Goal: Communication & Community: Answer question/provide support

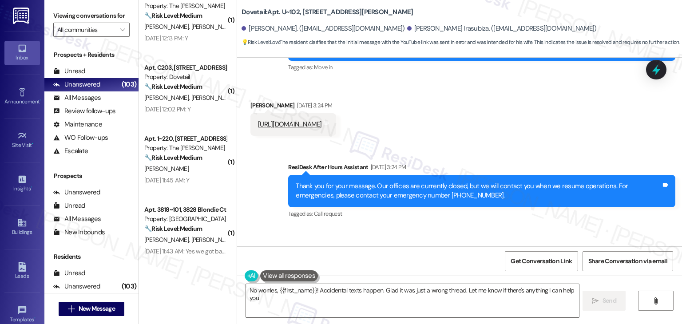
scroll to position [308, 0]
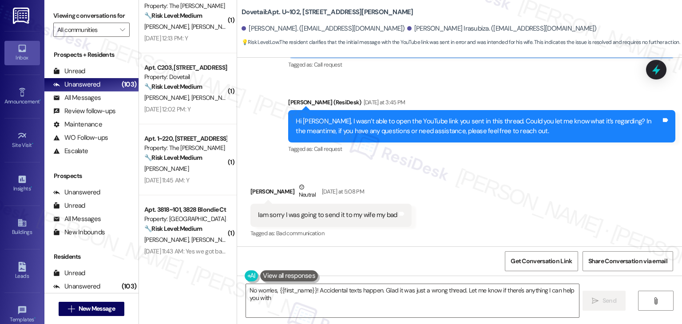
type textarea "No worries, {{first_name}}! Accidental texts happen. Glad it was just a wrong t…"
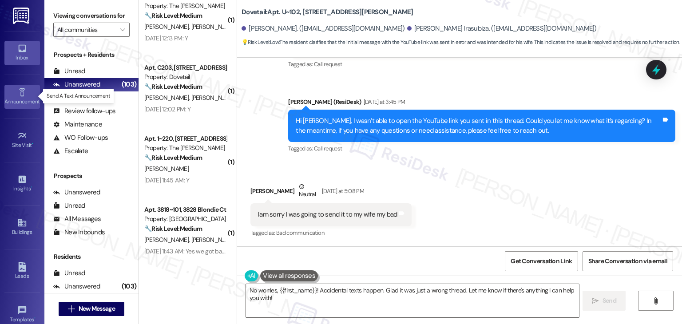
click at [10, 100] on div "Announcement •" at bounding box center [22, 101] width 44 height 9
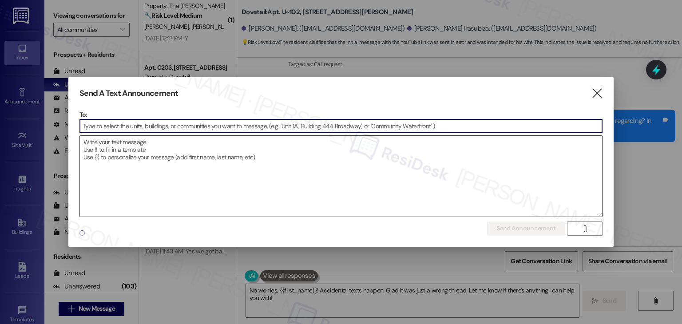
click at [139, 188] on textarea at bounding box center [341, 176] width 523 height 81
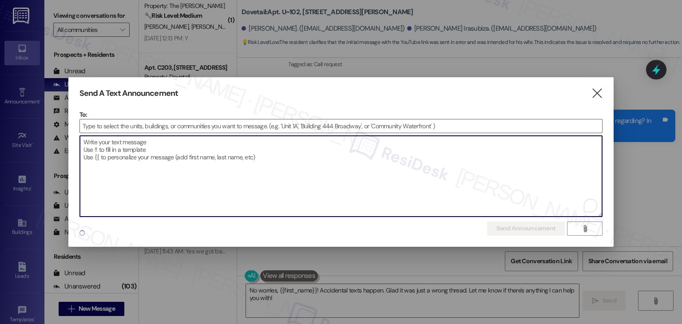
paste textarea "Dear Oakstone Residents, Please be advised that there is a black Ford Expeditio…"
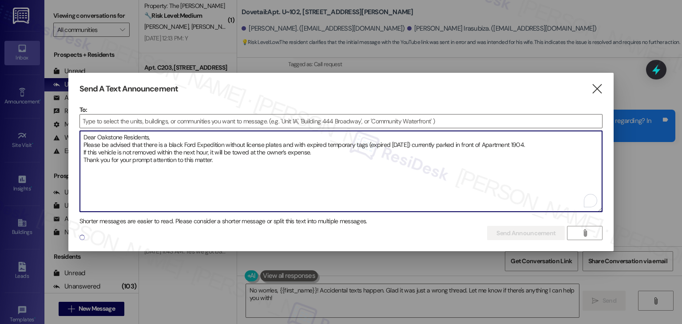
type textarea "Dear Oakstone Residents, Please be advised that there is a black Ford Expeditio…"
click at [114, 128] on div at bounding box center [342, 129] width 524 height 2
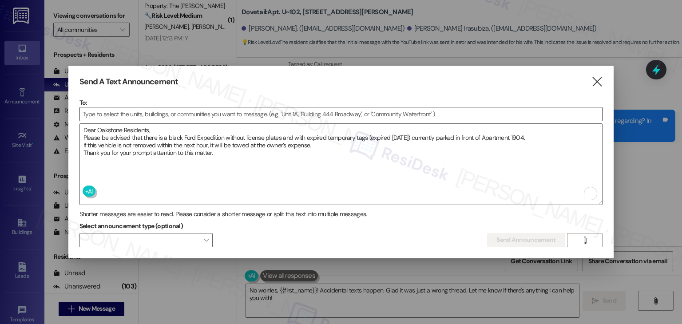
click at [117, 114] on input at bounding box center [341, 114] width 523 height 13
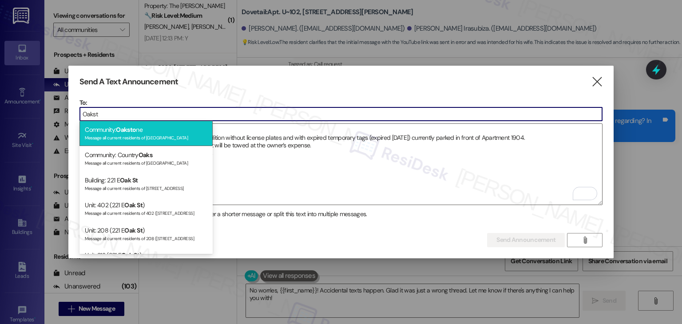
type input "Oakst"
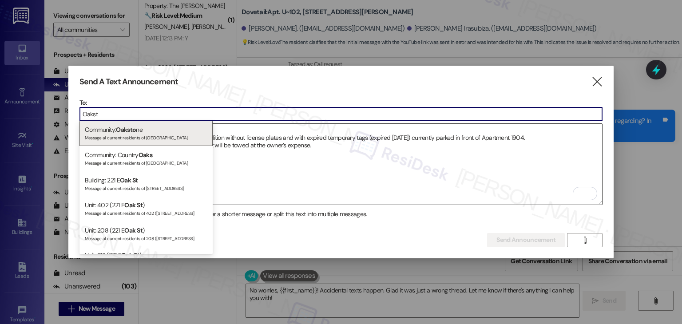
drag, startPoint x: 144, startPoint y: 135, endPoint x: 216, endPoint y: 164, distance: 77.5
click at [144, 135] on div "Message all current residents of Oakstone" at bounding box center [146, 137] width 123 height 8
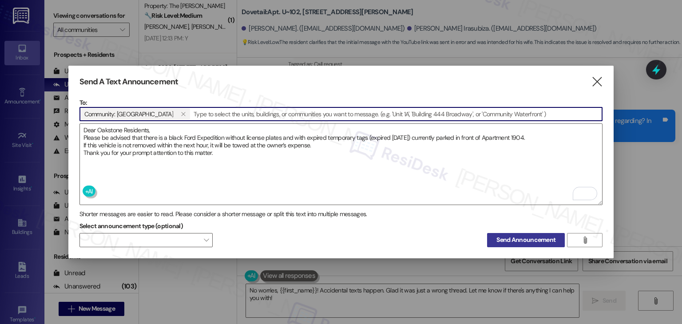
click at [500, 236] on span "Send Announcement" at bounding box center [526, 239] width 59 height 9
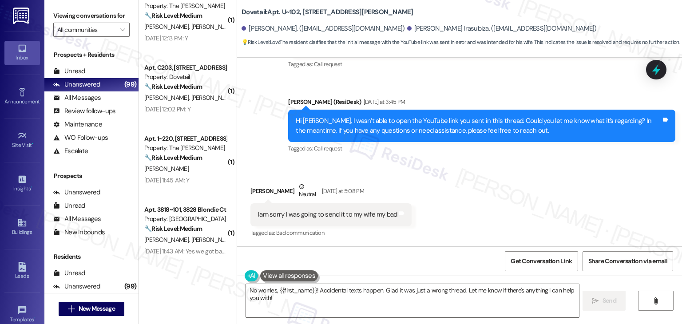
click at [251, 187] on div "Egide Byiringiro Neutral Yesterday at 5:08 PM" at bounding box center [331, 193] width 161 height 22
copy div "Egide"
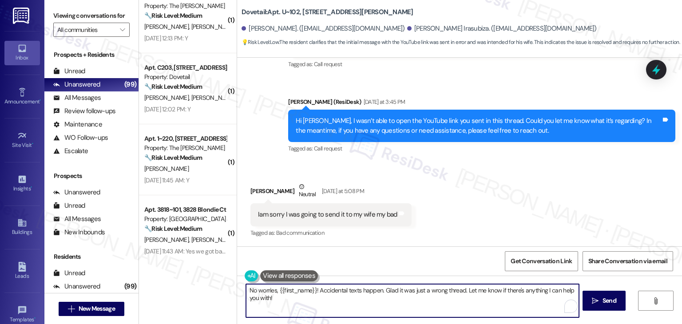
drag, startPoint x: 310, startPoint y: 290, endPoint x: 288, endPoint y: 294, distance: 21.7
click at [288, 294] on textarea "No worries, {{first_name}}! Accidental texts happen. Glad it was just a wrong t…" at bounding box center [412, 300] width 333 height 33
paste textarea "Egide"
drag, startPoint x: 355, startPoint y: 293, endPoint x: 308, endPoint y: 289, distance: 47.7
click at [308, 289] on textarea "No worries, Egide Accidental texts happen. Glad it was just a wrong thread. Let…" at bounding box center [412, 300] width 333 height 33
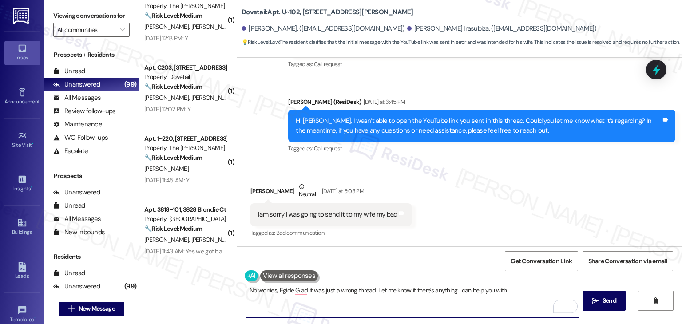
type textarea "No worries, Egide Glad it was just a wrong thread. Let me know if there's anyth…"
click at [489, 238] on div "Received via SMS Egide Byiringiro Neutral Yesterday at 5:08 PM Iam sorry I was …" at bounding box center [459, 204] width 445 height 84
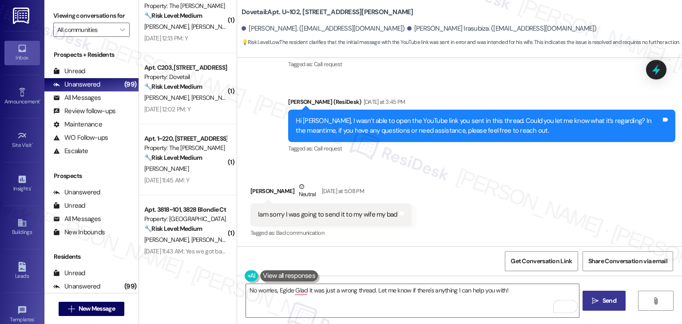
click at [604, 303] on span "Send" at bounding box center [610, 300] width 14 height 9
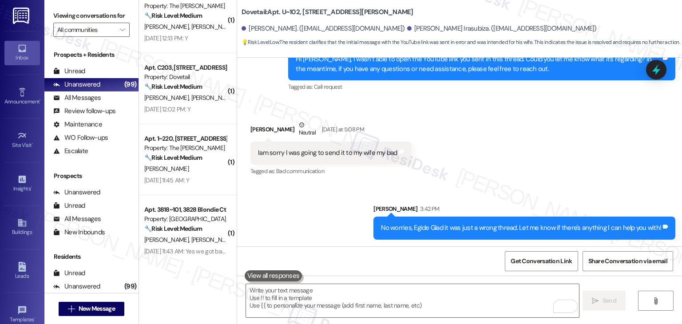
scroll to position [371, 0]
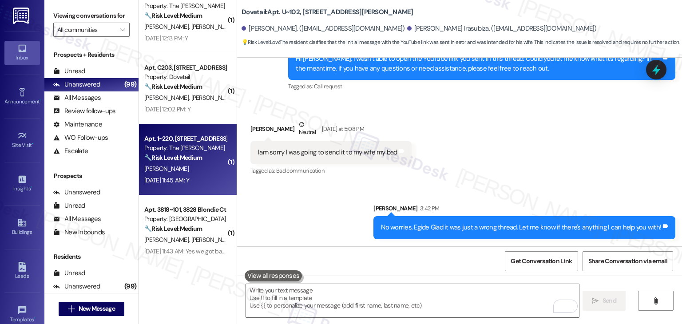
click at [166, 182] on div "Aug 22, 2025 at 11:45 AM: Y Aug 22, 2025 at 11:45 AM: Y" at bounding box center [166, 180] width 45 height 8
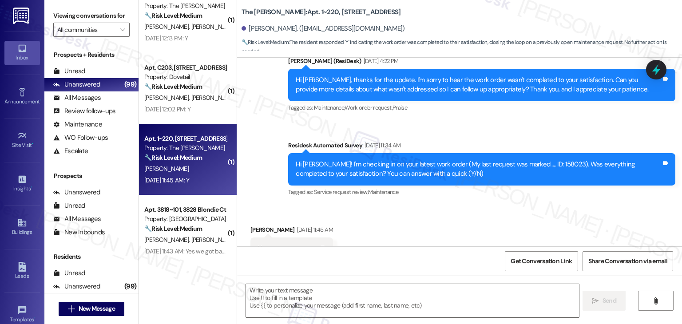
type textarea "Fetching suggested responses. Please feel free to read through the conversation…"
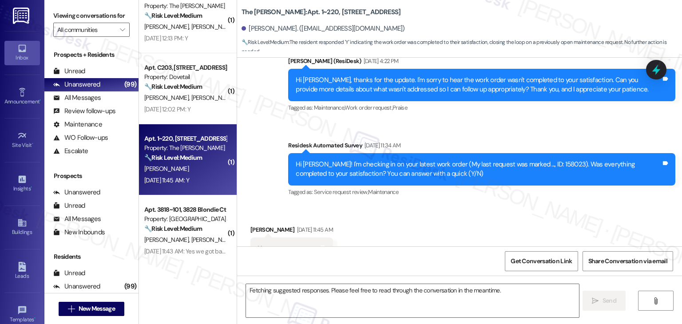
scroll to position [274, 0]
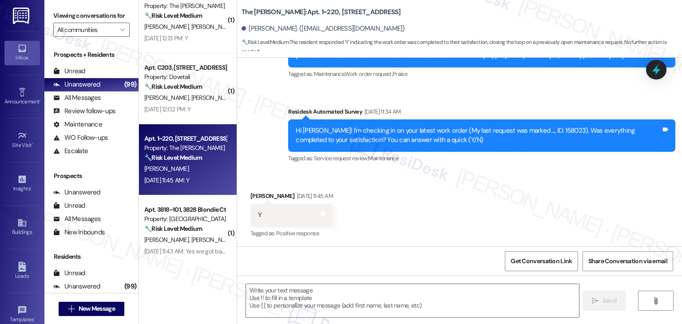
click at [469, 230] on div "Received via SMS Gracie Fuston Aug 22, 2025 at 11:45 AM Y Tags and notes Tagged…" at bounding box center [459, 208] width 445 height 75
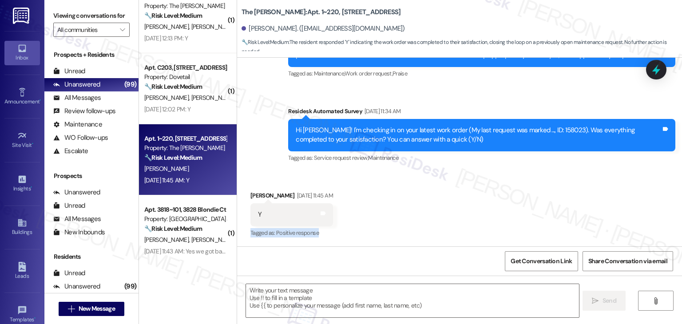
click at [467, 231] on div "Received via SMS Gracie Fuston Aug 22, 2025 at 11:45 AM Y Tags and notes Tagged…" at bounding box center [459, 208] width 445 height 75
click at [273, 296] on textarea at bounding box center [412, 300] width 333 height 33
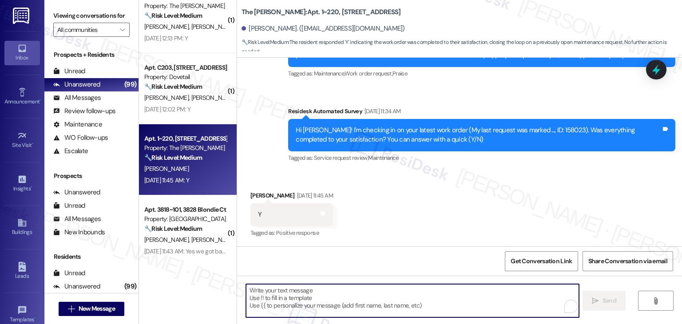
paste textarea "Hey Onkar! I’m glad your latest work order was completed to your satisfaction. …"
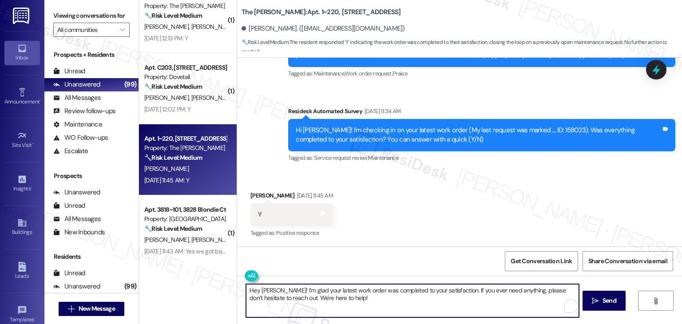
click at [265, 288] on textarea "Hey Onkar! I’m glad your latest work order was completed to your satisfaction. …" at bounding box center [412, 300] width 333 height 33
click at [415, 299] on textarea "Hey Gracie! I’m glad your latest work order was completed to your satisfaction.…" at bounding box center [412, 300] width 333 height 33
type textarea "Hey Gracie! I’m glad your latest work order was completed to your satisfaction.…"
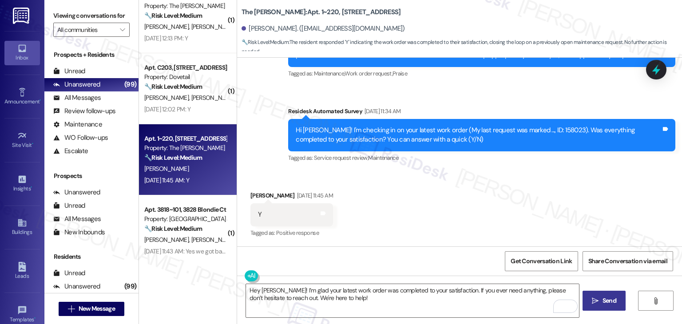
click at [608, 299] on span "Send" at bounding box center [610, 300] width 14 height 9
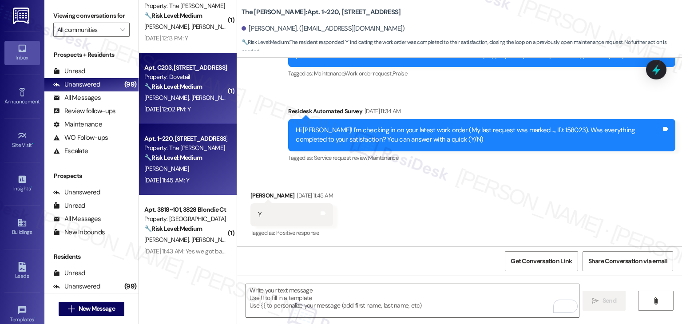
scroll to position [274, 0]
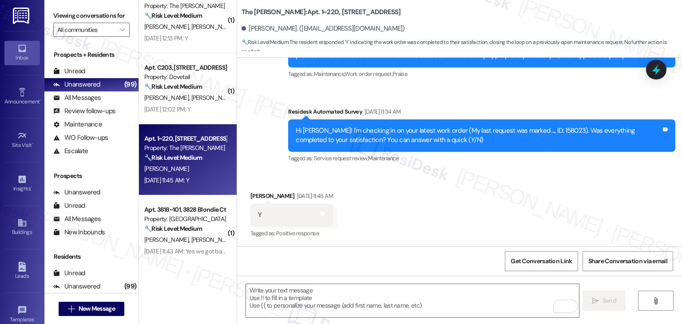
click at [197, 96] on div "G. Anderson G. Fortik" at bounding box center [185, 97] width 84 height 11
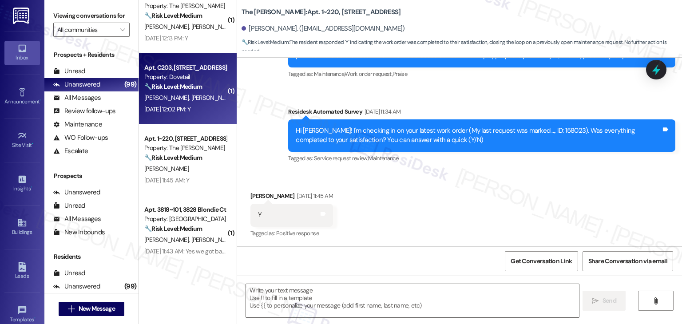
type textarea "Fetching suggested responses. Please feel free to read through the conversation…"
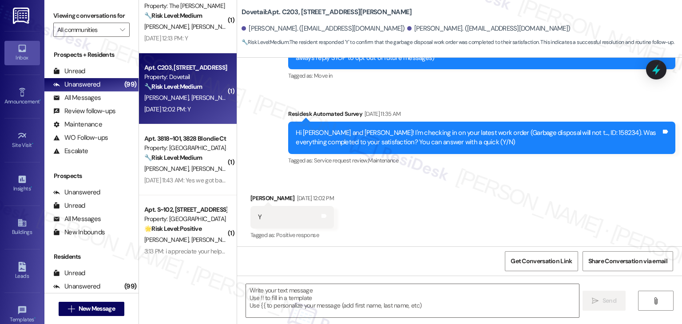
type textarea "Fetching suggested responses. Please feel free to read through the conversation…"
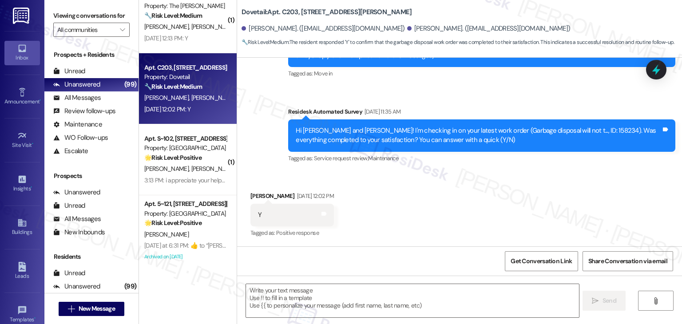
scroll to position [153, 0]
click at [314, 292] on textarea at bounding box center [412, 300] width 333 height 33
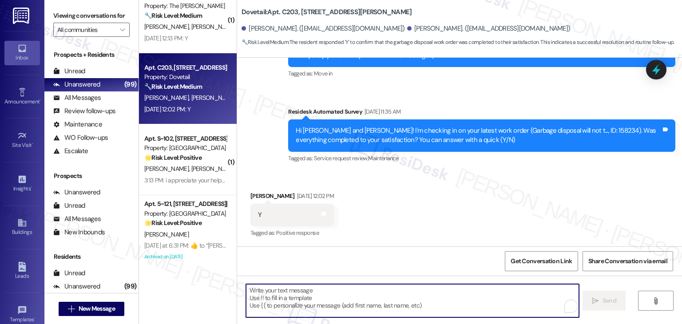
paste textarea "Hey Onkar! I’m glad your latest work order was completed to your satisfaction. …"
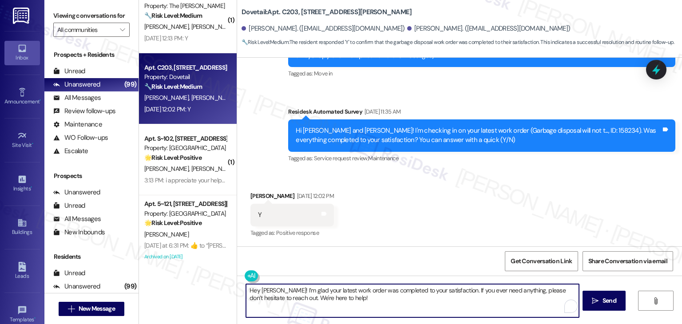
click at [263, 291] on textarea "Hey Onkar! I’m glad your latest work order was completed to your satisfaction. …" at bounding box center [412, 300] width 333 height 33
click at [367, 297] on textarea "Hey Grace! I’m glad your latest work order was completed to your satisfaction. …" at bounding box center [412, 300] width 333 height 33
type textarea "Hey Grace! I’m glad your latest work order was completed to your satisfaction. …"
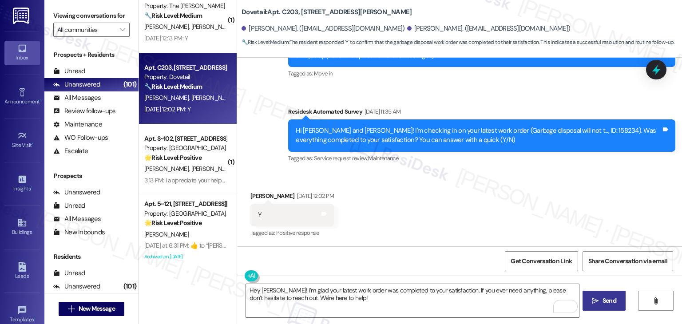
click at [595, 299] on icon "" at bounding box center [595, 301] width 7 height 7
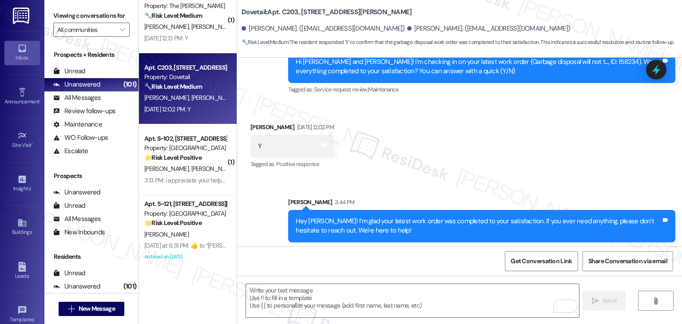
scroll to position [224, 0]
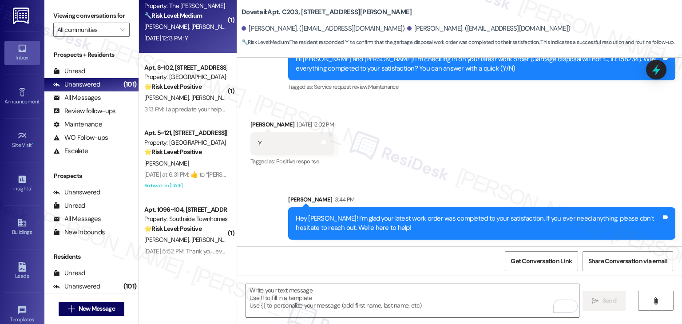
click at [187, 44] on div "Apt. A206, 225-A S. Linder Rd Property: The Clara 🔧 Risk Level: Medium The resi…" at bounding box center [188, 17] width 98 height 71
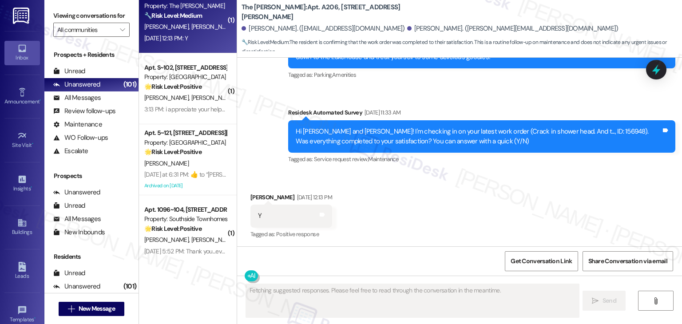
scroll to position [1037, 0]
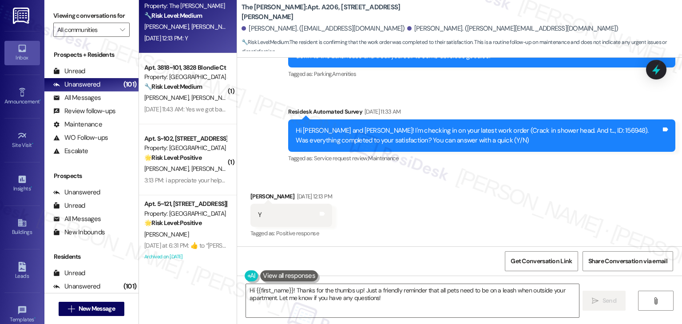
click at [422, 180] on div "Received via SMS Benjamin Woodhouse Aug 22, 2025 at 12:13 PM Y Tags and notes T…" at bounding box center [459, 209] width 445 height 75
click at [434, 251] on div "Get Conversation Link Share Conversation via email" at bounding box center [459, 261] width 445 height 29
click at [341, 294] on textarea "Hi {{first_name}}! Thanks for the thumbs up! Just a friendly reminder that all …" at bounding box center [412, 300] width 333 height 33
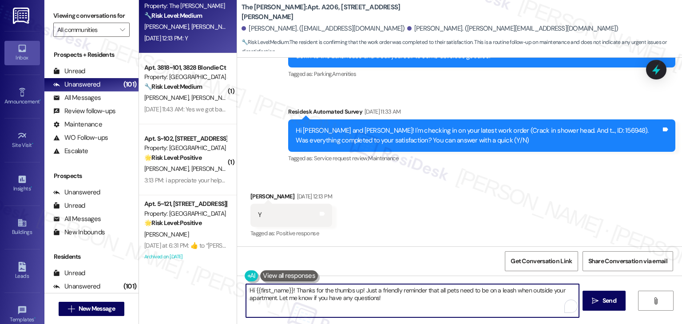
click at [341, 294] on textarea "Hi {{first_name}}! Thanks for the thumbs up! Just a friendly reminder that all …" at bounding box center [412, 300] width 333 height 33
paste textarea "ey Onkar! I’m glad your latest work order was completed to your satisfaction. I…"
click at [270, 290] on textarea "Hey Onkar! I’m glad your latest work order was completed to your satisfaction. …" at bounding box center [412, 300] width 333 height 33
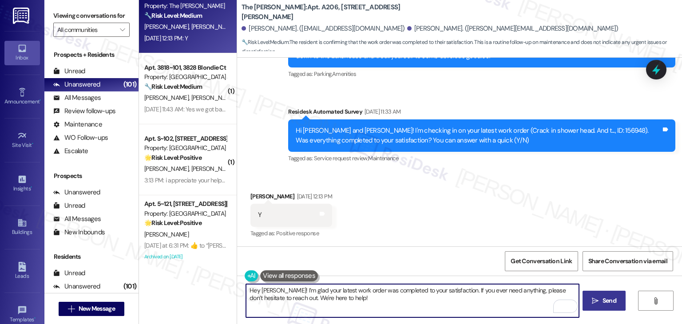
type textarea "Hey Benjamin! I’m glad your latest work order was completed to your satisfactio…"
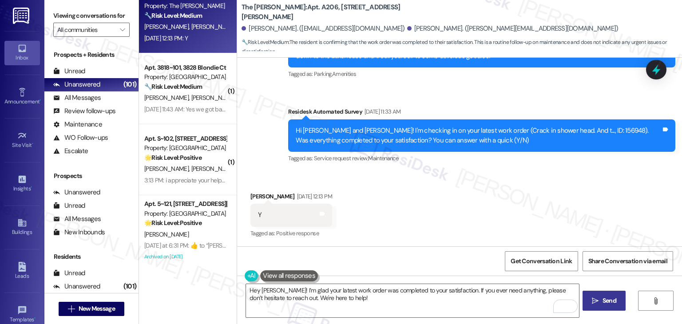
click at [613, 299] on span "Send" at bounding box center [610, 300] width 14 height 9
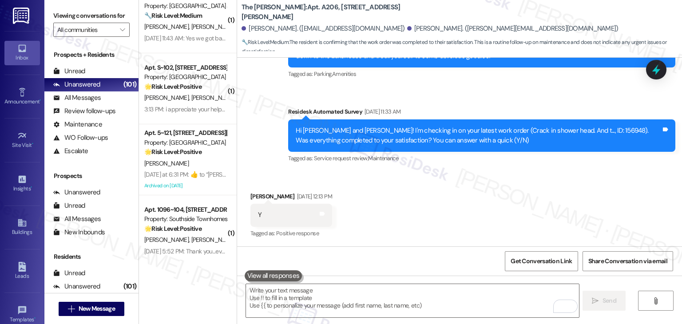
click at [540, 174] on div "Received via SMS Benjamin Woodhouse Aug 22, 2025 at 12:13 PM Y Tags and notes T…" at bounding box center [459, 209] width 445 height 75
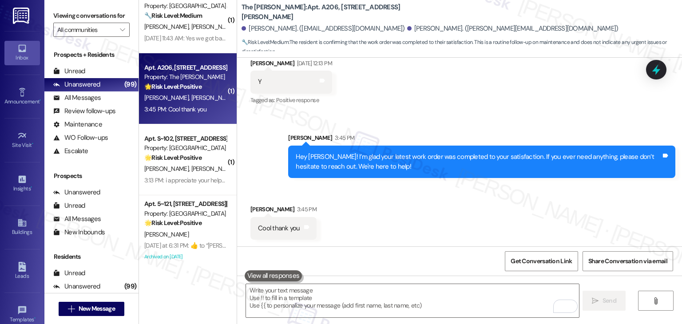
scroll to position [1171, 0]
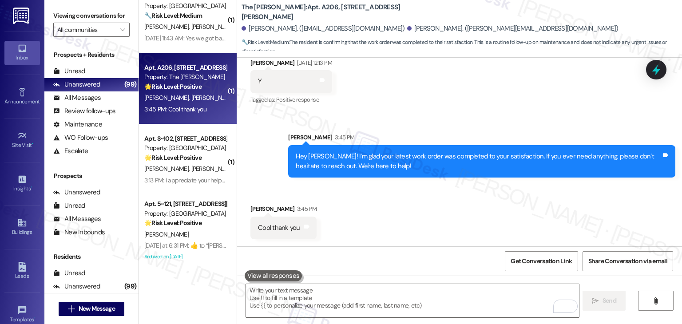
click at [540, 174] on div "Hey Benjamin! I’m glad your latest work order was completed to your satisfactio…" at bounding box center [481, 161] width 387 height 32
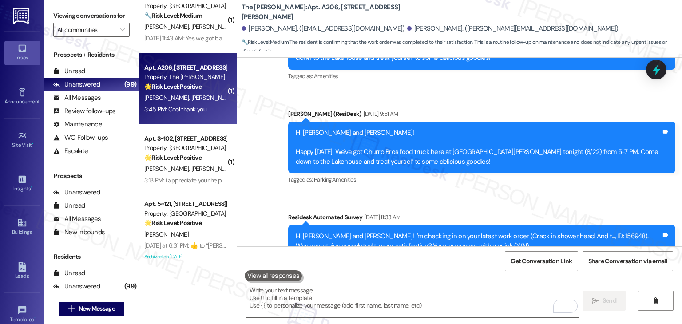
scroll to position [904, 0]
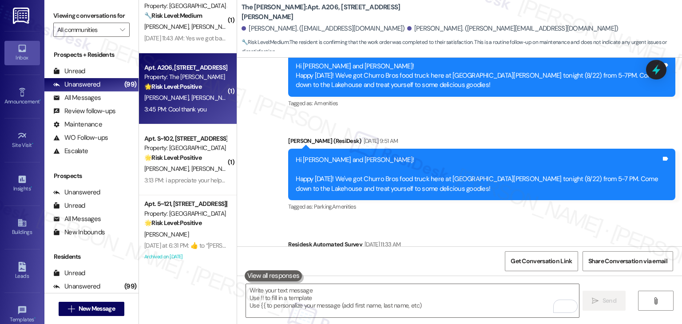
click at [446, 157] on div "Hi Cindy and Benjamin! Happy Friday! We've got Churro Bros food truck here at T…" at bounding box center [479, 174] width 366 height 38
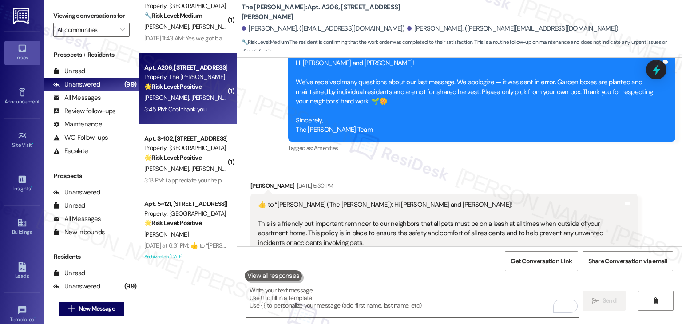
scroll to position [937, 0]
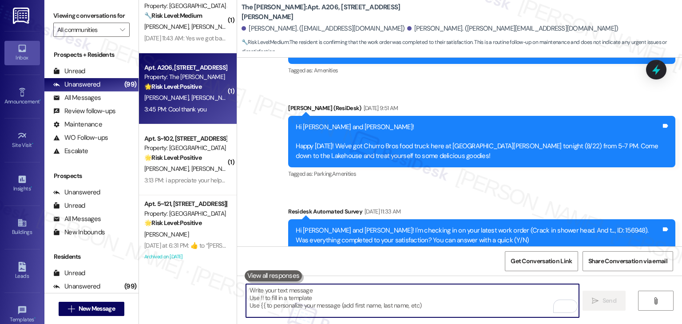
click at [320, 292] on textarea "To enrich screen reader interactions, please activate Accessibility in Grammarl…" at bounding box center [412, 300] width 333 height 33
paste textarea "We're eager to know if {{property}} has met your expectations. Your feedback is…"
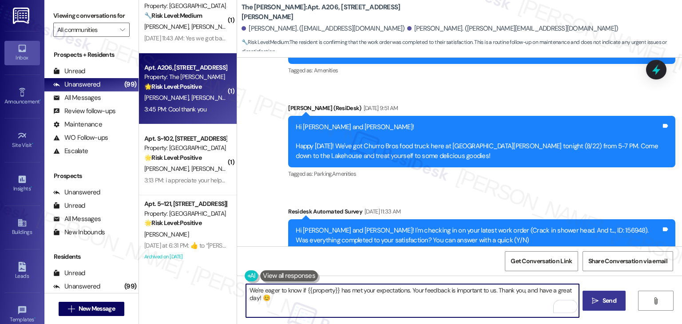
type textarea "We're eager to know if {{property}} has met your expectations. Your feedback is…"
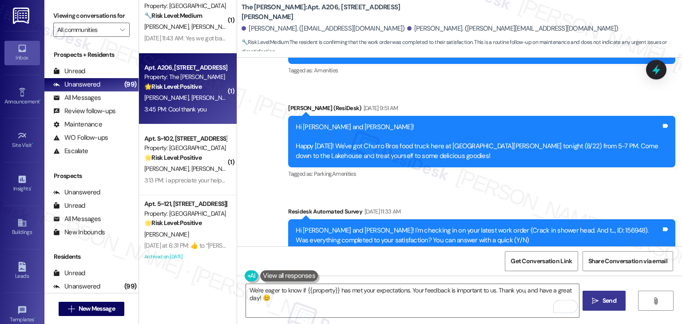
click at [595, 299] on icon "" at bounding box center [595, 301] width 7 height 7
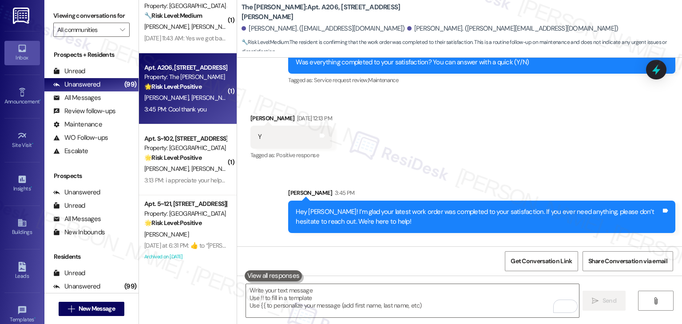
scroll to position [1170, 0]
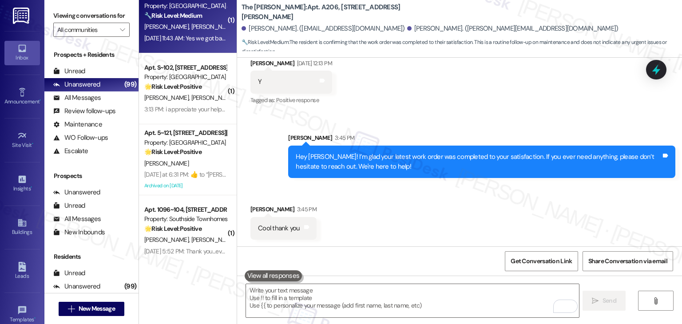
click at [205, 24] on span "C. Goetsch" at bounding box center [213, 27] width 44 height 8
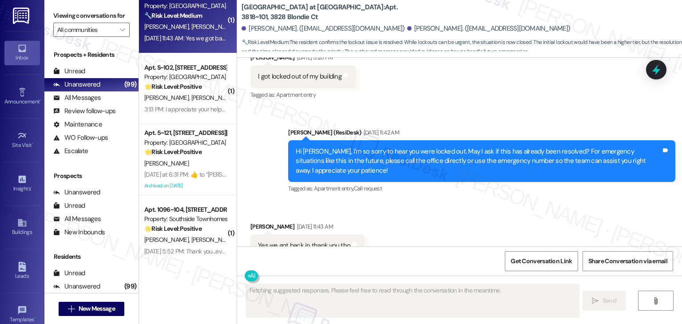
scroll to position [771, 0]
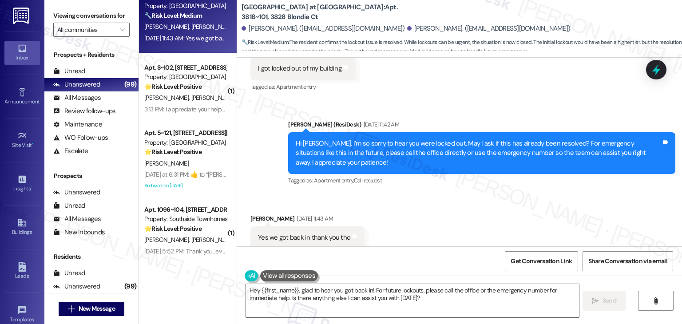
click at [467, 222] on div "Received via SMS Christion Goetsch Aug 22, 2025 at 11:43 AM Yes we got back in …" at bounding box center [459, 225] width 445 height 62
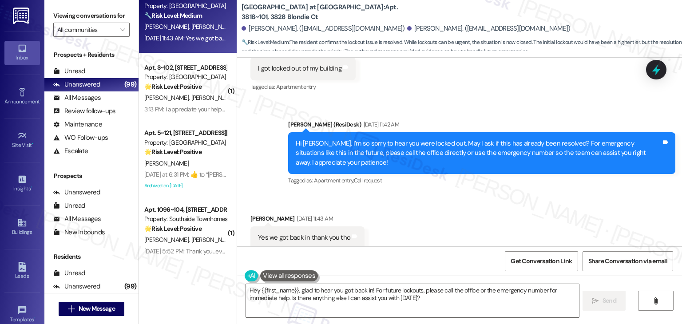
click at [467, 222] on div "Received via SMS Christion Goetsch Aug 22, 2025 at 11:43 AM Yes we got back in …" at bounding box center [459, 225] width 445 height 62
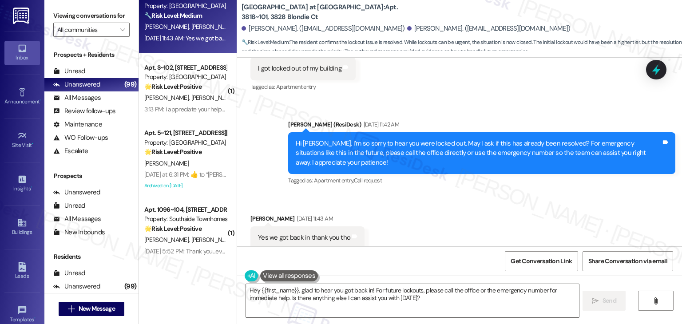
click at [394, 215] on div "Received via SMS Christion Goetsch Aug 22, 2025 at 11:43 AM Yes we got back in …" at bounding box center [459, 225] width 445 height 62
click at [261, 214] on div "Christion Goetsch Aug 22, 2025 at 11:43 AM" at bounding box center [308, 220] width 114 height 12
copy div "Christion"
click at [274, 291] on textarea "Hey {{first_name}}, glad to hear you got back in! For future lockouts, please c…" at bounding box center [412, 300] width 333 height 33
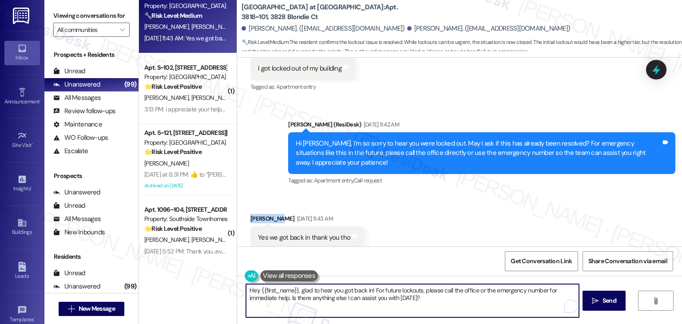
click at [274, 290] on textarea "Hey {{first_name}}, glad to hear you got back in! For future lockouts, please c…" at bounding box center [412, 300] width 333 height 33
click at [292, 292] on textarea "Hey {{first_name}}, glad to hear you got back in! For future lockouts, please c…" at bounding box center [412, 300] width 333 height 33
drag, startPoint x: 291, startPoint y: 287, endPoint x: 257, endPoint y: 288, distance: 34.2
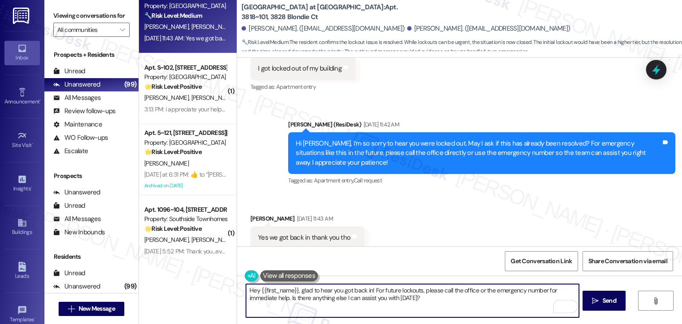
click at [257, 288] on textarea "Hey {{first_name}}, glad to hear you got back in! For future lockouts, please c…" at bounding box center [412, 300] width 333 height 33
paste textarea "Christion"
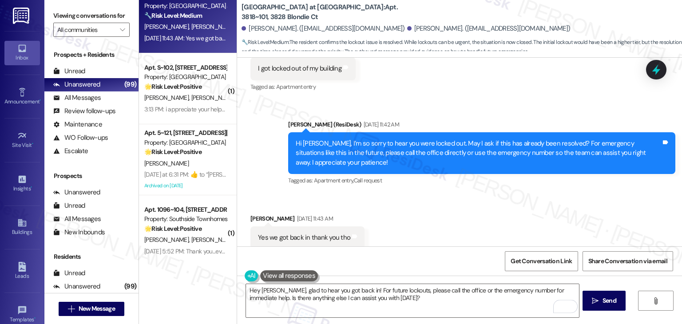
click at [399, 232] on div "Received via SMS Christion Goetsch Aug 22, 2025 at 11:43 AM Yes we got back in …" at bounding box center [459, 225] width 445 height 62
click at [323, 305] on textarea "Hey Christion, glad to hear you got back in! For future lockouts, please call t…" at bounding box center [412, 300] width 333 height 33
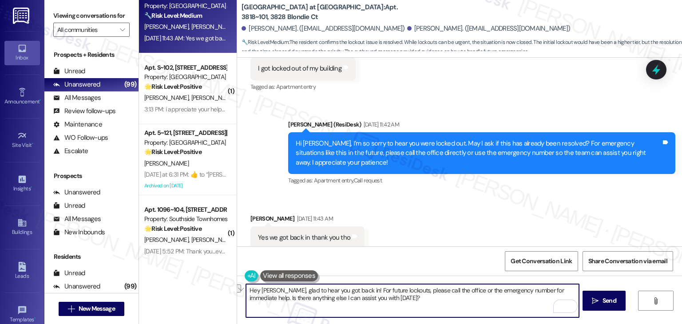
drag, startPoint x: 346, startPoint y: 295, endPoint x: 282, endPoint y: 300, distance: 64.6
click at [282, 300] on textarea "Hey Christion, glad to hear you got back in! For future lockouts, please call t…" at bounding box center [412, 300] width 333 height 33
paste textarea "Let us know if there's anything else we can assist you with!"
type textarea "Hey Christion, glad to hear you got back in! For future lockouts, please call t…"
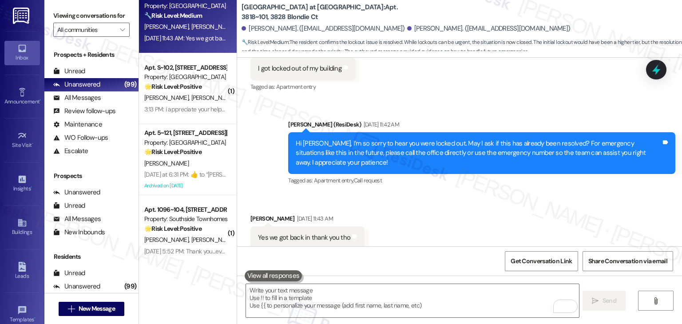
click at [191, 242] on span "D. Thoftne" at bounding box center [214, 240] width 47 height 8
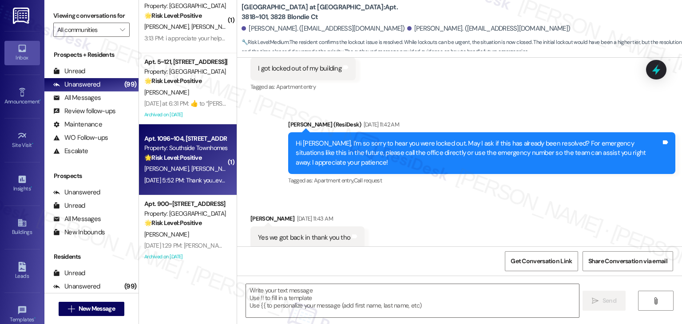
type textarea "Fetching suggested responses. Please feel free to read through the conversation…"
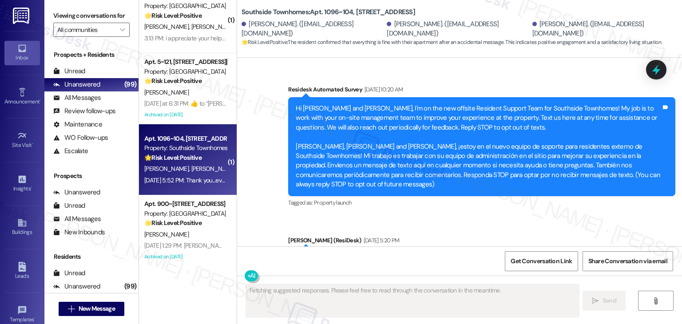
scroll to position [2775, 0]
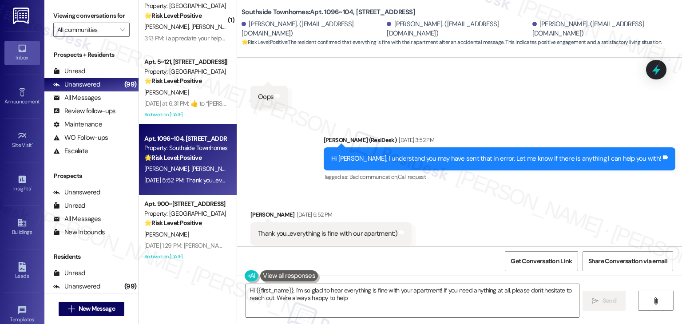
type textarea "Hi {{first_name}}, I'm so glad to hear everything is fine with your apartment! …"
click at [467, 216] on div "Received via SMS Janna Thoftne Aug 22, 2025 at 5:52 PM Thank you...everything i…" at bounding box center [459, 227] width 445 height 75
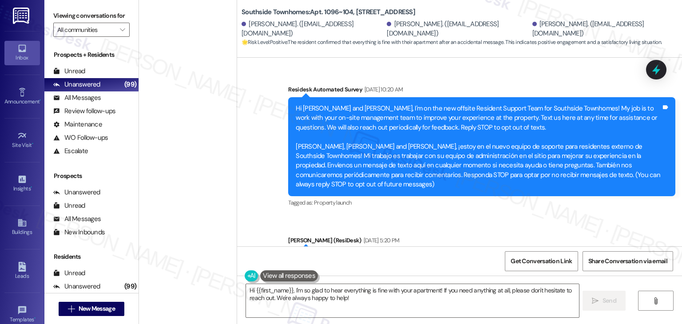
scroll to position [2775, 0]
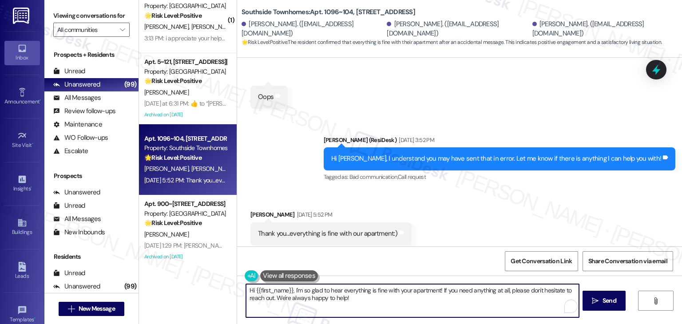
drag, startPoint x: 288, startPoint y: 291, endPoint x: 251, endPoint y: 292, distance: 36.9
click at [251, 292] on textarea "Hi {{first_name}}, I'm so glad to hear everything is fine with your apartment! …" at bounding box center [412, 300] width 333 height 33
type textarea "Hi Janna, I'm so glad to hear everything is fine with your apartment! If you ne…"
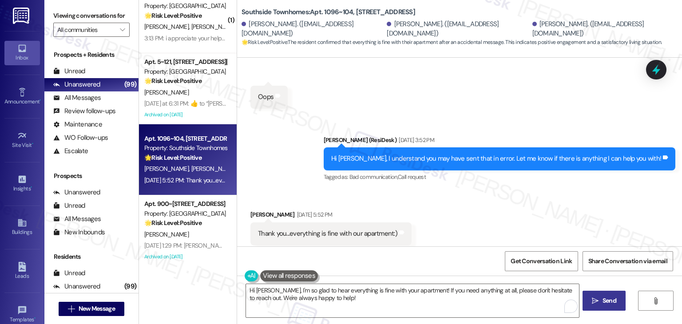
click at [605, 303] on span "Send" at bounding box center [610, 300] width 14 height 9
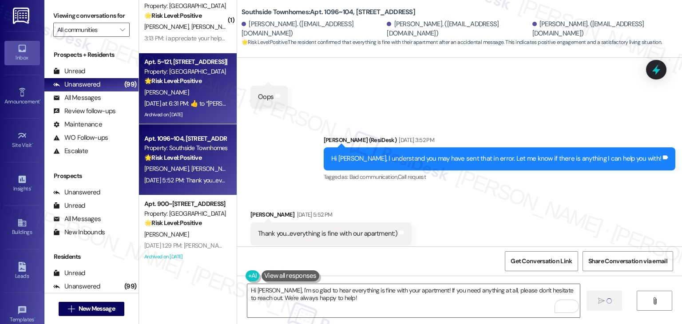
click at [203, 98] on div "[PERSON_NAME]" at bounding box center [185, 92] width 84 height 11
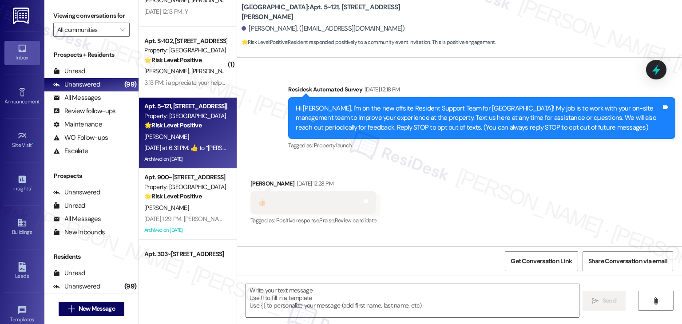
scroll to position [29215, 0]
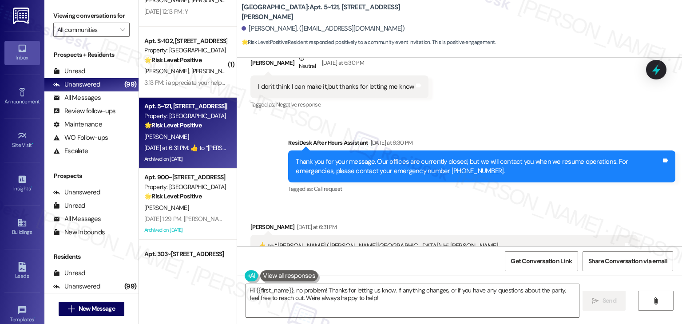
click at [590, 223] on div "Mary Brown Yesterday at 6:31 PM  ​👍​ to “ Dottie (Towne Square): Hi Mary, ☀️End…" at bounding box center [444, 298] width 387 height 151
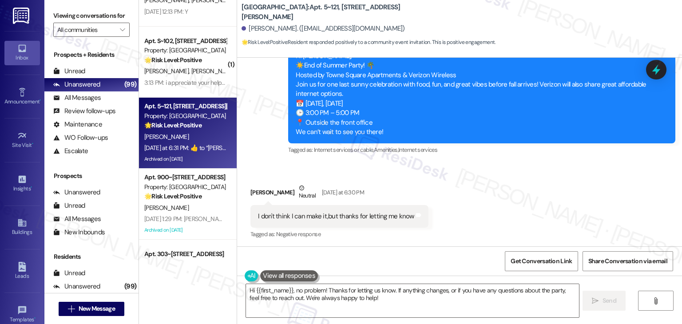
click at [469, 261] on div "Sent via SMS ResiDesk After Hours Assistant Yesterday at 6:30 PM Thank you for …" at bounding box center [482, 296] width 401 height 71
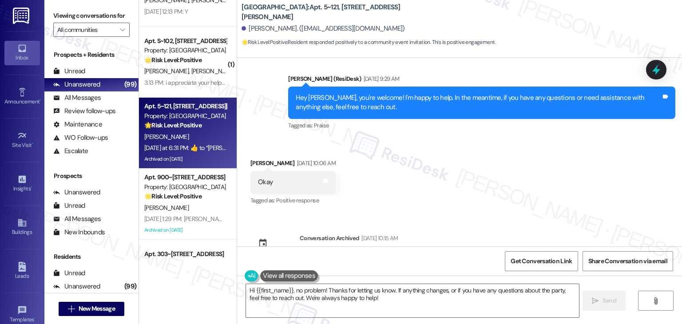
scroll to position [28787, 0]
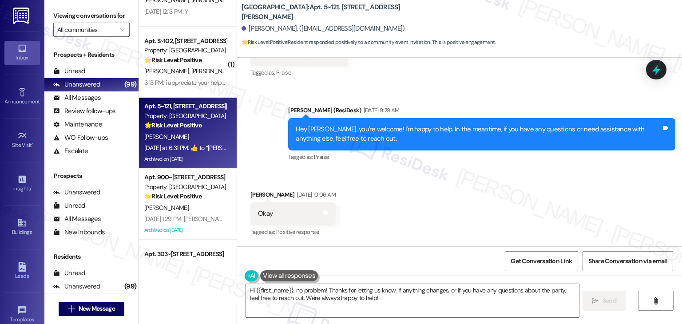
drag, startPoint x: 305, startPoint y: 104, endPoint x: 286, endPoint y: 92, distance: 22.5
copy div "Hi Mary, ☀️End of Summer Party! 🌴 Hosted by Towne Square Apartments & Verizon W…"
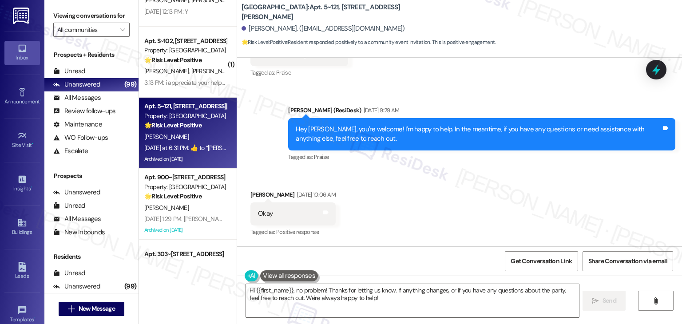
drag, startPoint x: 349, startPoint y: 157, endPoint x: 288, endPoint y: 87, distance: 92.9
copy div "Hi Mary, ☀️End of Summer Party! 🌴 Hosted by Towne Square Apartments & Verizon W…"
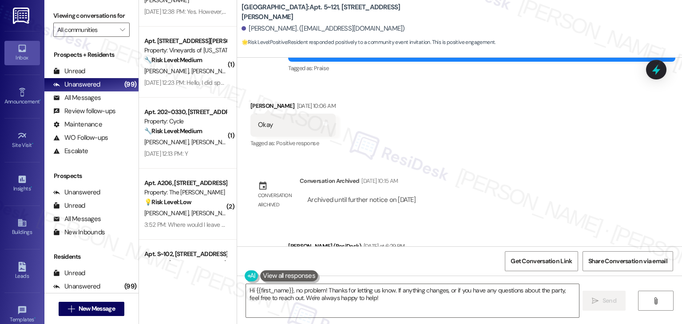
scroll to position [28952, 0]
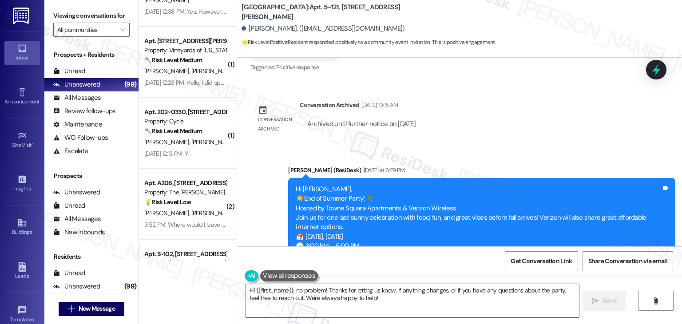
copy div "I don't think I can make it,but thanks for letting me know Tags and notes"
click at [384, 292] on textarea "Hi {{first_name}}, no problem! Thanks for letting us know. If anything changes,…" at bounding box center [412, 300] width 333 height 33
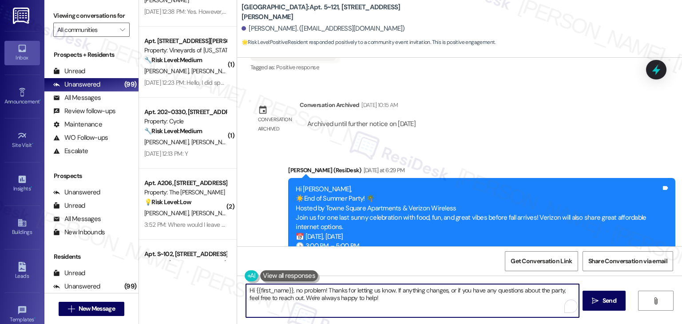
click at [384, 292] on textarea "Hi {{first_name}}, no problem! Thanks for letting us know. If anything changes,…" at bounding box center [412, 300] width 333 height 33
paste textarea "No worries, Mary! We’ll miss you, but we’re glad we could let you know. If anyt…"
type textarea "No worries, Mary! We’ll miss you, but we’re glad we could let you know. If anyt…"
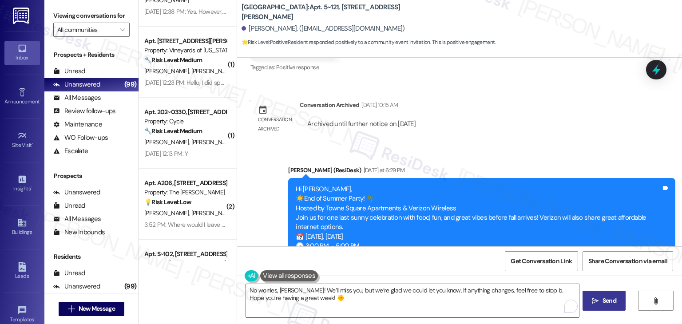
click at [612, 303] on span "Send" at bounding box center [610, 300] width 14 height 9
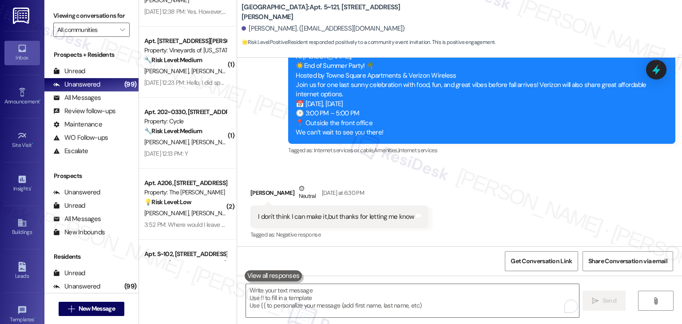
scroll to position [29157, 0]
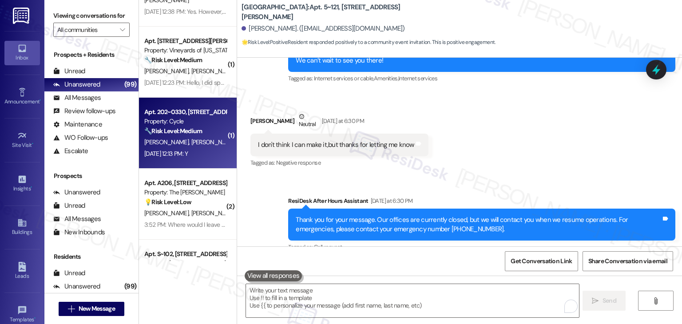
click at [178, 147] on div "T. Xiong Y. Yu" at bounding box center [185, 142] width 84 height 11
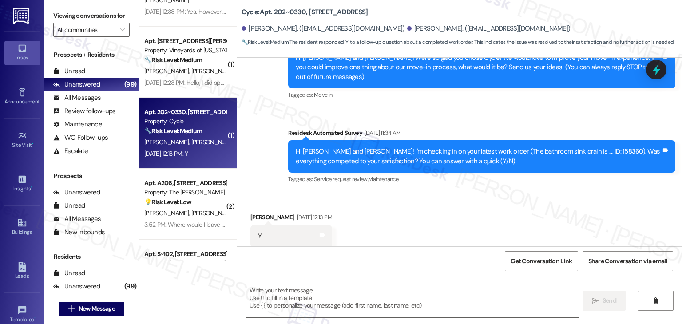
type textarea "Fetching suggested responses. Please feel free to read through the conversation…"
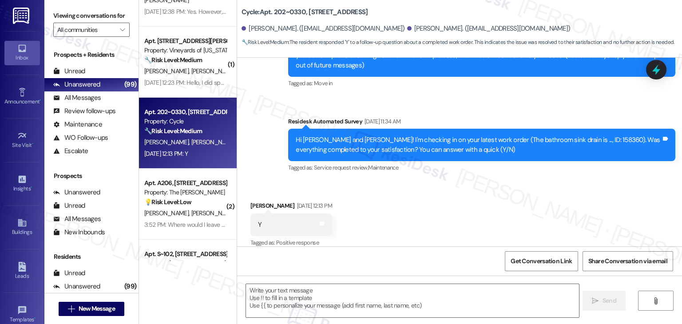
scroll to position [115, 0]
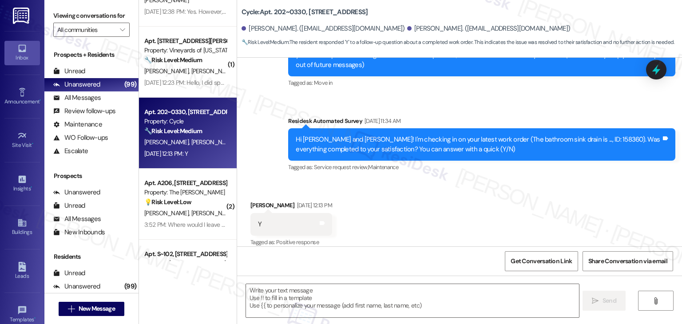
click at [418, 215] on div "Received via SMS Yiqing Yu Aug 22, 2025 at 12:13 PM Y Tags and notes Tagged as:…" at bounding box center [459, 218] width 445 height 75
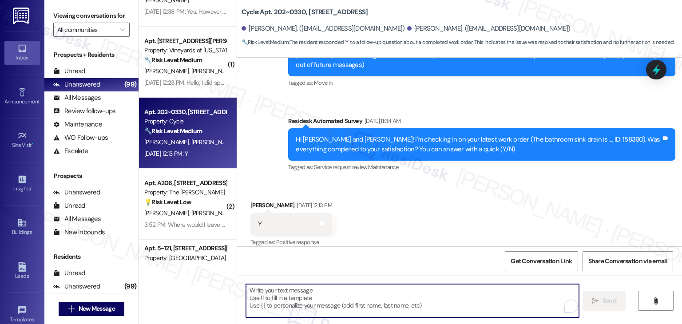
click at [371, 287] on textarea "To enrich screen reader interactions, please activate Accessibility in Grammarl…" at bounding box center [412, 300] width 333 height 33
paste textarea "Hey Onkar! I’m glad your latest work order was completed to your satisfaction. …"
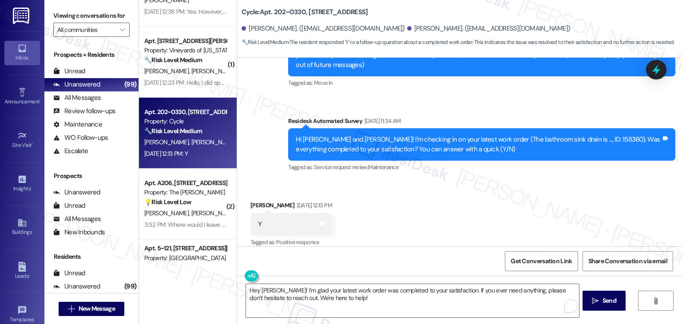
click at [254, 201] on div "Yiqing Yu Aug 22, 2025 at 12:13 PM" at bounding box center [292, 207] width 82 height 12
copy div "Yiqing"
click at [261, 290] on textarea "Hey Onkar! I’m glad your latest work order was completed to your satisfaction. …" at bounding box center [412, 300] width 333 height 33
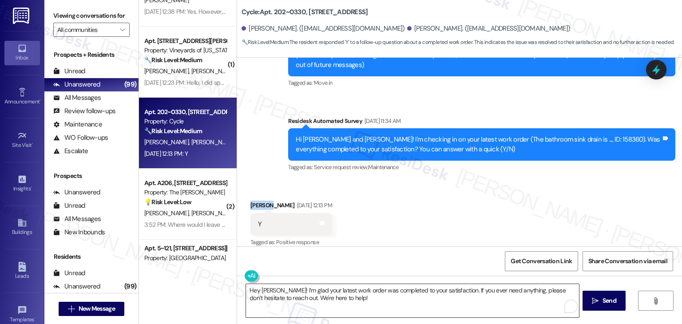
paste textarea "Yiqing"
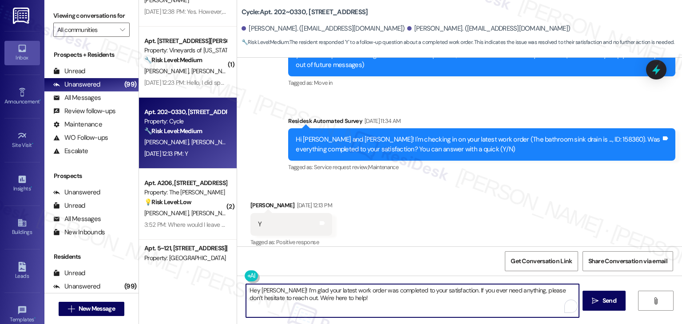
type textarea "Hey Yiqing! I’m glad your latest work order was completed to your satisfaction.…"
click at [410, 205] on div "Received via SMS Yiqing Yu Aug 22, 2025 at 12:13 PM Y Tags and notes Tagged as:…" at bounding box center [459, 218] width 445 height 75
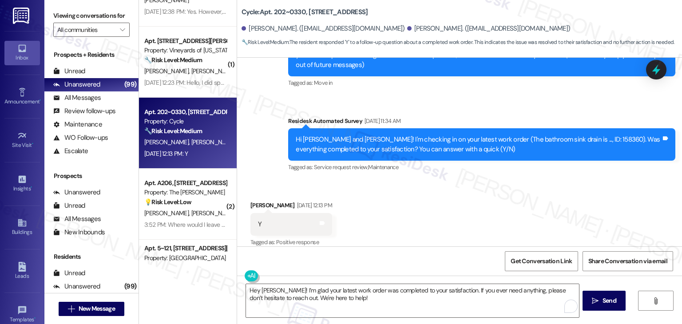
drag, startPoint x: 470, startPoint y: 215, endPoint x: 451, endPoint y: 224, distance: 20.7
click at [469, 215] on div "Received via SMS Yiqing Yu Aug 22, 2025 at 12:13 PM Y Tags and notes Tagged as:…" at bounding box center [459, 218] width 445 height 75
click at [373, 294] on textarea "Hey Yiqing! I’m glad your latest work order was completed to your satisfaction.…" at bounding box center [412, 300] width 333 height 33
click at [599, 301] on span " Send" at bounding box center [604, 300] width 28 height 9
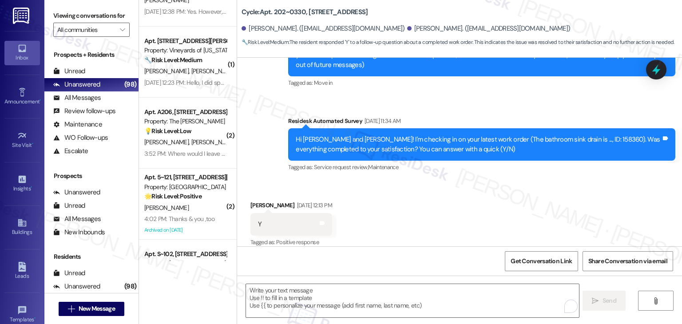
scroll to position [115, 0]
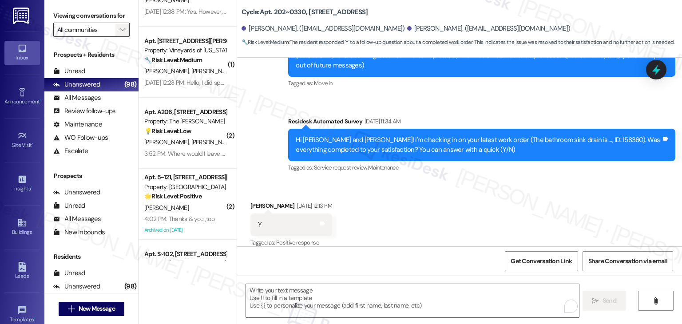
click at [120, 27] on icon "" at bounding box center [122, 29] width 5 height 7
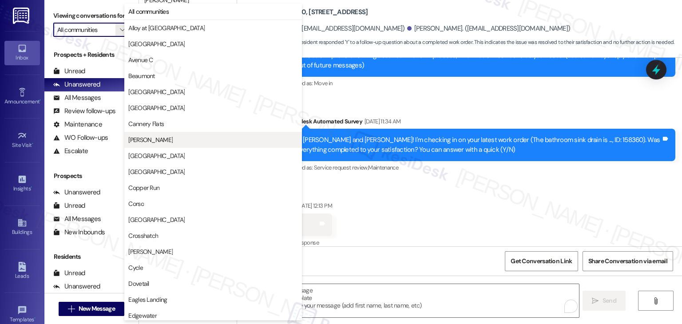
click at [149, 142] on span "[PERSON_NAME]" at bounding box center [150, 139] width 44 height 9
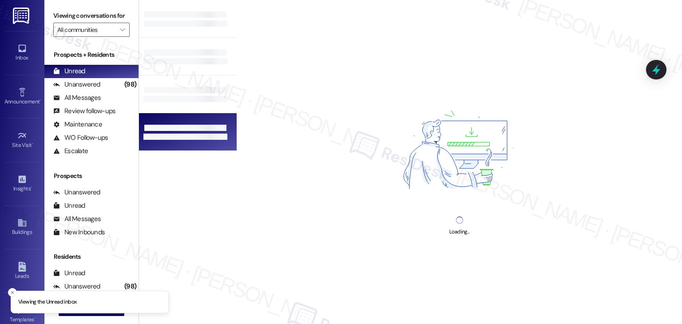
type input "[PERSON_NAME]"
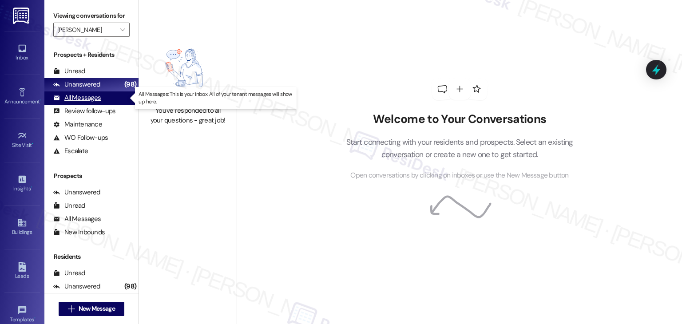
click at [97, 100] on div "All Messages" at bounding box center [77, 97] width 48 height 9
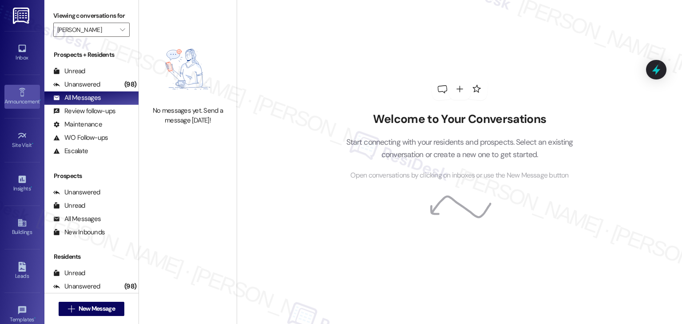
click at [16, 97] on div "Announcement •" at bounding box center [22, 101] width 44 height 9
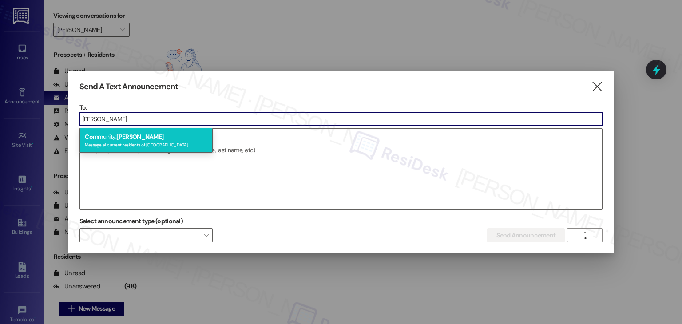
type input "cardon"
click at [149, 143] on div "Message all current residents of Cardona" at bounding box center [146, 144] width 123 height 8
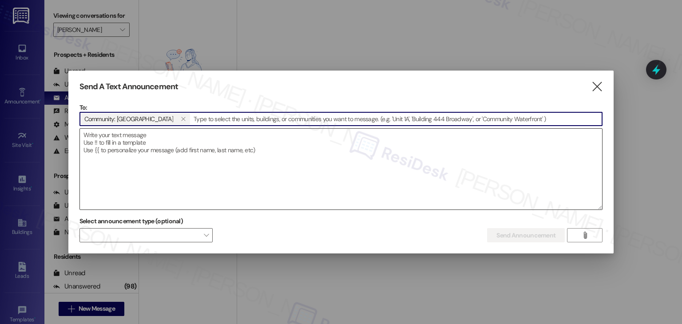
click at [146, 151] on textarea at bounding box center [341, 169] width 523 height 81
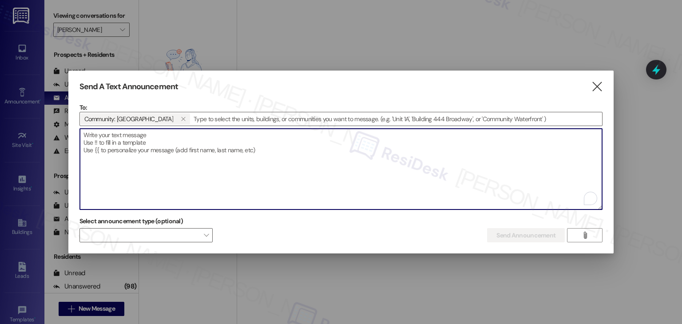
paste textarea "Hi {{first_name}}, I'm on the new offsite Resident Support Team for {{property}…"
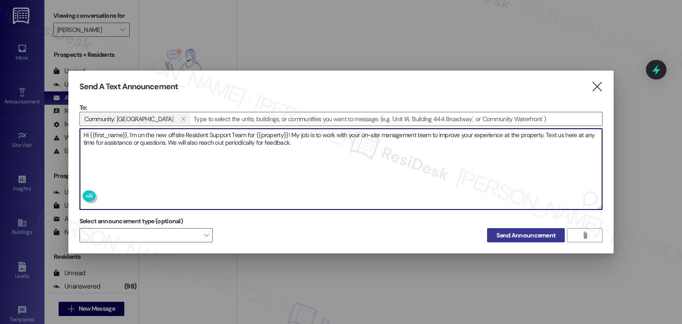
type textarea "Hi {{first_name}}, I'm on the new offsite Resident Support Team for {{property}…"
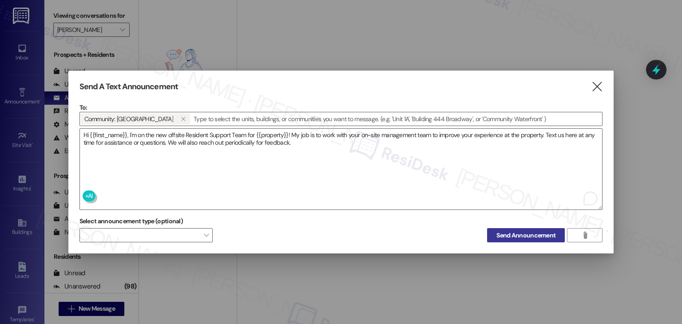
click at [522, 236] on span "Send Announcement" at bounding box center [526, 235] width 59 height 9
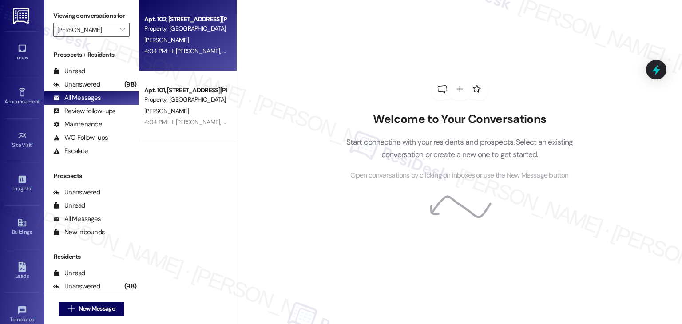
click at [201, 54] on div "4:04 PM: Hi Sally, I'm on the new offsite Resident Support Team for Cardona! My…" at bounding box center [603, 51] width 918 height 8
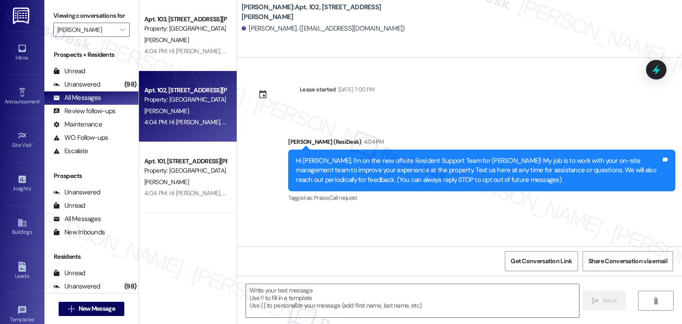
type textarea "Fetching suggested responses. Please feel free to read through the conversation…"
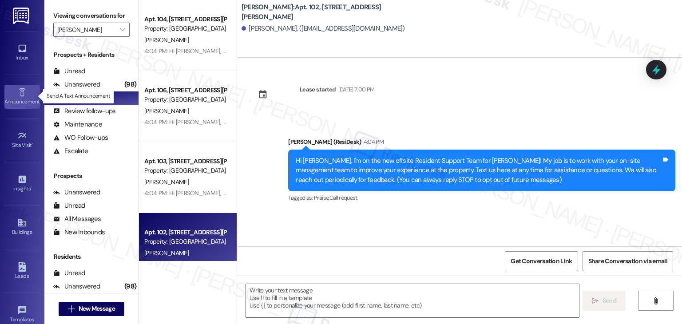
click at [21, 98] on div "Announcement •" at bounding box center [22, 101] width 44 height 9
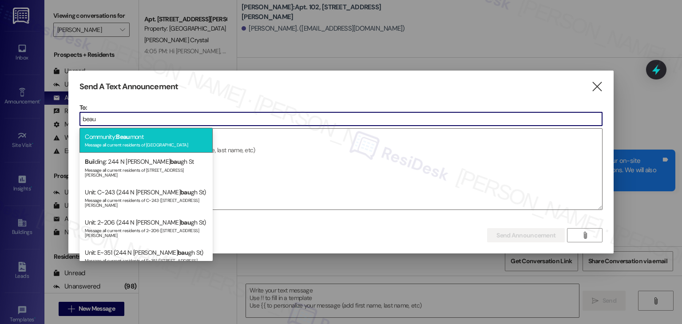
type input "beau"
click at [146, 142] on div "Message all current residents of Beaumont" at bounding box center [146, 144] width 123 height 8
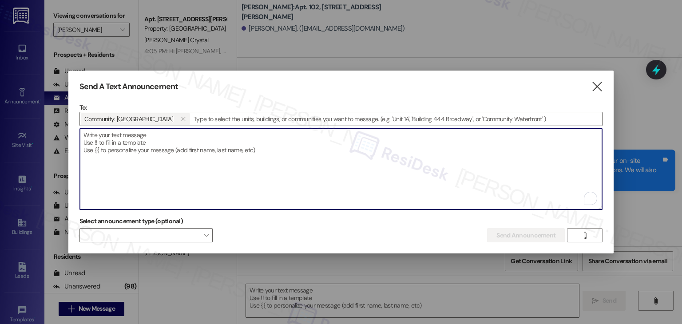
click at [146, 142] on textarea "To enrich screen reader interactions, please activate Accessibility in Grammarl…" at bounding box center [341, 169] width 523 height 81
paste textarea "Hi {{first_name}}, I'm on the new offsite Resident Support Team for {{property}…"
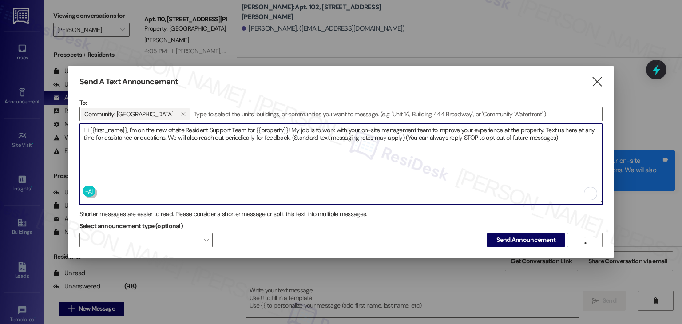
drag, startPoint x: 291, startPoint y: 139, endPoint x: 567, endPoint y: 135, distance: 275.9
click at [567, 135] on textarea "Hi {{first_name}}, I'm on the new offsite Resident Support Team for {{property}…" at bounding box center [341, 164] width 523 height 81
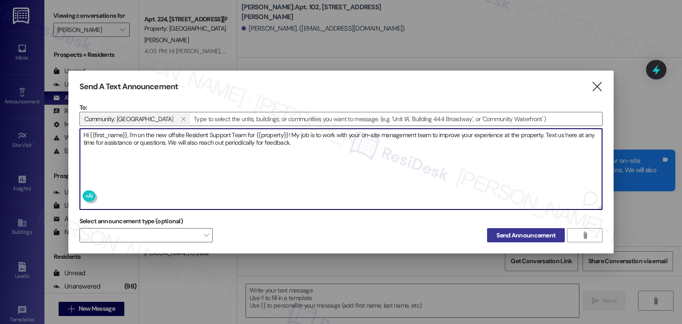
type textarea "Hi {{first_name}}, I'm on the new offsite Resident Support Team for {{property}…"
click at [515, 237] on span "Send Announcement" at bounding box center [526, 235] width 59 height 9
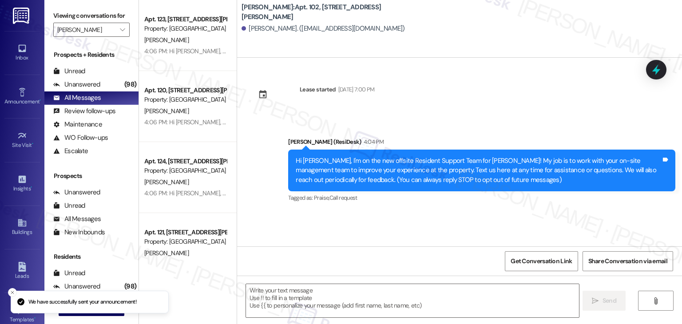
click at [315, 213] on div "Lease started Jul 31, 2024 at 7:00 PM Announcement, sent via SMS Dottie (ResiDe…" at bounding box center [459, 152] width 445 height 189
click at [312, 218] on div "Lease started Jul 31, 2024 at 7:00 PM Announcement, sent via SMS Dottie (ResiDe…" at bounding box center [459, 152] width 445 height 189
click at [182, 201] on div "Apt. 122, 4846 Hawthorne Rd Property: Cardona L. Gutierrez 4:06 PM: Hi Liana, I…" at bounding box center [188, 177] width 98 height 71
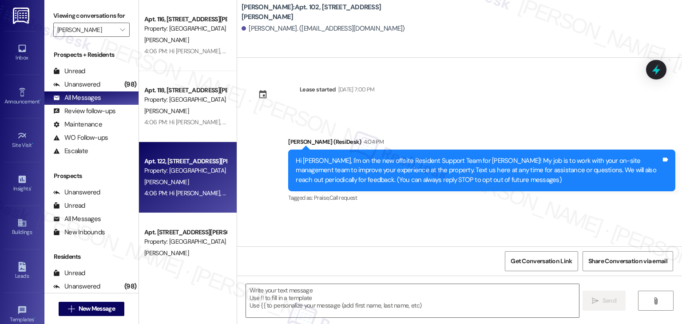
type textarea "Fetching suggested responses. Please feel free to read through the conversation…"
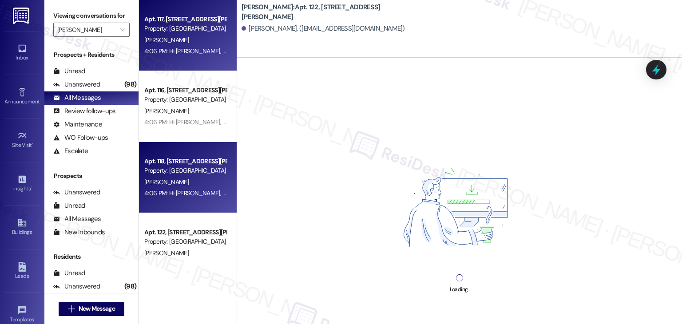
click at [190, 59] on div "Apt. 117, 4846 Hawthorne Rd Property: Cardona B. Handeland 4:06 PM: Hi Bertha, …" at bounding box center [188, 35] width 98 height 71
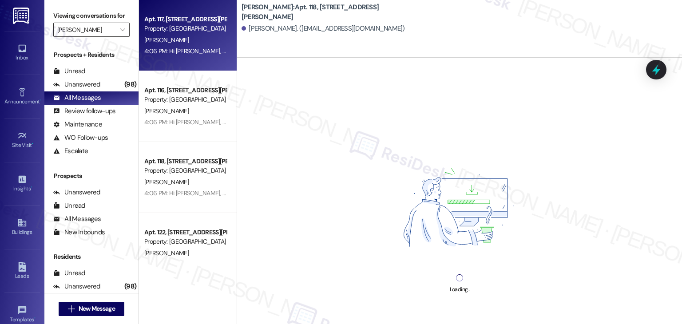
click at [99, 27] on input "[PERSON_NAME]" at bounding box center [86, 30] width 58 height 14
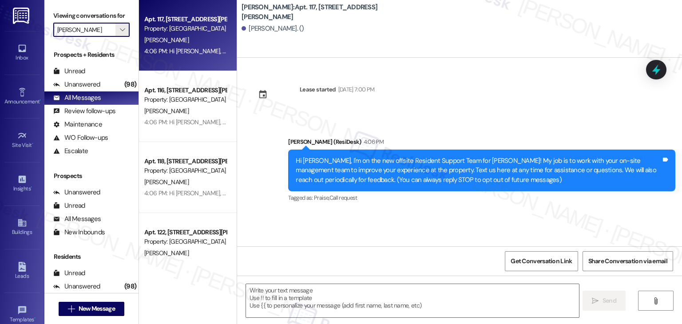
type textarea "Fetching suggested responses. Please feel free to read through the conversation…"
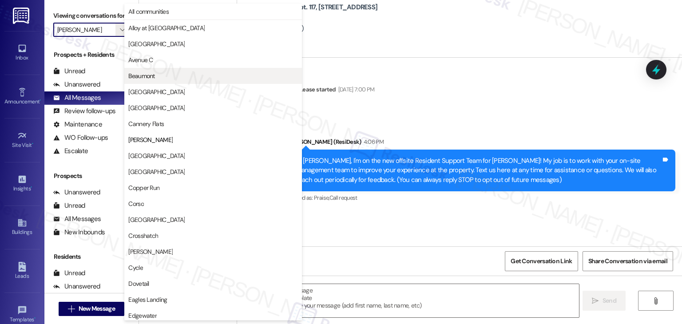
click at [150, 78] on span "Beaumont" at bounding box center [141, 76] width 26 height 9
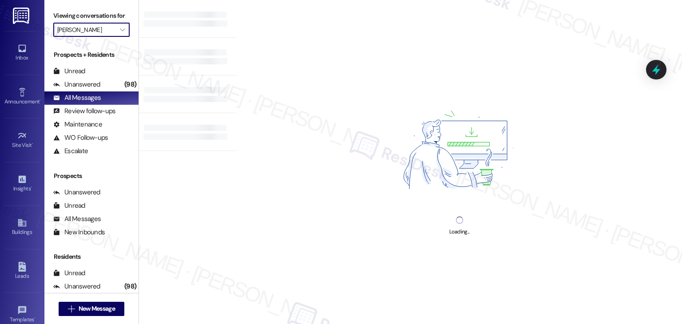
type input "Beaumont"
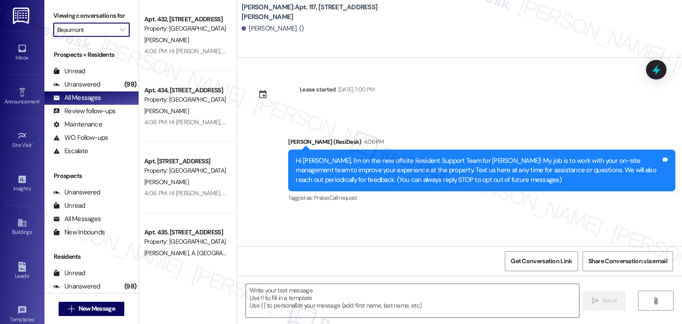
type textarea "Fetching suggested responses. Please feel free to read through the conversation…"
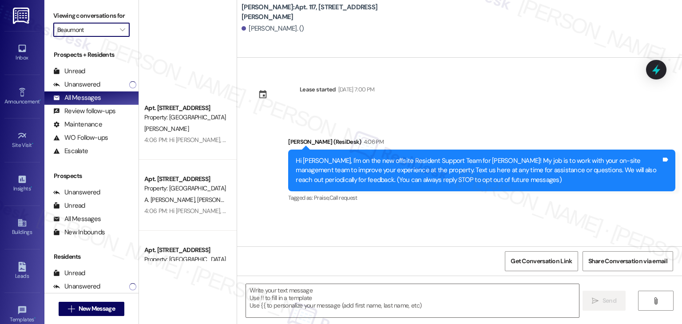
scroll to position [577, 0]
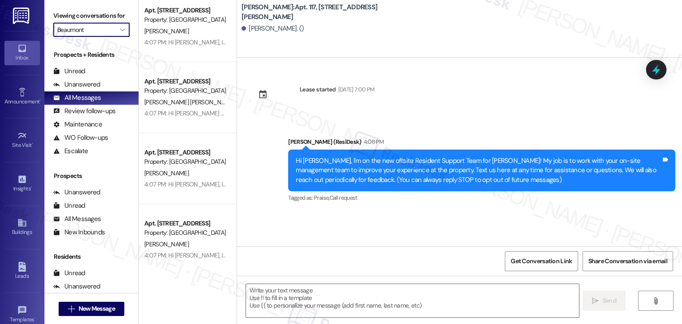
click at [4, 50] on link "Inbox" at bounding box center [22, 53] width 36 height 24
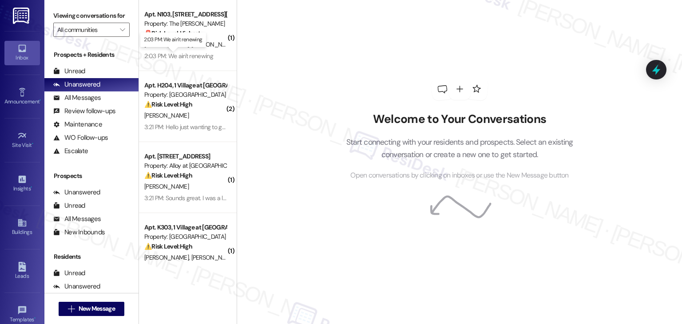
click at [180, 59] on div "2:03 PM: We ain't renewing 2:03 PM: We ain't renewing" at bounding box center [178, 56] width 69 height 8
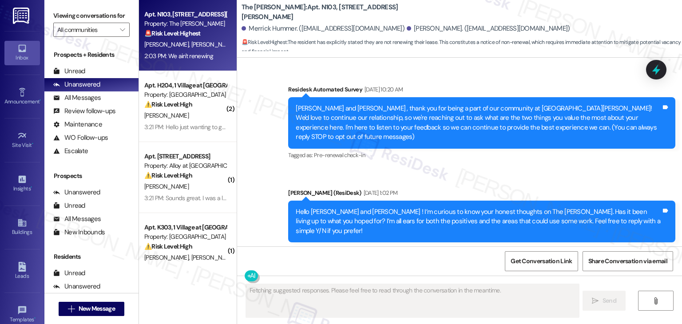
type textarea "Fetching suggested responses. Please feel free to read through the conversation…"
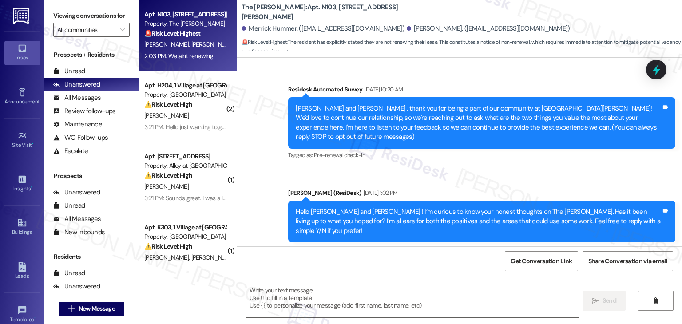
scroll to position [21200, 0]
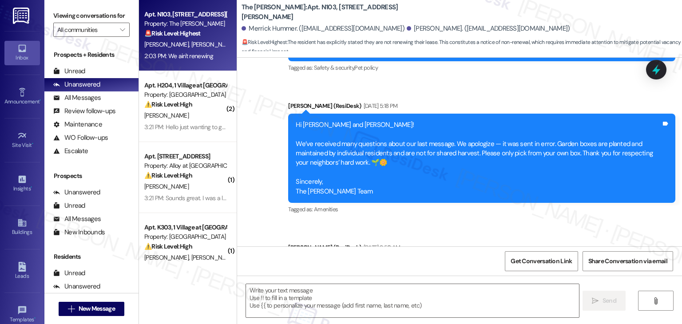
drag, startPoint x: 592, startPoint y: 139, endPoint x: 283, endPoint y: 99, distance: 311.8
copy div "Hi Merrick and Vincent! We wanted to check in, as we haven’t yet heard whether …"
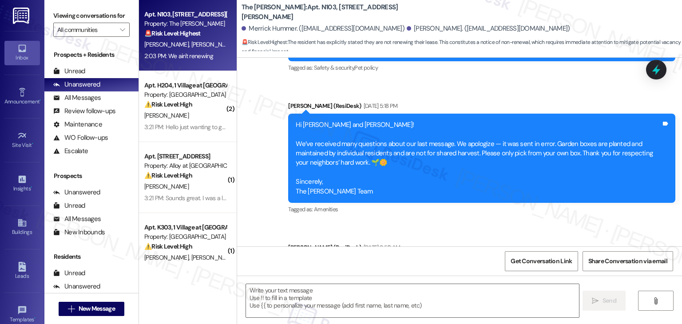
copy div "We ain't renewing Tags and notes"
drag, startPoint x: 596, startPoint y: 139, endPoint x: 268, endPoint y: 104, distance: 329.7
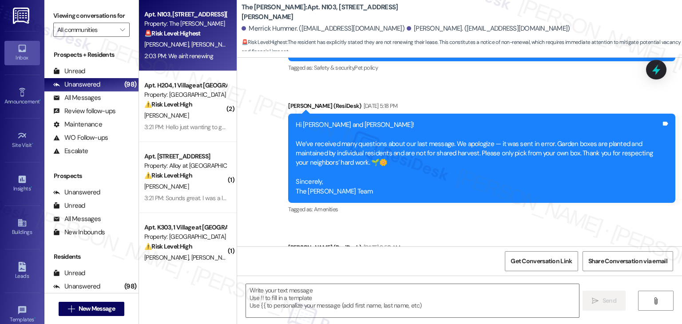
click at [315, 294] on textarea at bounding box center [412, 300] width 333 height 33
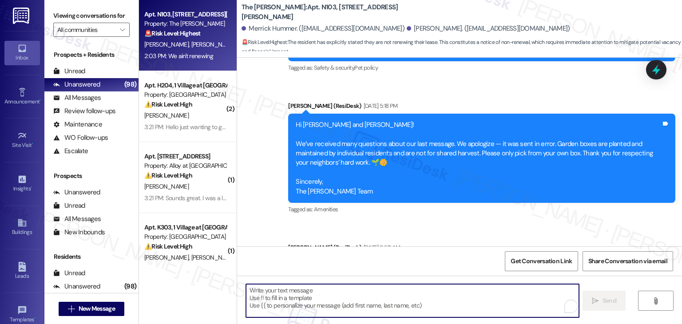
paste textarea "Thanks for the heads-up, Merrick. We’re sorry to hear you won’t be renewing, bu…"
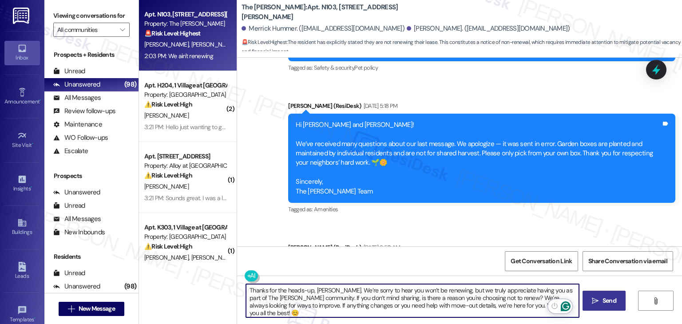
type textarea "Thanks for the heads-up, Merrick. We’re sorry to hear you won’t be renewing, bu…"
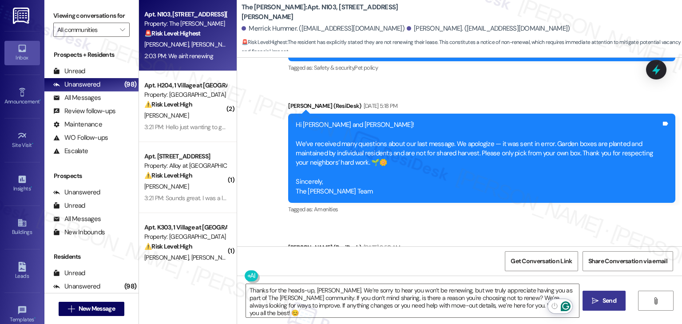
click at [606, 301] on span "Send" at bounding box center [610, 300] width 14 height 9
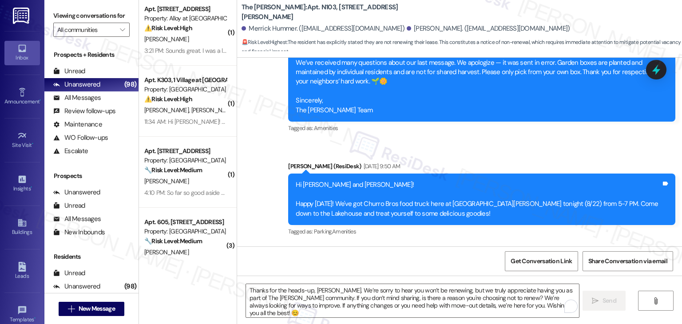
scroll to position [178, 0]
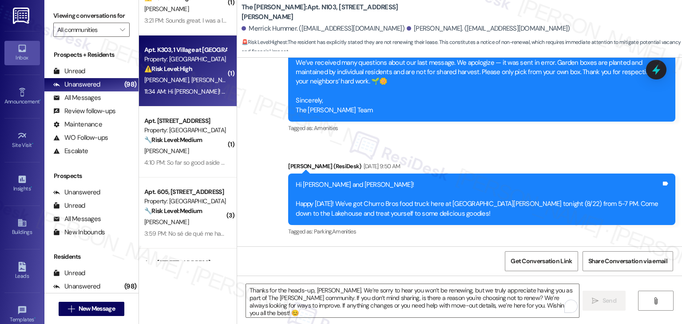
click at [199, 93] on div "11:34 AM: Hi Dottie! Giving us more than one day to move all of our belongings …" at bounding box center [578, 92] width 868 height 8
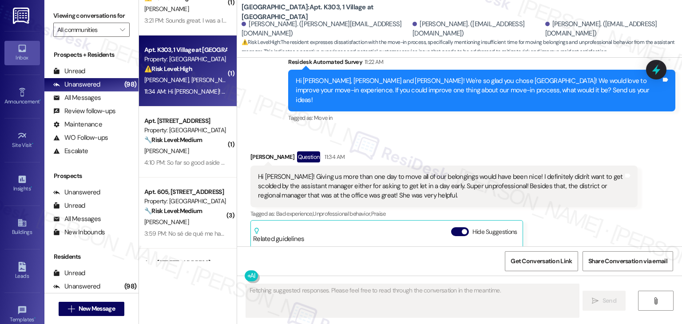
type textarea "Fetching suggested responses. Please feel free to read through the conversation…"
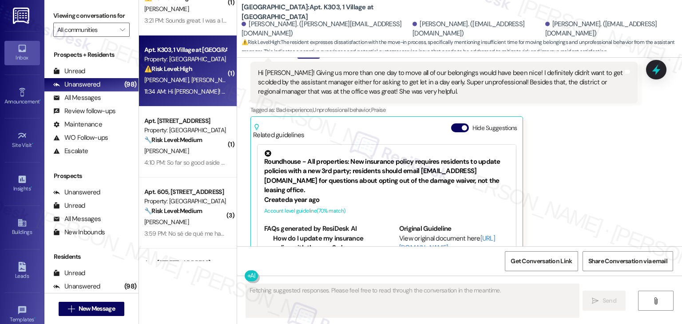
scroll to position [291, 0]
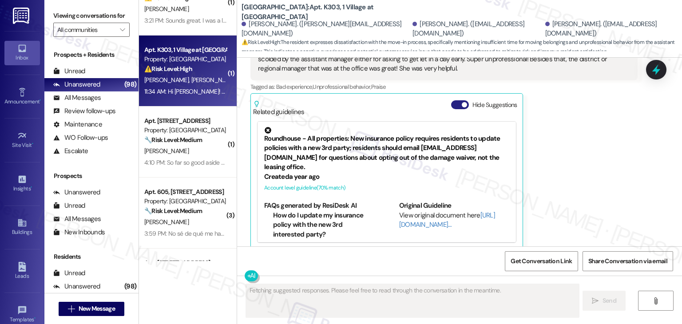
click at [456, 100] on button "Hide Suggestions" at bounding box center [460, 104] width 18 height 9
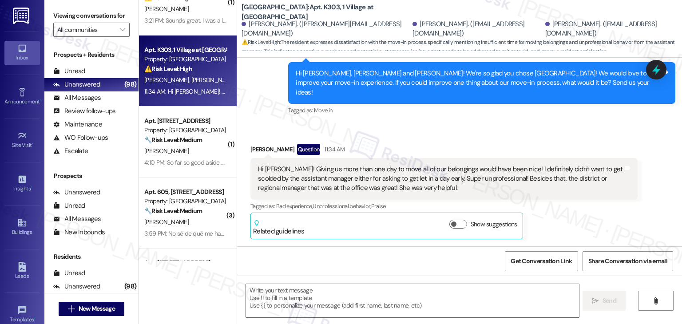
scroll to position [162, 0]
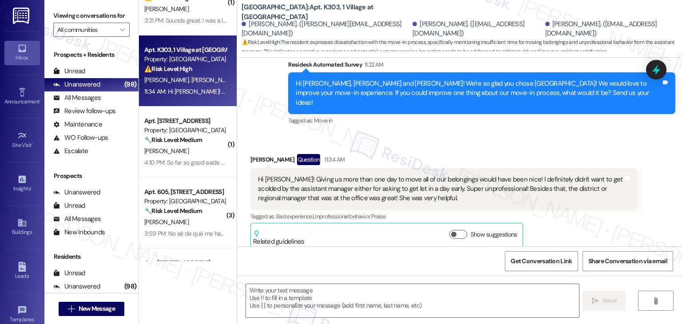
click at [567, 147] on div "Received via SMS Cassandra Moore Question 11:34 AM Hi Dottie! Giving us more th…" at bounding box center [444, 201] width 401 height 109
click at [566, 134] on div "Received via SMS Cassandra Moore Question 11:34 AM Hi Dottie! Giving us more th…" at bounding box center [459, 195] width 445 height 122
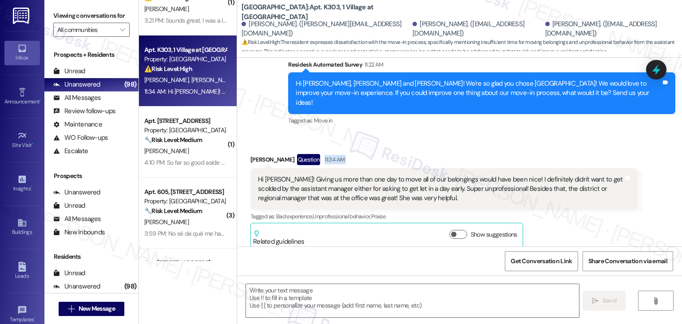
click at [566, 134] on div "Received via SMS Cassandra Moore Question 11:34 AM Hi Dottie! Giving us more th…" at bounding box center [459, 195] width 445 height 122
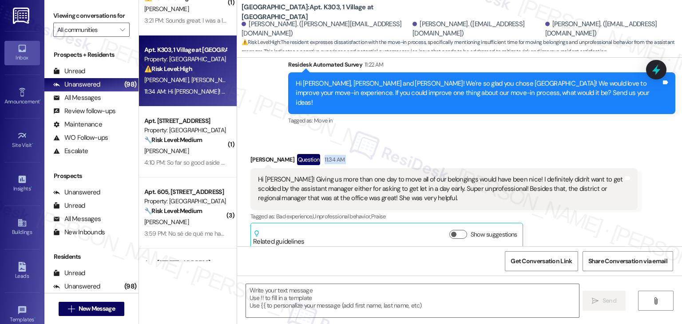
click at [566, 134] on div "Received via SMS Cassandra Moore Question 11:34 AM Hi Dottie! Giving us more th…" at bounding box center [459, 195] width 445 height 122
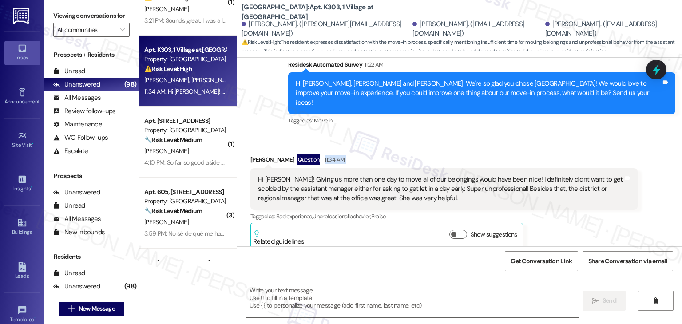
click at [566, 134] on div "Received via SMS Cassandra Moore Question 11:34 AM Hi Dottie! Giving us more th…" at bounding box center [459, 195] width 445 height 122
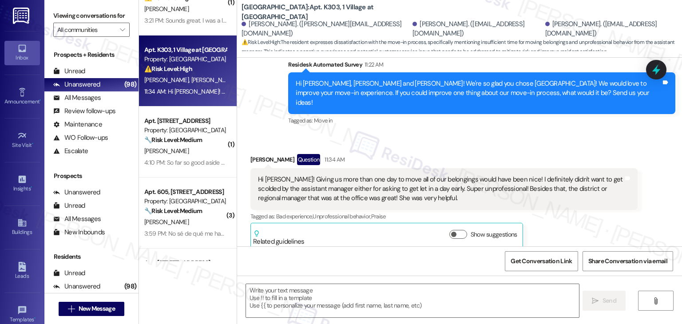
click at [566, 134] on div "Received via SMS Cassandra Moore Question 11:34 AM Hi Dottie! Giving us more th…" at bounding box center [459, 195] width 445 height 122
click at [448, 96] on div "Hi Cassandra, Derek and Griffen! We're so glad you chose Columbia Village! We w…" at bounding box center [479, 93] width 366 height 28
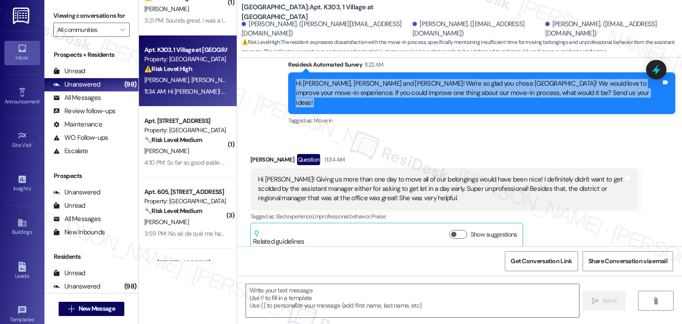
click at [448, 96] on div "Hi Cassandra, Derek and Griffen! We're so glad you chose Columbia Village! We w…" at bounding box center [479, 93] width 366 height 28
copy div "Hi Cassandra, Derek and Griffen! We're so glad you chose Columbia Village! We w…"
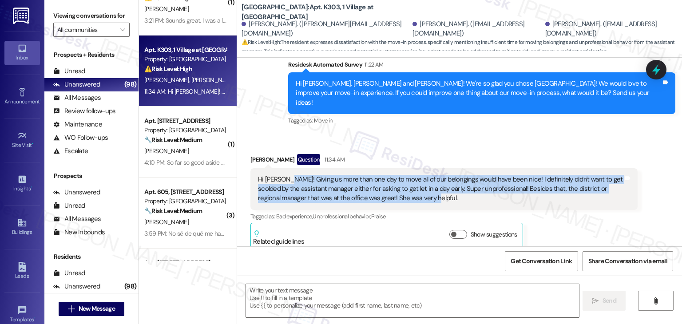
drag, startPoint x: 407, startPoint y: 190, endPoint x: 280, endPoint y: 167, distance: 128.5
click at [280, 175] on div "Hi Dottie! Giving us more than one day to move all of our belongings would have…" at bounding box center [441, 189] width 366 height 28
copy div "Giving us more than one day to move all of our belongings would have been nice!…"
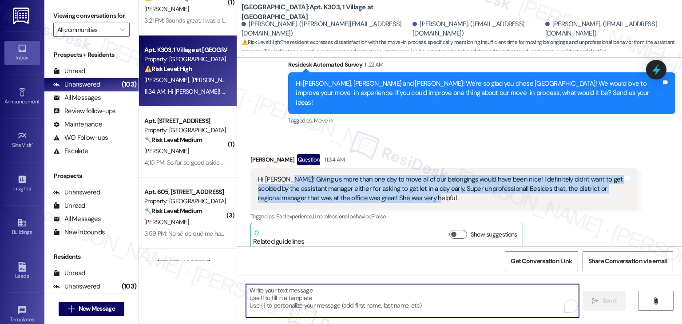
click at [358, 290] on textarea "To enrich screen reader interactions, please activate Accessibility in Grammarl…" at bounding box center [412, 300] width 333 height 33
paste textarea "Hi Cassandra, thank you so much for sharing your feedback. I’m really sorry to …"
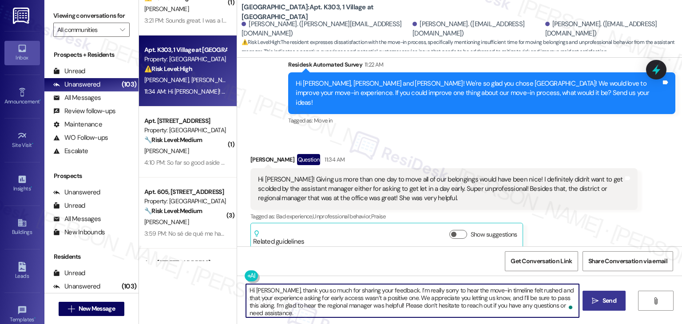
type textarea "Hi Cassandra, thank you so much for sharing your feedback. I’m really sorry to …"
click at [611, 299] on span "Send" at bounding box center [610, 300] width 14 height 9
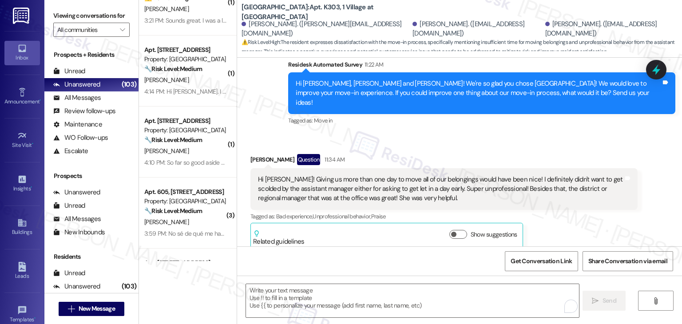
scroll to position [243, 0]
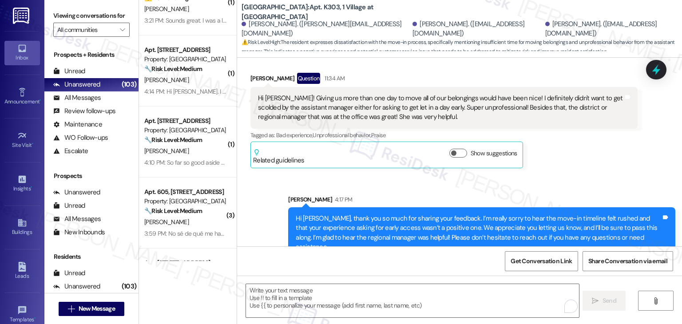
click at [658, 67] on icon at bounding box center [657, 70] width 12 height 12
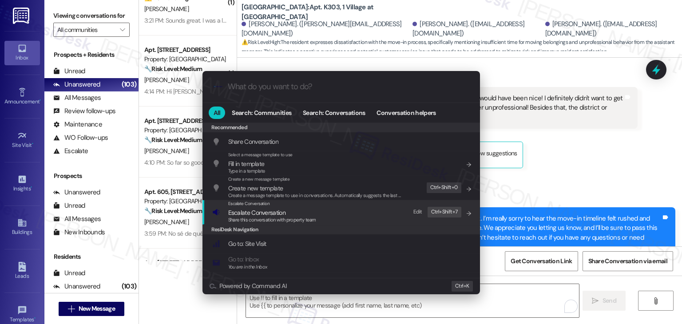
click at [249, 214] on span "Escalate Conversation" at bounding box center [256, 213] width 57 height 8
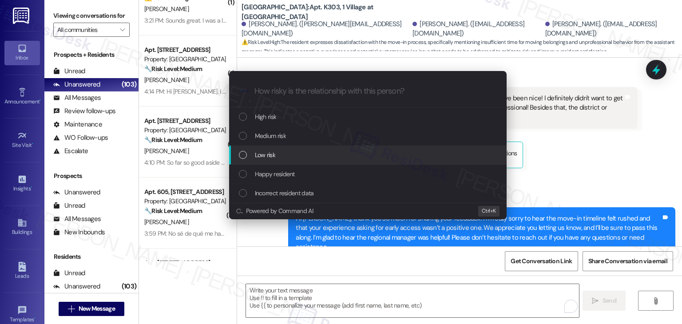
click at [243, 155] on div "List of options" at bounding box center [243, 155] width 8 height 8
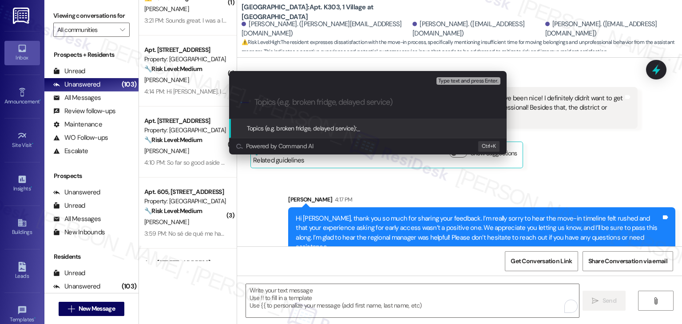
paste input "Feedback on Move-In Experience – Request for Extended Access & Staff Interaction"
type input "Feedback on Move-In Experience – Request for Extended Access & Staff Interaction"
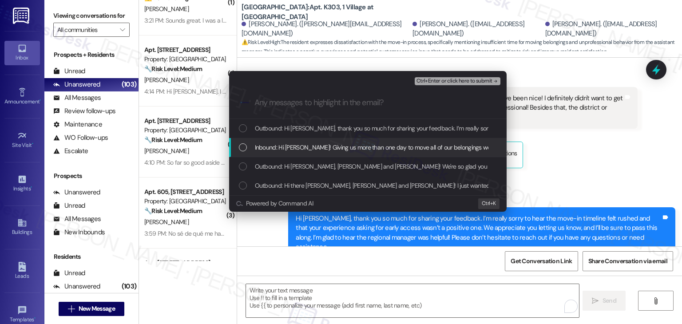
click at [240, 148] on div "List of options" at bounding box center [243, 147] width 8 height 8
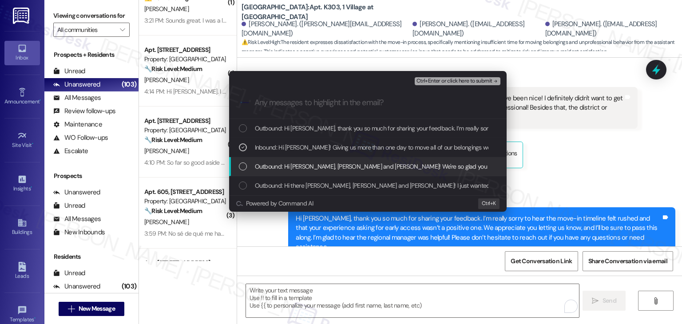
drag, startPoint x: 246, startPoint y: 168, endPoint x: 331, endPoint y: 137, distance: 90.8
click at [247, 168] on div "Outbound: Hi Cassandra, Derek and Griffen! We're so glad you chose Columbia Vil…" at bounding box center [369, 167] width 260 height 10
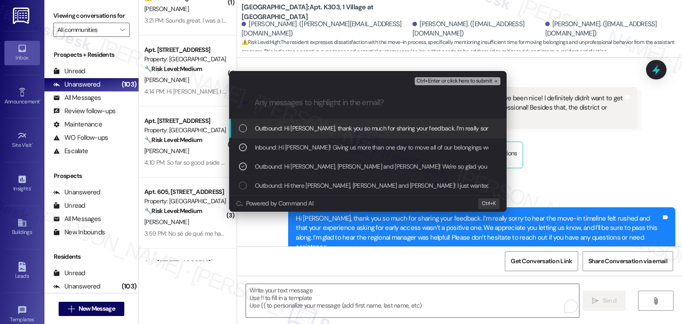
click at [453, 80] on span "Ctrl+Enter or click here to submit" at bounding box center [455, 81] width 76 height 6
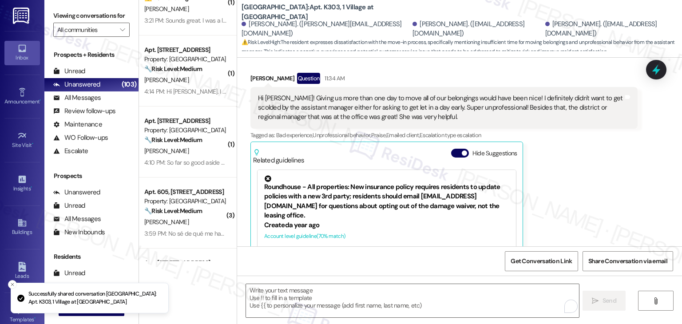
scroll to position [291, 0]
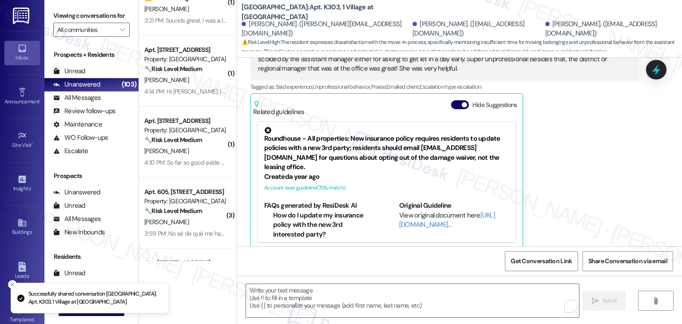
click at [445, 96] on div "Related guidelines Hide Suggestions" at bounding box center [386, 106] width 267 height 21
click at [451, 100] on button "Hide Suggestions" at bounding box center [460, 104] width 18 height 9
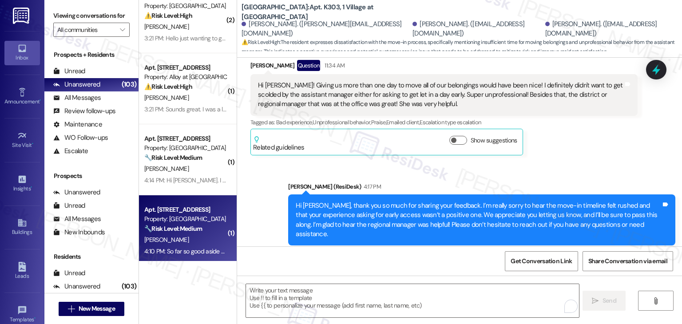
scroll to position [0, 0]
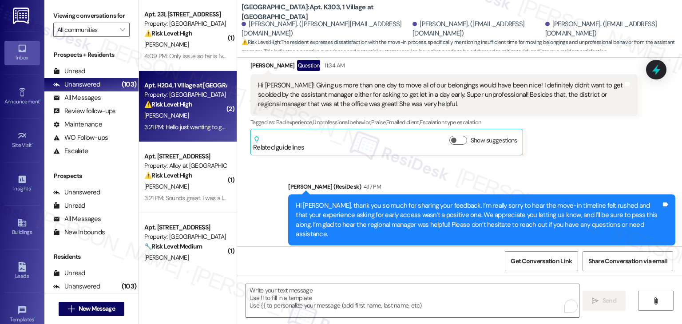
click at [195, 111] on div "C. Rocklein" at bounding box center [185, 115] width 84 height 11
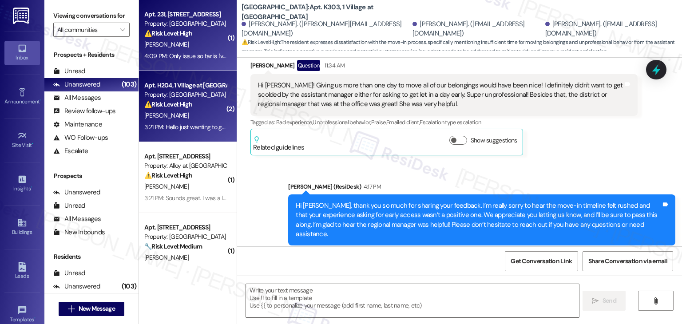
click at [191, 54] on div "4:09 PM: Only issue so far is I've been living here for over a week and have be…" at bounding box center [446, 56] width 604 height 8
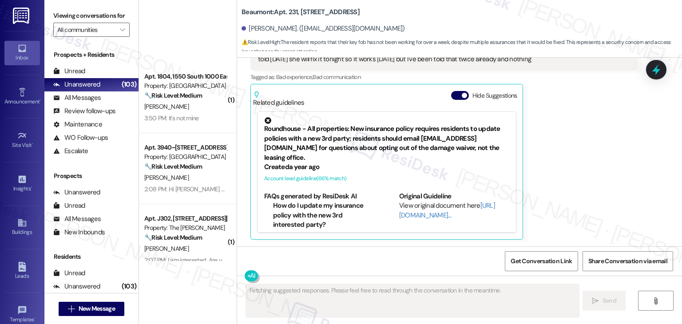
scroll to position [577, 0]
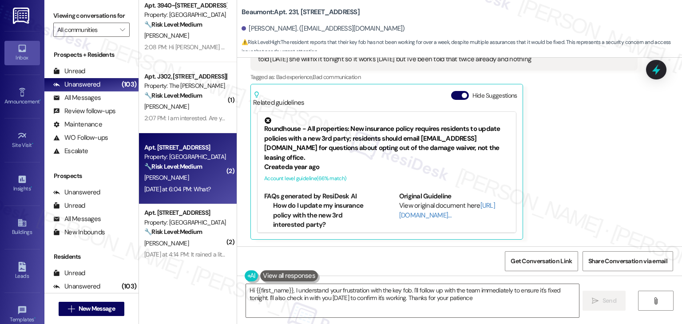
type textarea "Hi {{first_name}}, I understand your frustration with the key fob. I'll follow …"
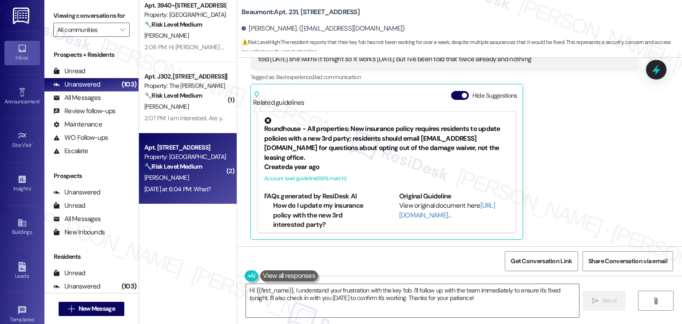
scroll to position [400, 0]
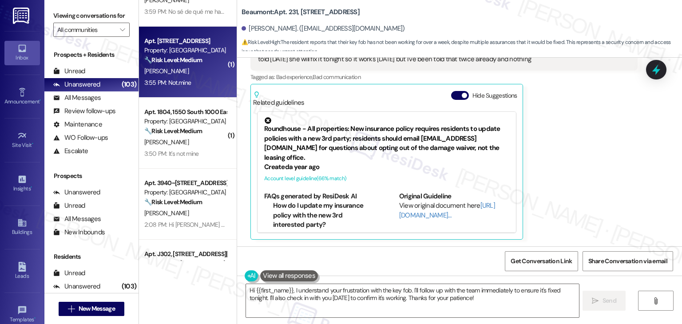
click at [176, 72] on div "A. Davis" at bounding box center [185, 71] width 84 height 11
type textarea "Fetching suggested responses. Please feel free to read through the conversation…"
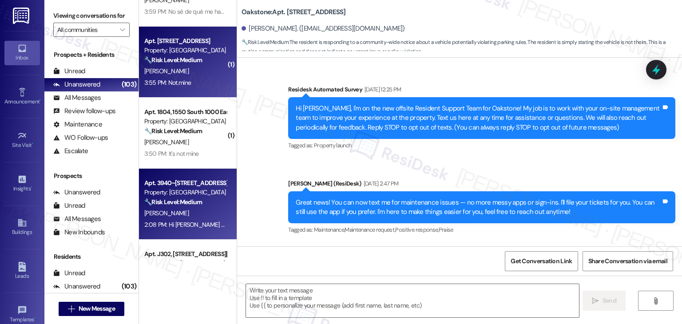
type textarea "Fetching suggested responses. Please feel free to read through the conversation…"
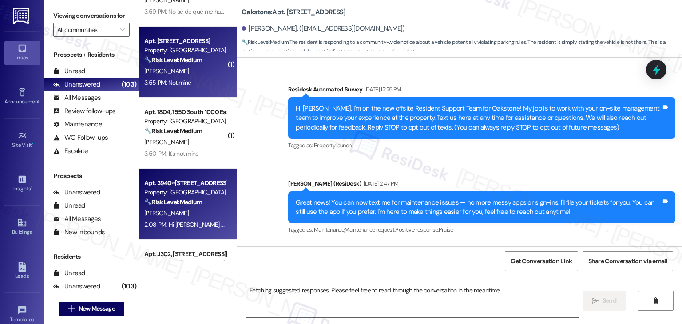
scroll to position [6953, 0]
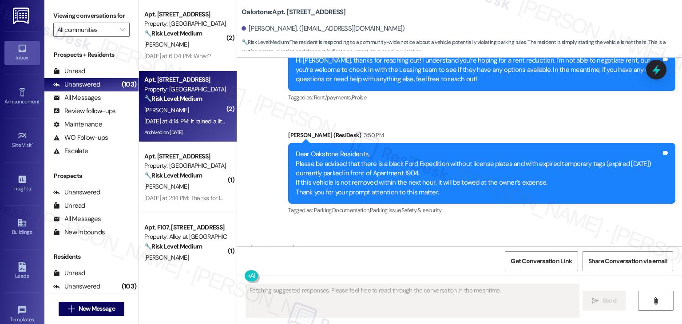
click at [191, 121] on div "Yesterday at 4:14 PM: It rained a little I guess. I was sitting at my computer …" at bounding box center [350, 121] width 413 height 8
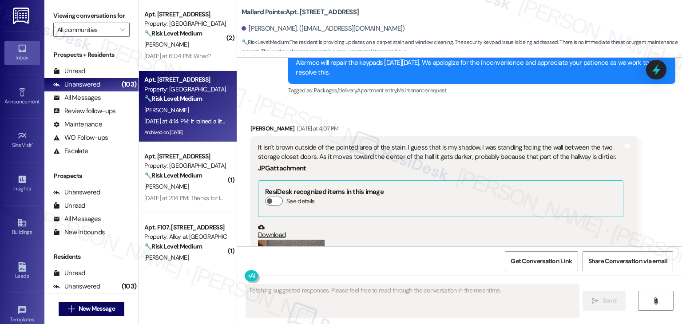
scroll to position [6960, 0]
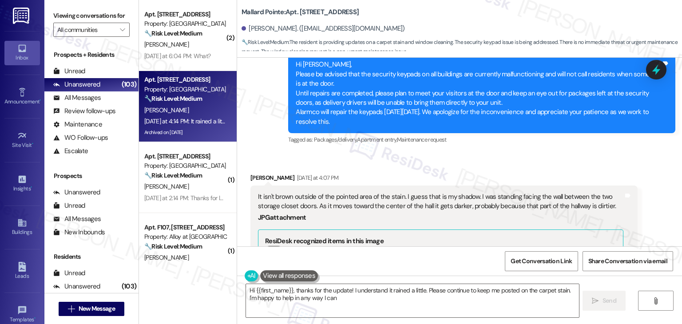
type textarea "Hi {{first_name}}, thanks for the update! I understand it rained a little. Plea…"
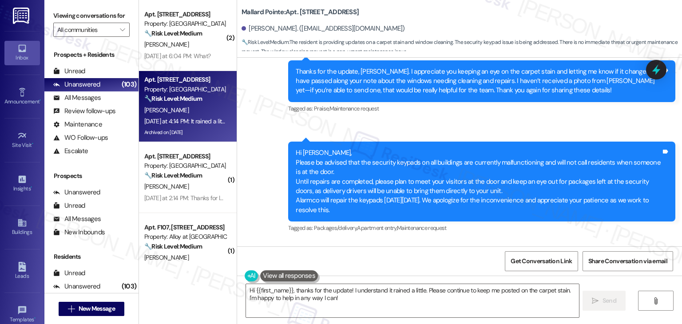
scroll to position [6872, 0]
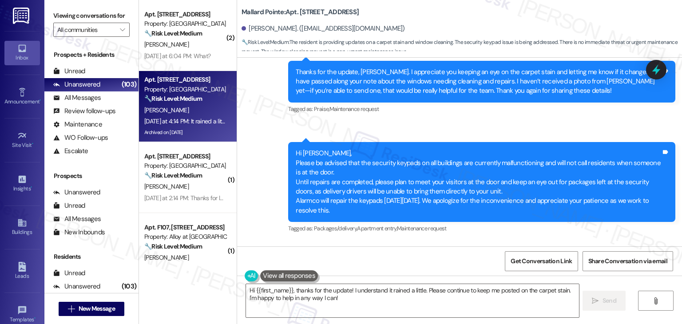
click at [340, 281] on div "It isn't brown outside of the pointed area of the stain. I guess that is my sha…" at bounding box center [441, 290] width 366 height 19
copy div "It isn't brown outside of the pointed area of the stain. I guess that is my sha…"
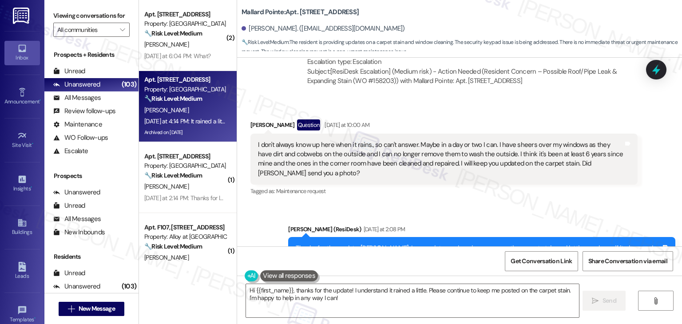
scroll to position [6694, 0]
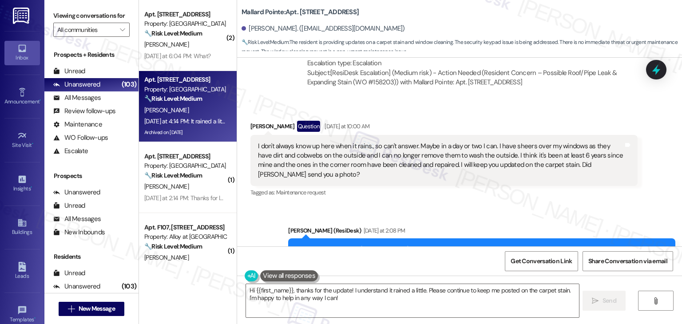
click at [396, 245] on div "Thanks for the update, Phyllis. I appreciate you keeping an eye on the carpet s…" at bounding box center [479, 259] width 366 height 28
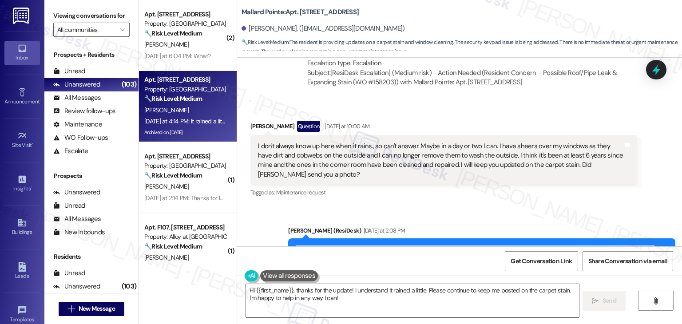
copy div "Thanks for the update, Phyllis. I appreciate you keeping an eye on the carpet s…"
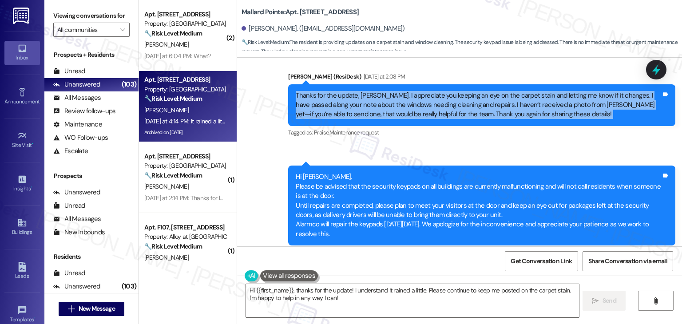
scroll to position [6872, 0]
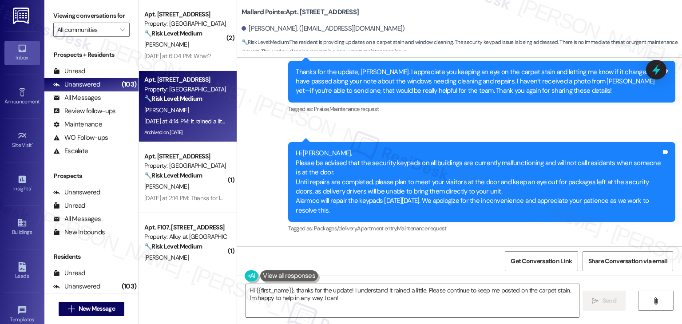
click at [302, 281] on div "It isn't brown outside of the pointed area of the stain. I guess that is my sha…" at bounding box center [441, 290] width 366 height 19
copy div "It isn't brown outside of the pointed area of the stain. I guess that is my sha…"
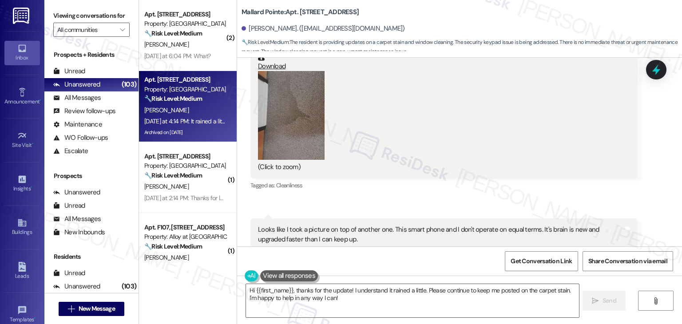
scroll to position [7183, 0]
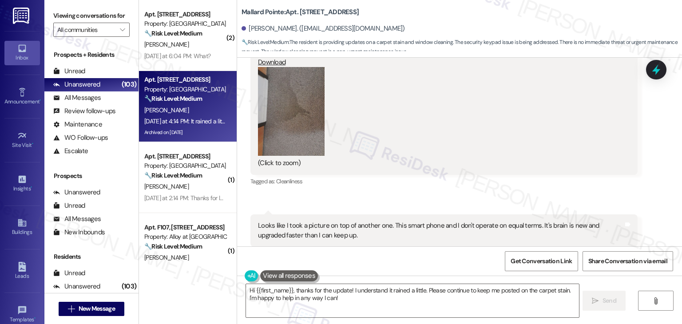
click at [306, 221] on div "Looks like I took a picture on top of another one. This smart phone and I don't…" at bounding box center [441, 230] width 366 height 19
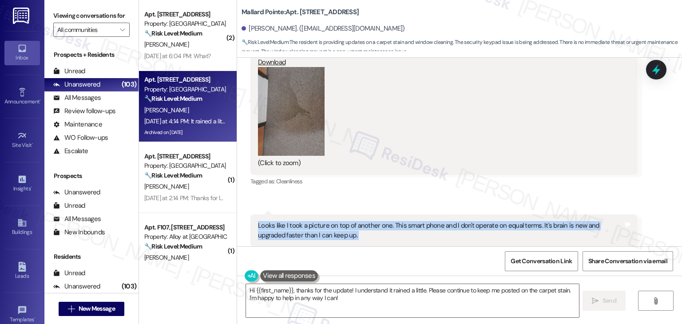
click at [306, 221] on div "Looks like I took a picture on top of another one. This smart phone and I don't…" at bounding box center [441, 230] width 366 height 19
copy div "Looks like I took a picture on top of another one. This smart phone and I don't…"
click at [352, 293] on div "It rained a little I guess. I was sitting at my computer in front of the window…" at bounding box center [441, 302] width 366 height 19
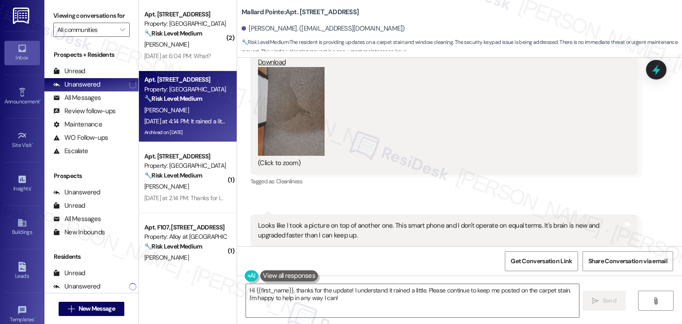
click at [352, 293] on div "It rained a little I guess. I was sitting at my computer in front of the window…" at bounding box center [441, 302] width 366 height 19
copy div "It rained a little I guess. I was sitting at my computer in front of the window…"
click at [534, 127] on div "Received via SMS Phyllis Poulton Yesterday at 4:07 PM It isn't brown outside of…" at bounding box center [459, 128] width 445 height 394
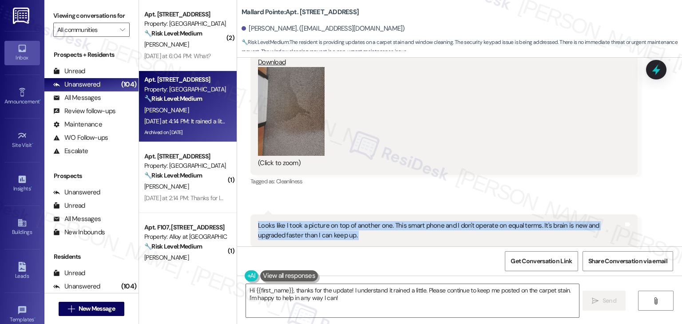
click at [534, 127] on div "Received via SMS Phyllis Poulton Yesterday at 4:07 PM It isn't brown outside of…" at bounding box center [459, 128] width 445 height 394
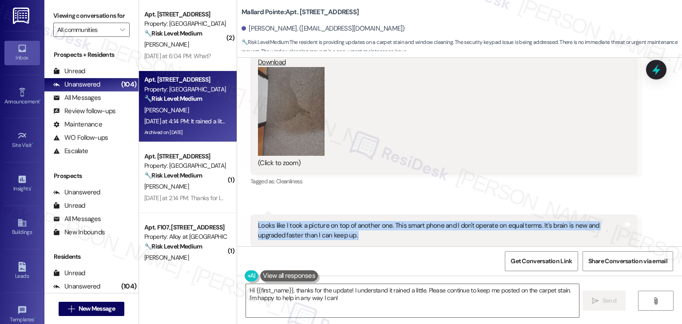
click at [534, 127] on div "Received via SMS Phyllis Poulton Yesterday at 4:07 PM It isn't brown outside of…" at bounding box center [459, 128] width 445 height 394
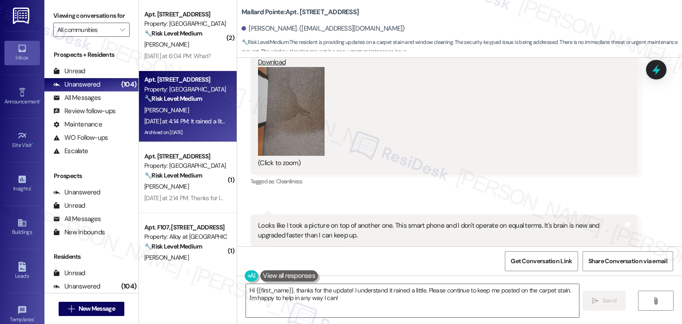
click at [496, 267] on div "Received via SMS Phyllis Poulton Yesterday at 4:14 PM It rained a little I gues…" at bounding box center [444, 296] width 401 height 58
click at [494, 208] on div "Received via SMS 4:11 PM Phyllis Poulton Yesterday at 4:11 PM Looks like I took…" at bounding box center [444, 231] width 401 height 46
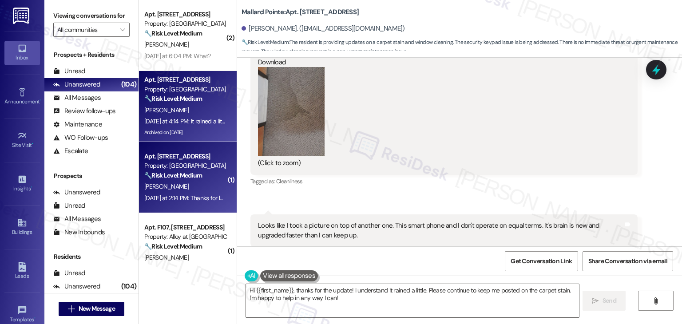
click at [203, 200] on div "Yesterday at 2:14 PM: Thanks for letting me know! C: Yesterday at 2:14 PM: Than…" at bounding box center [205, 198] width 123 height 8
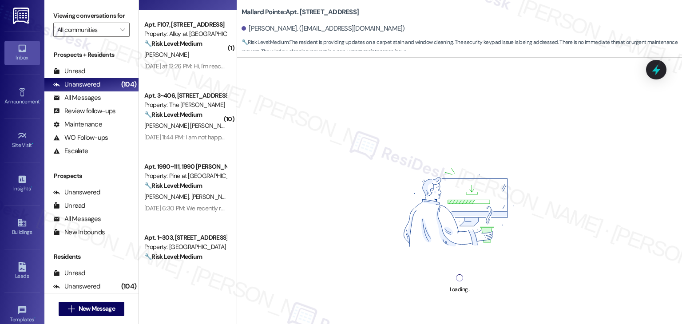
scroll to position [933, 0]
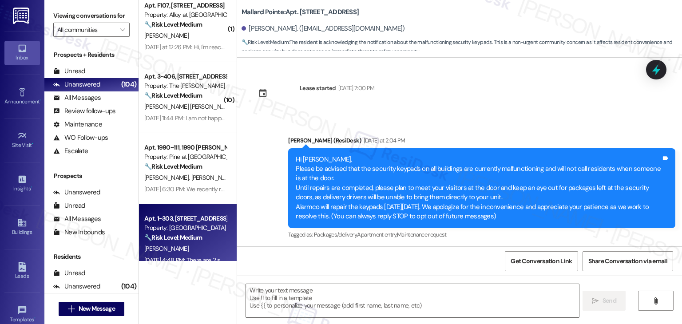
type textarea "Fetching suggested responses. Please feel free to read through the conversation…"
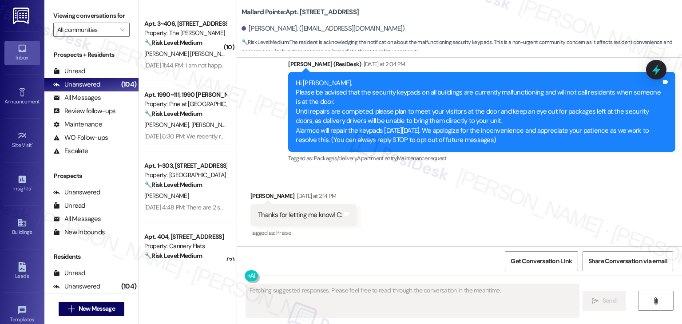
scroll to position [1155, 0]
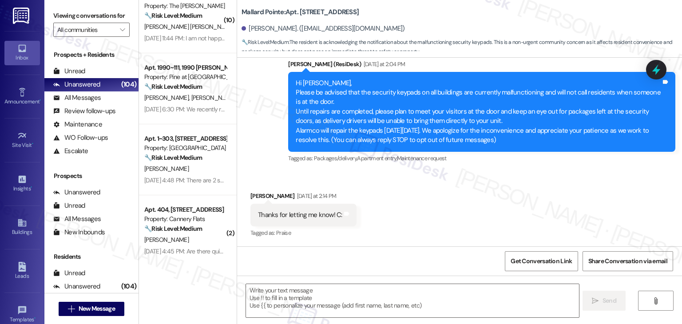
click at [394, 215] on div "Received via SMS Sandra Murphy Yesterday at 2:14 PM Thanks for letting me know!…" at bounding box center [459, 208] width 445 height 75
click at [402, 207] on div "Received via SMS Sandra Murphy Yesterday at 2:14 PM Thanks for letting me know!…" at bounding box center [459, 208] width 445 height 75
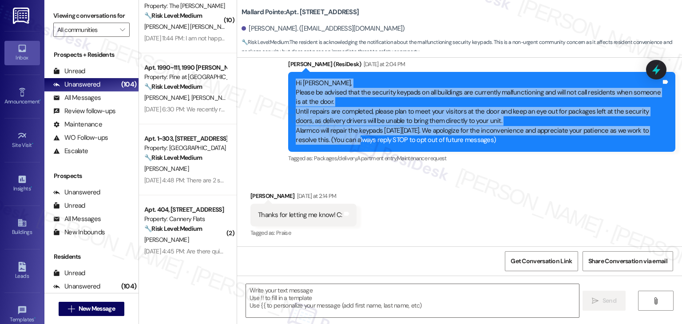
drag, startPoint x: 346, startPoint y: 143, endPoint x: 283, endPoint y: 80, distance: 88.0
click at [288, 80] on div "Hi Sandra, Please be advised that the security keypads on all buildings are cur…" at bounding box center [481, 112] width 387 height 80
copy div "Hi Sandra, Please be advised that the security keypads on all buildings are cur…"
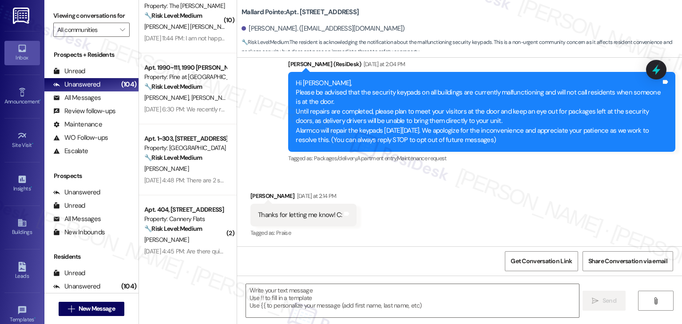
click at [302, 218] on div "Thanks for letting me know! C:" at bounding box center [300, 215] width 84 height 9
drag, startPoint x: 328, startPoint y: 296, endPoint x: 397, endPoint y: 295, distance: 69.3
click at [328, 296] on textarea at bounding box center [412, 300] width 333 height 33
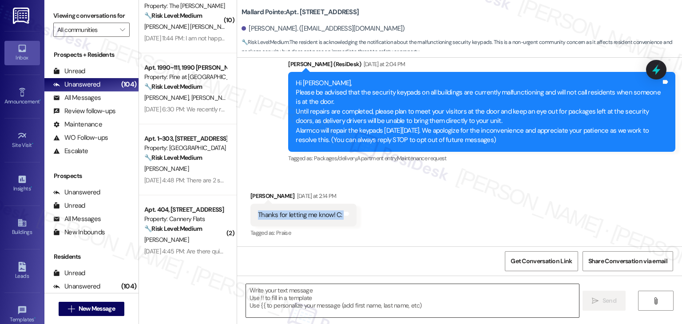
paste textarea "You're very welcome, Sandra! 😊 Please don’t hesitate to reach out if you have a…"
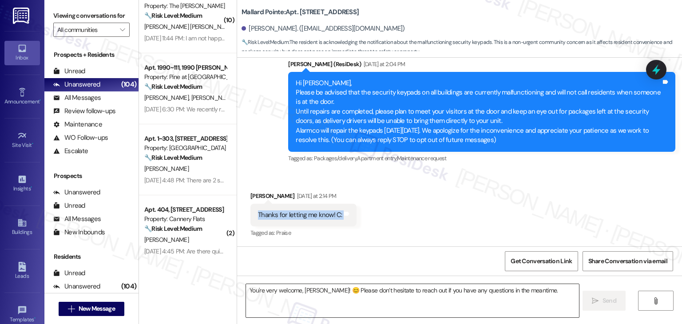
type textarea "You're very welcome, Sandra! 😊 Please don’t hesitate to reach out if you have a…"
click at [397, 295] on textarea "You're very welcome, Sandra! 😊 Please don’t hesitate to reach out if you have a…" at bounding box center [412, 300] width 333 height 33
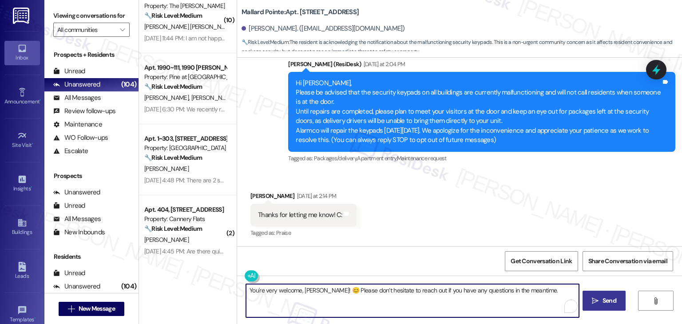
click at [613, 302] on span "Send" at bounding box center [610, 300] width 14 height 9
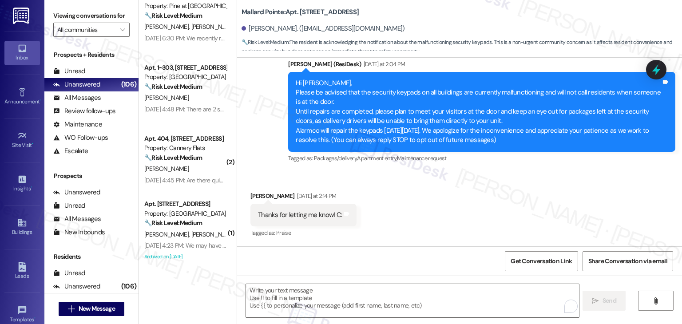
click at [469, 220] on div "Received via SMS Sandra Murphy Yesterday at 2:14 PM Thanks for letting me know!…" at bounding box center [459, 208] width 445 height 75
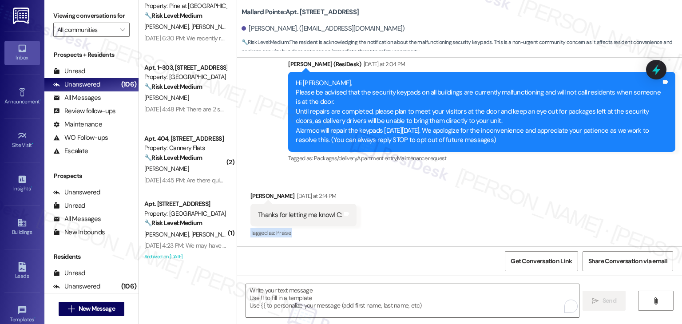
click at [469, 220] on div "Received via SMS Sandra Murphy Yesterday at 2:14 PM Thanks for letting me know!…" at bounding box center [459, 208] width 445 height 75
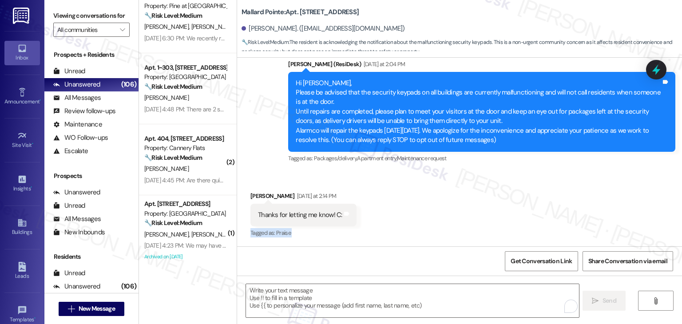
click at [469, 220] on div "Received via SMS Sandra Murphy Yesterday at 2:14 PM Thanks for letting me know!…" at bounding box center [459, 208] width 445 height 75
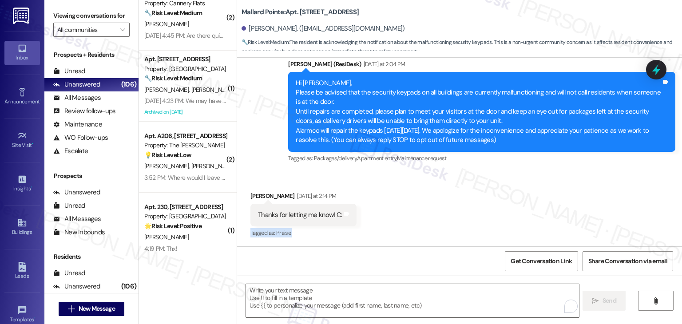
scroll to position [1466, 0]
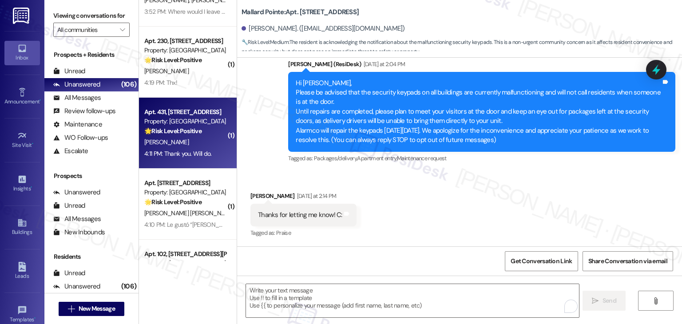
click at [205, 148] on div "4:11 PM: Thank you. Will do. 4:11 PM: Thank you. Will do." at bounding box center [185, 153] width 84 height 11
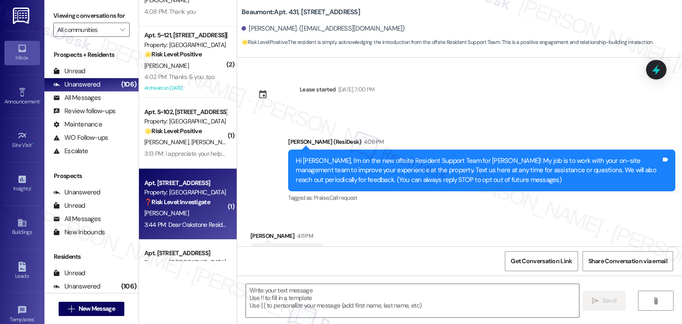
scroll to position [40, 0]
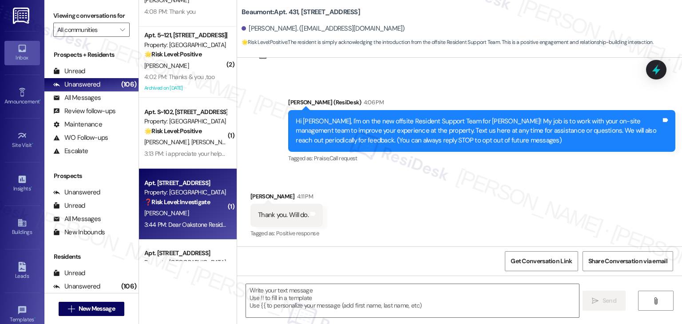
type textarea "Fetching suggested responses. Please feel free to read through the conversation…"
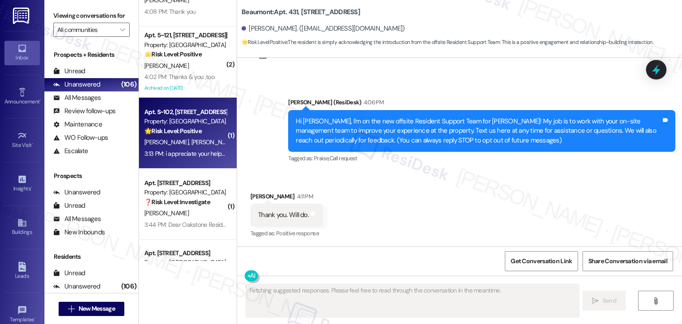
click at [190, 154] on div "3:13 PM: i appreciate your help and support when we need it, thank you 3:13 PM:…" at bounding box center [235, 154] width 183 height 8
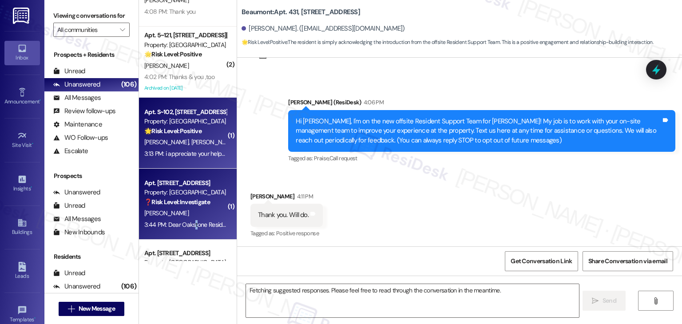
click at [190, 221] on div "3:44 PM: Dear Oakstone Residents, Please be advised that there is a black Ford …" at bounding box center [185, 224] width 84 height 11
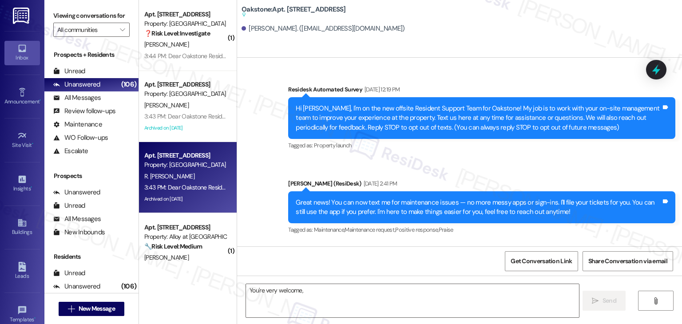
scroll to position [4252, 0]
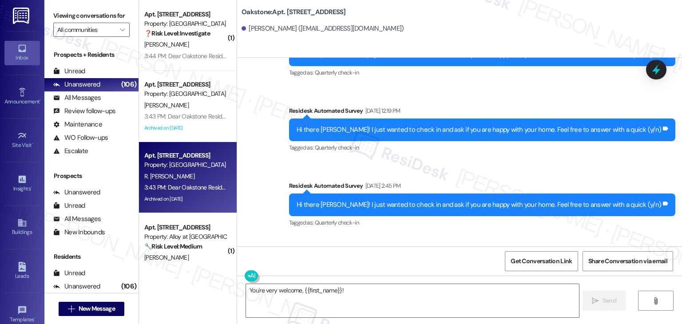
click at [180, 115] on div "3:43 PM: Dear Oakstone Residents, Please be advised that there is a black Ford …" at bounding box center [591, 116] width 894 height 8
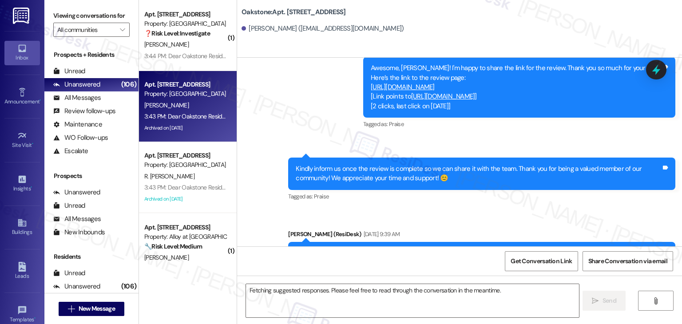
scroll to position [5037, 0]
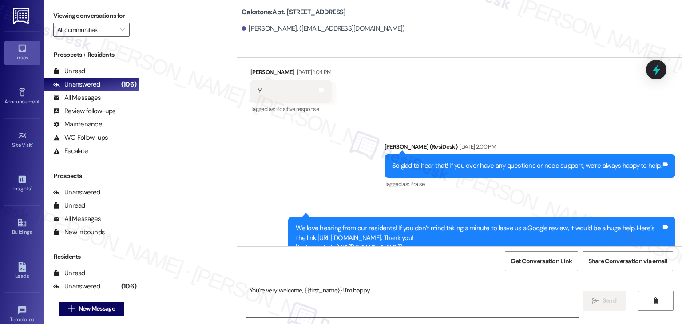
type textarea "You're very welcome, {{first_name}}! I'm happy to"
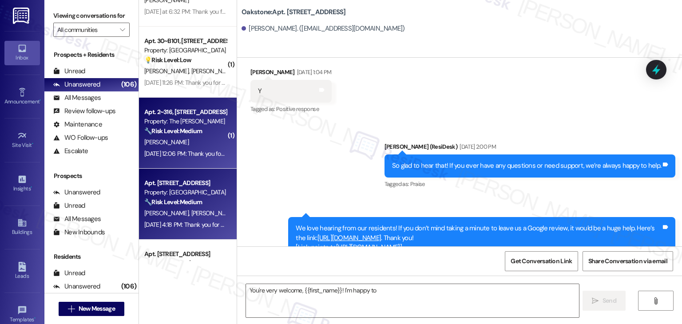
scroll to position [7026, 0]
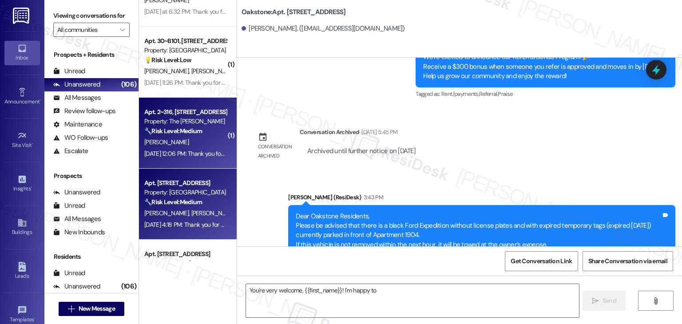
click at [186, 207] on div "Apt. 224, 1607 17th Street West Property: Avenue C 🔧 Risk Level: Medium The res…" at bounding box center [185, 193] width 84 height 30
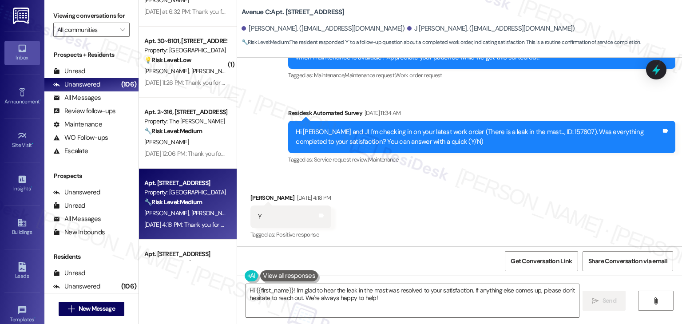
scroll to position [3163, 0]
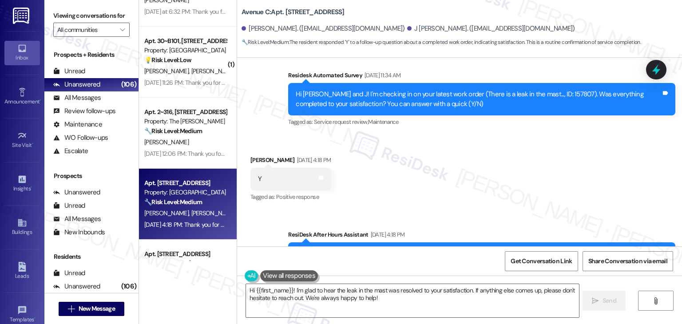
click at [551, 150] on div "Received via SMS Debra Rauh Aug 23, 2025 at 4:18 PM Y Tags and notes Tagged as:…" at bounding box center [459, 172] width 445 height 75
click at [328, 277] on div "Hi {{first_name}}! I'm glad to hear the leak in the mast was resolved to your s…" at bounding box center [459, 309] width 445 height 67
click at [332, 295] on textarea "Hi {{first_name}}! I'm glad to hear the leak in the mast was resolved to your s…" at bounding box center [412, 300] width 333 height 33
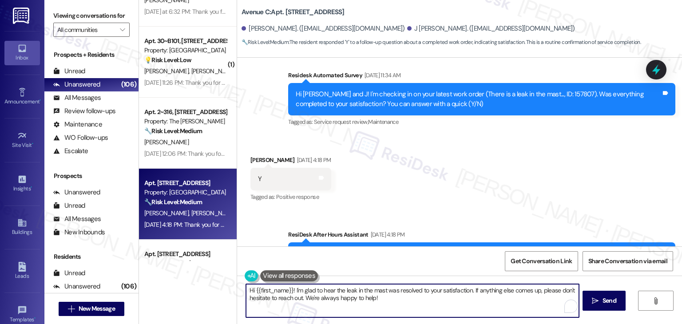
click at [332, 295] on textarea "Hi {{first_name}}! I'm glad to hear the leak in the mast was resolved to your s…" at bounding box center [412, 300] width 333 height 33
click at [370, 272] on div "Get Conversation Link Share Conversation via email" at bounding box center [459, 261] width 445 height 29
drag, startPoint x: 289, startPoint y: 288, endPoint x: 249, endPoint y: 287, distance: 39.6
click at [249, 287] on textarea "Hi {{first_name}}! I'm glad to hear the leak in the mast was resolved to your s…" at bounding box center [412, 300] width 333 height 33
type textarea "Hi Debra! I'm glad to hear the leak in the mast was resolved to your satisfacti…"
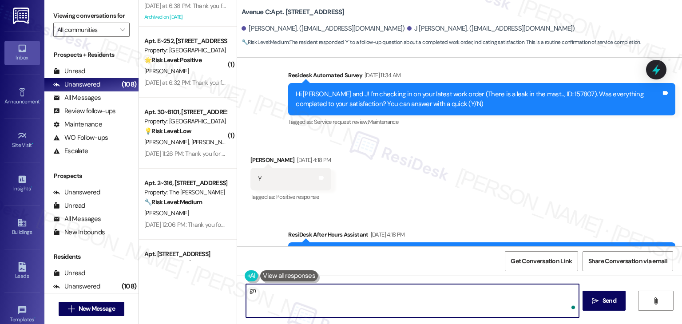
type textarea "g"
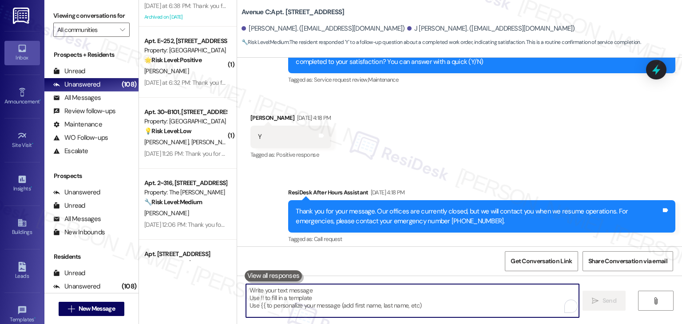
scroll to position [3235, 0]
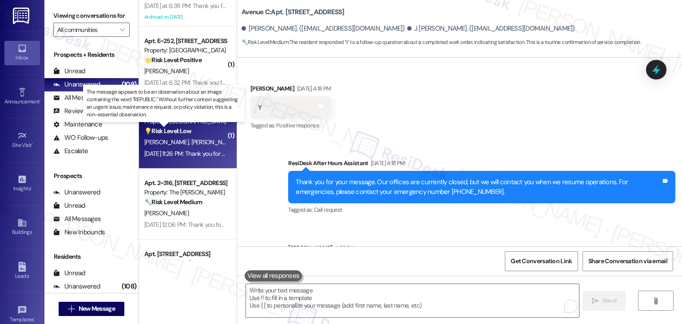
click at [183, 132] on strong "💡 Risk Level: Low" at bounding box center [167, 131] width 47 height 8
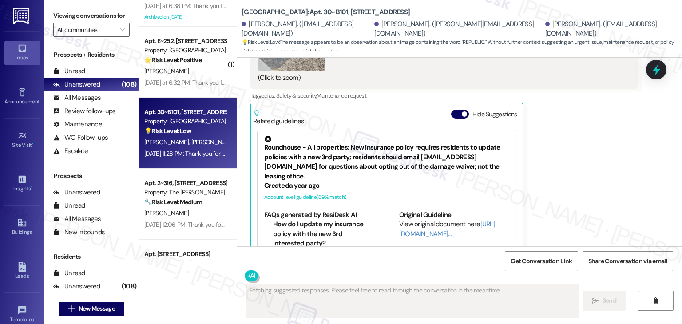
scroll to position [3744, 0]
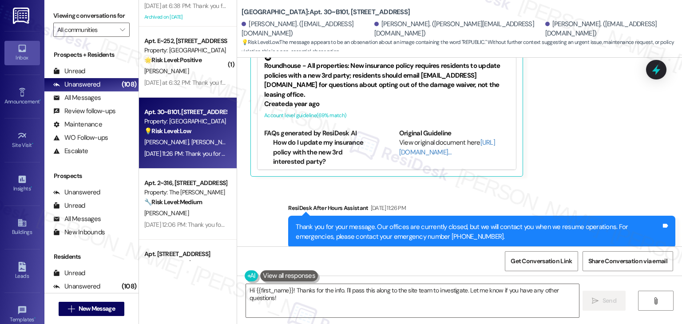
click at [267, 194] on div "Sent via SMS ResiDesk After Hours Assistant Aug 24, 2025 at 11:26 PM Thank you …" at bounding box center [459, 225] width 445 height 84
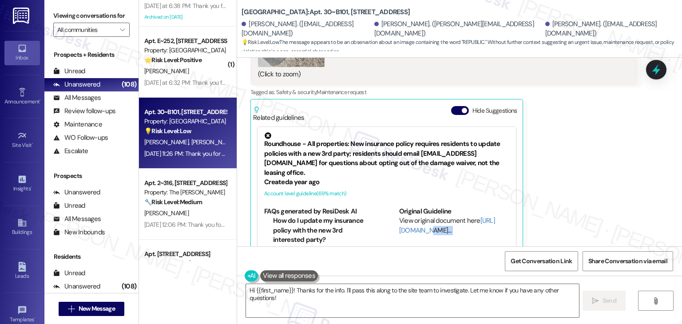
scroll to position [3611, 0]
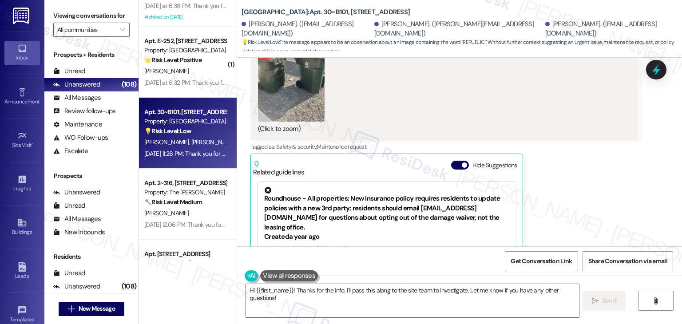
drag, startPoint x: 449, startPoint y: 145, endPoint x: 450, endPoint y: 150, distance: 5.0
click at [451, 161] on button "Hide Suggestions" at bounding box center [460, 165] width 18 height 9
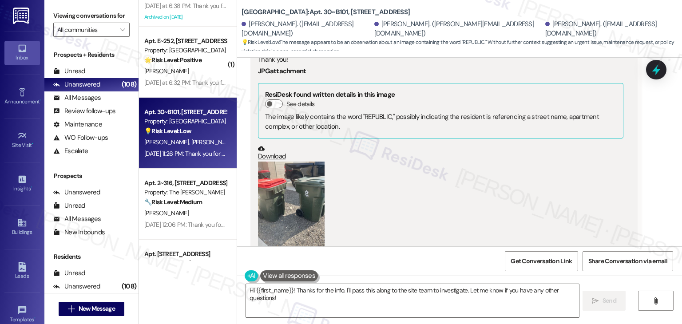
scroll to position [3478, 0]
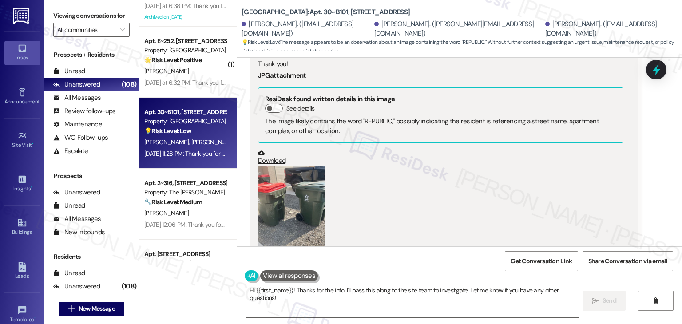
click at [293, 197] on button "Zoom image" at bounding box center [291, 210] width 67 height 89
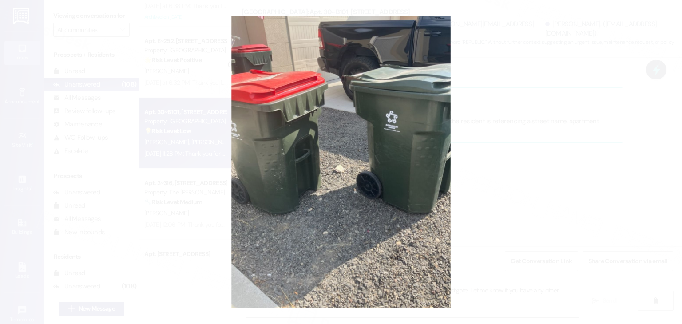
click at [553, 192] on button "Unzoom image" at bounding box center [341, 162] width 682 height 324
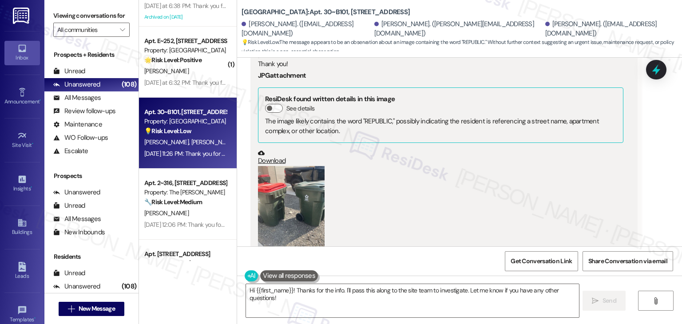
click at [287, 191] on button "Zoom image" at bounding box center [291, 210] width 67 height 89
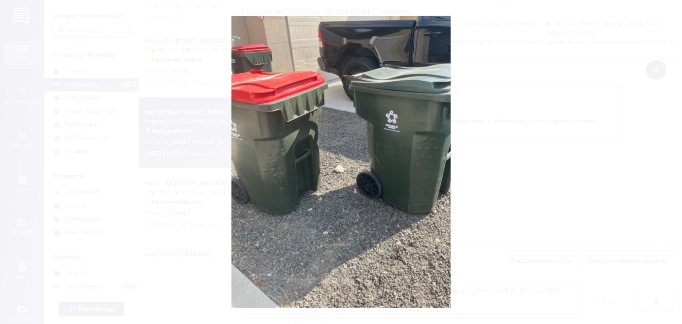
click at [371, 179] on button "Unzoom image" at bounding box center [341, 162] width 682 height 324
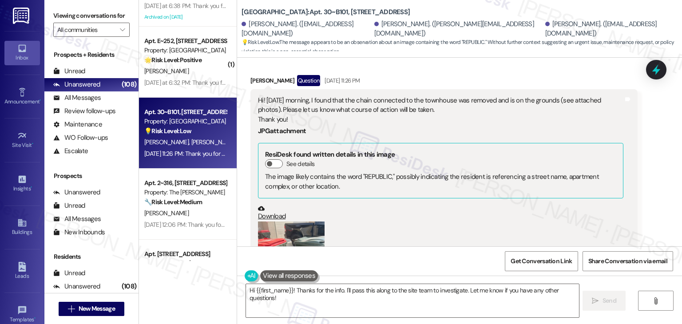
scroll to position [3522, 0]
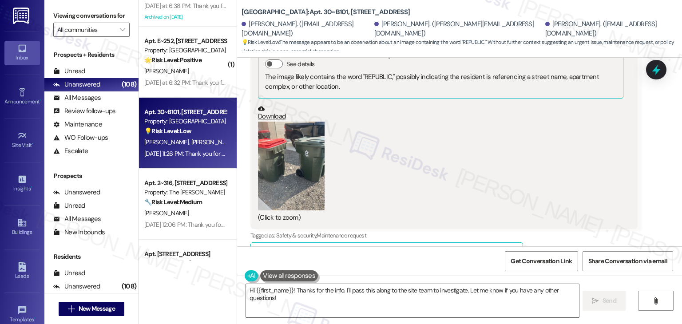
click at [299, 156] on button "Zoom image" at bounding box center [291, 166] width 67 height 89
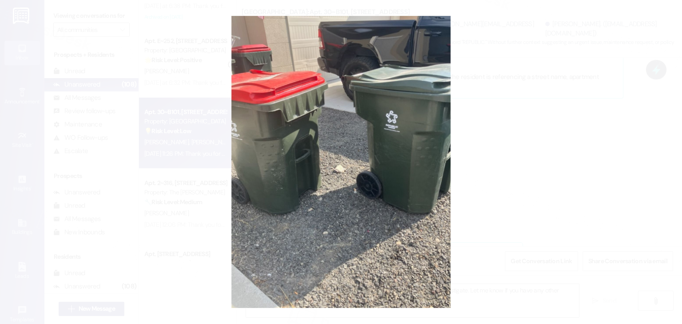
click at [364, 184] on button "Unzoom image" at bounding box center [341, 162] width 682 height 324
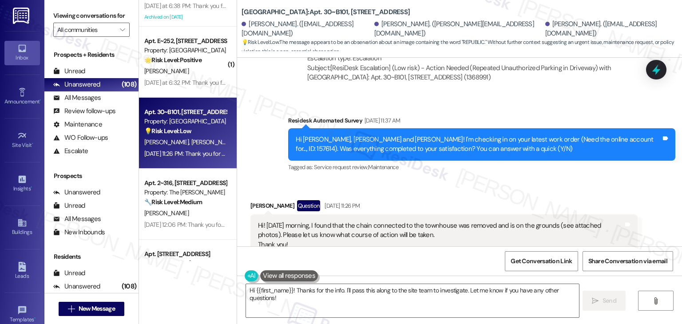
scroll to position [3300, 0]
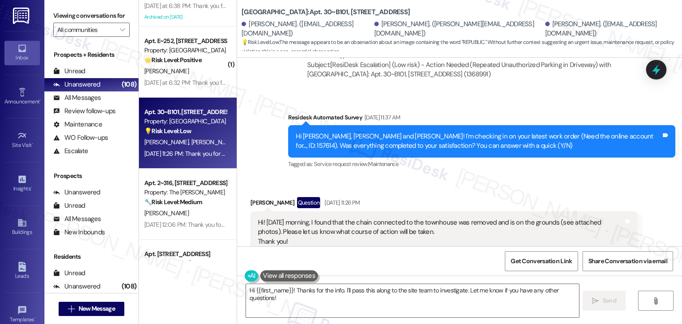
drag, startPoint x: 434, startPoint y: 213, endPoint x: 247, endPoint y: 201, distance: 187.0
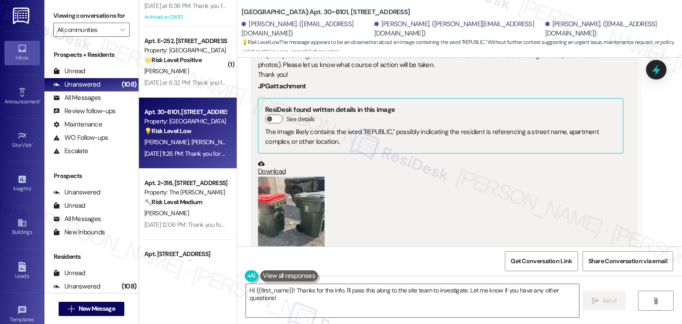
scroll to position [3481, 0]
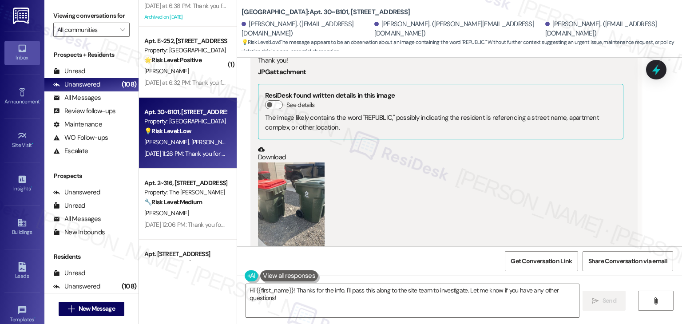
click at [277, 200] on button "Zoom image" at bounding box center [291, 207] width 67 height 89
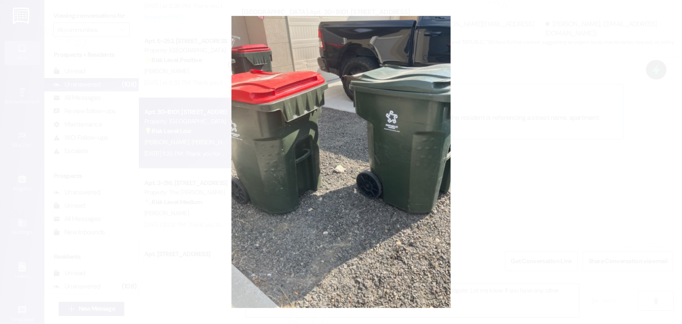
click at [372, 175] on button "Unzoom image" at bounding box center [341, 162] width 682 height 324
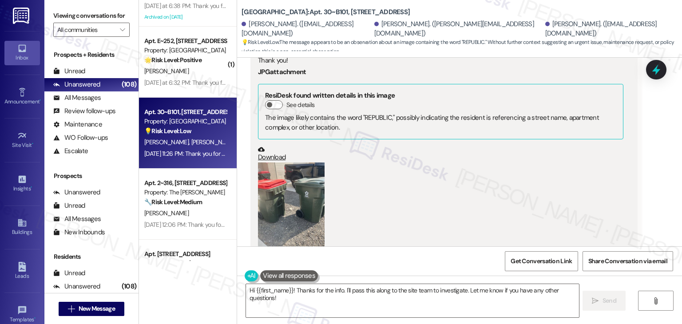
click at [270, 146] on link "Download" at bounding box center [441, 154] width 366 height 16
click at [367, 298] on textarea "Hi {{first_name}}! Thanks for the info. I'll pass this along to the site team t…" at bounding box center [412, 300] width 333 height 33
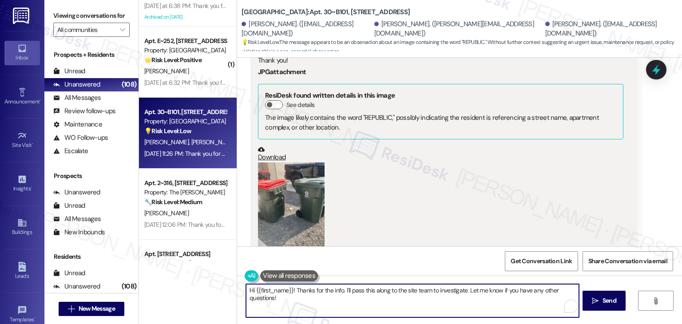
click at [367, 298] on textarea "Hi {{first_name}}! Thanks for the info. I'll pass this along to the site team t…" at bounding box center [412, 300] width 333 height 33
paste textarea "Jasmine, thank you for reaching out. I appreciate you sending the photo—though …"
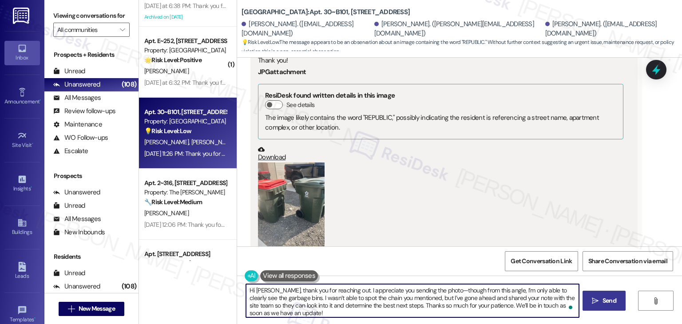
type textarea "Hi Jasmine, thank you for reaching out. I appreciate you sending the photo—thou…"
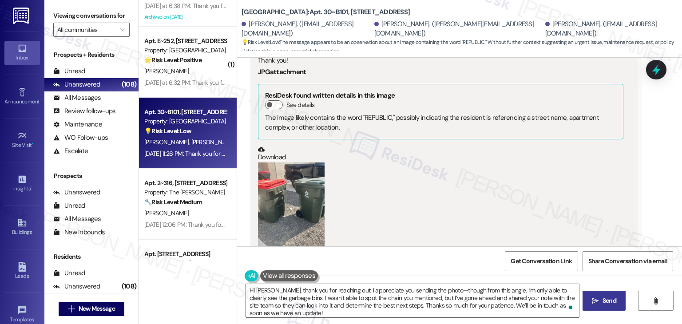
click at [598, 300] on span " Send" at bounding box center [604, 300] width 28 height 9
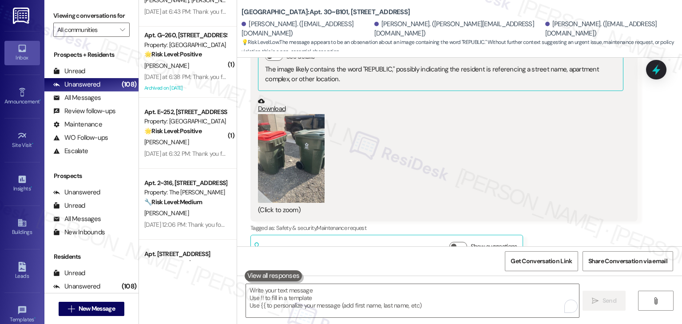
scroll to position [3695, 0]
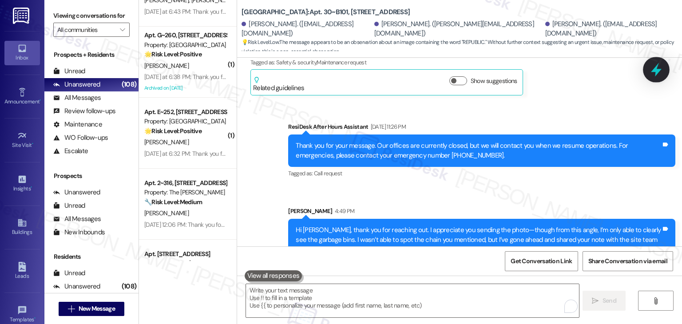
click at [655, 68] on icon at bounding box center [656, 70] width 11 height 14
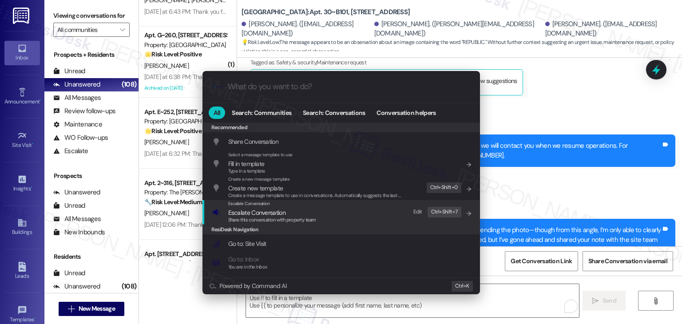
click at [256, 215] on span "Escalate Conversation" at bounding box center [256, 213] width 57 height 8
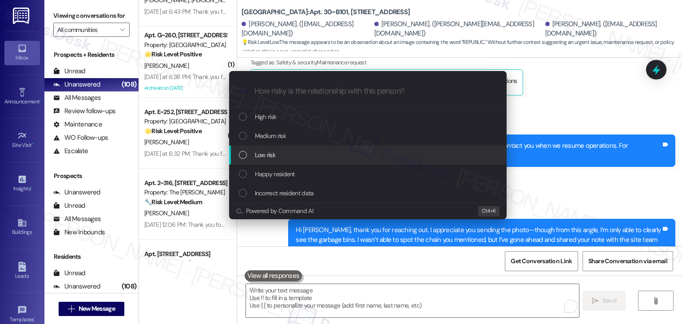
click at [241, 157] on div "List of options" at bounding box center [243, 155] width 8 height 8
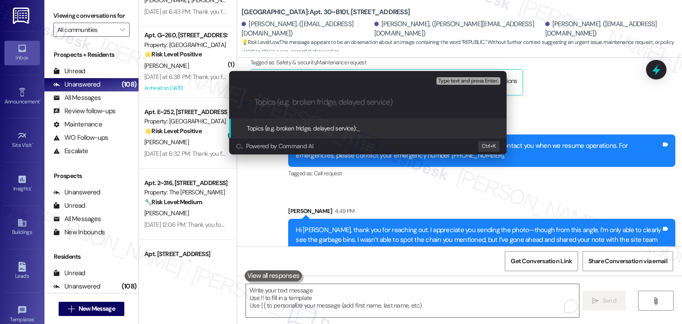
paste input "Detached Chain Found Near Townhouse"
click at [256, 102] on input "Detached Chain Found Near Townhouse" at bounding box center [372, 102] width 234 height 9
type input "Resident Report - Detached Chain Found Near Townhouse"
click at [454, 80] on span "Type text and press Enter." at bounding box center [468, 81] width 60 height 6
click at [458, 98] on input "Resident Report - Detached Chain Found Near Townhouse" at bounding box center [372, 102] width 234 height 9
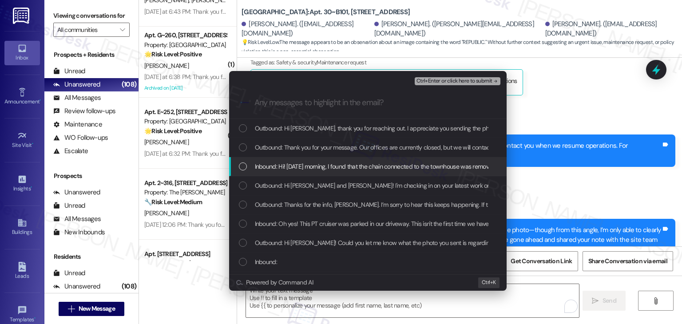
click at [243, 165] on div "List of options" at bounding box center [243, 167] width 8 height 8
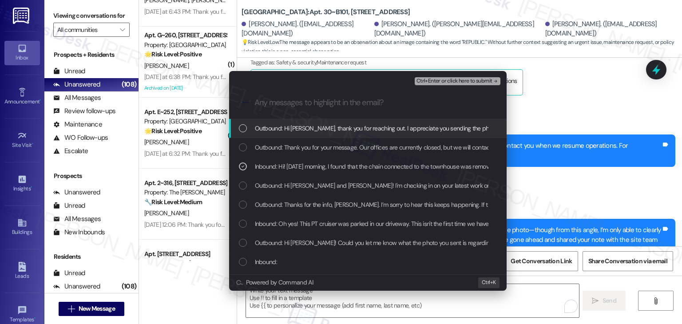
click at [444, 82] on span "Ctrl+Enter or click here to submit" at bounding box center [455, 81] width 76 height 6
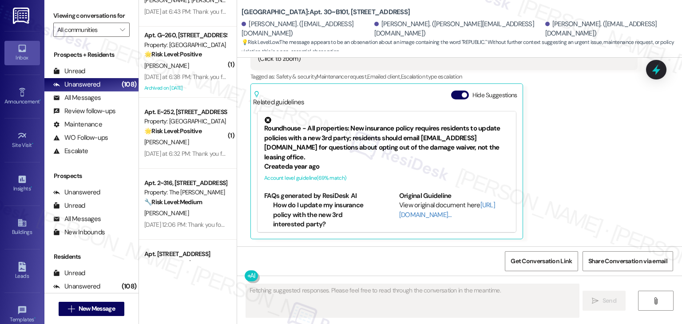
scroll to position [3659, 0]
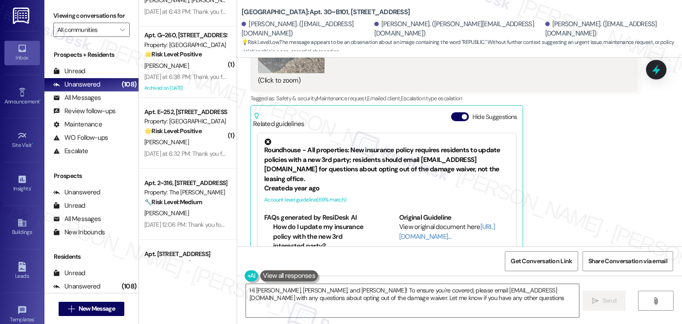
type textarea "Hi Jasmine, Benjamin, and Sara! To ensure you're covered, please email info@con…"
click at [453, 112] on button "Hide Suggestions" at bounding box center [460, 116] width 18 height 9
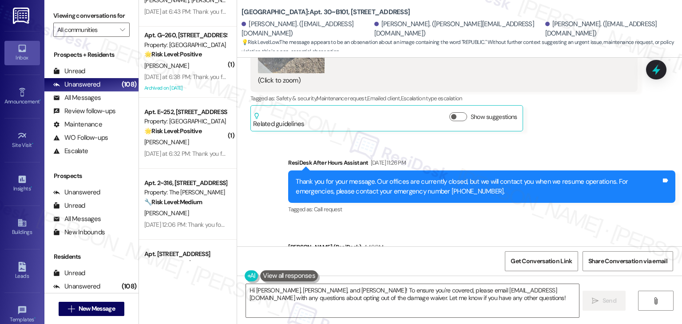
click at [561, 203] on div "Tagged as: Call request Click to highlight conversations about Call request" at bounding box center [481, 209] width 387 height 13
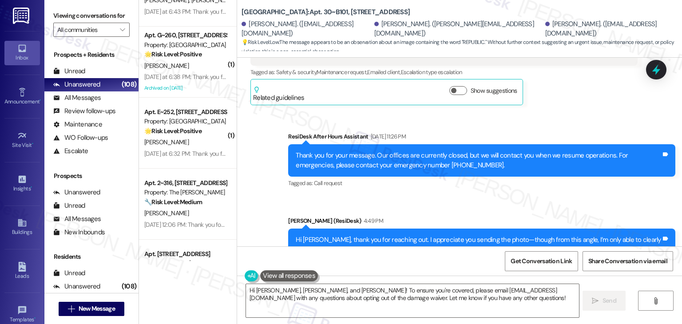
scroll to position [3708, 0]
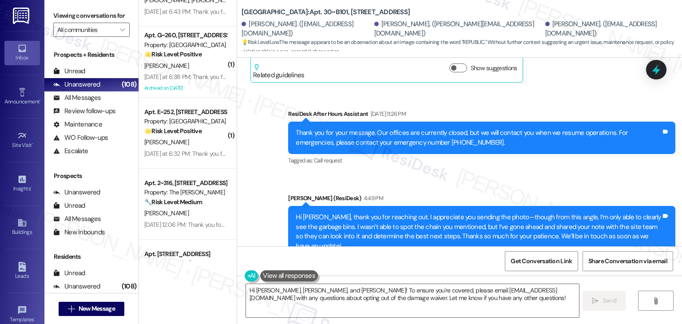
click at [554, 157] on div "Sent via SMS ResiDesk After Hours Assistant Aug 24, 2025 at 11:26 PM Thank you …" at bounding box center [459, 183] width 445 height 188
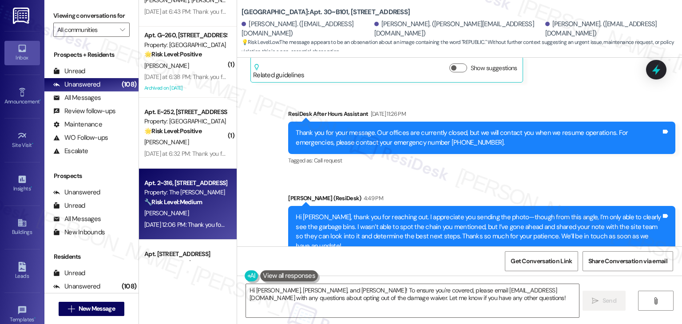
click at [203, 225] on div "Aug 24, 2025 at 12:06 PM: Thank you for your message. Our offices are currently…" at bounding box center [414, 225] width 541 height 8
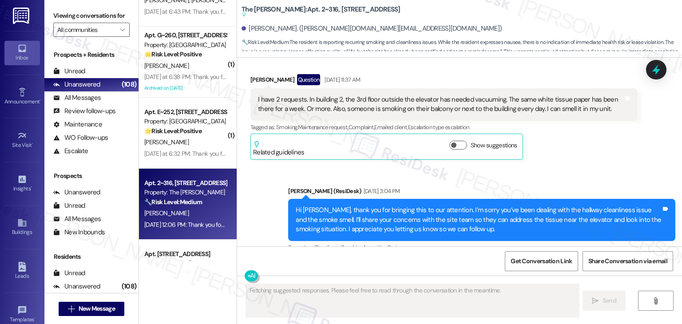
scroll to position [11486, 0]
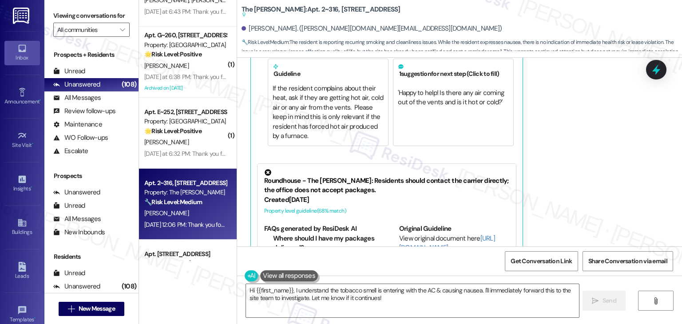
click at [561, 177] on div "Received via SMS Susan Green Aug 24, 2025 at 12:06 PM The smell of tobacco is c…" at bounding box center [459, 121] width 445 height 354
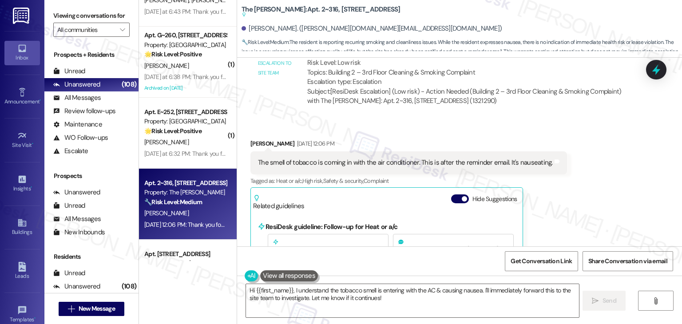
scroll to position [11305, 0]
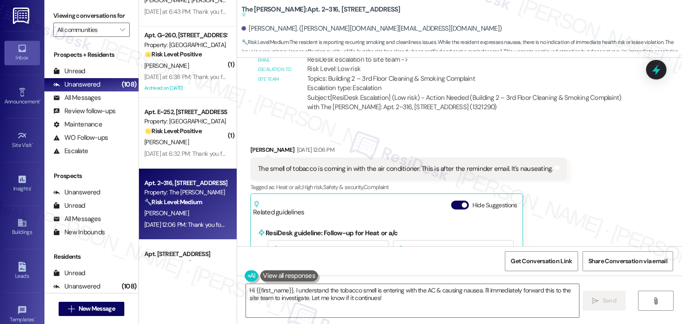
click at [320, 164] on div "The smell of tobacco is coming in with the air conditioner. This is after the r…" at bounding box center [405, 168] width 295 height 9
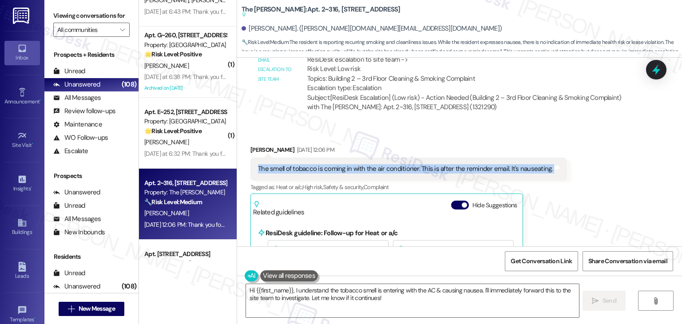
click at [320, 164] on div "The smell of tobacco is coming in with the air conditioner. This is after the r…" at bounding box center [405, 168] width 295 height 9
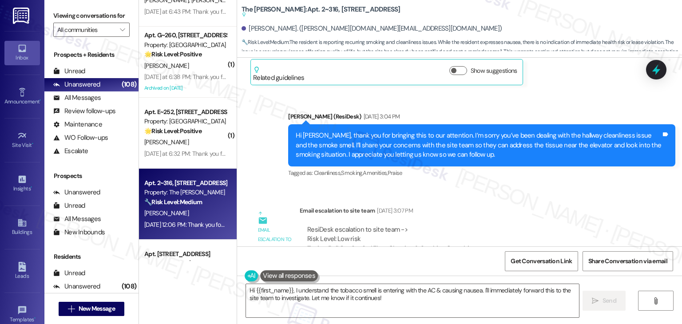
scroll to position [10905, 0]
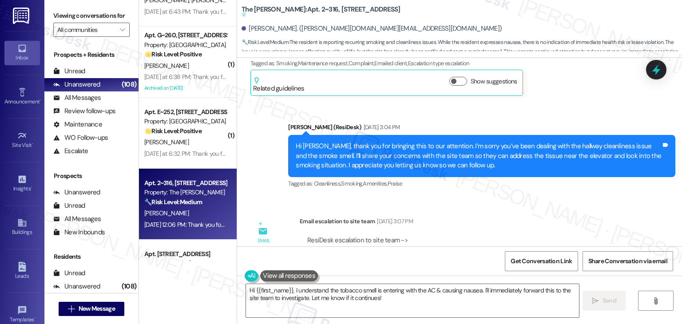
click at [378, 142] on div "Hi Susan, thank you for bringing this to our attention. I’m sorry you’ve been d…" at bounding box center [479, 156] width 366 height 28
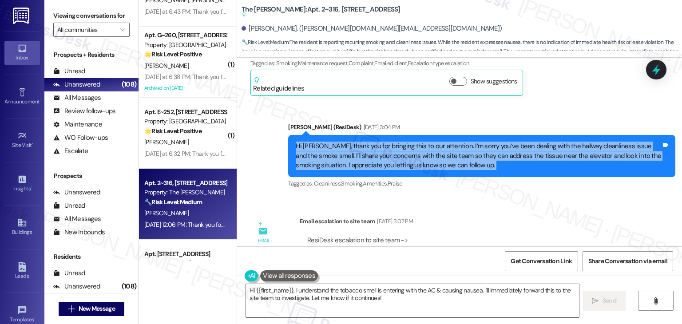
click at [378, 142] on div "Hi Susan, thank you for bringing this to our attention. I’m sorry you’ve been d…" at bounding box center [479, 156] width 366 height 28
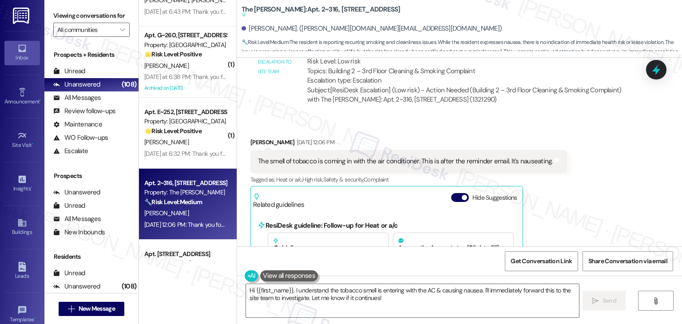
scroll to position [11260, 0]
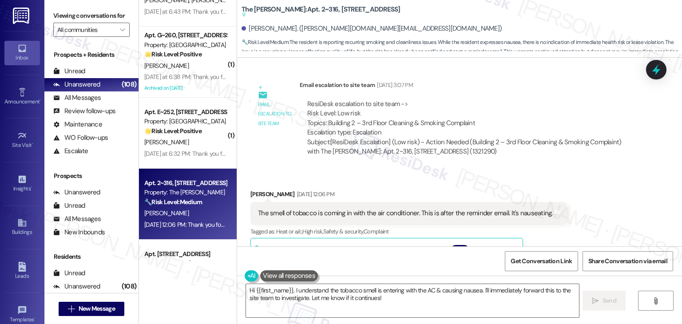
click at [370, 209] on div "The smell of tobacco is coming in with the air conditioner. This is after the r…" at bounding box center [405, 213] width 295 height 9
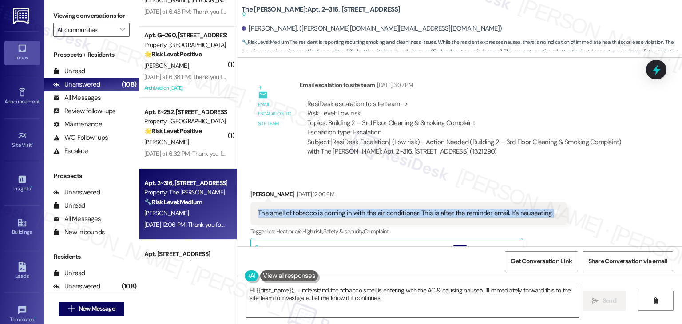
click at [370, 209] on div "The smell of tobacco is coming in with the air conditioner. This is after the r…" at bounding box center [405, 213] width 295 height 9
click at [345, 295] on textarea "Hi {{first_name}}, I understand the tobacco smell is entering with the AC & cau…" at bounding box center [412, 300] width 333 height 33
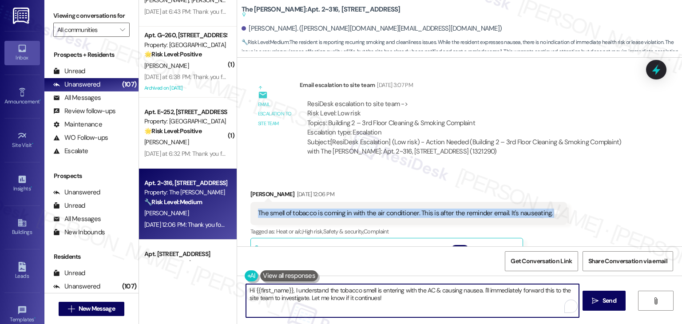
click at [345, 295] on textarea "Hi {{first_name}}, I understand the tobacco smell is entering with the AC & cau…" at bounding box center [412, 300] width 333 height 33
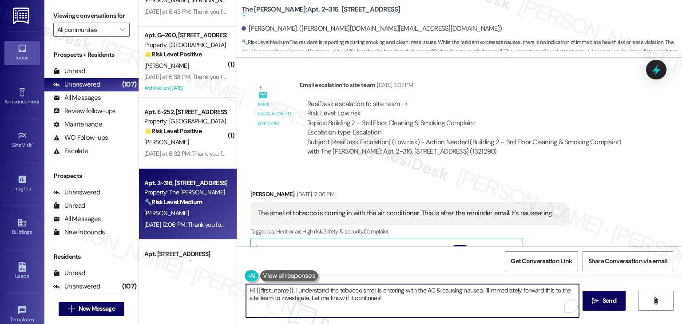
click at [345, 295] on textarea "Hi {{first_name}}, I understand the tobacco smell is entering with the AC & cau…" at bounding box center [412, 300] width 333 height 33
paste textarea "Susan, I’m sorry you’re still experiencing the smoke smell. I’ve shared this wi…"
type textarea "Hi Susan, I’m sorry you’re still experiencing the smoke smell. I’ve shared this…"
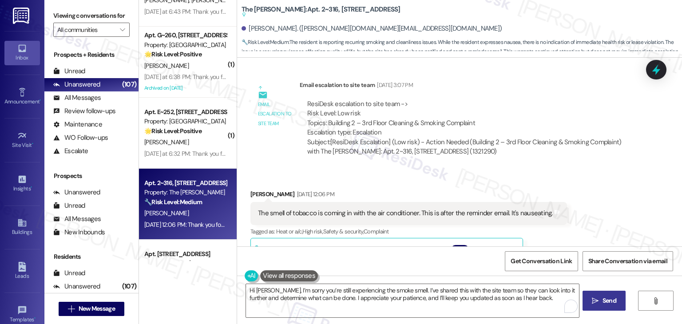
click at [597, 305] on span " Send" at bounding box center [604, 300] width 28 height 9
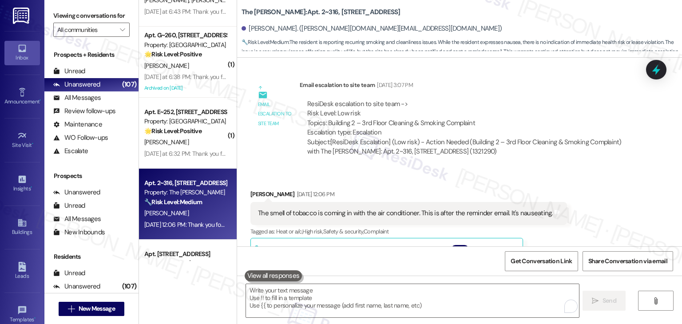
scroll to position [11363, 0]
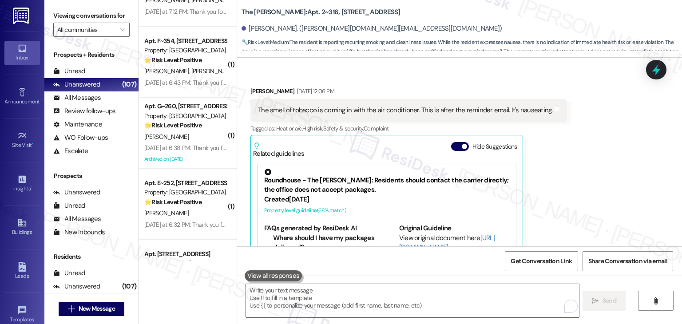
click at [558, 189] on div "Received via SMS Susan Green Aug 24, 2025 at 12:06 PM The smell of tobacco is c…" at bounding box center [409, 189] width 330 height 218
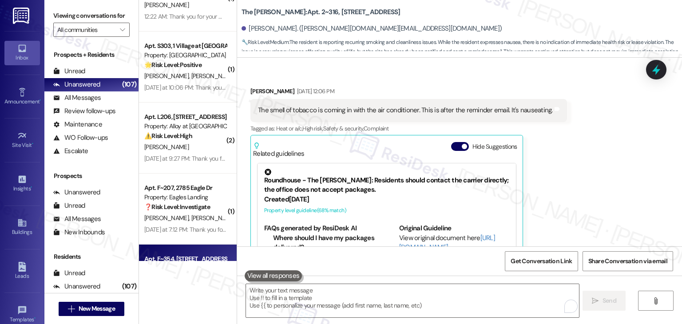
scroll to position [2665, 0]
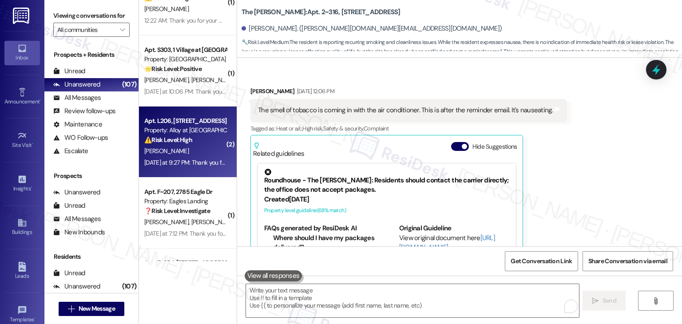
click at [191, 168] on div "Apt. L206, 100 South Geneva Road Property: Alloy at Geneva ⚠️ Risk Level: High …" at bounding box center [188, 142] width 98 height 71
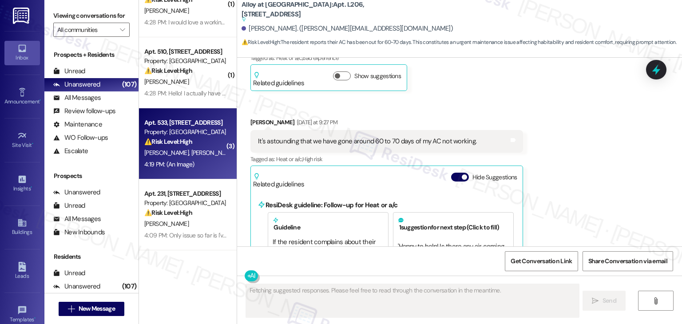
scroll to position [0, 0]
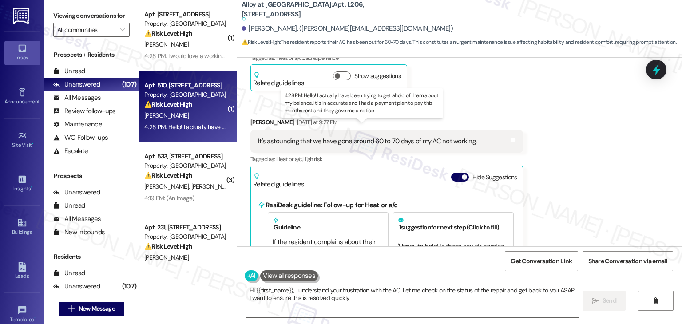
type textarea "Hi {{first_name}}, I understand your frustration with the AC. Let me check on t…"
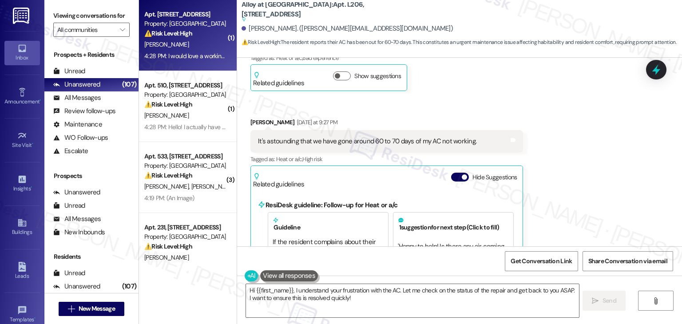
click at [195, 45] on div "M. Bates" at bounding box center [185, 44] width 84 height 11
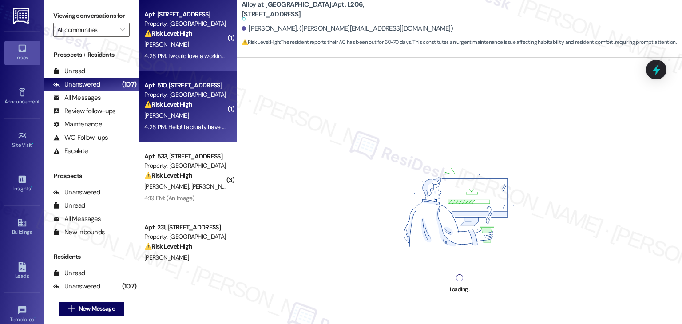
click at [186, 132] on div "4:28 PM: Hello! I actually have been trying to get ahold of them about my balan…" at bounding box center [185, 127] width 84 height 11
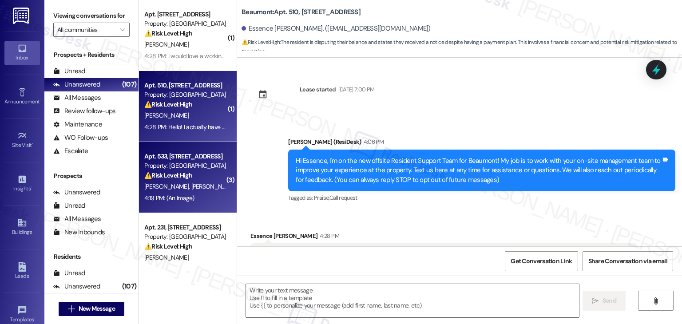
click at [195, 182] on div "J. Jimenez O. Ceron Jojoa" at bounding box center [185, 186] width 84 height 11
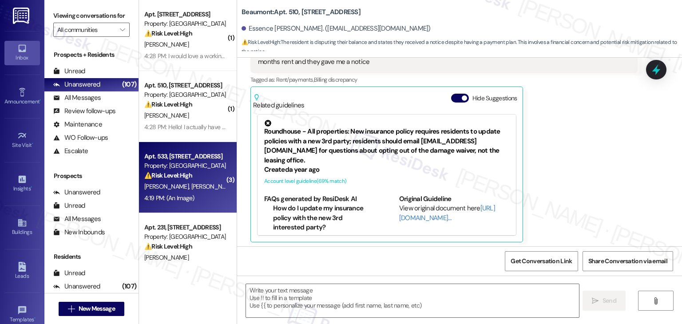
scroll to position [205, 0]
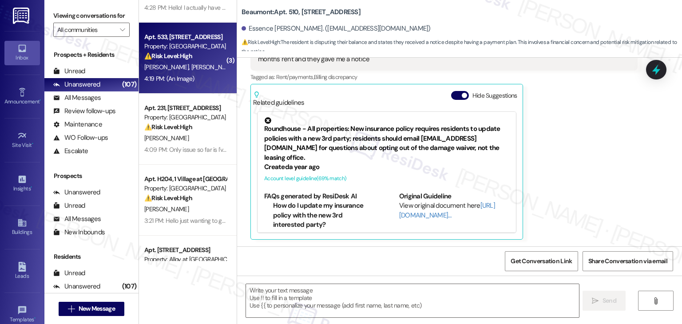
type textarea "Fetching suggested responses. Please feel free to read through the conversation…"
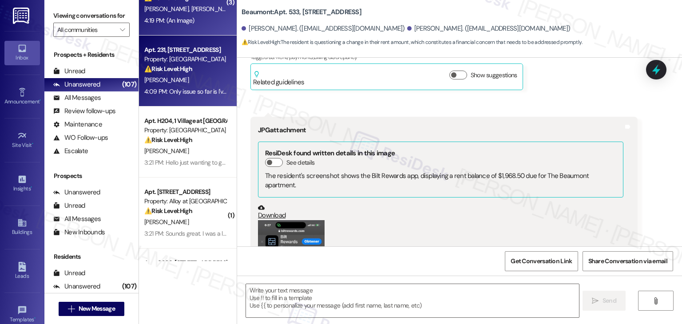
type textarea "Fetching suggested responses. Please feel free to read through the conversation…"
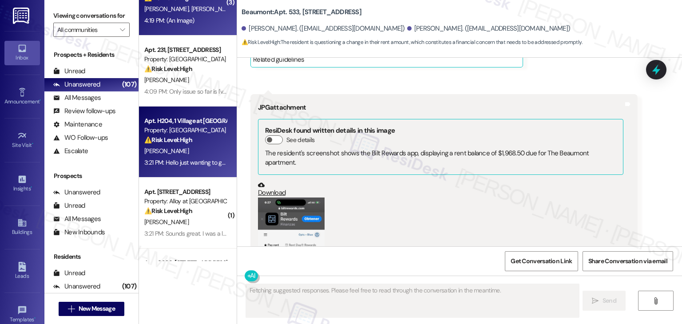
scroll to position [435, 0]
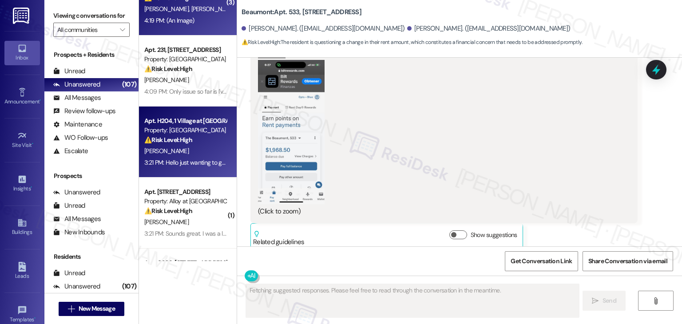
click at [201, 160] on div "3:21 PM: Hello just wanting to get your opinion on why my check from last month…" at bounding box center [416, 163] width 545 height 8
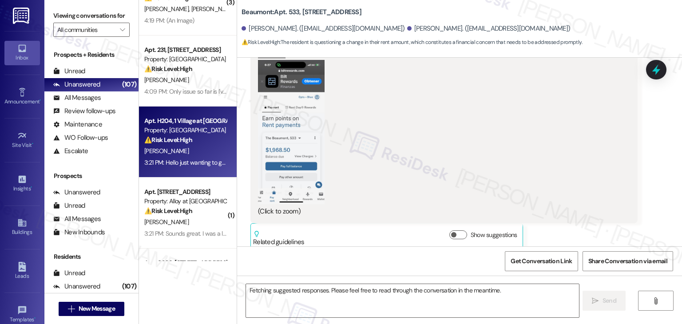
scroll to position [267, 0]
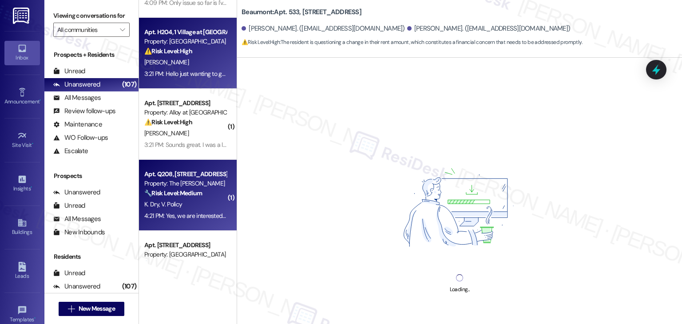
click at [202, 184] on div "Property: The Clara" at bounding box center [185, 183] width 82 height 9
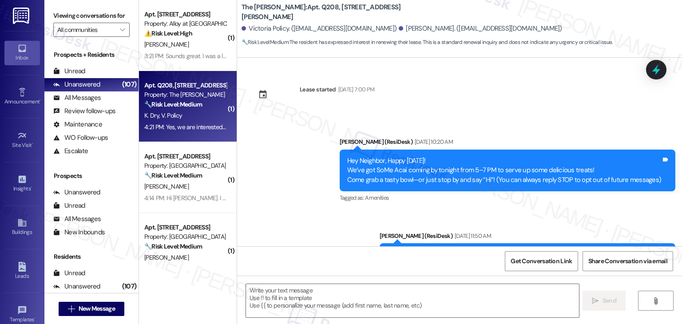
scroll to position [3300, 0]
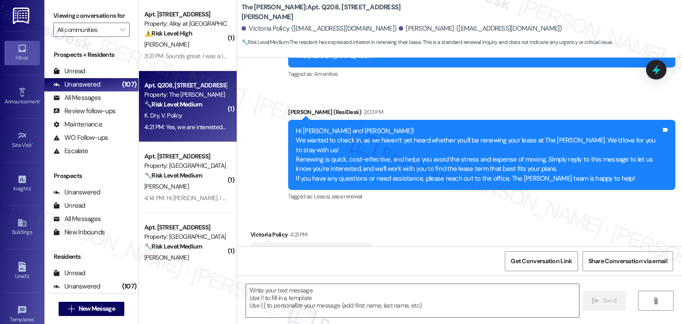
type textarea "Fetching suggested responses. Please feel free to read through the conversation…"
click at [428, 210] on div "Received via SMS Victoria Policy 4:21 PM Yes, we are interested in renewing! Ta…" at bounding box center [459, 247] width 445 height 75
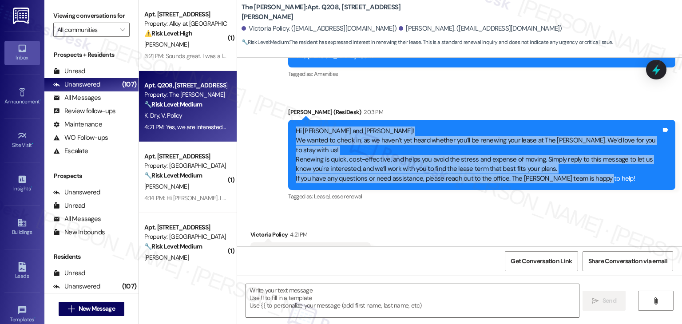
drag, startPoint x: 593, startPoint y: 143, endPoint x: 281, endPoint y: 100, distance: 314.9
click at [282, 101] on div "Announcement, sent via SMS Dottie (ResiDesk) 2:03 PM Hi Victoria and Karlie! We…" at bounding box center [482, 155] width 401 height 109
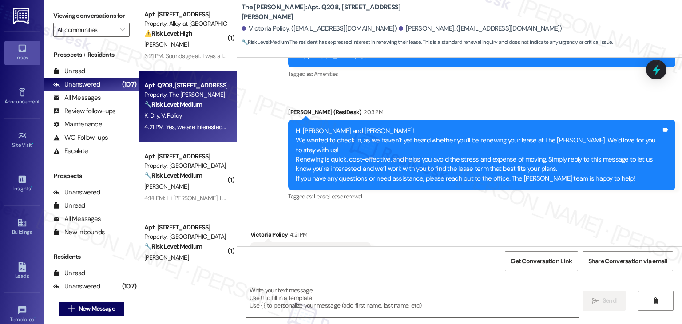
click at [323, 249] on div "Yes, we are interested in renewing!" at bounding box center [307, 253] width 99 height 9
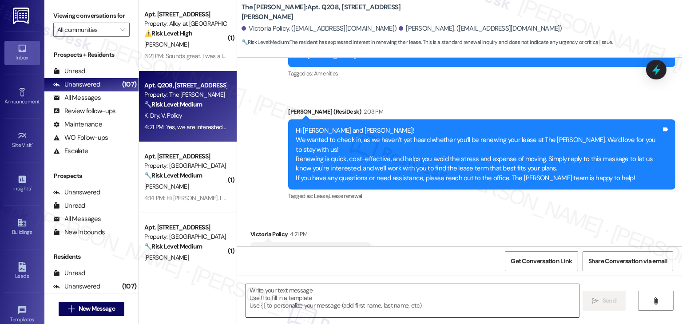
click at [372, 299] on textarea at bounding box center [412, 300] width 333 height 33
paste textarea "That’s great to hear, Victoria—thanks for letting us know! 🎉 If you have any qu…"
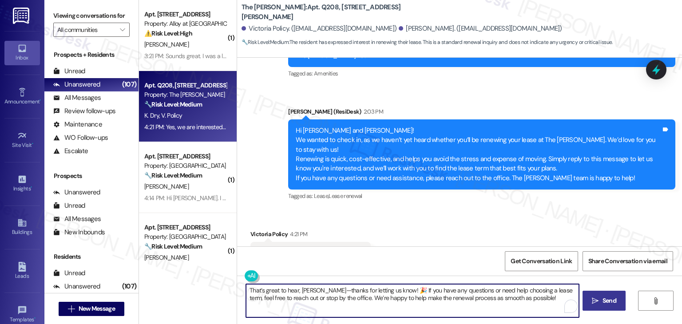
type textarea "That’s great to hear, Victoria—thanks for letting us know! 🎉 If you have any qu…"
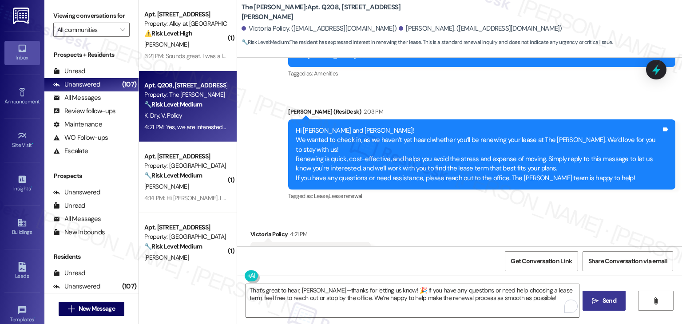
click at [601, 303] on span "Send" at bounding box center [609, 300] width 17 height 9
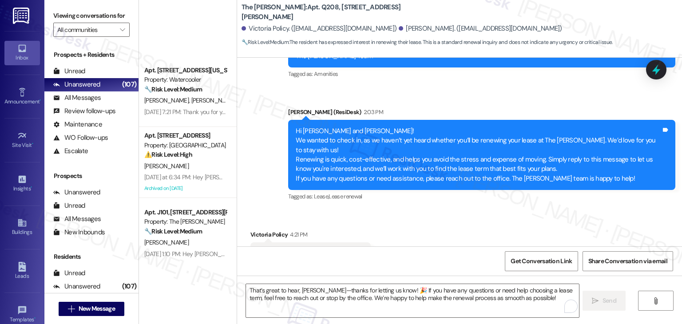
scroll to position [3293, 0]
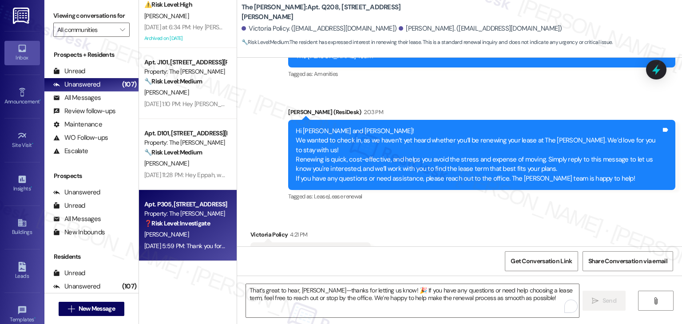
click at [195, 257] on div "Apt. P305, [STREET_ADDRESS][PERSON_NAME] Property: The [PERSON_NAME] ❓ Risk Lev…" at bounding box center [188, 225] width 98 height 71
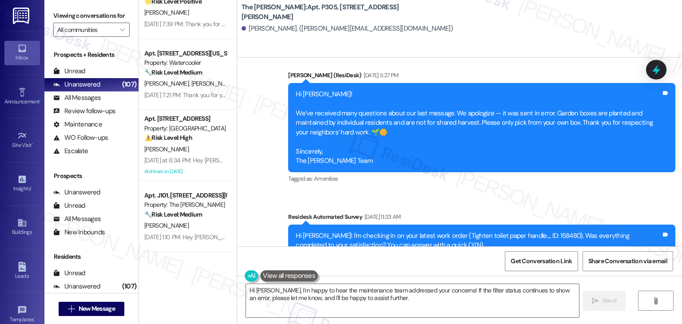
scroll to position [307, 0]
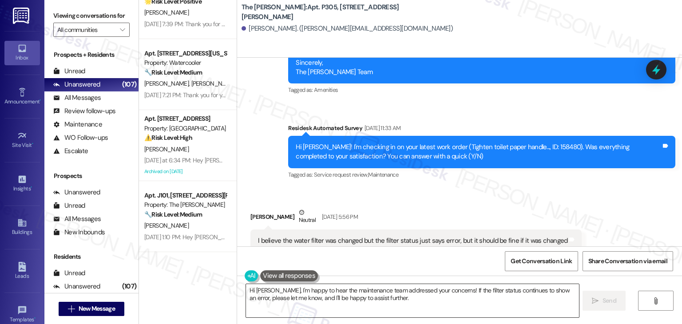
click at [320, 296] on textarea "Hi [PERSON_NAME], I'm happy to hear the maintenance team addressed your concern…" at bounding box center [412, 300] width 333 height 33
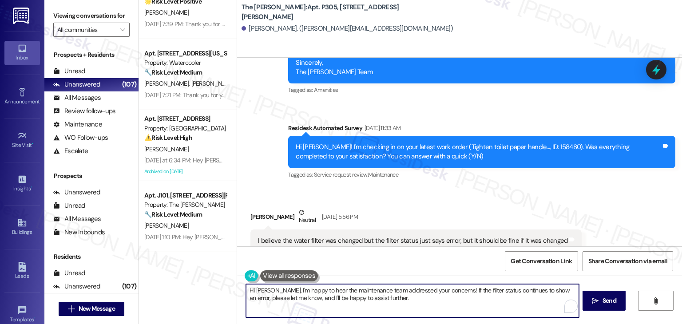
click at [320, 296] on textarea "Hi [PERSON_NAME], I'm happy to hear the maintenance team addressed your concern…" at bounding box center [412, 300] width 333 height 33
paste textarea "! I’m glad to hear the maintenance team was able to help. If the filter status …"
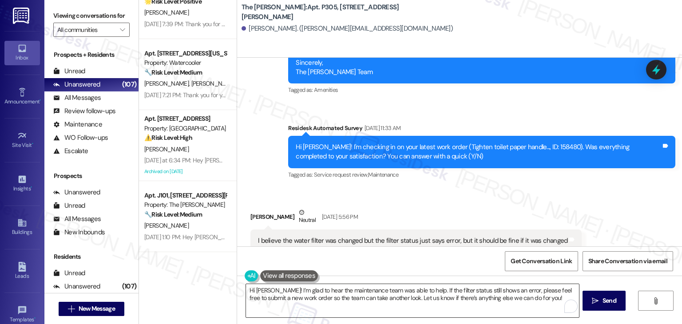
click at [334, 302] on textarea "Hi Daniel! I’m glad to hear the maintenance team was able to help. If the filte…" at bounding box center [412, 300] width 333 height 33
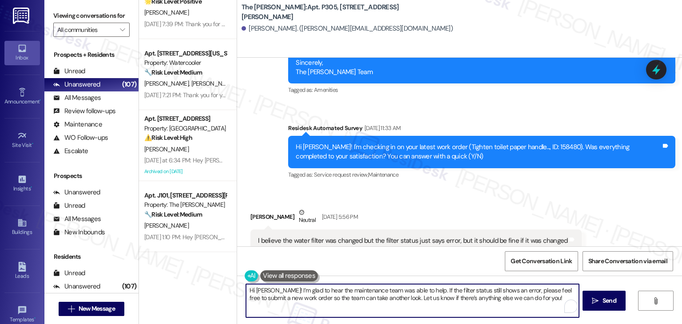
drag, startPoint x: 527, startPoint y: 298, endPoint x: 380, endPoint y: 295, distance: 147.1
click at [380, 295] on textarea "Hi Daniel! I’m glad to hear the maintenance team was able to help. If the filte…" at bounding box center [412, 300] width 333 height 33
paste textarea "'s anything else we can assist you with!"
type textarea "Hi Daniel! I’m glad to hear the maintenance team was able to help. If the filte…"
click at [615, 299] on span "Send" at bounding box center [610, 300] width 14 height 9
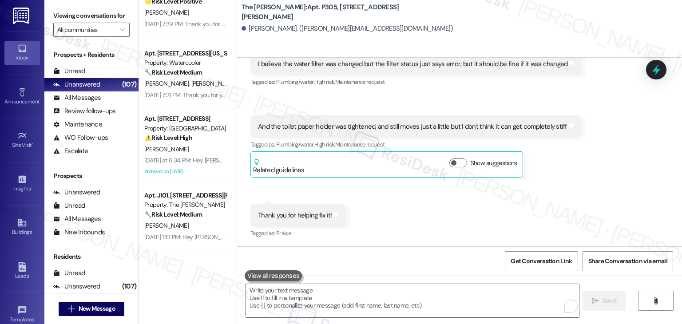
scroll to position [555, 0]
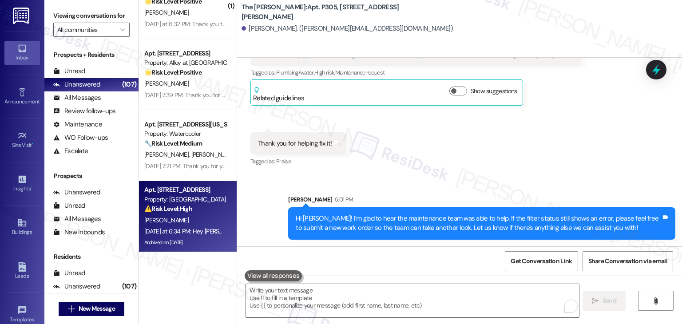
click at [191, 219] on div "O. Hosford" at bounding box center [185, 220] width 84 height 11
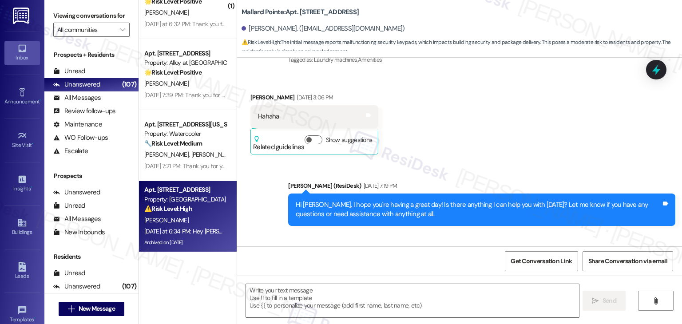
type textarea "Fetching suggested responses. Please feel free to read through the conversation…"
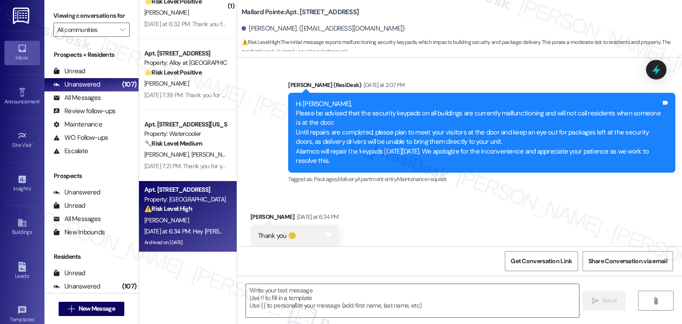
scroll to position [3558, 0]
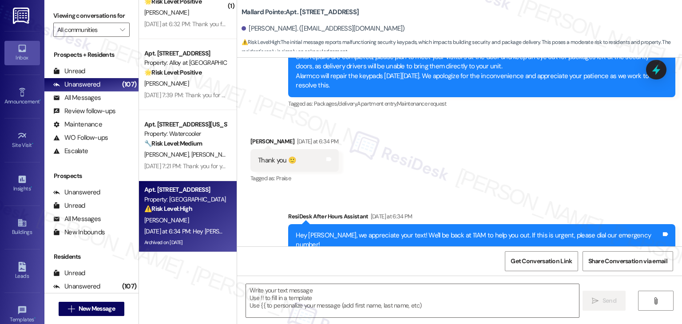
click at [410, 146] on div "Received via SMS Orville Hosford Yesterday at 6:34 PM Thank you 🙂 Tags and note…" at bounding box center [459, 154] width 445 height 75
click at [414, 143] on div "Received via SMS Orville Hosford Yesterday at 6:34 PM Thank you 🙂 Tags and note…" at bounding box center [459, 154] width 445 height 75
drag, startPoint x: 328, startPoint y: 176, endPoint x: 423, endPoint y: 166, distance: 96.1
click at [327, 192] on div "Sent via SMS ResiDesk After Hours Assistant Yesterday at 6:34 PM Hey Orville, w…" at bounding box center [459, 234] width 445 height 84
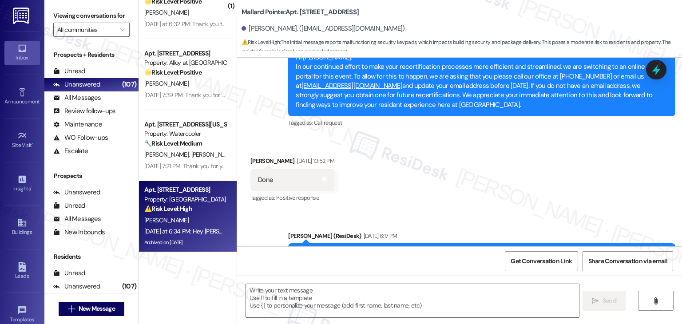
scroll to position [3514, 0]
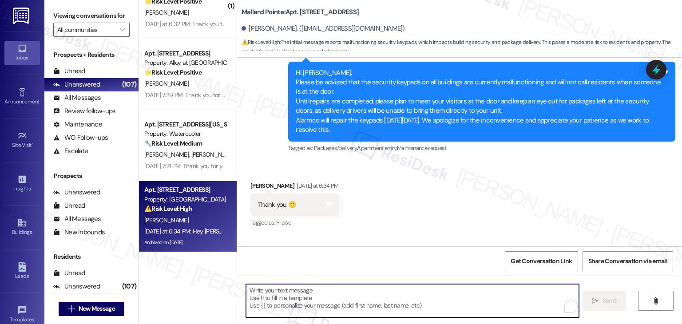
click at [359, 299] on textarea "To enrich screen reader interactions, please activate Accessibility in Grammarl…" at bounding box center [412, 300] width 333 height 33
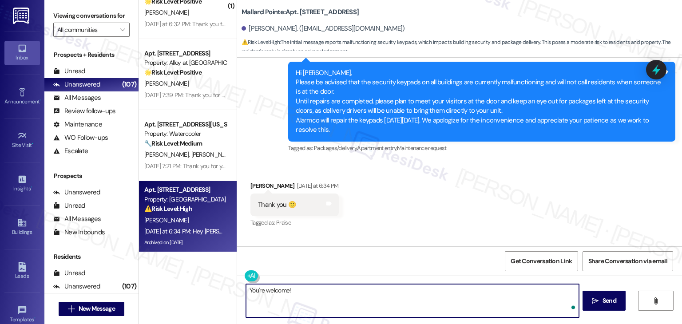
paste textarea "Should you have any questions or need help with anything else, please don't hes…"
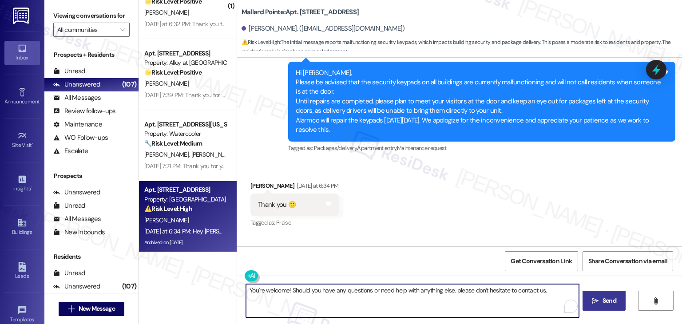
type textarea "You're welcome! Should you have any questions or need help with anything else, …"
click at [617, 304] on span "Send" at bounding box center [609, 300] width 17 height 9
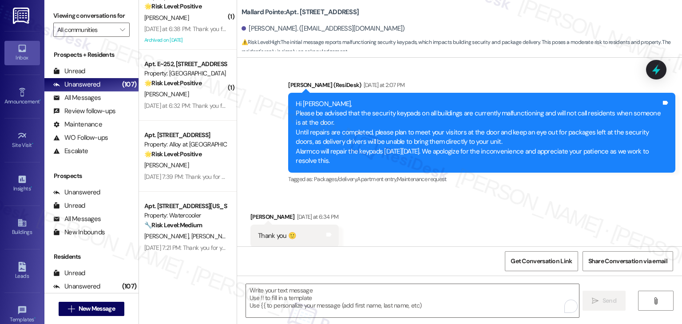
scroll to position [3070, 0]
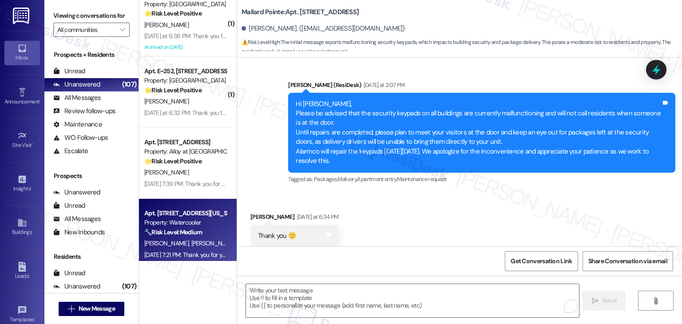
click at [192, 228] on strong "🔧 Risk Level: Medium" at bounding box center [173, 232] width 58 height 8
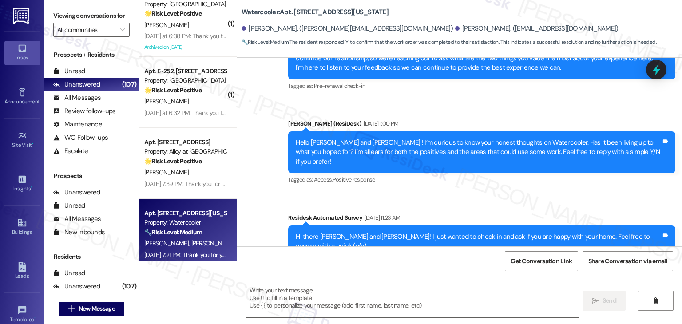
type textarea "Fetching suggested responses. Please feel free to read through the conversation…"
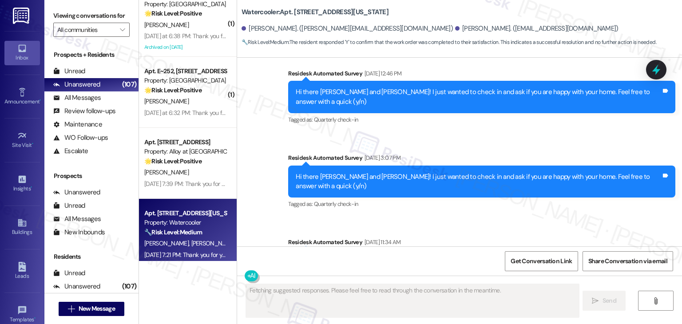
scroll to position [1100, 0]
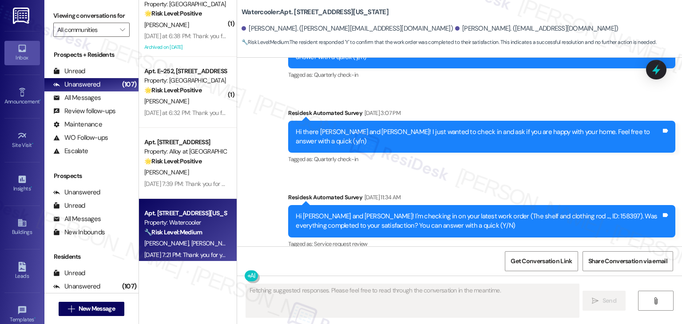
click at [473, 257] on div "Received via SMS Seth Swanson Aug 22, 2025 at 7:21 PM Y Tags and notes Tagged a…" at bounding box center [459, 294] width 445 height 75
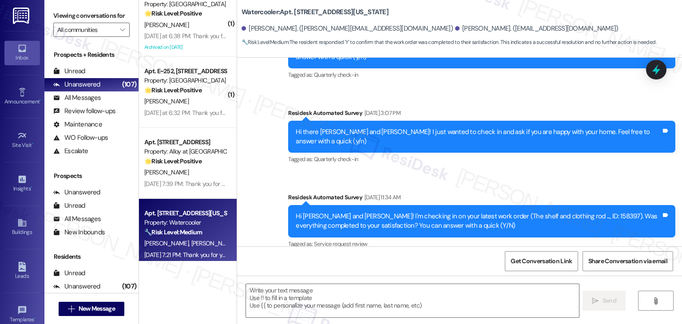
click at [410, 257] on div "Received via SMS Seth Swanson Aug 22, 2025 at 7:21 PM Y Tags and notes Tagged a…" at bounding box center [459, 294] width 445 height 75
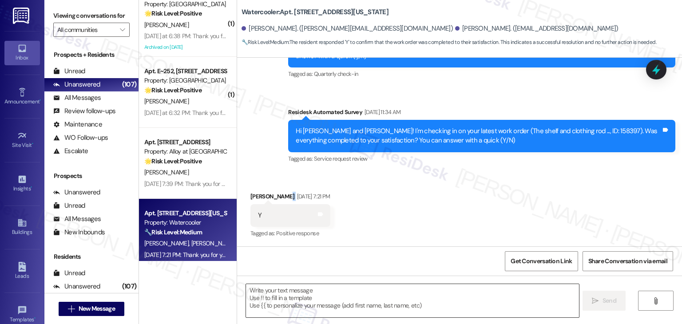
click at [271, 300] on textarea at bounding box center [412, 300] width 333 height 33
paste textarea "Should you have any questions or need help with anything else, please don't hes…"
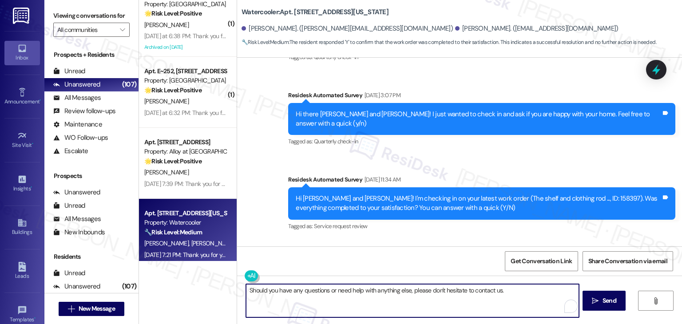
scroll to position [1096, 0]
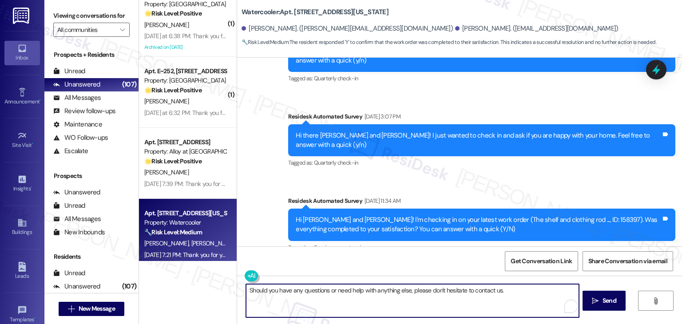
click at [328, 292] on textarea "Should you have any questions or need help with anything else, please don't hes…" at bounding box center [412, 300] width 333 height 33
paste textarea "Thanks for confirming, {{first_name}}! Glad to hear everything was completed to…"
click at [325, 291] on textarea "Thanks for confirming, {{first_name}}! Glad to hear everything was completed to…" at bounding box center [412, 300] width 333 height 33
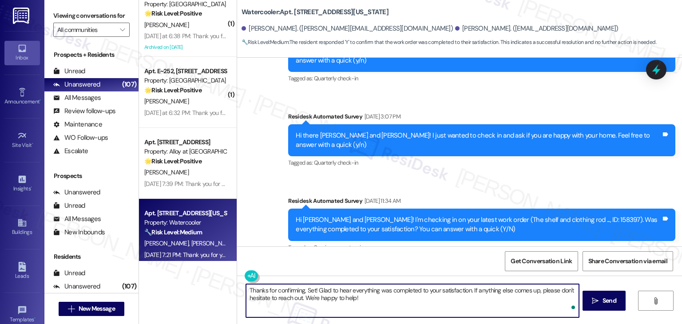
type textarea "Thanks for confirming, Seth! Glad to hear everything was completed to your sati…"
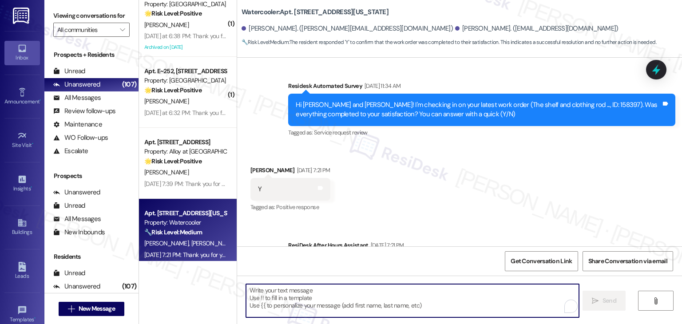
scroll to position [1256, 0]
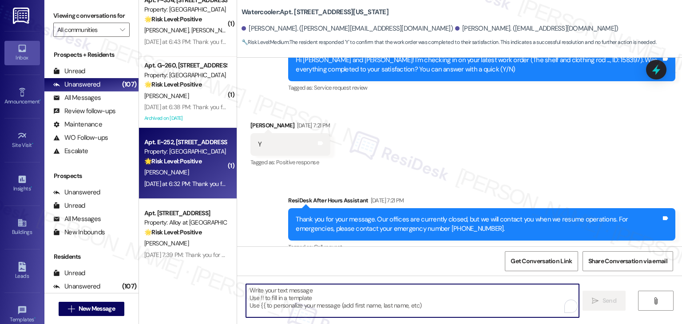
click at [165, 182] on div "Yesterday at 6:32 PM: Thank you for your message. Our offices are currently clo…" at bounding box center [416, 184] width 545 height 8
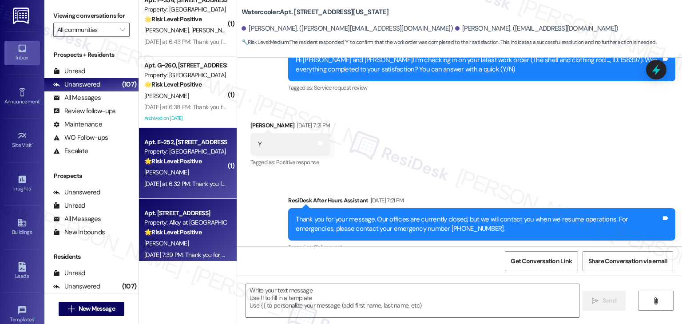
click at [186, 245] on div "K. Severance" at bounding box center [185, 243] width 84 height 11
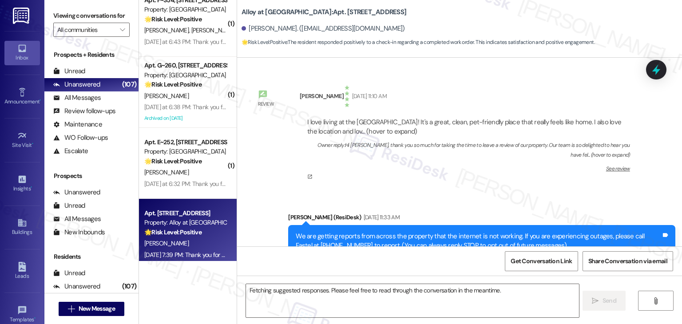
scroll to position [3572, 0]
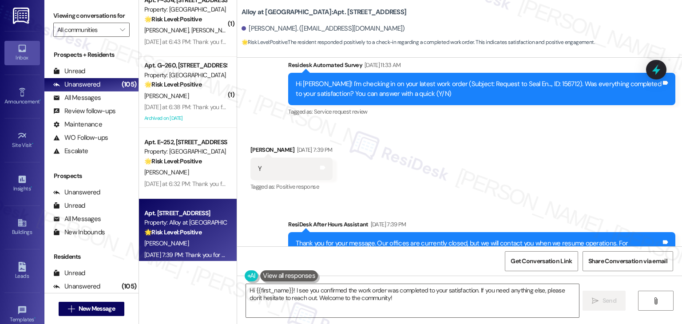
click at [433, 125] on div "Received via SMS Kimber Severance Aug 22, 2025 at 7:39 PM Y Tags and notes Tagg…" at bounding box center [459, 162] width 445 height 75
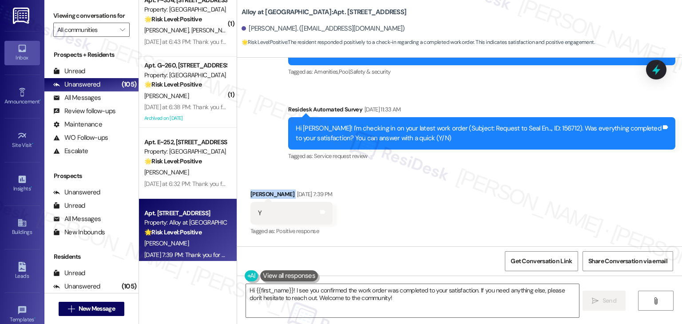
click at [435, 170] on div "Received via SMS Kimber Severance Aug 22, 2025 at 7:39 PM Y Tags and notes Tagg…" at bounding box center [459, 207] width 445 height 75
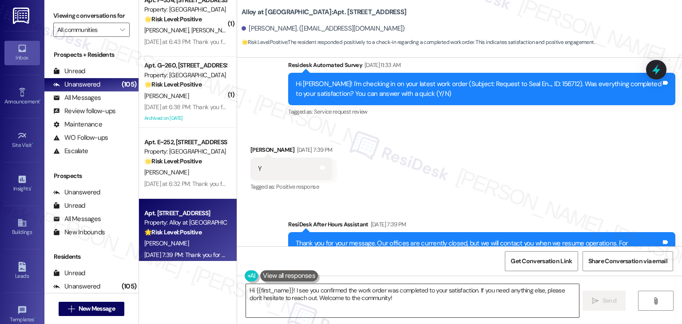
click at [395, 297] on textarea "Hi {{first_name}}! I see you confirmed the work order was completed to your sat…" at bounding box center [412, 300] width 333 height 33
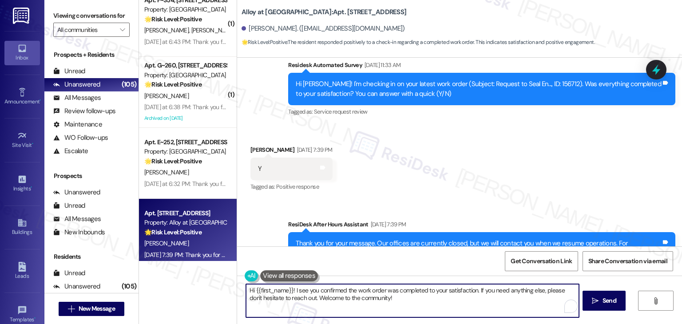
drag, startPoint x: 395, startPoint y: 297, endPoint x: 323, endPoint y: 297, distance: 72.9
click at [323, 297] on textarea "Hi {{first_name}}! I see you confirmed the work order was completed to your sat…" at bounding box center [412, 300] width 333 height 33
type textarea "Hi {{first_name}}! I see you confirmed the work order was completed to your sat…"
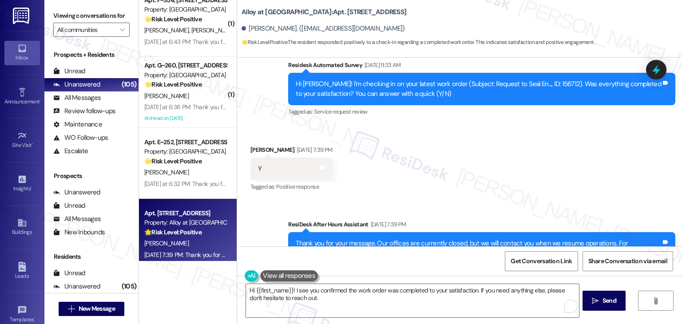
click at [426, 134] on div "Received via SMS Kimber Severance Aug 22, 2025 at 7:39 PM Y Tags and notes Tagg…" at bounding box center [459, 162] width 445 height 75
click at [601, 299] on span "Send" at bounding box center [609, 300] width 17 height 9
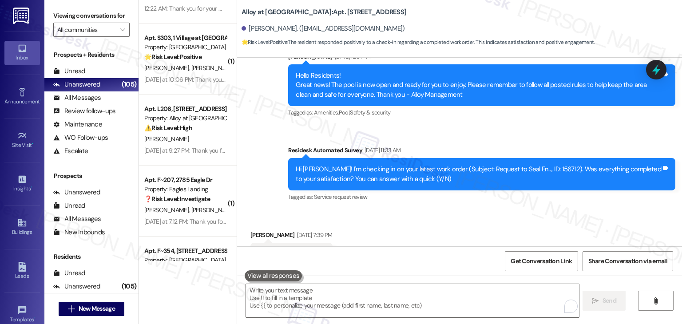
scroll to position [2804, 0]
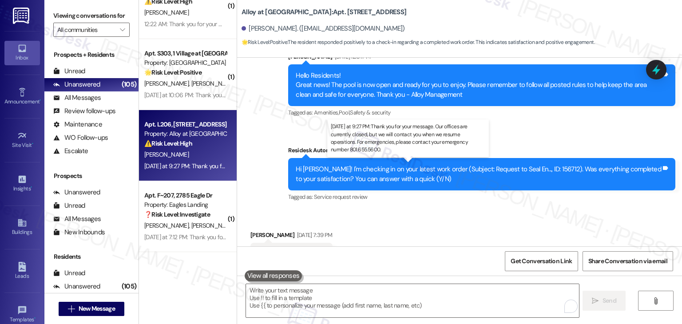
click at [188, 169] on div "Yesterday at 9:27 PM: Thank you for your message. Our offices are currently clo…" at bounding box center [411, 166] width 534 height 8
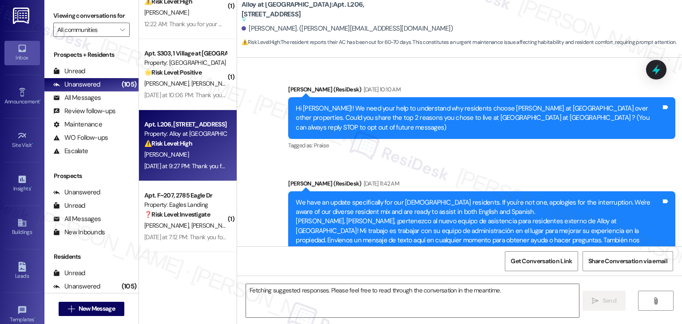
scroll to position [19448, 0]
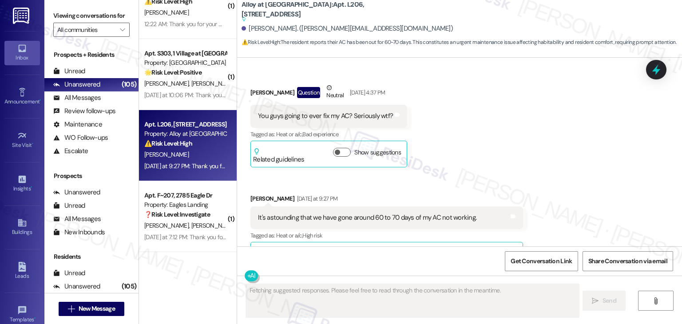
click at [451, 249] on button "Hide Suggestions" at bounding box center [460, 253] width 18 height 9
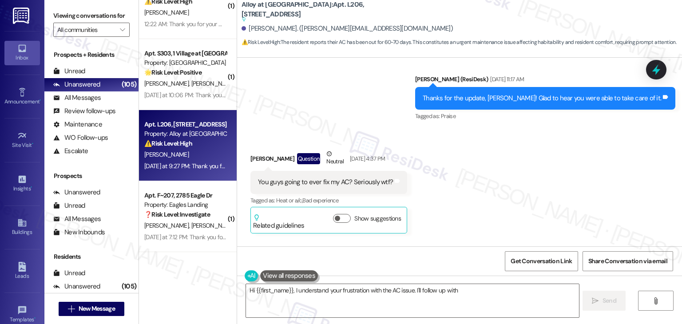
scroll to position [19356, 0]
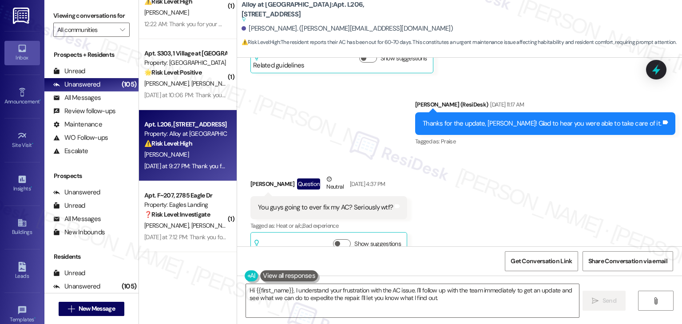
click at [518, 155] on div "Received via SMS Brandon Sorenson Question Neutral Aug 21, 2025 at 4:37 PM You …" at bounding box center [459, 261] width 445 height 212
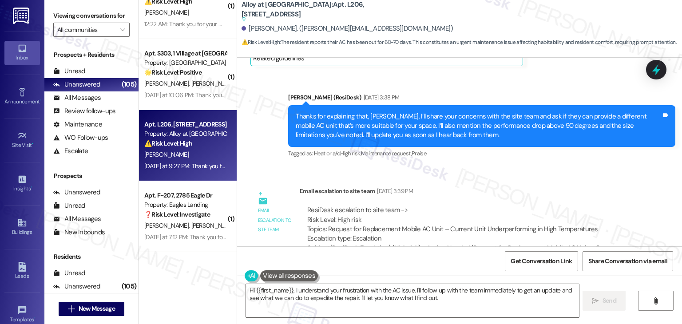
scroll to position [18957, 0]
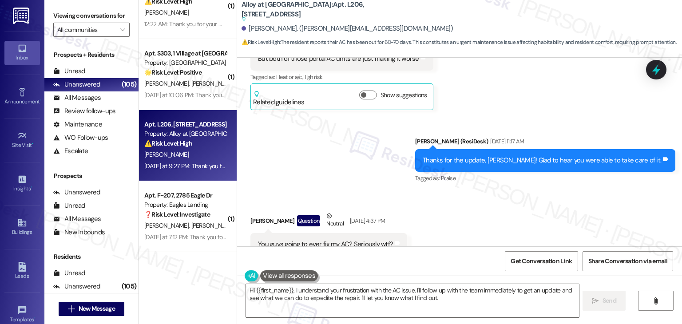
scroll to position [19268, 0]
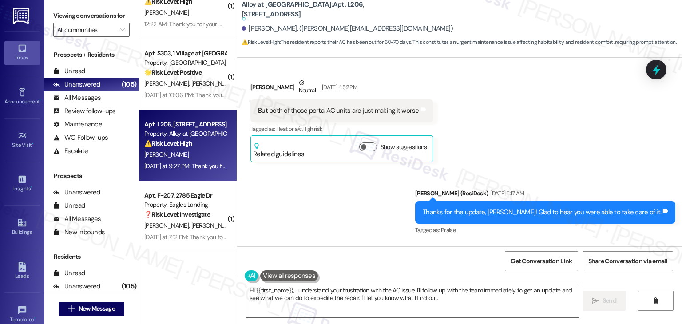
copy div "It's astounding that we have gone around 60 to 70 days of my AC not working. Ta…"
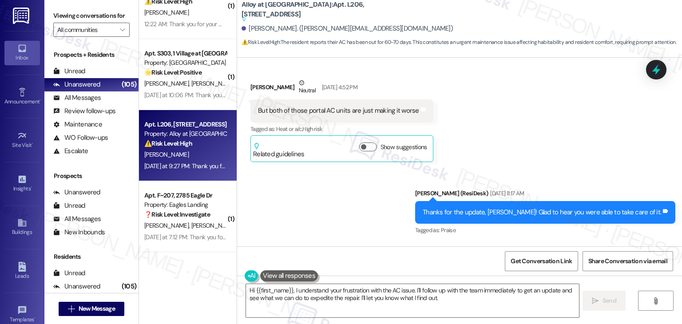
scroll to position [19401, 0]
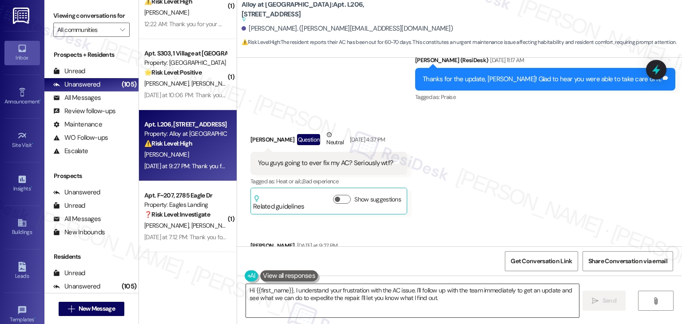
click at [340, 307] on textarea "Hi {{first_name}}, I understand your frustration with the AC issue. I'll follow…" at bounding box center [412, 300] width 333 height 33
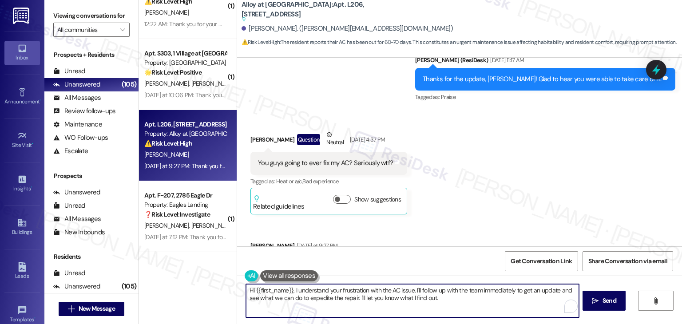
click at [342, 299] on textarea "Hi {{first_name}}, I understand your frustration with the AC issue. I'll follow…" at bounding box center [412, 300] width 333 height 33
paste textarea "Brandon, I’m sorry to hear your AC issue has been ongoing for this long. I have…"
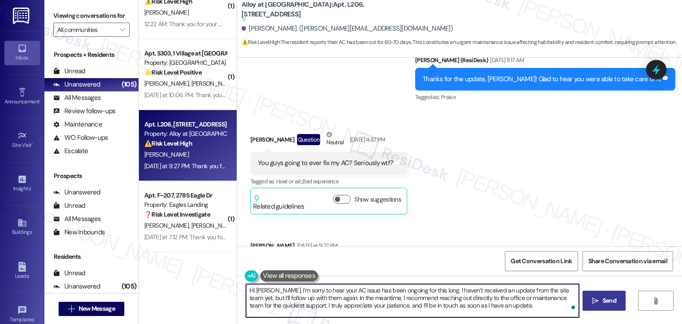
type textarea "Hi Brandon, I’m sorry to hear your AC issue has been ongoing for this long. I h…"
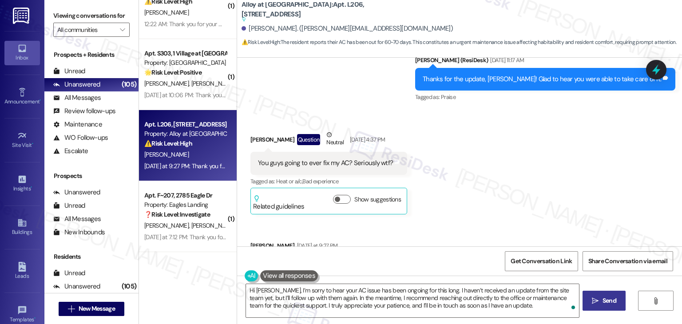
click at [603, 297] on span "Send" at bounding box center [610, 300] width 14 height 9
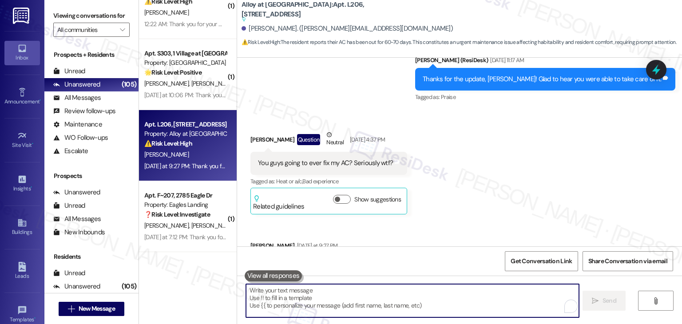
click at [351, 294] on textarea "To enrich screen reader interactions, please activate Accessibility in Grammarl…" at bounding box center [412, 300] width 333 height 33
paste textarea "Hi Brandon, I’m sorry to hear your AC issue has been ongoing for this long. I h…"
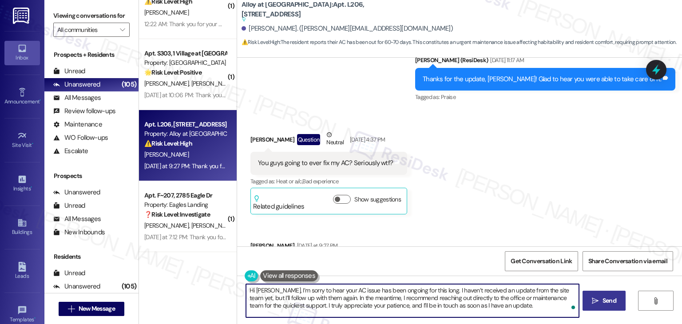
type textarea "Hi Brandon, I’m sorry to hear your AC issue has been ongoing for this long. I h…"
click at [603, 303] on span "Send" at bounding box center [610, 300] width 14 height 9
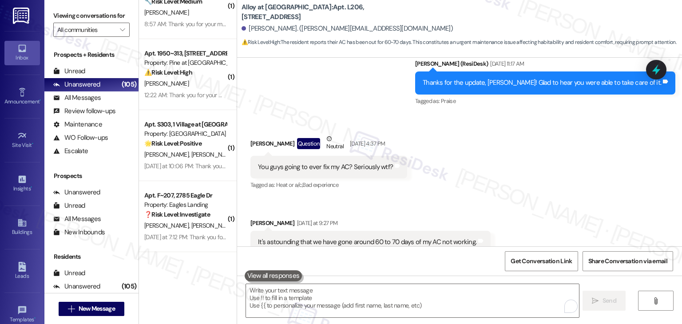
scroll to position [19404, 0]
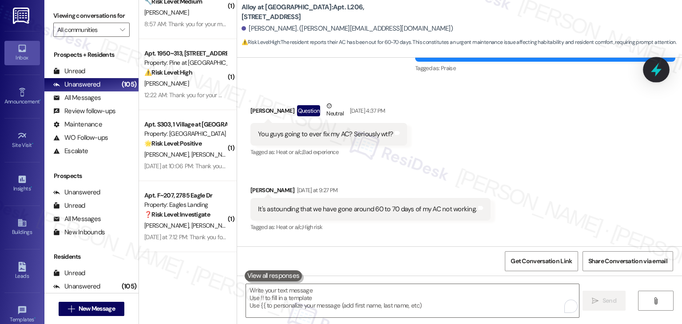
click at [652, 71] on icon at bounding box center [656, 69] width 15 height 15
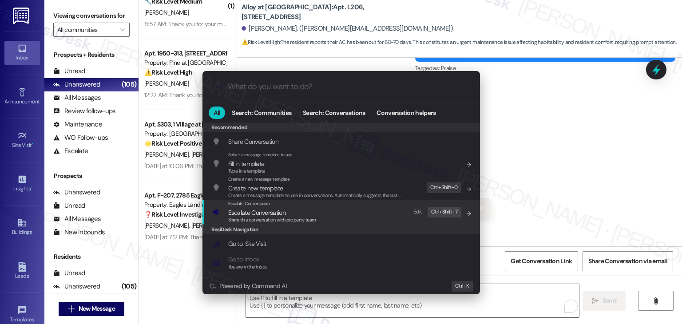
click at [258, 217] on span "Share this conversation with property team" at bounding box center [272, 220] width 88 height 6
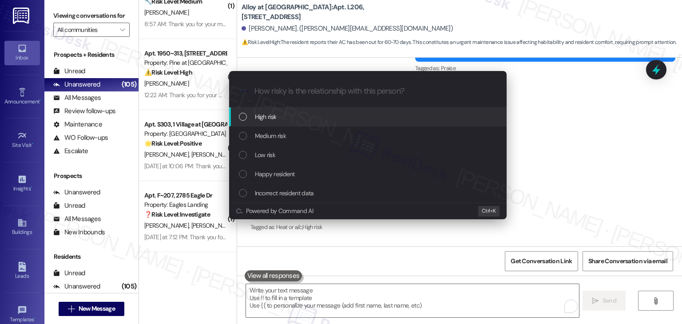
click at [242, 116] on div "List of options" at bounding box center [243, 117] width 8 height 8
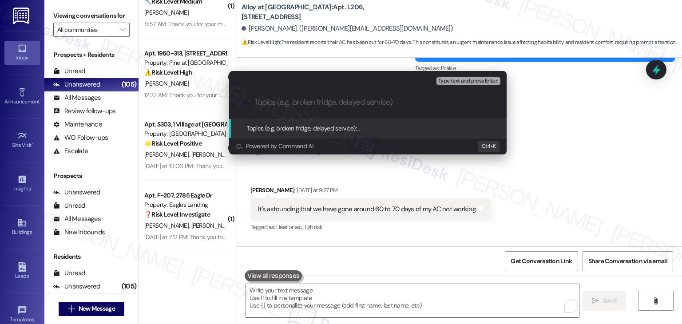
paste input "Ongoing AC Issue – 60+ Days Without Resolution Reported"
type input "Ongoing AC Issue – 60+ Days Without Resolution Reported"
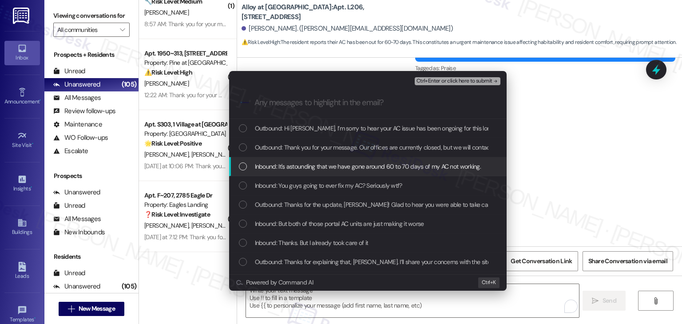
click at [244, 166] on div "List of options" at bounding box center [243, 167] width 8 height 8
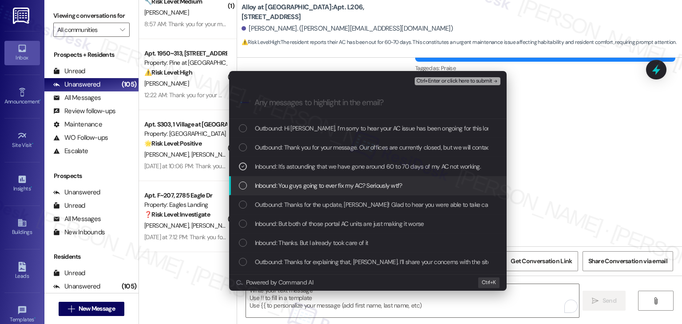
click at [248, 182] on div "Inbound: You guys going to ever fix my AC? Seriously wtf?" at bounding box center [369, 186] width 260 height 10
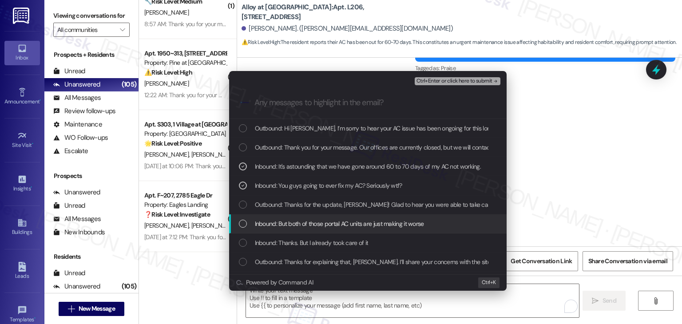
click at [245, 221] on div "List of options" at bounding box center [243, 224] width 8 height 8
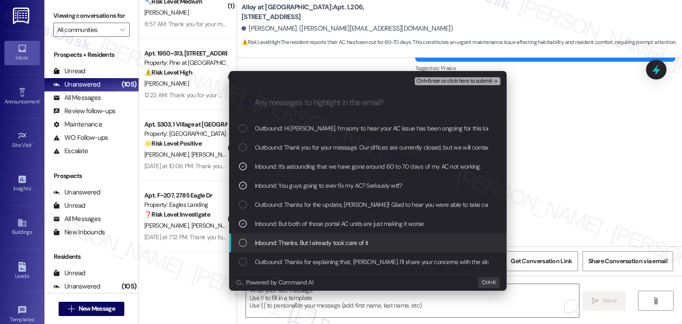
click at [246, 240] on div "List of options" at bounding box center [243, 243] width 8 height 8
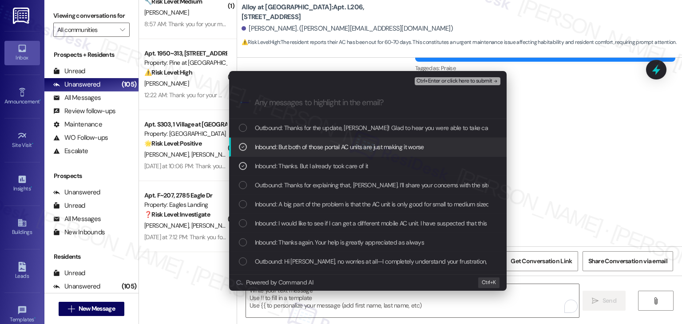
scroll to position [89, 0]
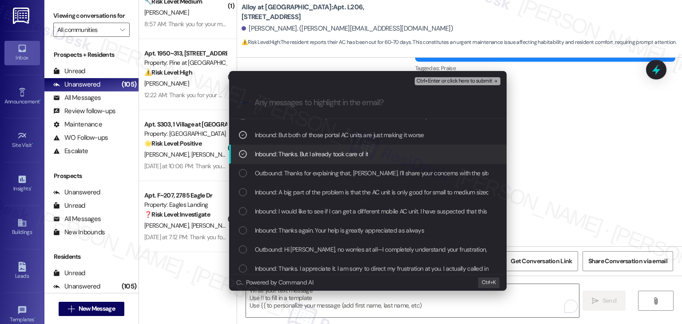
click at [240, 150] on div "List of options" at bounding box center [243, 154] width 8 height 8
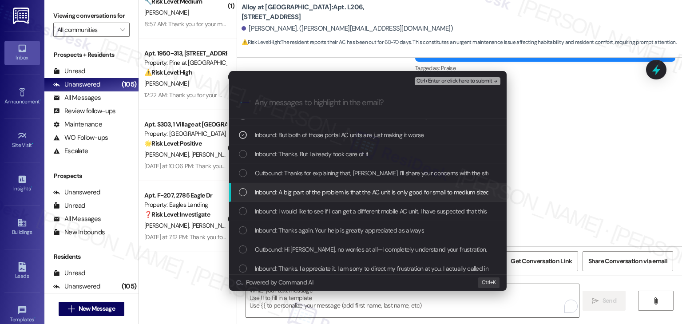
click at [242, 194] on div "List of options" at bounding box center [243, 192] width 8 height 8
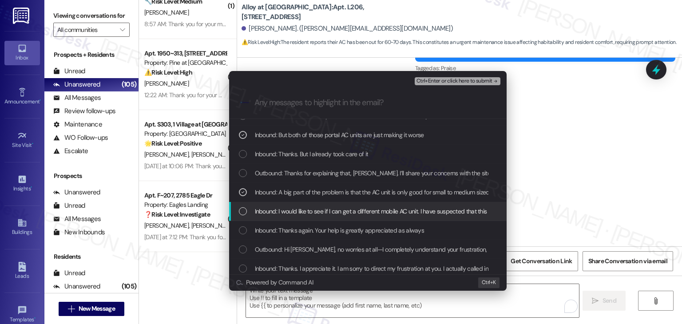
click at [245, 214] on div "List of options" at bounding box center [243, 211] width 8 height 8
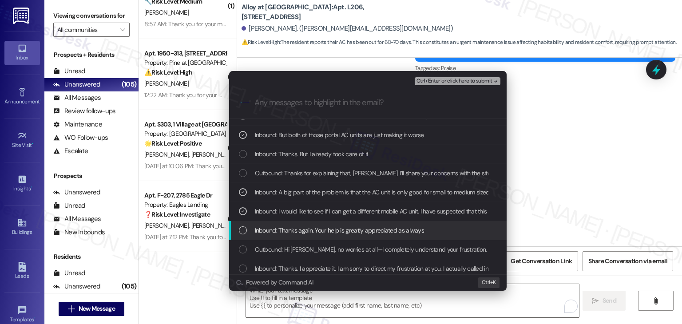
click at [240, 230] on div "List of options" at bounding box center [243, 231] width 8 height 8
click at [241, 230] on icon "List of options" at bounding box center [243, 230] width 6 height 6
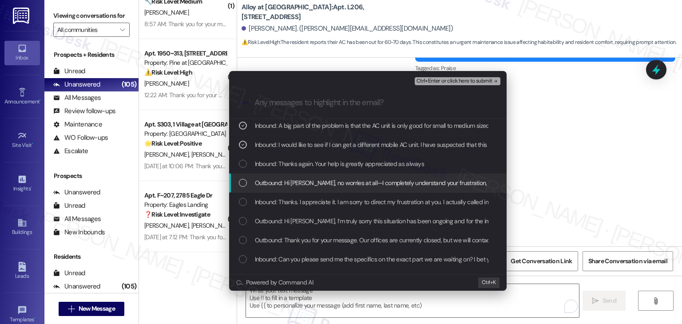
scroll to position [178, 0]
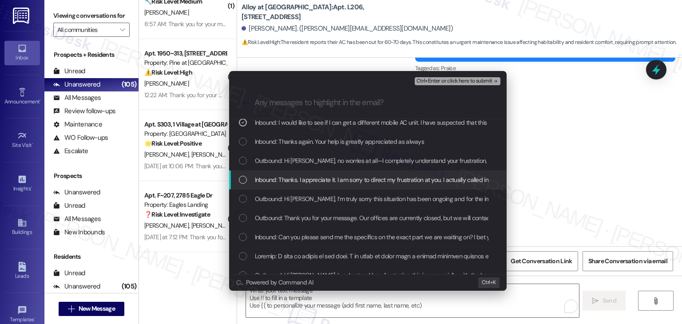
click at [242, 179] on div "List of options" at bounding box center [243, 180] width 8 height 8
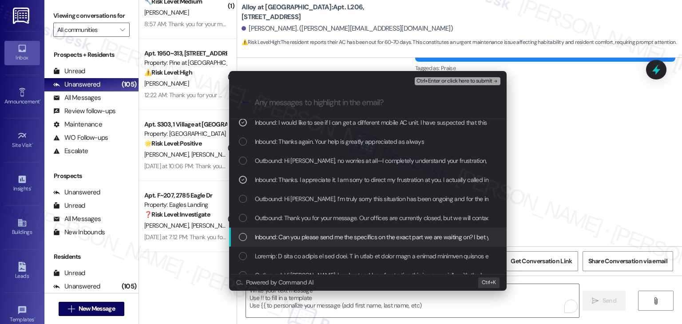
click at [243, 238] on div "List of options" at bounding box center [243, 237] width 8 height 8
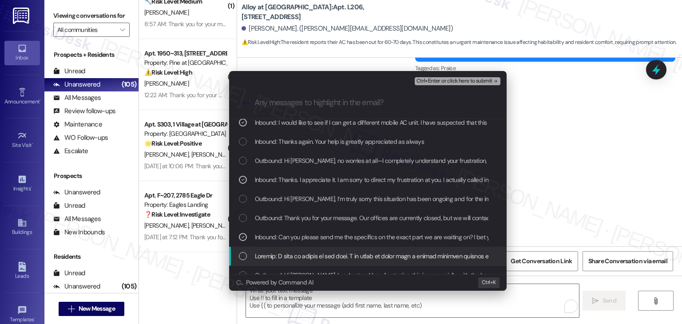
click at [247, 260] on div "List of options" at bounding box center [369, 256] width 260 height 10
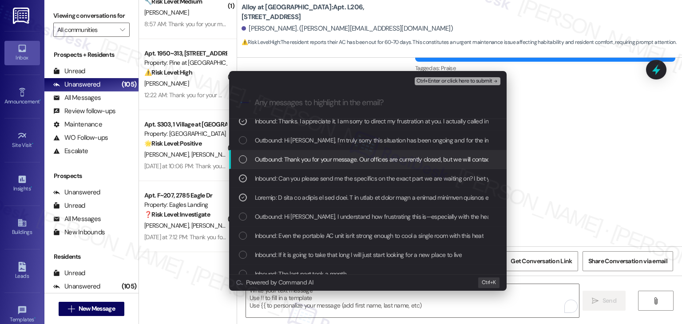
scroll to position [267, 0]
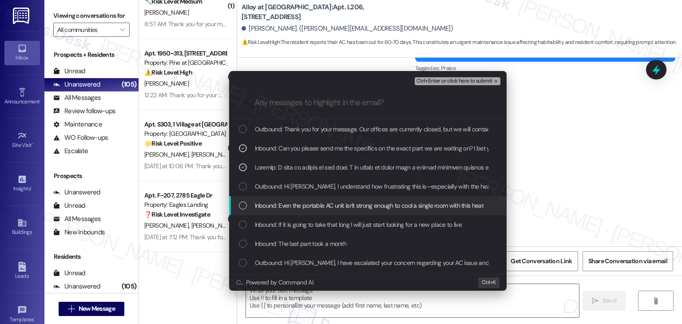
click at [241, 204] on div "List of options" at bounding box center [243, 206] width 8 height 8
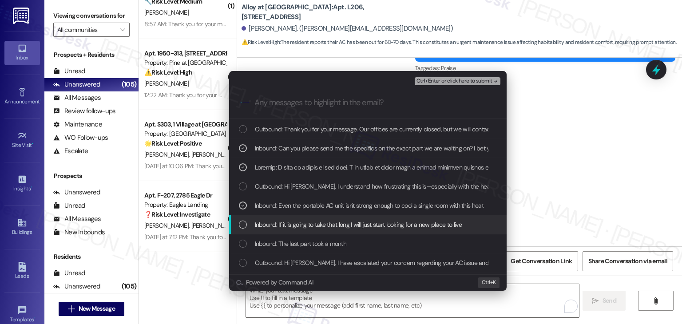
click at [243, 221] on div "List of options" at bounding box center [243, 225] width 8 height 8
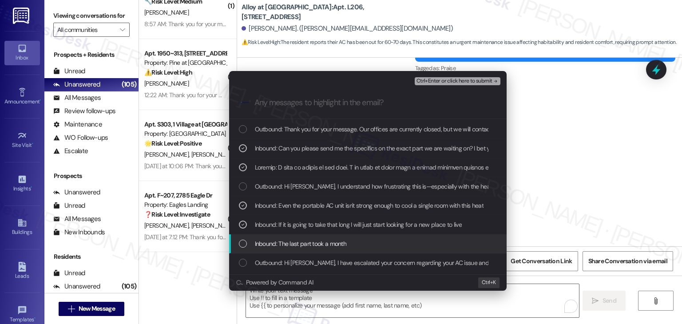
click at [246, 239] on div "Inbound: The last part took a month" at bounding box center [369, 244] width 260 height 10
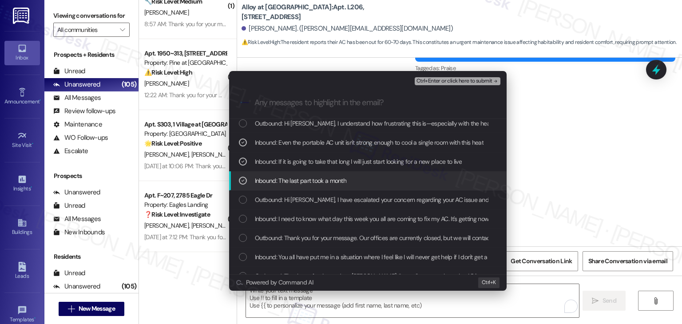
scroll to position [355, 0]
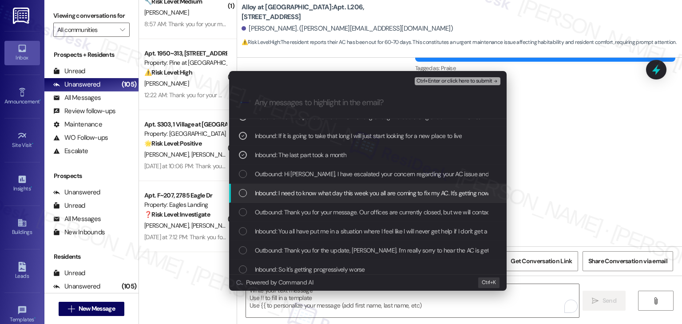
click at [244, 192] on div "List of options" at bounding box center [243, 193] width 8 height 8
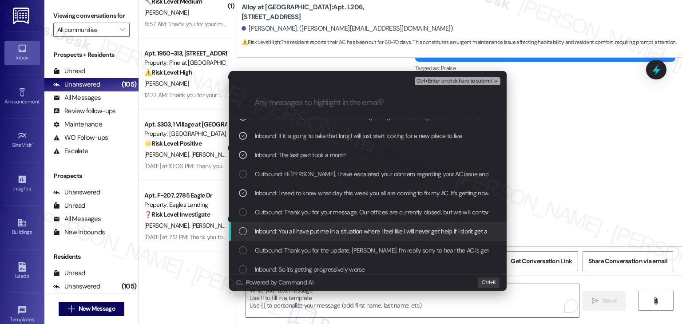
click at [249, 230] on div "Inbound: You all have put me in a situation where I feel like I will never get …" at bounding box center [369, 232] width 260 height 10
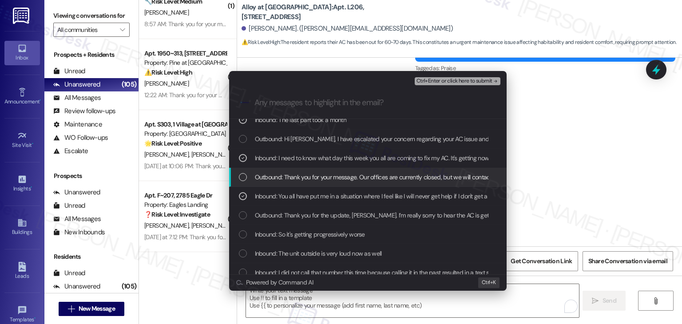
scroll to position [400, 0]
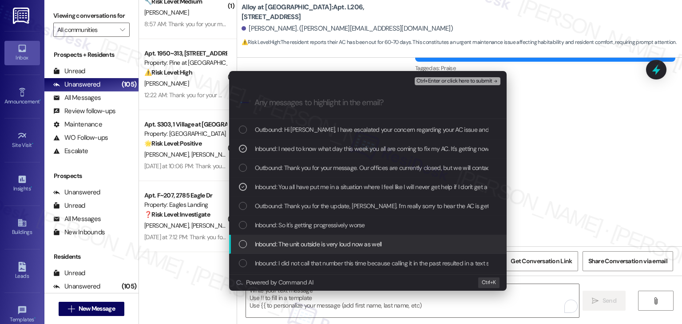
click at [243, 241] on div "List of options" at bounding box center [243, 244] width 8 height 8
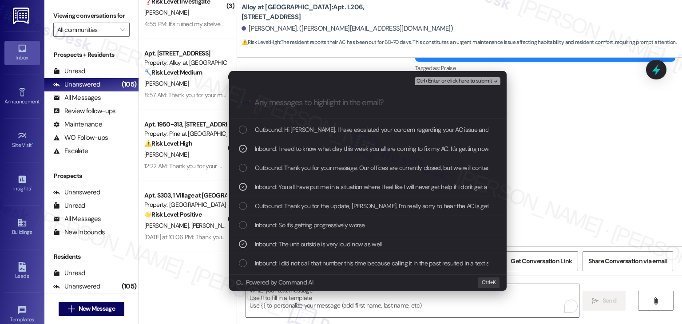
click at [245, 224] on div "List of options" at bounding box center [243, 225] width 8 height 8
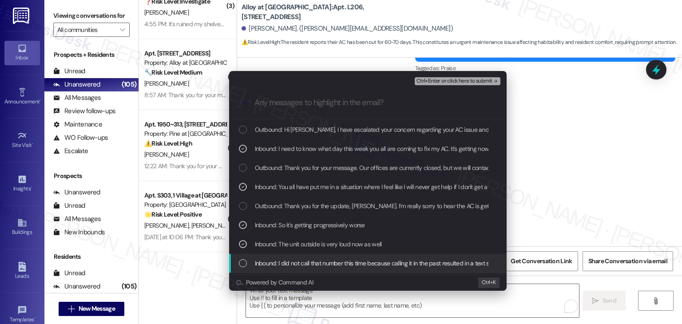
click at [248, 261] on div "Inbound: I did not call that number this time because calling it in the past re…" at bounding box center [369, 264] width 260 height 10
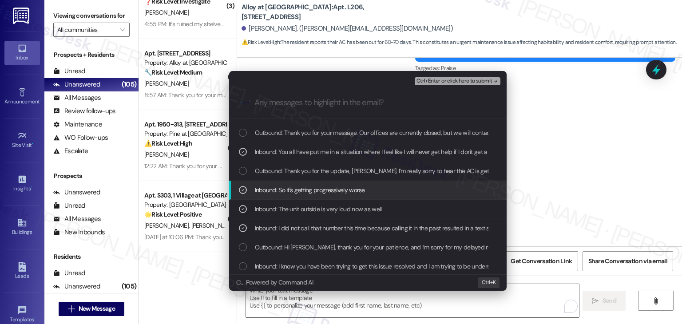
scroll to position [489, 0]
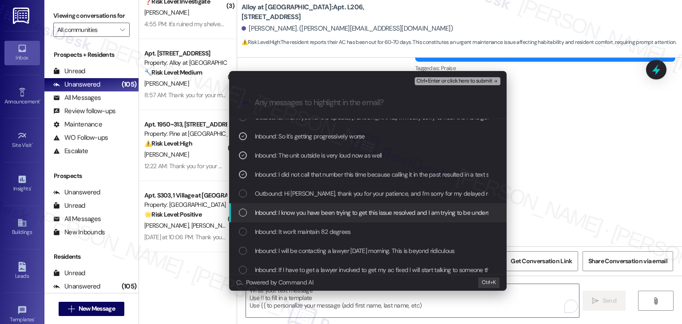
click at [250, 216] on div "Inbound: I know you have been trying to get this issue resolved and I am trying…" at bounding box center [369, 213] width 260 height 10
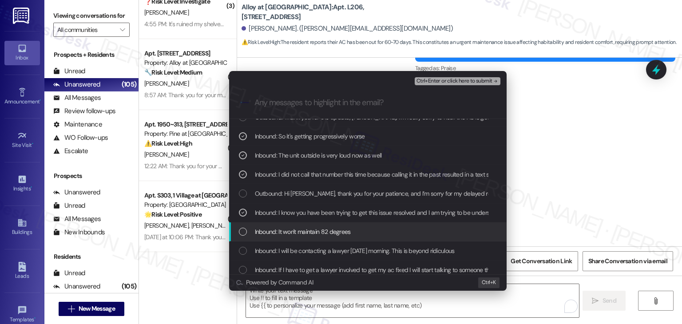
click at [246, 229] on div "List of options" at bounding box center [243, 232] width 8 height 8
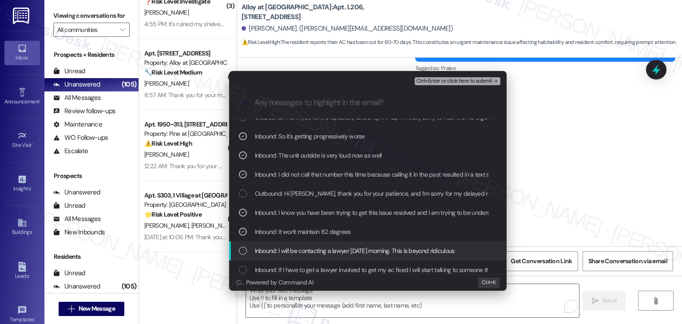
click at [249, 247] on div "Inbound: I will be contacting a lawyer Monday morning. This is beyond ridiculous" at bounding box center [369, 251] width 260 height 10
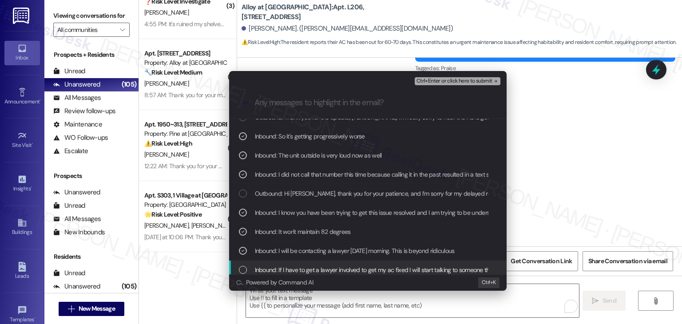
click at [250, 267] on div "Inbound: If I have to get a lawyer involved to get my ac fixed I will start tal…" at bounding box center [369, 270] width 260 height 10
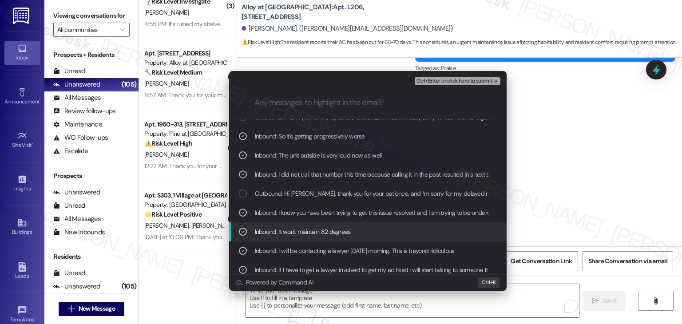
scroll to position [577, 0]
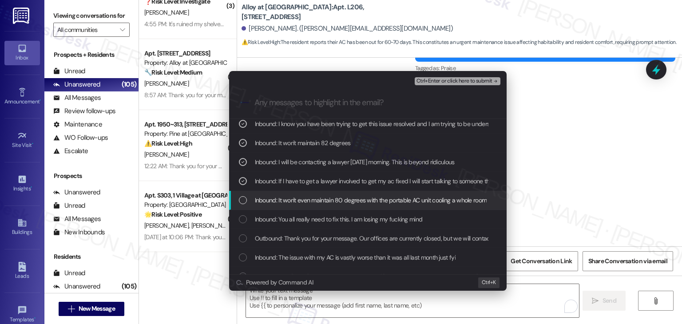
click at [242, 199] on div "List of options" at bounding box center [243, 200] width 8 height 8
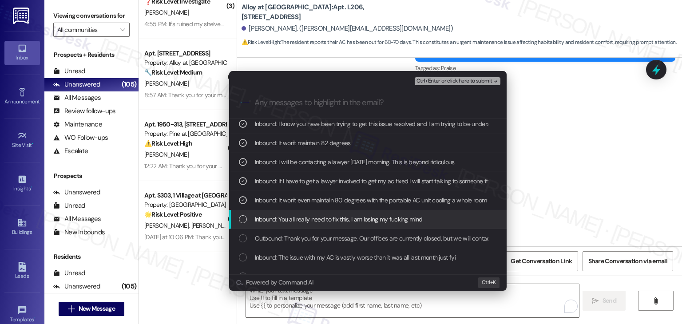
click at [247, 219] on div "List of options" at bounding box center [243, 219] width 8 height 8
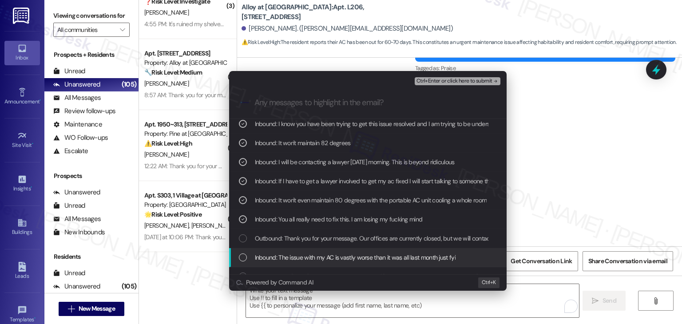
click at [247, 256] on div "List of options" at bounding box center [243, 258] width 8 height 8
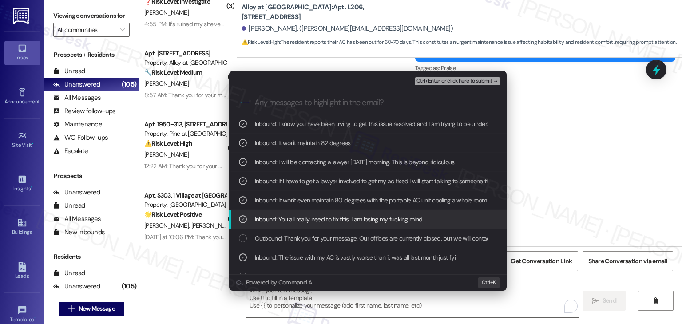
scroll to position [622, 0]
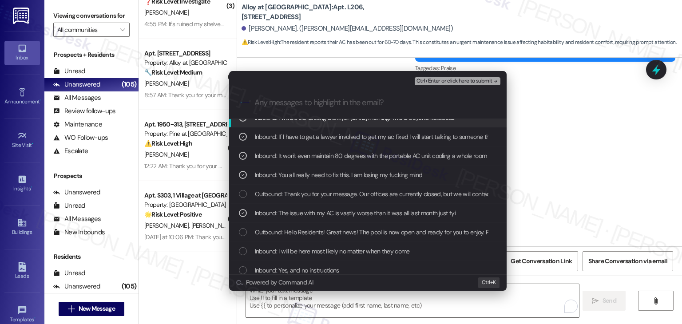
click at [458, 81] on span "Ctrl+Enter or click here to submit" at bounding box center [455, 81] width 76 height 6
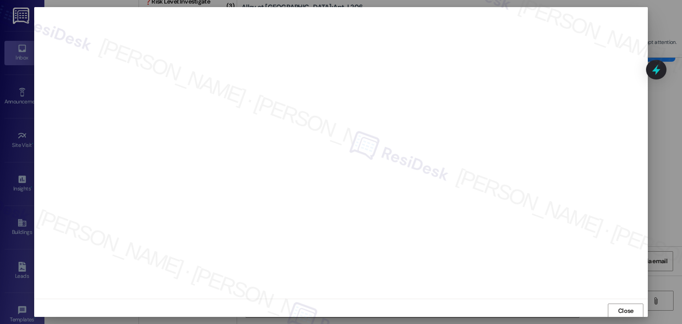
scroll to position [0, 0]
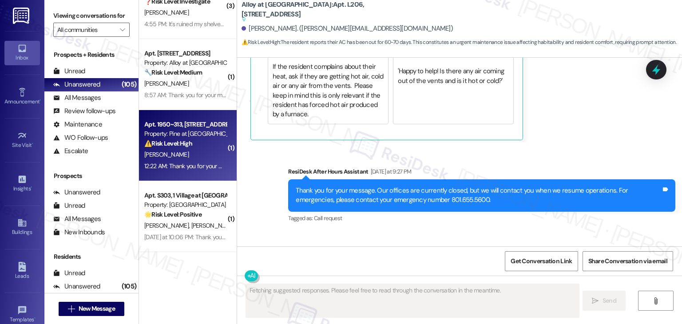
type textarea "Fetching suggested responses. Please feel free to read through the conversation…"
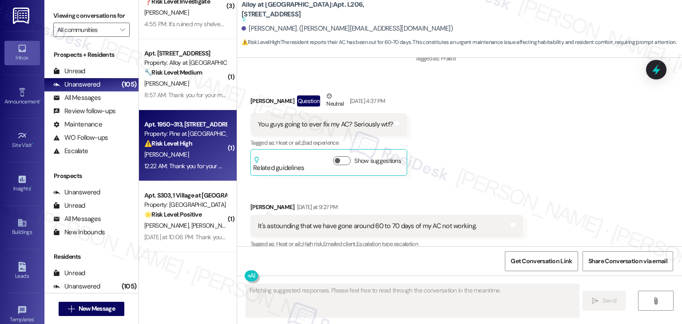
click at [204, 151] on div "A. Louck" at bounding box center [185, 154] width 84 height 11
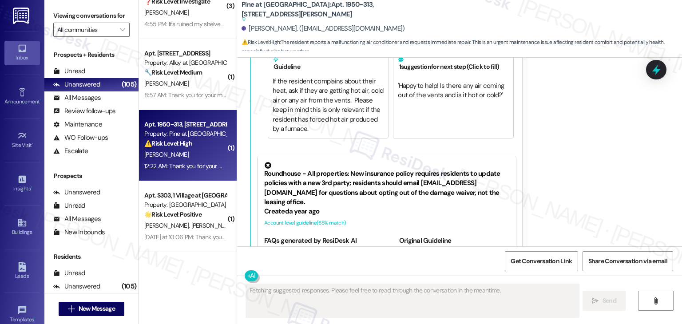
scroll to position [1530, 0]
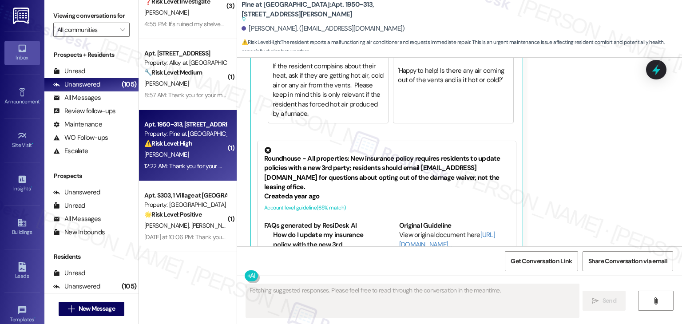
click at [551, 167] on div "Received via SMS Aimee Louck Question Neutral 12:21 AM Hi. My air conditioning …" at bounding box center [459, 94] width 445 height 364
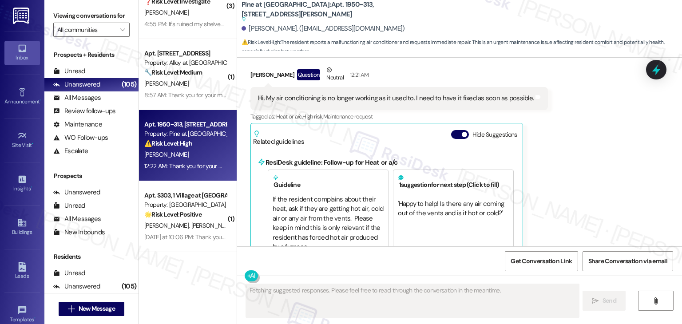
click at [452, 130] on button "Hide Suggestions" at bounding box center [460, 134] width 18 height 9
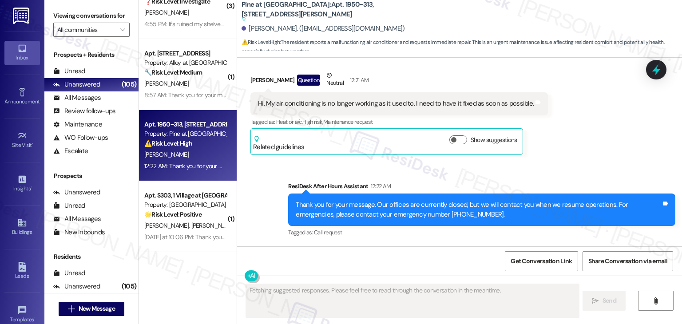
scroll to position [1362, 0]
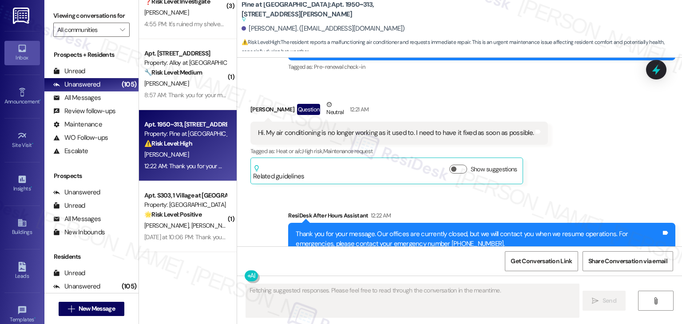
click at [572, 159] on div "Received via SMS Aimee Louck Question Neutral 12:21 AM Hi. My air conditioning …" at bounding box center [459, 135] width 445 height 111
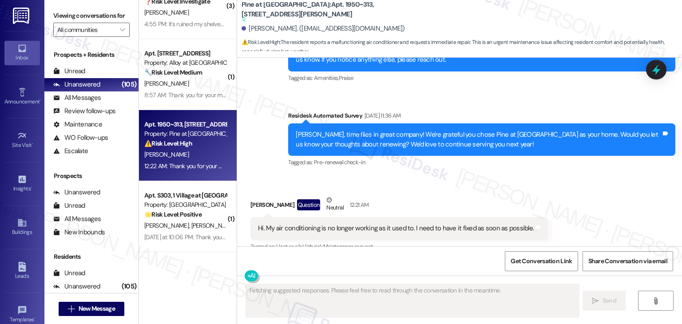
scroll to position [1229, 0]
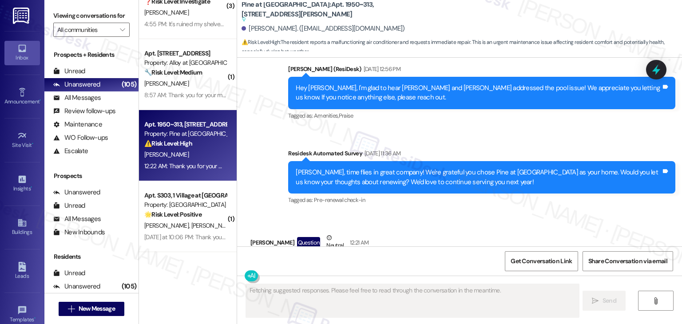
click at [574, 194] on div "Tagged as: Pre-renewal check-in Click to highlight conversations about Pre-rene…" at bounding box center [481, 200] width 387 height 13
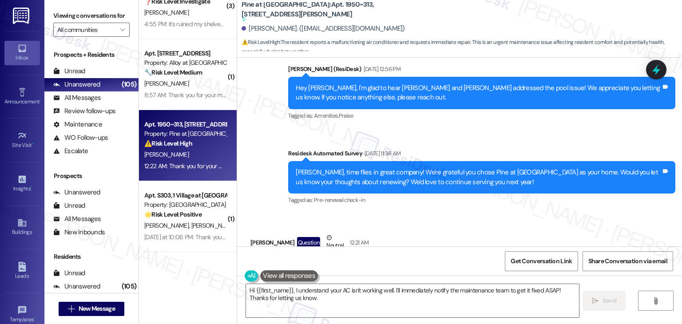
click at [397, 262] on div "Hi. My air conditioning is no longer working as it used to. I need to have it f…" at bounding box center [396, 266] width 276 height 9
copy div "Hi. My air conditioning is no longer working as it used to. I need to have it f…"
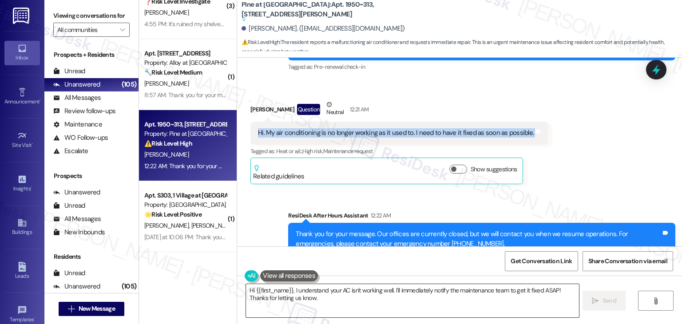
click at [423, 299] on textarea "Hi {{first_name}}, I understand your AC isn't working well. I'll immediately no…" at bounding box center [412, 300] width 333 height 33
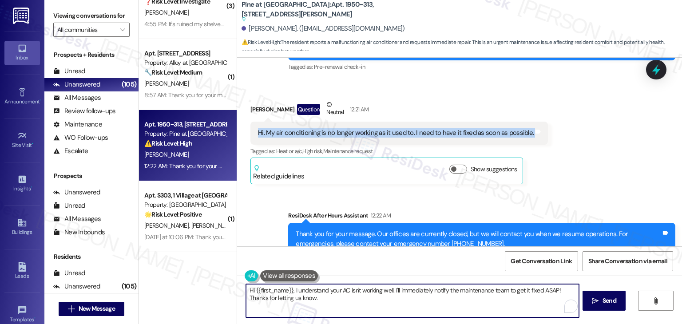
click at [423, 299] on textarea "Hi {{first_name}}, I understand your AC isn't working well. I'll immediately no…" at bounding box center [412, 300] width 333 height 33
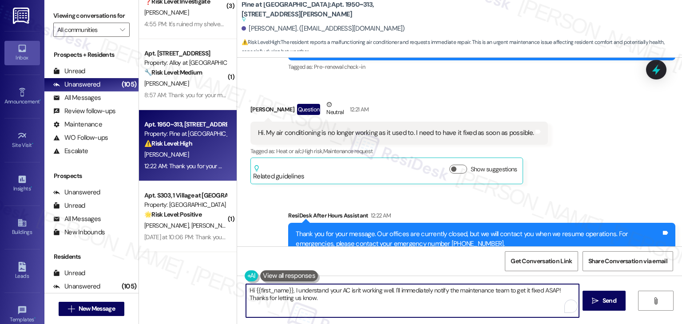
paste textarea "Aimee, I’m sorry to hear your AC isn’t working properly. I recommend submitting…"
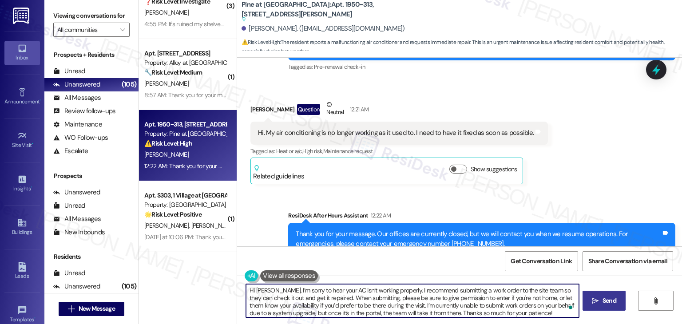
type textarea "Hi Aimee, I’m sorry to hear your AC isn’t working properly. I recommend submitt…"
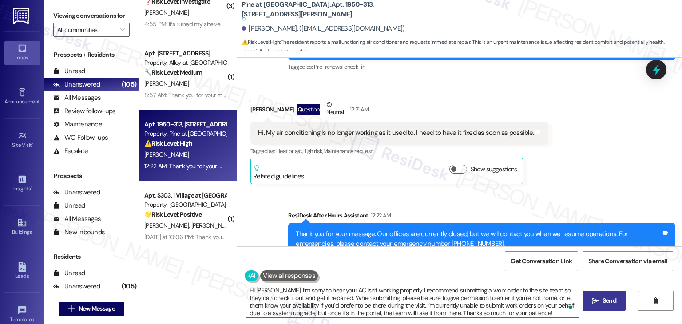
click at [612, 303] on span "Send" at bounding box center [610, 300] width 14 height 9
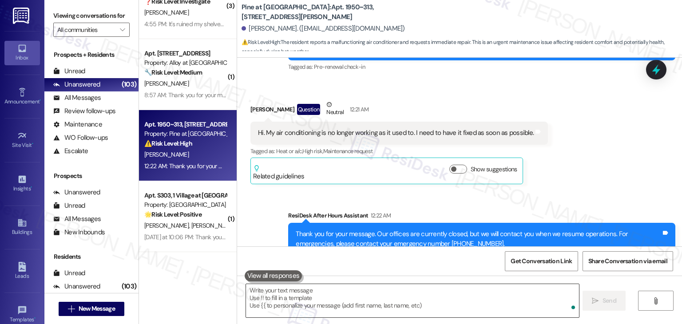
click at [491, 288] on textarea "To enrich screen reader interactions, please activate Accessibility in Grammarl…" at bounding box center [412, 300] width 333 height 33
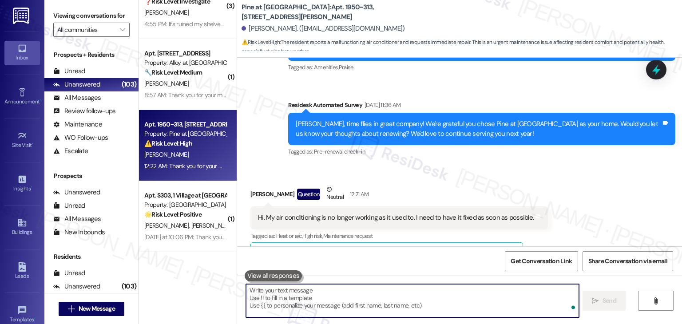
scroll to position [1452, 0]
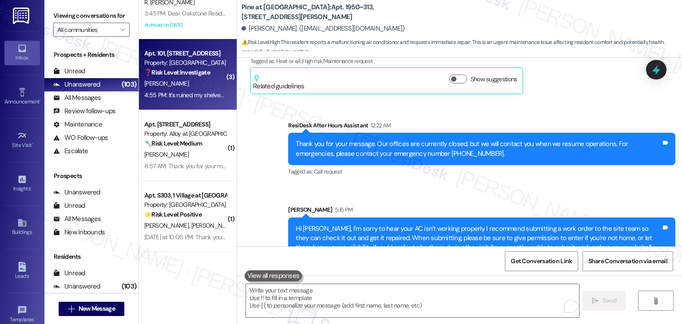
click at [187, 73] on strong "❓ Risk Level: Investigate" at bounding box center [177, 72] width 66 height 8
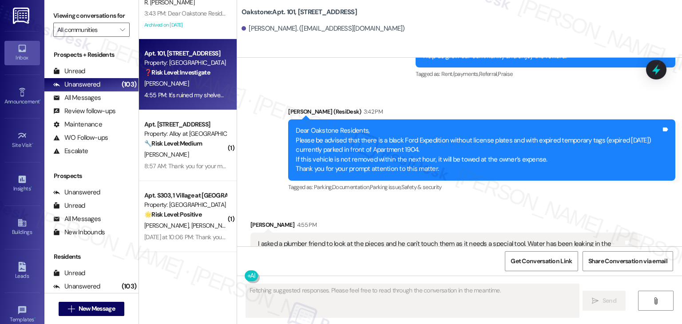
scroll to position [16773, 0]
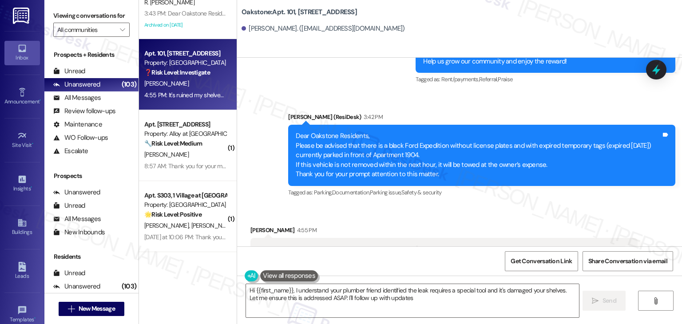
type textarea "Hi {{first_name}}, I understand your plumber friend identified the leak require…"
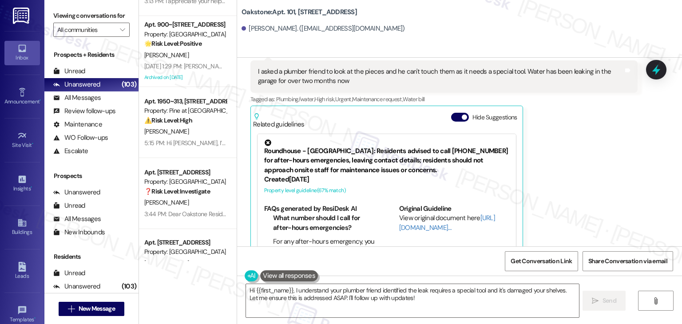
scroll to position [2449, 0]
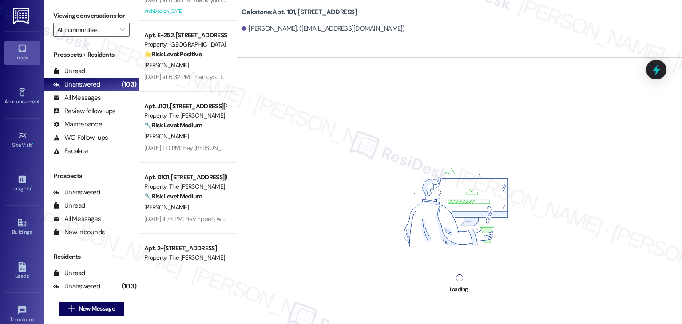
scroll to position [3293, 0]
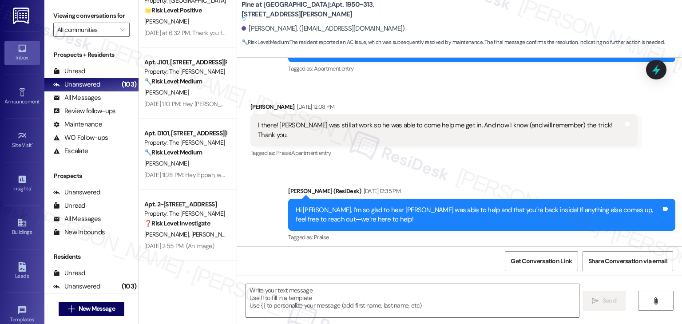
type textarea "Fetching suggested responses. Please feel free to read through the conversation…"
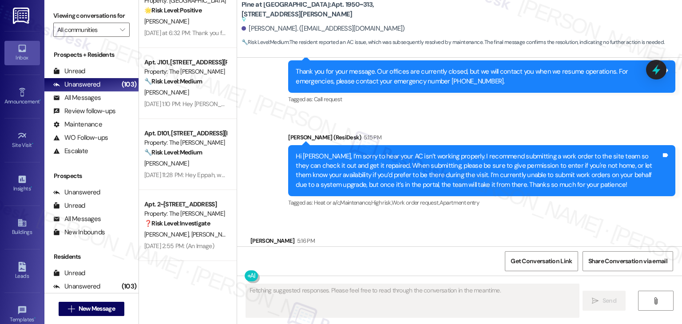
scroll to position [1540, 0]
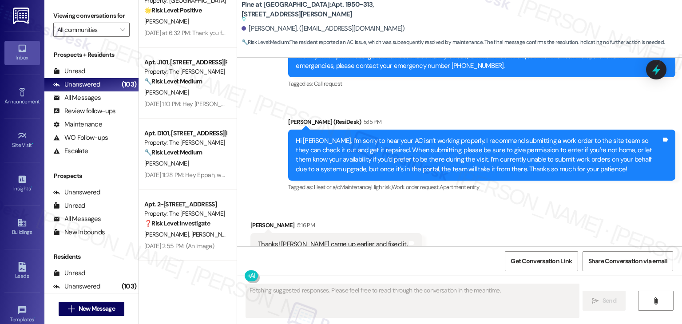
click at [187, 249] on div "Aug 22, 2025 at 2:55 PM: (An Image) Aug 22, 2025 at 2:55 PM: (An Image)" at bounding box center [179, 246] width 70 height 8
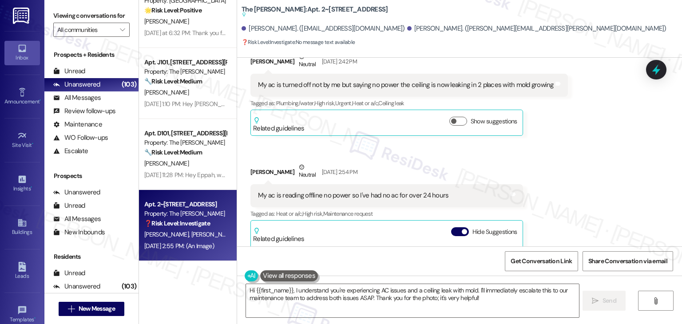
scroll to position [3995, 0]
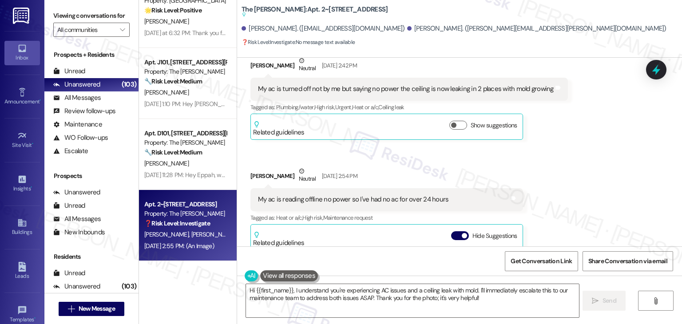
click at [354, 195] on div "My ac is reading offline no power so I've had no ac for over 24 hours" at bounding box center [353, 199] width 191 height 9
copy div "My ac is reading offline no power so I've had no ac for over 24 hours Tags and …"
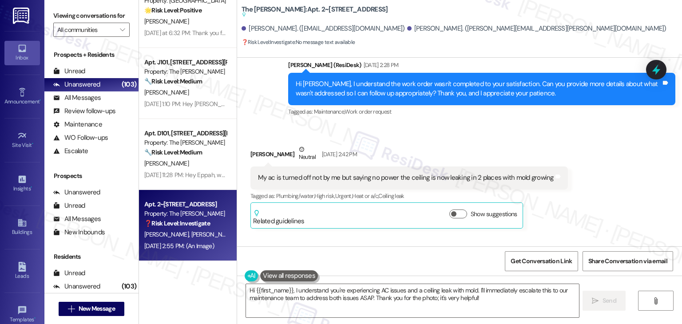
click at [387, 173] on div "My ac is turned off not by me but saying no power the ceiling is now leaking in…" at bounding box center [406, 177] width 296 height 9
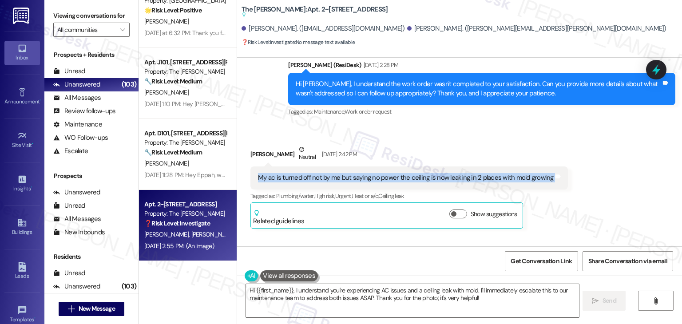
click at [387, 173] on div "My ac is turned off not by me but saying no power the ceiling is now leaking in…" at bounding box center [406, 177] width 296 height 9
copy div "My ac is turned off not by me but saying no power the ceiling is now leaking in…"
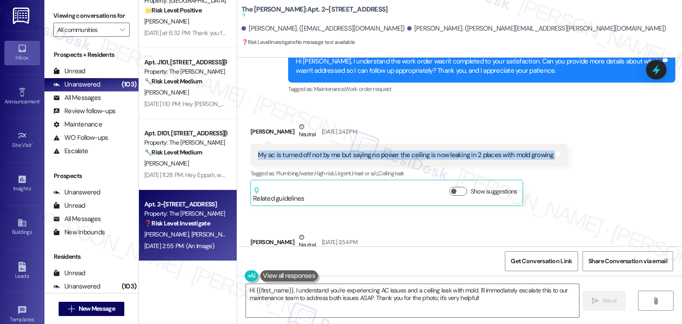
scroll to position [3951, 0]
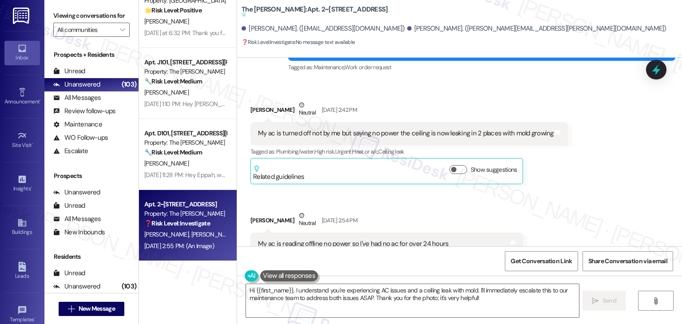
click at [396, 239] on div "My ac is reading offline no power so I've had no ac for over 24 hours" at bounding box center [353, 243] width 191 height 9
copy div "My ac is reading offline no power so I've had no ac for over 24 hours Tags and …"
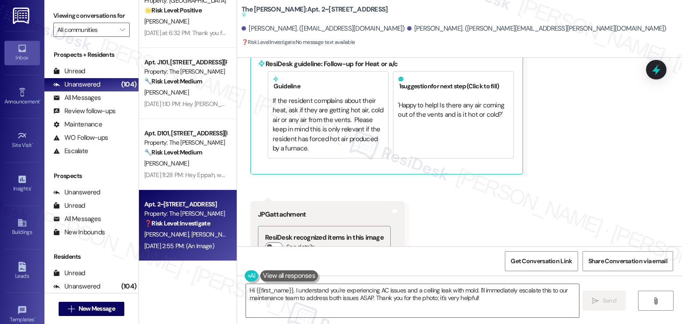
scroll to position [4173, 0]
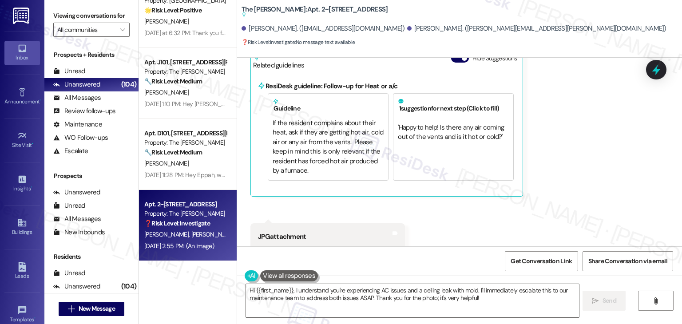
click at [262, 29] on div "Christal Hardemon. (cammille01@yahoo.com)" at bounding box center [323, 28] width 163 height 9
copy div "Christal"
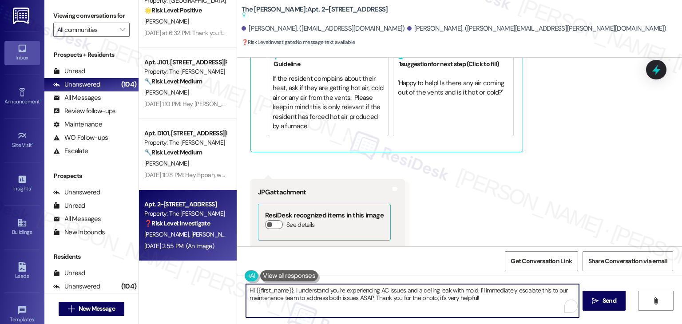
drag, startPoint x: 446, startPoint y: 291, endPoint x: 291, endPoint y: 292, distance: 155.0
click at [291, 292] on textarea "Hi {{first_name}}, I understand you're experiencing AC issues and a ceiling lea…" at bounding box center [412, 300] width 333 height 33
click at [394, 299] on textarea "Hi {{first_name}}, I understand you're experiencing AC issues and a ceiling lea…" at bounding box center [412, 300] width 333 height 33
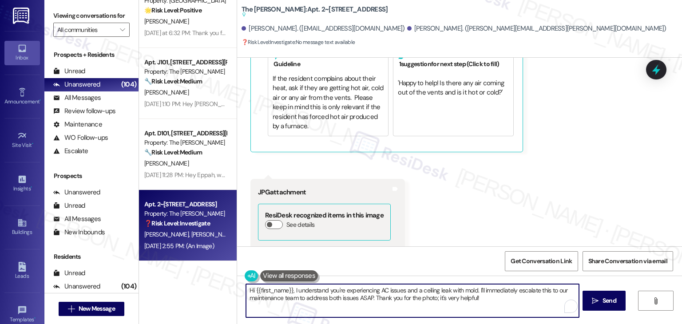
paste textarea "Christal, I’m sorry to hear you’re dealing with AC issues and a ceiling leak. I…"
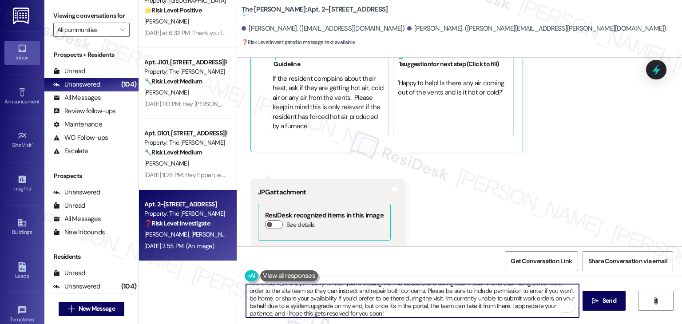
scroll to position [4262, 0]
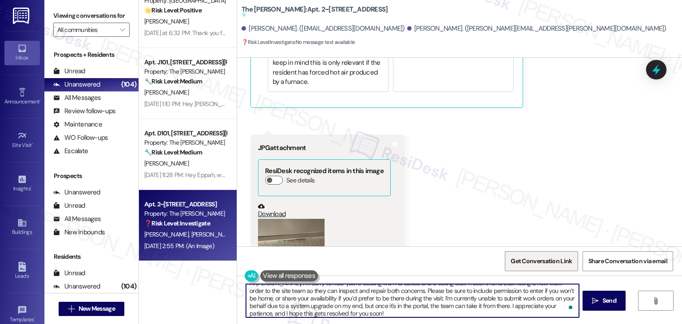
type textarea "Hi Christal, I’m sorry to hear you’re dealing with AC issues and a ceiling leak…"
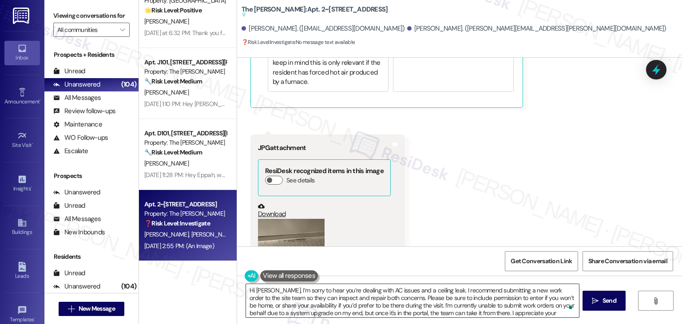
scroll to position [0, 0]
click at [601, 296] on span "Send" at bounding box center [609, 300] width 17 height 9
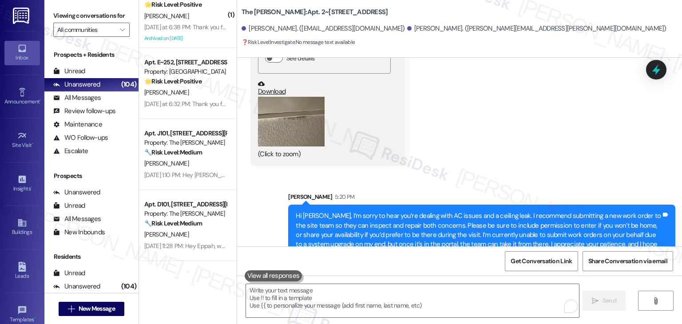
scroll to position [4274, 0]
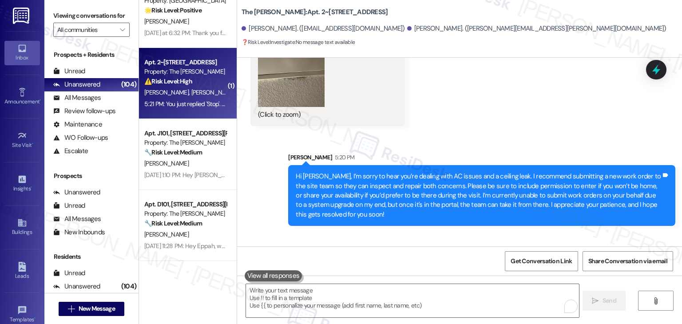
click at [470, 233] on div "Received via SMS Tamarra Hunt 5:21 PM Stop Tags and notes" at bounding box center [459, 264] width 445 height 62
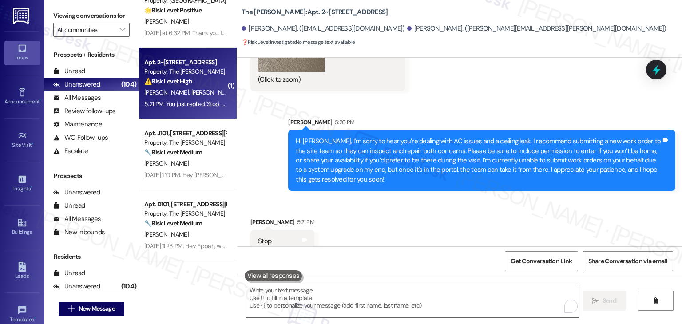
scroll to position [4336, 0]
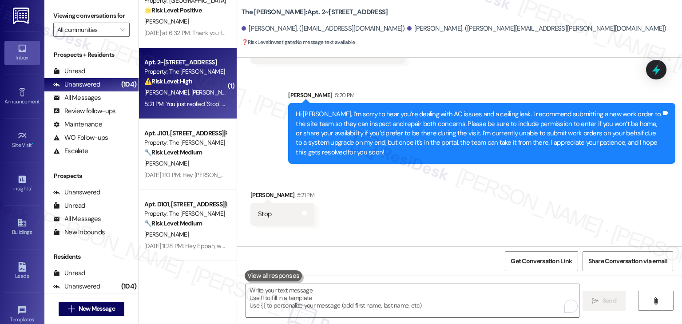
click at [471, 171] on div "Received via SMS Tamarra Hunt 5:21 PM Stop Tags and notes" at bounding box center [459, 202] width 445 height 62
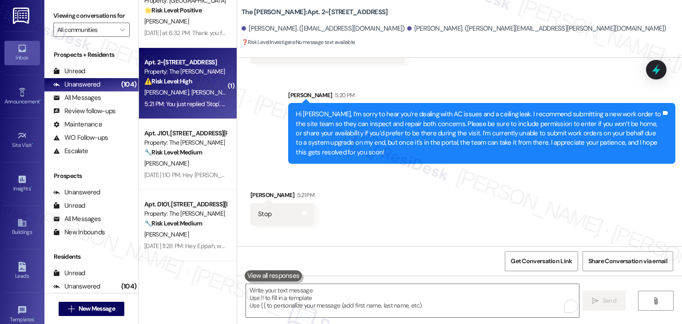
click at [471, 172] on div "Received via SMS Tamarra Hunt 5:21 PM Stop Tags and notes" at bounding box center [459, 202] width 445 height 62
click at [444, 171] on div "Received via SMS Tamarra Hunt 5:21 PM Stop Tags and notes" at bounding box center [459, 202] width 445 height 62
click at [417, 272] on div "You just replied 'Stop'. Are you sure you want to opt out of this thread? Pleas…" at bounding box center [489, 276] width 346 height 9
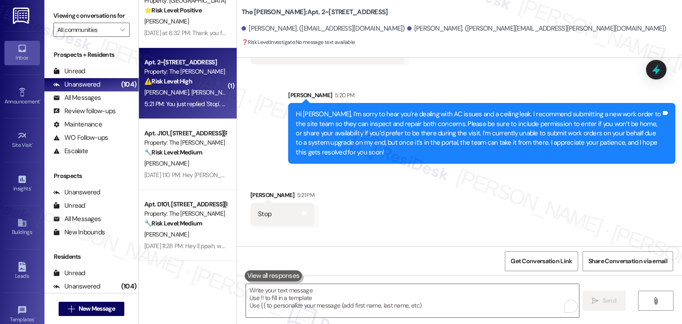
copy div "You just replied 'Stop'. Are you sure you want to opt out of this thread? Pleas…"
click at [346, 292] on textarea "To enrich screen reader interactions, please activate Accessibility in Grammarl…" at bounding box center [412, 300] width 333 height 33
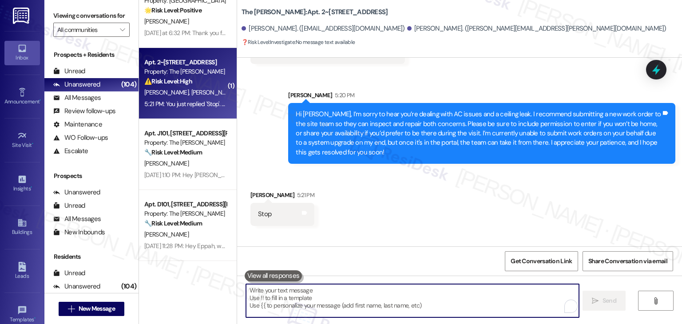
paste textarea "You just replied 'Stop'. Are you sure you want to opt out of this thread? Pleas…"
type textarea "You just replied 'Stop'. Are you sure you want to opt out of this thread? Pleas…"
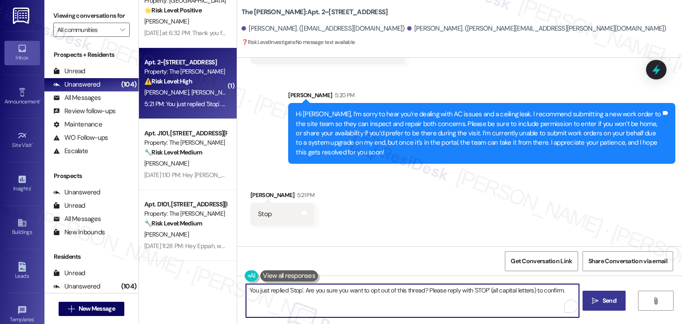
click at [370, 306] on textarea "You just replied 'Stop'. Are you sure you want to opt out of this thread? Pleas…" at bounding box center [412, 300] width 333 height 33
click at [387, 293] on textarea "You just replied 'Stop'. Are you sure you want to opt out of this thread? Pleas…" at bounding box center [412, 300] width 333 height 33
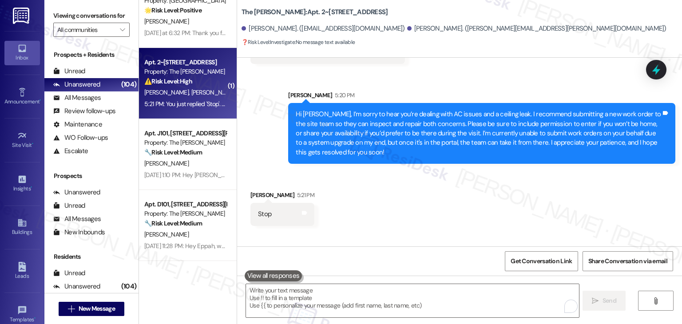
click at [277, 233] on div "Sent via SMS 5:21 PM You just replied 'Stop'. Are you sure you want to opt out …" at bounding box center [459, 264] width 445 height 62
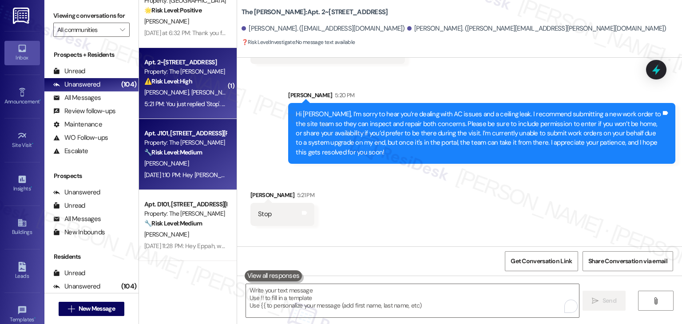
click at [210, 160] on div "A. Merlo" at bounding box center [185, 163] width 84 height 11
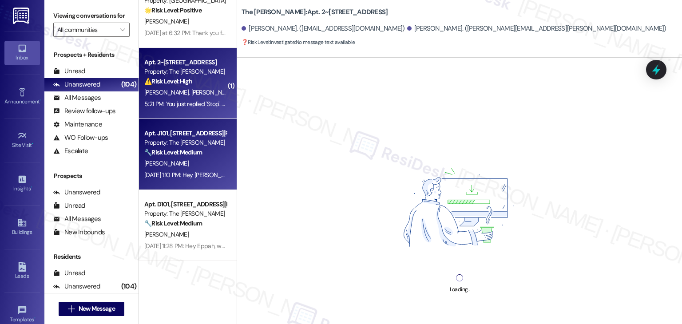
click at [187, 104] on div "5:21 PM: You just replied 'Stop'. Are you sure you want to opt out of this thre…" at bounding box center [312, 104] width 337 height 8
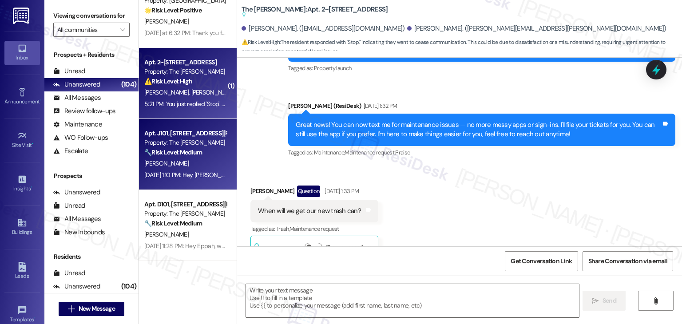
type textarea "Fetching suggested responses. Please feel free to read through the conversation…"
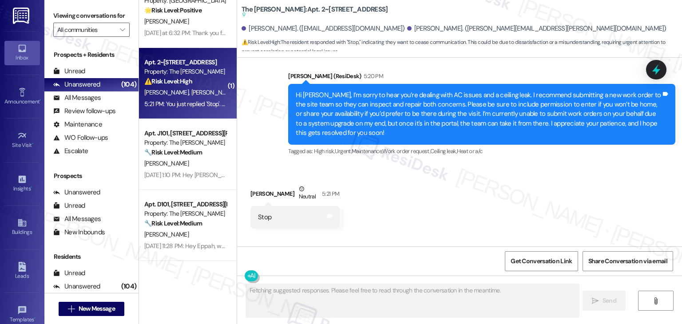
scroll to position [4385, 0]
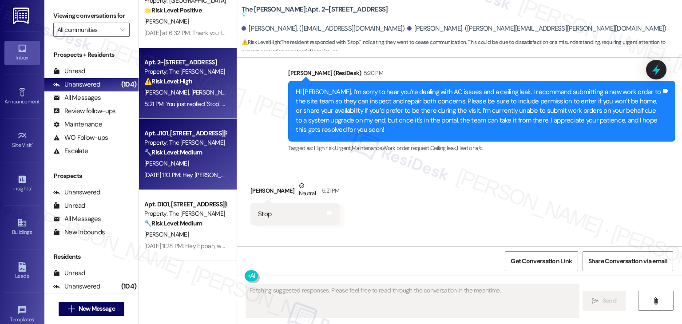
click at [194, 167] on div "A. Merlo" at bounding box center [185, 163] width 84 height 11
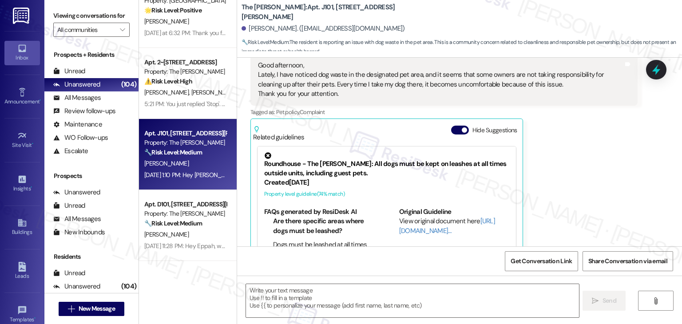
scroll to position [139, 0]
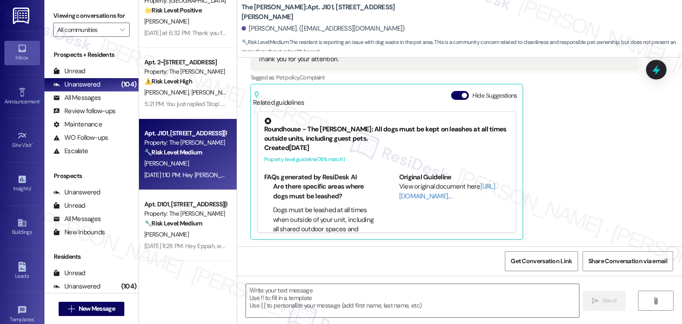
type textarea "Fetching suggested responses. Please feel free to read through the conversation…"
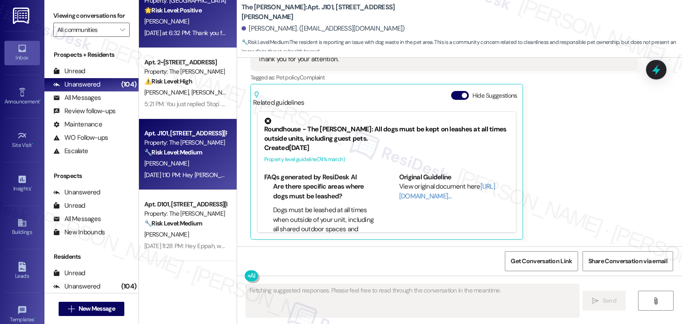
click at [174, 37] on div "Yesterday at 6:32 PM: Thank you for your message. Our offices are currently clo…" at bounding box center [185, 33] width 84 height 11
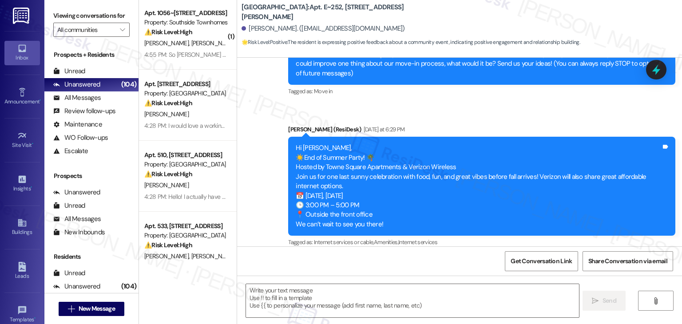
scroll to position [14, 0]
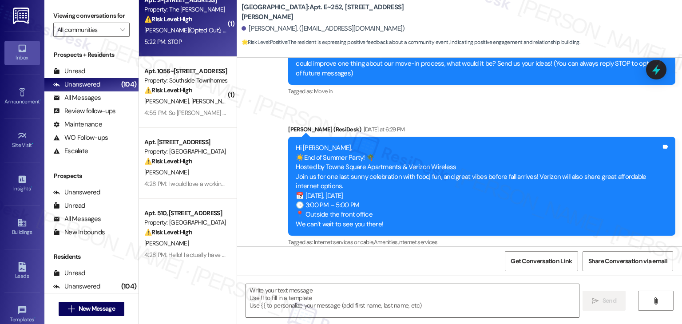
click at [197, 20] on div "⚠️ Risk Level: High The resident replied 'STOP' to opt out of the thread after …" at bounding box center [185, 19] width 82 height 9
type textarea "Fetching suggested responses. Please feel free to read through the conversation…"
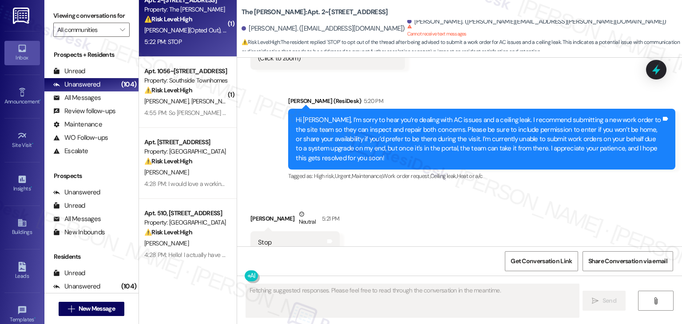
scroll to position [4430, 0]
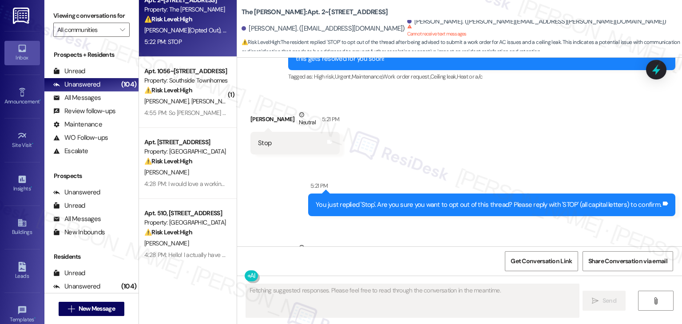
click at [427, 223] on div "Received via SMS Tamarra Hunt Neutral 5:22 PM STOP Tags and notes" at bounding box center [459, 258] width 445 height 71
click at [424, 223] on div "Received via SMS Tamarra Hunt Neutral 5:22 PM STOP Tags and notes" at bounding box center [459, 258] width 445 height 71
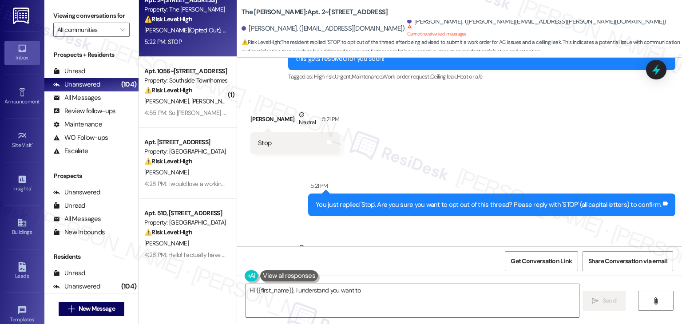
click at [428, 223] on div "Received via SMS Tamarra Hunt Neutral 5:22 PM STOP Tags and notes" at bounding box center [459, 258] width 445 height 71
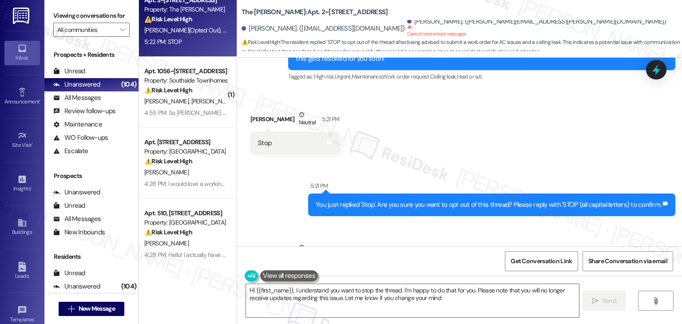
type textarea "Hi {{first_name}}, I understand you want to stop the thread. I'm happy to do th…"
click at [432, 223] on div "Received via SMS Tamarra Hunt Neutral 5:22 PM STOP Tags and notes" at bounding box center [459, 258] width 445 height 71
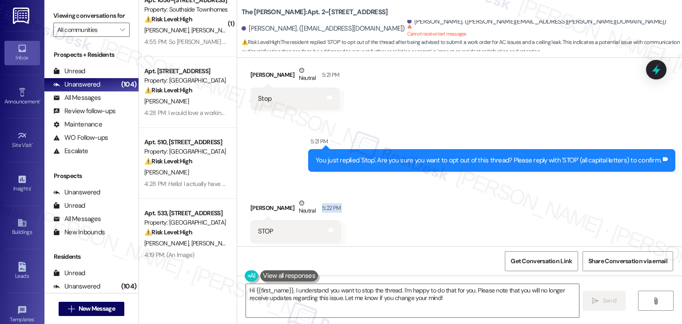
scroll to position [4501, 0]
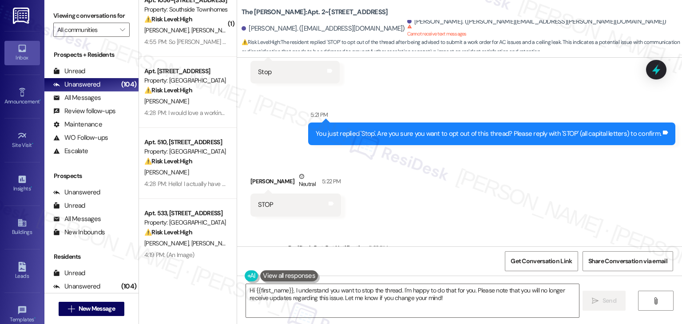
click at [454, 160] on div "Received via SMS Tamarra Hunt Neutral 5:22 PM STOP Tags and notes" at bounding box center [459, 187] width 445 height 71
click at [424, 174] on div "Received via SMS Tamarra Hunt Neutral 5:22 PM STOP Tags and notes" at bounding box center [459, 187] width 445 height 71
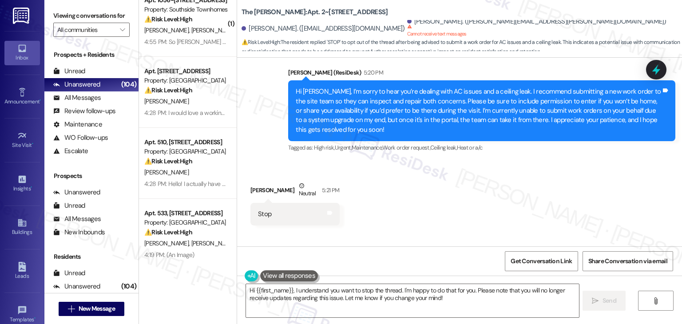
scroll to position [4323, 0]
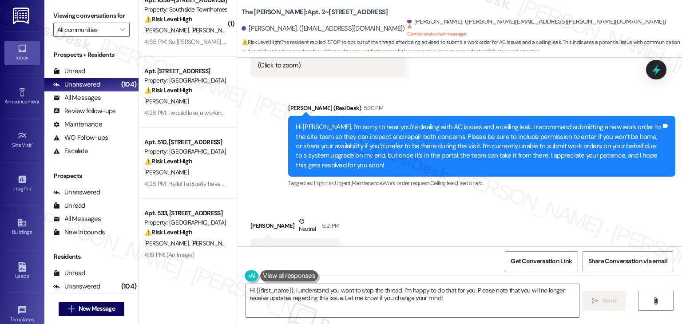
click at [424, 197] on div "Received via SMS Tamarra Hunt Neutral 5:21 PM Stop Tags and notes" at bounding box center [459, 232] width 445 height 71
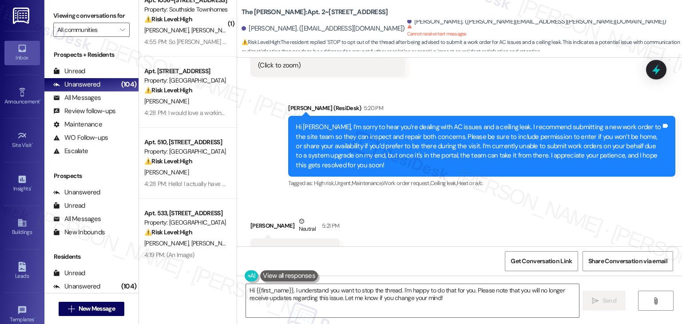
click at [423, 197] on div "Received via SMS Tamarra Hunt Neutral 5:21 PM Stop Tags and notes" at bounding box center [459, 232] width 445 height 71
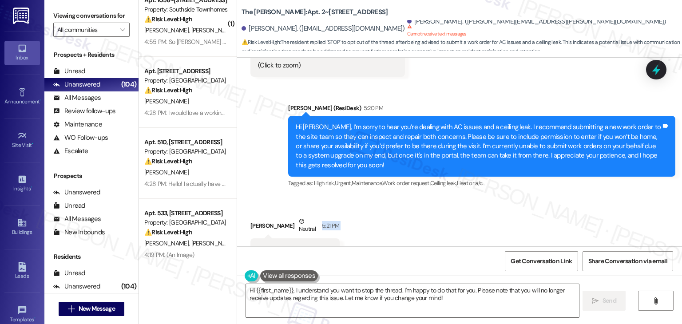
click at [423, 197] on div "Received via SMS Tamarra Hunt Neutral 5:21 PM Stop Tags and notes" at bounding box center [459, 232] width 445 height 71
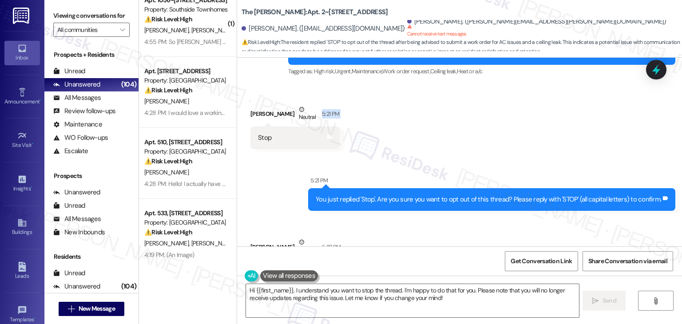
scroll to position [4501, 0]
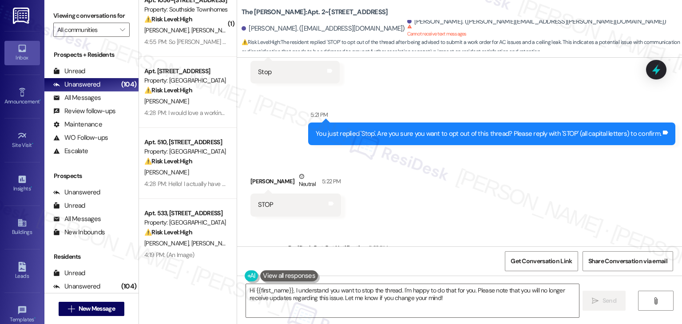
click at [494, 152] on div "Received via SMS Tamarra Hunt Neutral 5:22 PM STOP Tags and notes" at bounding box center [459, 187] width 445 height 71
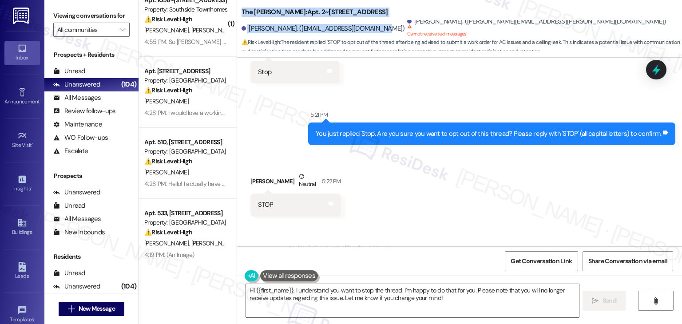
drag, startPoint x: 235, startPoint y: 13, endPoint x: 370, endPoint y: 28, distance: 136.4
click at [370, 28] on div "The Hayes: Apt. 2~214, 2271 Clinton St Christal Hardemon. (cammille01@yahoo.com…" at bounding box center [459, 26] width 445 height 49
copy div "The Hayes: Apt. 2~214, 2271 Clinton St Christal Hardemon. (cammille01@yahoo.com)"
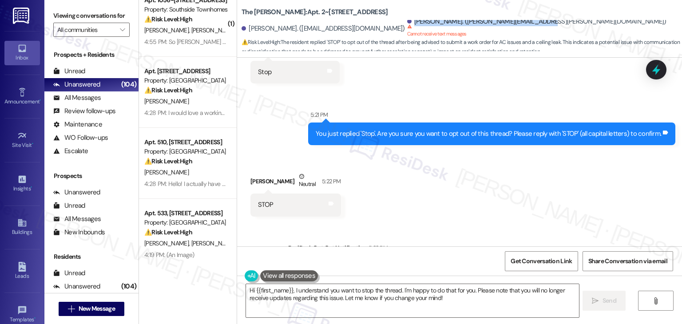
drag, startPoint x: 505, startPoint y: 22, endPoint x: 380, endPoint y: 20, distance: 124.8
click at [380, 20] on div "The Hayes: Apt. 2~214, 2271 Clinton St Christal Hardemon. (cammille01@yahoo.com…" at bounding box center [462, 26] width 441 height 49
copy div "Tamarra Hunt. (tamarra.sh.hunt@gmail.com)"
click at [560, 263] on span "Get Conversation Link" at bounding box center [541, 261] width 61 height 9
click at [483, 158] on div "Received via SMS Tamarra Hunt Neutral 5:22 PM STOP Tags and notes" at bounding box center [459, 187] width 445 height 71
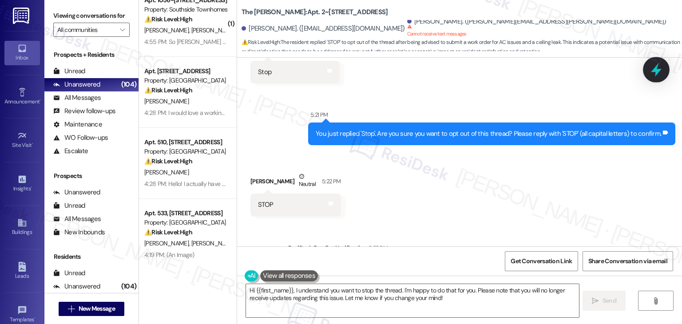
click at [656, 72] on icon at bounding box center [656, 70] width 11 height 14
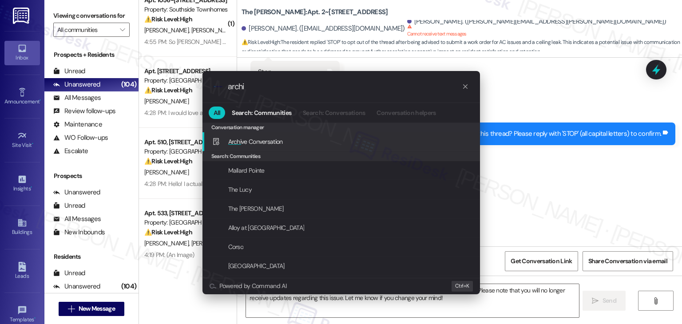
type input "archi"
click at [271, 140] on span "Archi ve Conversation" at bounding box center [255, 142] width 55 height 8
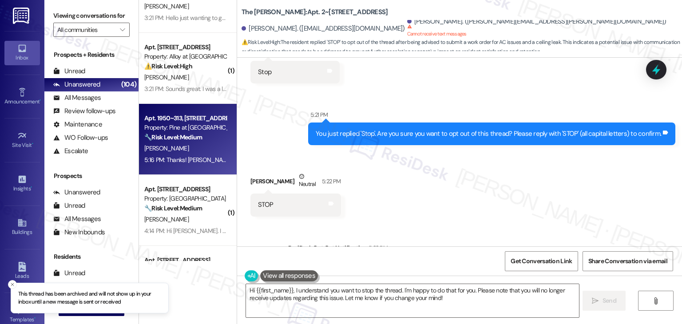
scroll to position [458, 0]
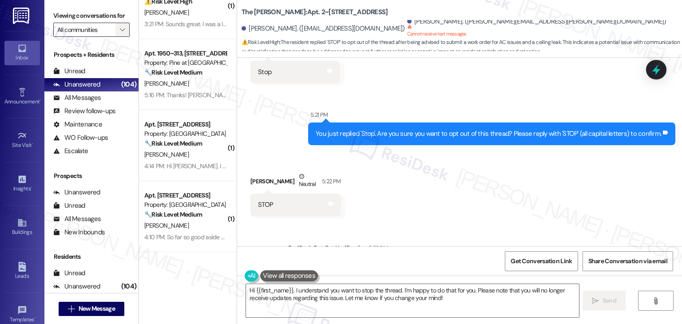
click at [120, 31] on icon "" at bounding box center [122, 29] width 5 height 7
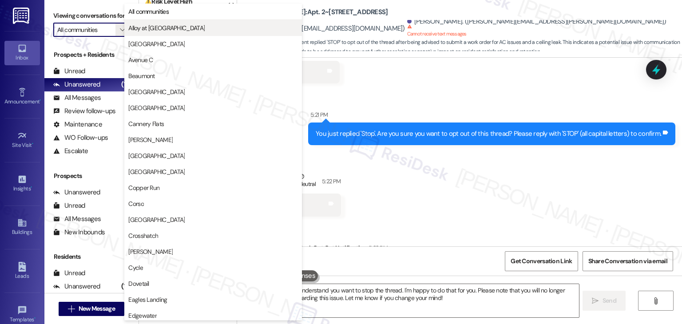
click at [165, 25] on span "Alloy at Geneva" at bounding box center [166, 28] width 76 height 9
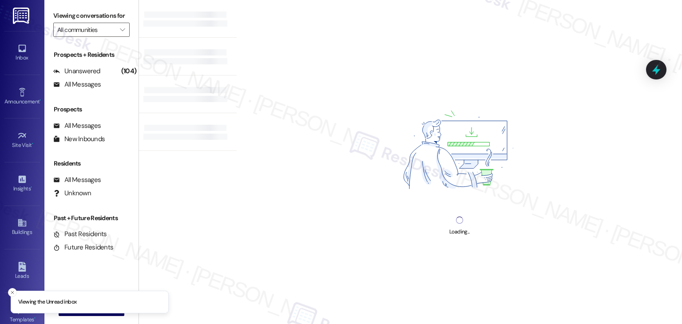
type input "Alloy at Geneva"
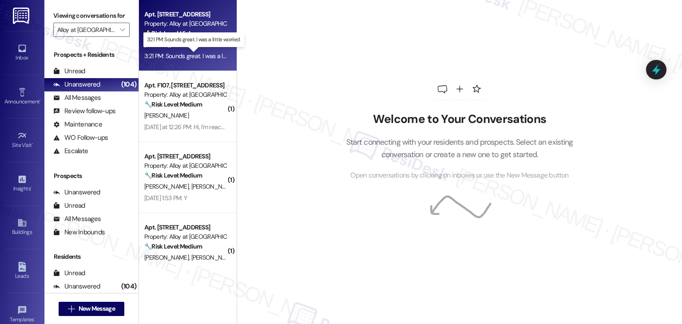
click at [199, 60] on div "3:21 PM: Sounds great. I was a little worried. 3:21 PM: Sounds great. I was a l…" at bounding box center [199, 56] width 110 height 8
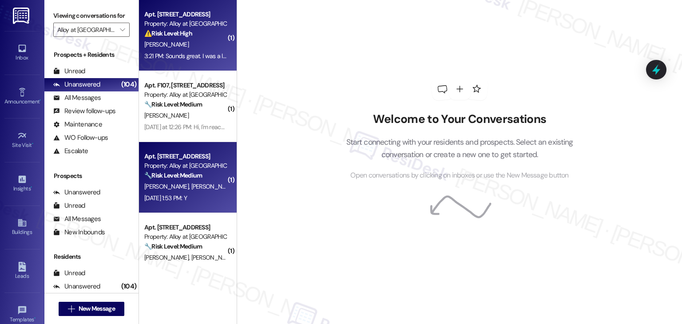
click at [201, 170] on div "Property: Alloy at Geneva" at bounding box center [185, 165] width 82 height 9
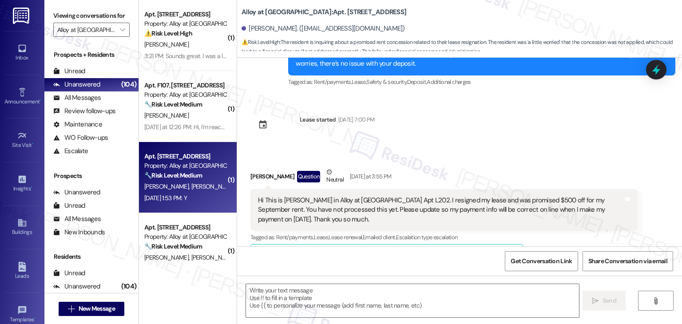
scroll to position [427, 0]
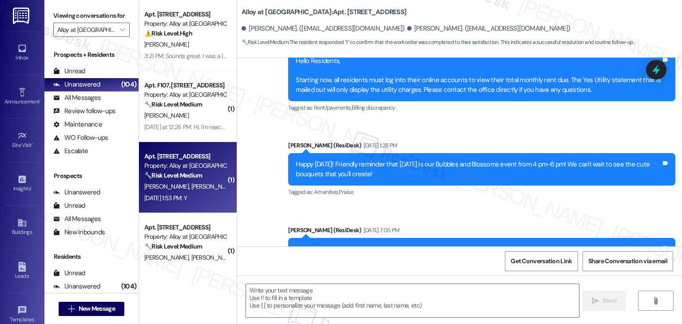
type textarea "Fetching suggested responses. Please feel free to read through the conversation…"
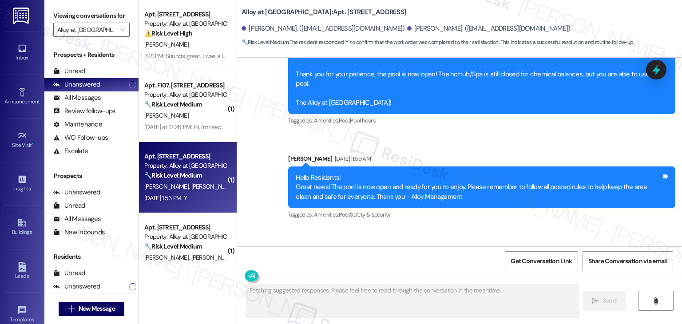
scroll to position [2262, 0]
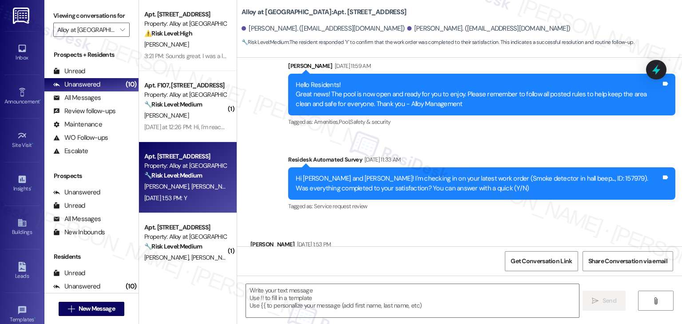
click at [409, 228] on div "Received via SMS Jaiden Walker Aug 22, 2025 at 1:53 PM Y Tags and notes Tagged …" at bounding box center [459, 257] width 445 height 75
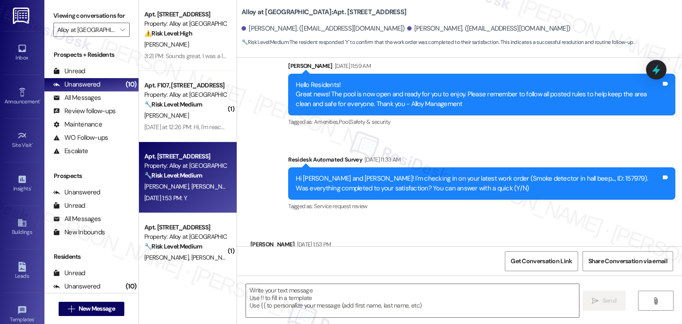
click at [409, 228] on div "Received via SMS Jaiden Walker Aug 22, 2025 at 1:53 PM Y Tags and notes Tagged …" at bounding box center [459, 257] width 445 height 75
click at [410, 230] on div "Received via SMS Jaiden Walker Aug 22, 2025 at 1:53 PM Y Tags and notes Tagged …" at bounding box center [459, 257] width 445 height 75
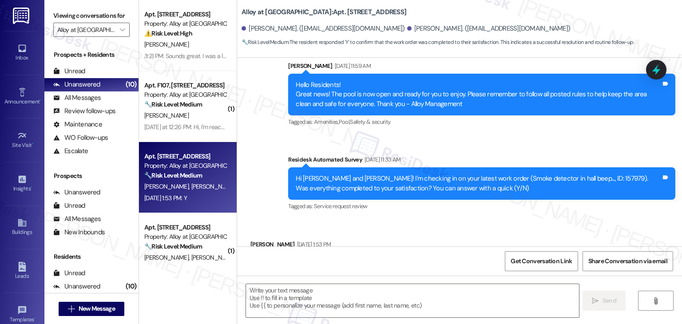
click at [410, 230] on div "Received via SMS Jaiden Walker Aug 22, 2025 at 1:53 PM Y Tags and notes Tagged …" at bounding box center [459, 257] width 445 height 75
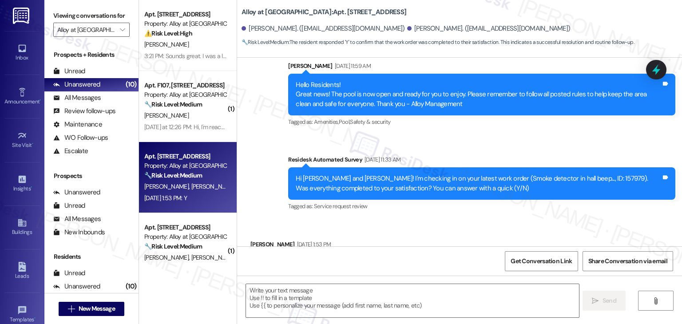
scroll to position [2262, 0]
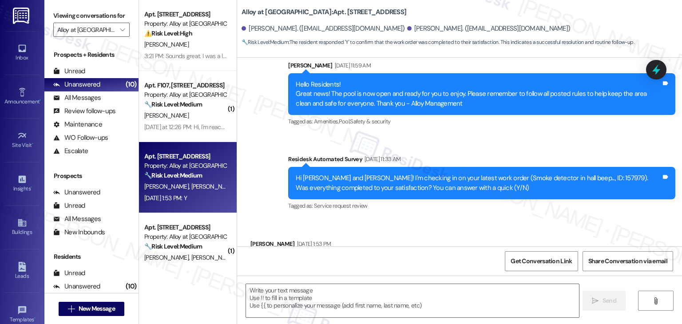
click at [405, 219] on div "Received via SMS Jaiden Walker Aug 22, 2025 at 1:53 PM Y Tags and notes Tagged …" at bounding box center [459, 256] width 445 height 75
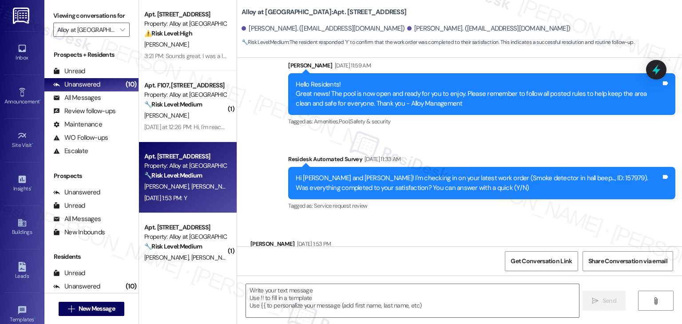
click at [405, 219] on div "Received via SMS Jaiden Walker Aug 22, 2025 at 1:53 PM Y Tags and notes Tagged …" at bounding box center [459, 256] width 445 height 75
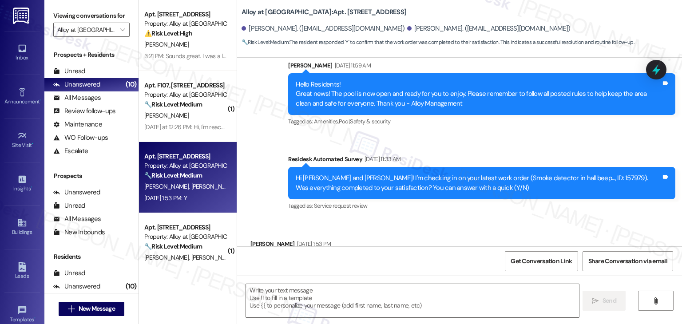
click at [405, 219] on div "Received via SMS Jaiden Walker Aug 22, 2025 at 1:53 PM Y Tags and notes Tagged …" at bounding box center [459, 256] width 445 height 75
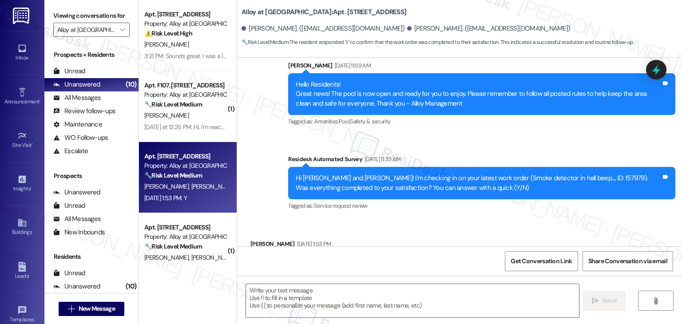
click at [405, 219] on div "Received via SMS Jaiden Walker Aug 22, 2025 at 1:53 PM Y Tags and notes Tagged …" at bounding box center [459, 256] width 445 height 75
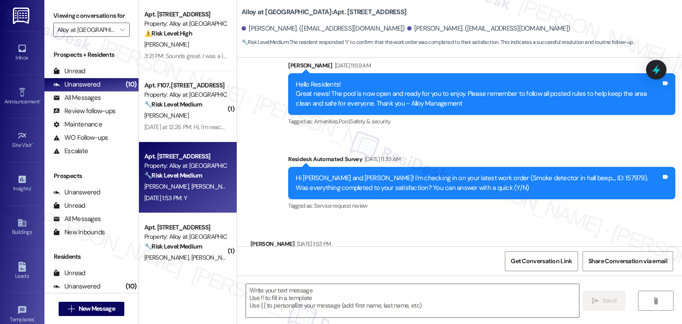
click at [405, 219] on div "Received via SMS Jaiden Walker Aug 22, 2025 at 1:53 PM Y Tags and notes Tagged …" at bounding box center [459, 256] width 445 height 75
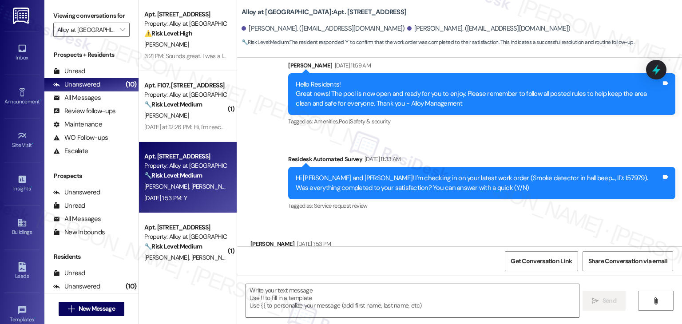
click at [405, 219] on div "Received via SMS Jaiden Walker Aug 22, 2025 at 1:53 PM Y Tags and notes Tagged …" at bounding box center [459, 256] width 445 height 75
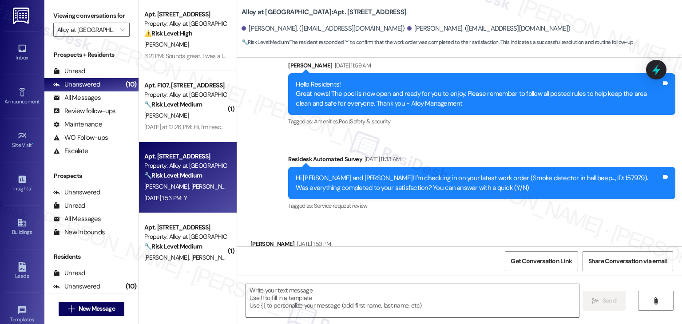
click at [407, 221] on div "Received via SMS Jaiden Walker Aug 22, 2025 at 1:53 PM Y Tags and notes Tagged …" at bounding box center [459, 256] width 445 height 75
click at [405, 219] on div "Received via SMS Jaiden Walker Aug 22, 2025 at 1:53 PM Y Tags and notes Tagged …" at bounding box center [459, 256] width 445 height 75
click at [303, 289] on textarea at bounding box center [412, 300] width 333 height 33
paste textarea "Hey {{first_name}}! I’m glad to hear your work order was completed to your sati…"
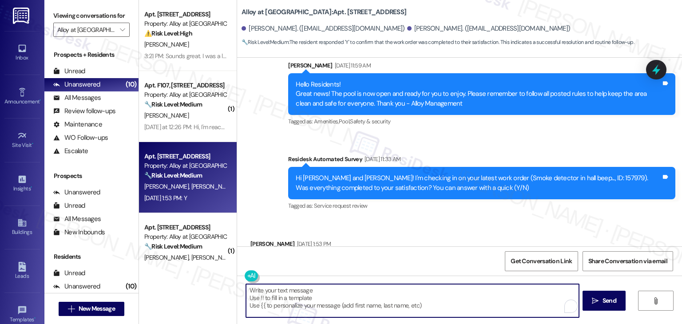
type textarea "Hey {{first_name}}! I’m glad to hear your work order was completed to your sati…"
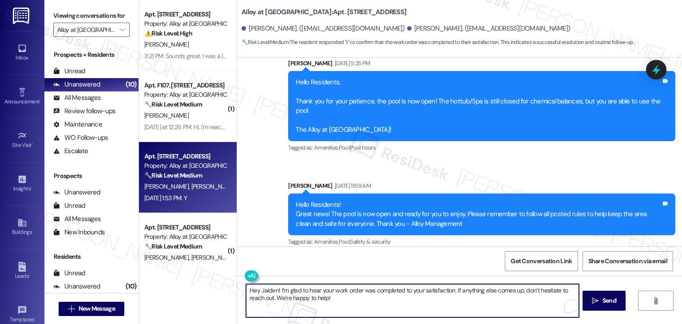
scroll to position [2262, 0]
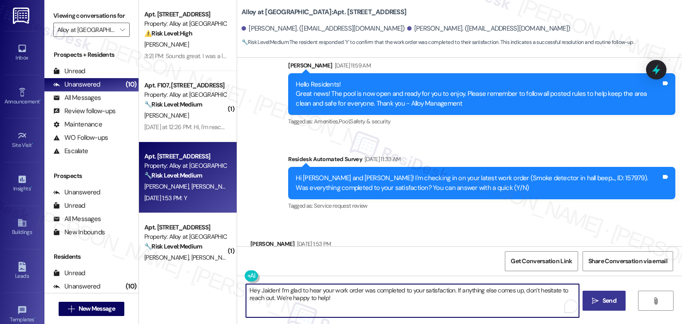
type textarea "Hey Jaiden! I’m glad to hear your work order was completed to your satisfaction…"
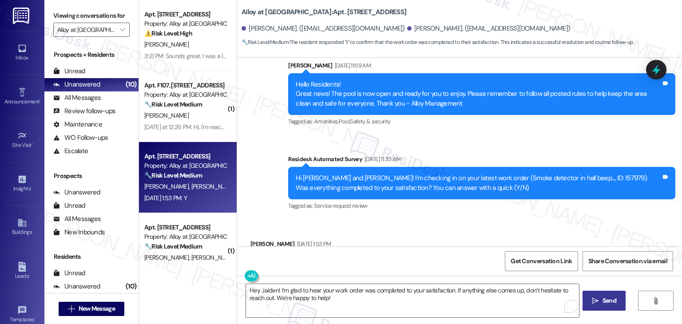
click at [616, 301] on span "Send" at bounding box center [610, 300] width 14 height 9
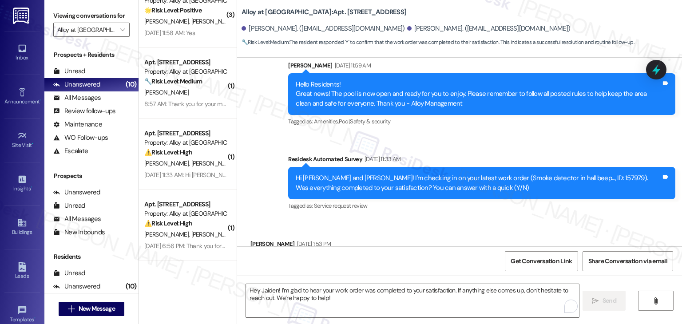
scroll to position [2262, 0]
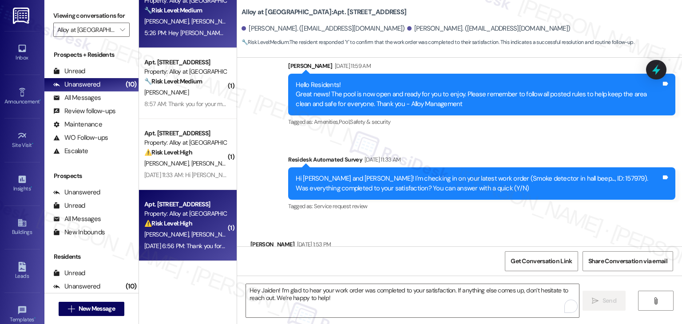
click at [190, 253] on div "Apt. J107, [STREET_ADDRESS] Property: Alloy at [GEOGRAPHIC_DATA] ⚠️ Risk Level:…" at bounding box center [188, 225] width 98 height 71
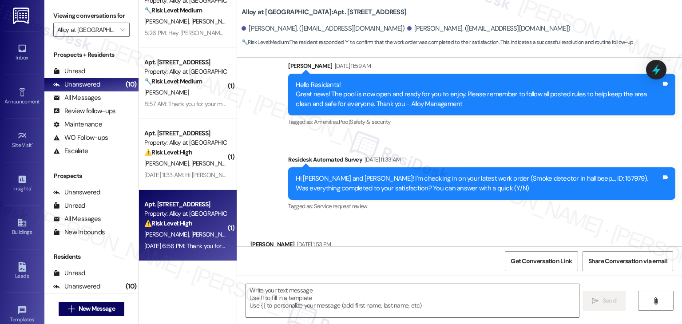
type textarea "Fetching suggested responses. Please feel free to read through the conversation…"
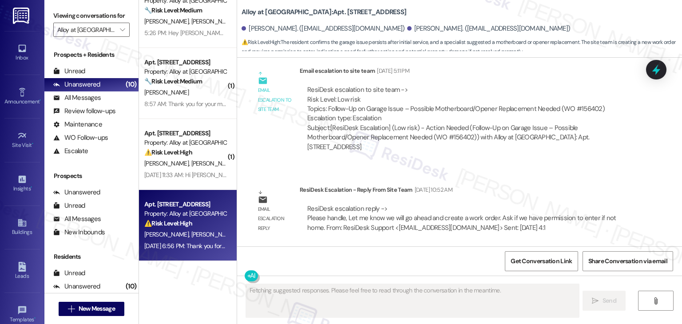
scroll to position [2697, 0]
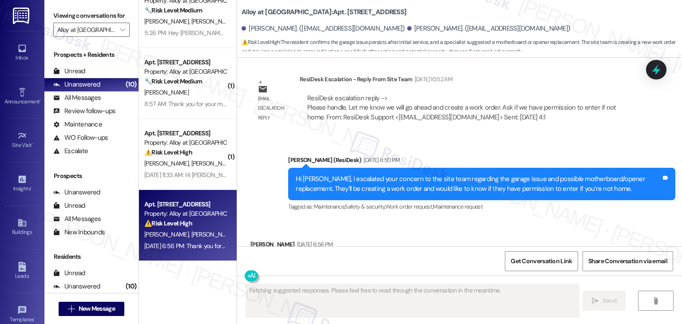
click at [425, 220] on div "Received via SMS [PERSON_NAME] [DATE] 6:56 PM Yes that's totally fine. Thank yo…" at bounding box center [459, 257] width 445 height 75
click at [430, 220] on div "Received via SMS [PERSON_NAME] [DATE] 6:56 PM Yes that's totally fine. Thank yo…" at bounding box center [459, 257] width 445 height 75
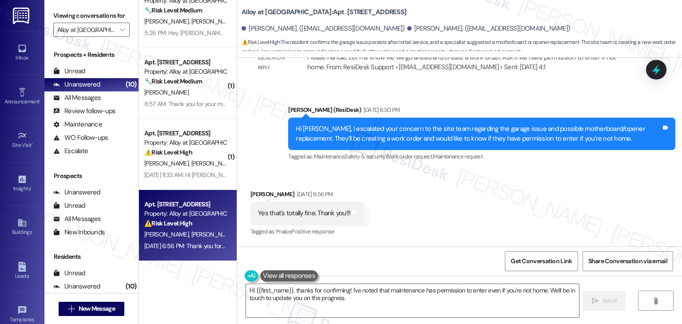
scroll to position [2782, 0]
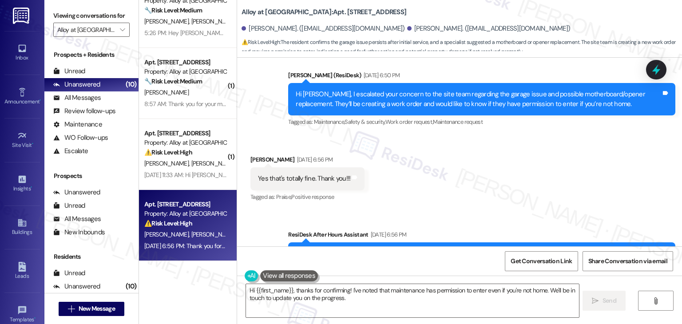
click at [466, 158] on div "Received via SMS [PERSON_NAME] [DATE] 6:56 PM Yes that's totally fine. Thank yo…" at bounding box center [459, 172] width 445 height 75
click at [472, 145] on div "Received via SMS [PERSON_NAME] [DATE] 6:56 PM Yes that's totally fine. Thank yo…" at bounding box center [459, 172] width 445 height 75
click at [474, 135] on div "Received via SMS [PERSON_NAME] [DATE] 6:56 PM Yes that's totally fine. Thank yo…" at bounding box center [459, 172] width 445 height 75
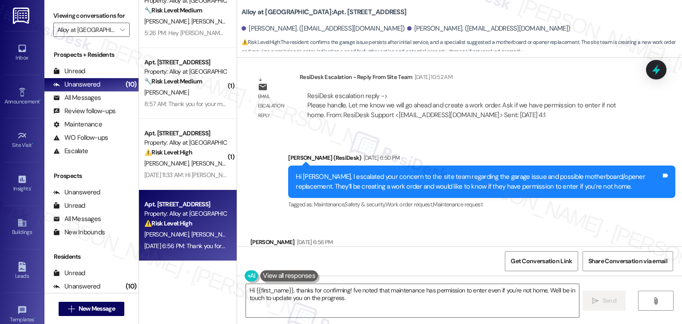
scroll to position [2693, 0]
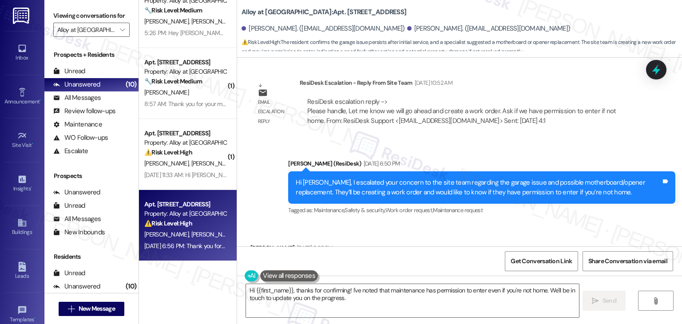
click at [476, 223] on div "Received via SMS [PERSON_NAME] [DATE] 6:56 PM Yes that's totally fine. Thank yo…" at bounding box center [459, 260] width 445 height 75
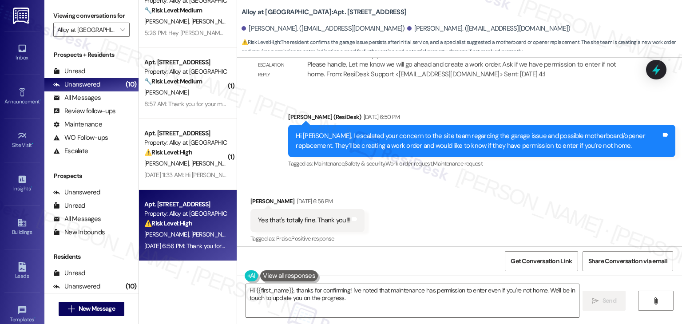
scroll to position [2782, 0]
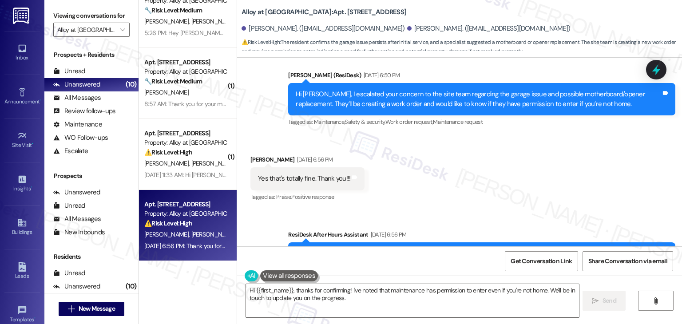
click at [451, 147] on div "Received via SMS [PERSON_NAME] [DATE] 6:56 PM Yes that's totally fine. Thank yo…" at bounding box center [459, 172] width 445 height 75
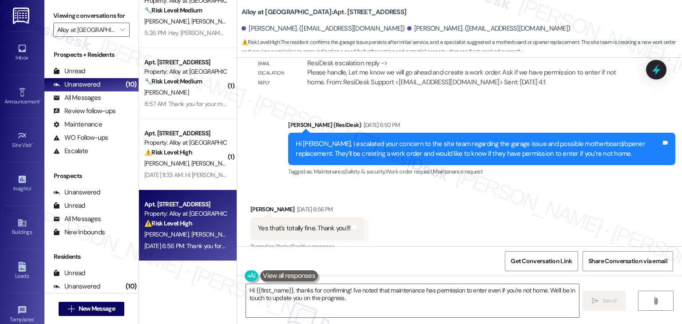
scroll to position [2693, 0]
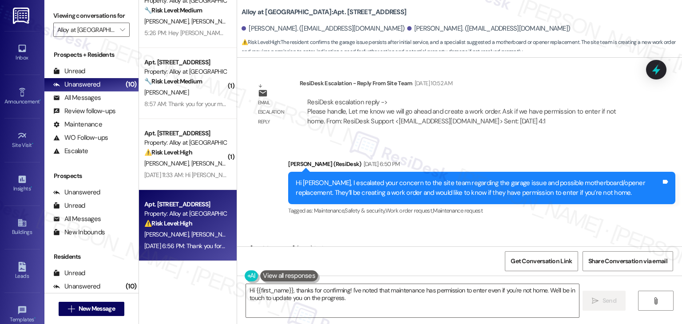
click at [393, 179] on div "Hi [PERSON_NAME], I escalated your concern to the site team regarding the garag…" at bounding box center [479, 188] width 366 height 19
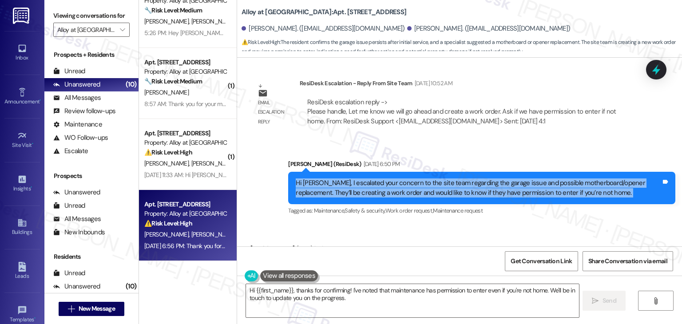
click at [393, 179] on div "Hi [PERSON_NAME], I escalated your concern to the site team regarding the garag…" at bounding box center [479, 188] width 366 height 19
copy div "Hi [PERSON_NAME], I escalated your concern to the site team regarding the garag…"
click at [304, 263] on div "Yes that's totally fine. Thank you!!!" at bounding box center [304, 267] width 92 height 9
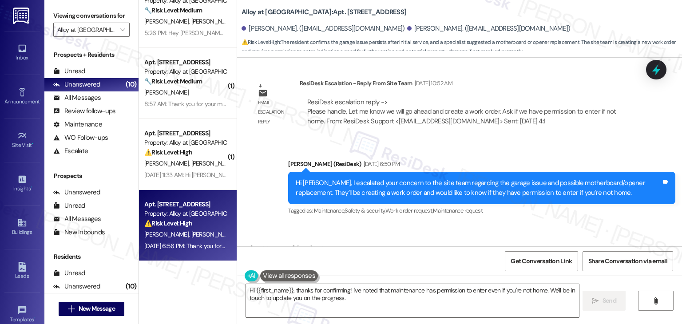
click at [304, 263] on div "Yes that's totally fine. Thank you!!!" at bounding box center [304, 267] width 92 height 9
copy div "Yes that's totally fine. Thank you!!! Tags and notes"
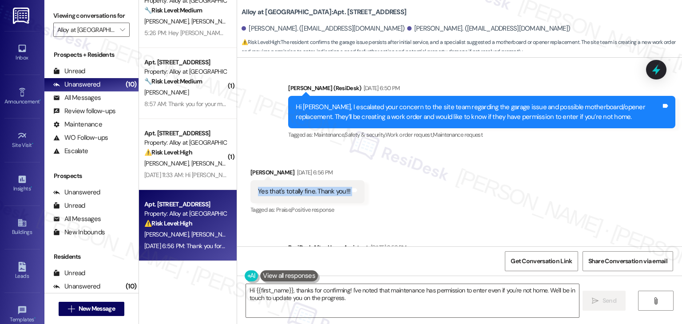
scroll to position [2782, 0]
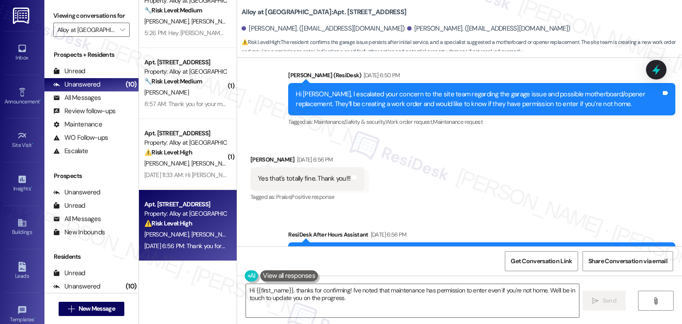
click at [446, 158] on div "Received via SMS [PERSON_NAME] [DATE] 6:56 PM Yes that's totally fine. Thank yo…" at bounding box center [459, 172] width 445 height 75
click at [495, 143] on div "Received via SMS [PERSON_NAME] [DATE] 6:56 PM Yes that's totally fine. Thank yo…" at bounding box center [459, 172] width 445 height 75
click at [461, 261] on div "Get Conversation Link Share Conversation via email" at bounding box center [459, 261] width 445 height 29
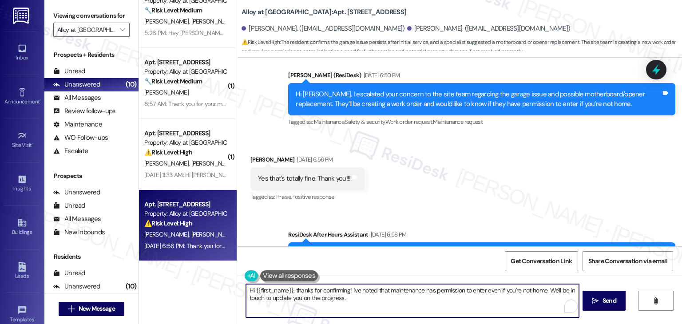
drag, startPoint x: 548, startPoint y: 301, endPoint x: 547, endPoint y: 293, distance: 8.1
click at [547, 293] on textarea "Hi {{first_name}}, thanks for confirming! I've noted that maintenance has permi…" at bounding box center [412, 300] width 333 height 33
paste textarea "Let us know if anything else comes up"
click at [355, 297] on textarea "Hi {{first_name}}, thanks for confirming! I've noted that maintenance has permi…" at bounding box center [412, 300] width 333 height 33
drag, startPoint x: 288, startPoint y: 290, endPoint x: 252, endPoint y: 289, distance: 36.4
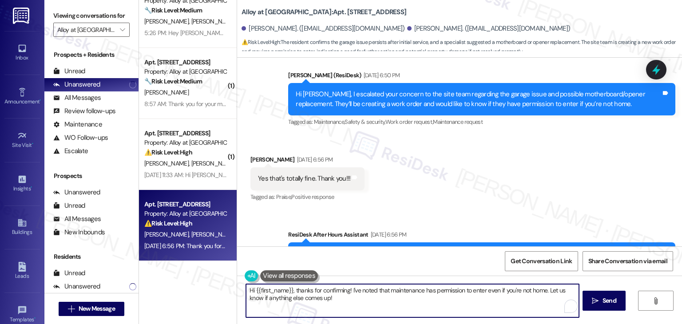
click at [252, 289] on textarea "Hi {{first_name}}, thanks for confirming! I've noted that maintenance has permi…" at bounding box center [412, 300] width 333 height 33
type textarea "Hi [PERSON_NAME], thanks for confirming! I've noted that maintenance has permis…"
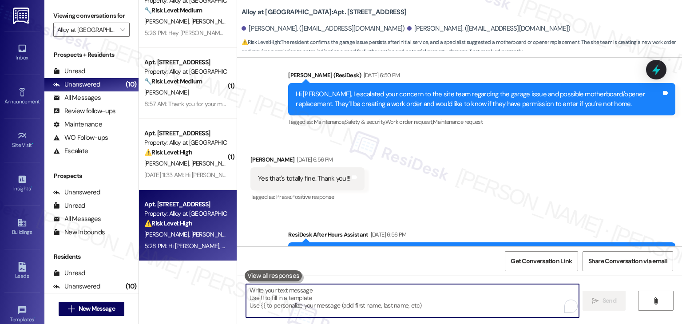
scroll to position [2853, 0]
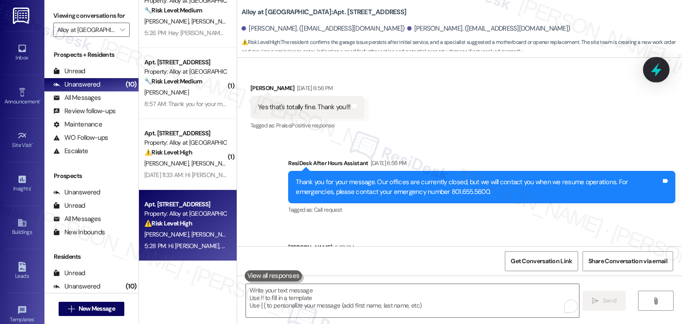
click at [651, 73] on icon at bounding box center [656, 69] width 15 height 15
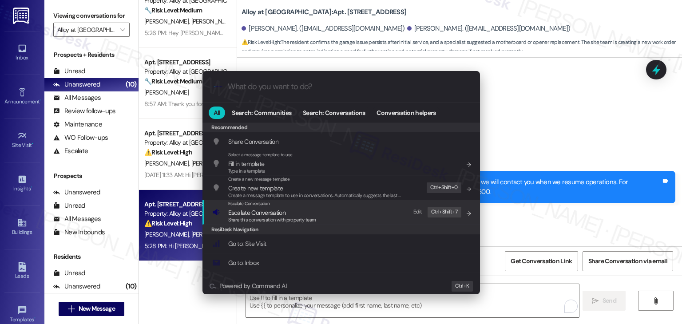
click at [283, 214] on span "Escalate Conversation" at bounding box center [256, 213] width 57 height 8
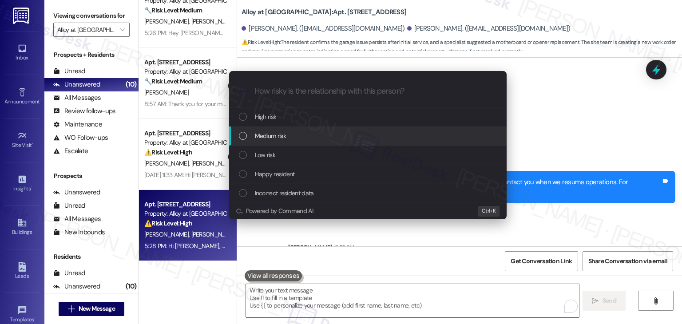
click at [245, 135] on div "List of options" at bounding box center [243, 136] width 8 height 8
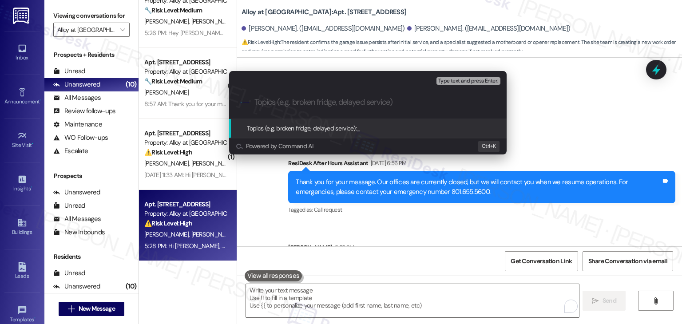
paste input "Garage Issue – Opener/Motherboard Concern & Entry Permission Confirmed"
type input "Garage Issue – Opener/Motherboard Concern & Entry Permission Confirmed"
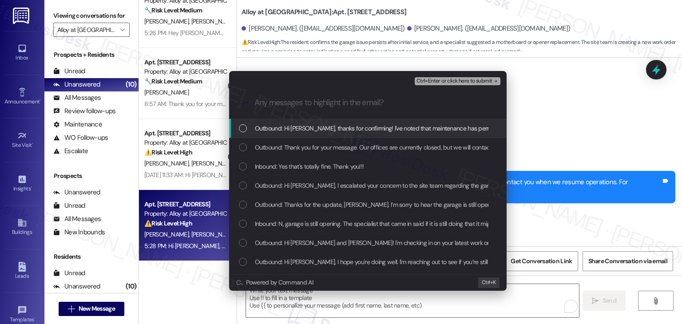
scroll to position [0, 0]
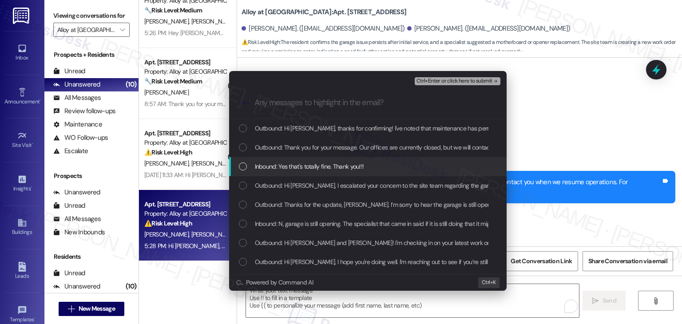
click at [236, 167] on div "Inbound: Yes that's totally fine. Thank you!!!" at bounding box center [368, 166] width 278 height 19
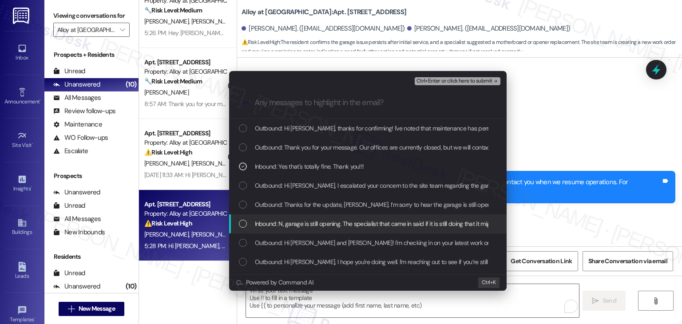
click at [239, 219] on div "Inbound: N, garage is still opening. The specialist that came in said if it is …" at bounding box center [369, 224] width 260 height 10
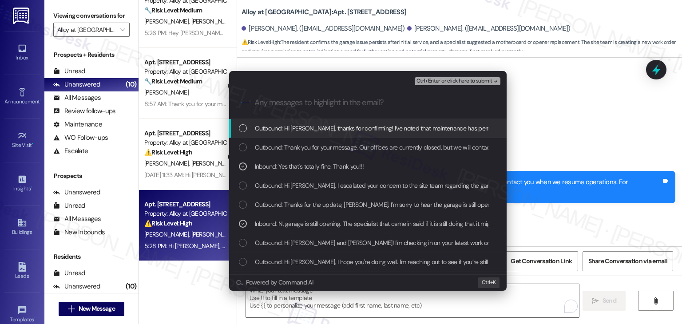
click at [452, 80] on span "Ctrl+Enter or click here to submit" at bounding box center [455, 81] width 76 height 6
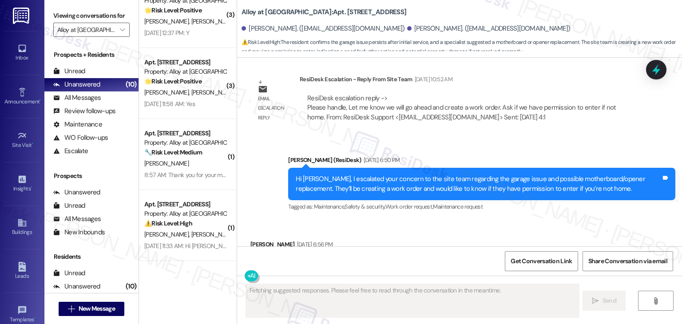
scroll to position [307, 0]
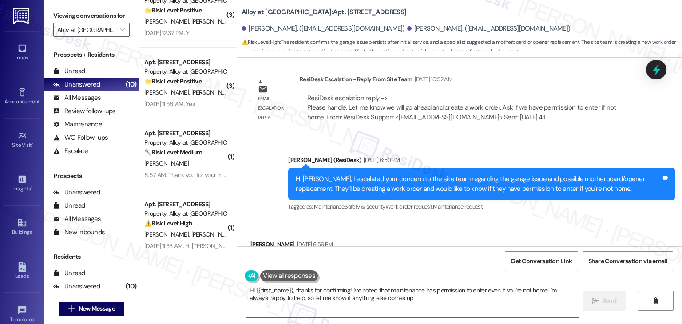
type textarea "Hi {{first_name}}, thanks for confirming! I've noted that maintenance has permi…"
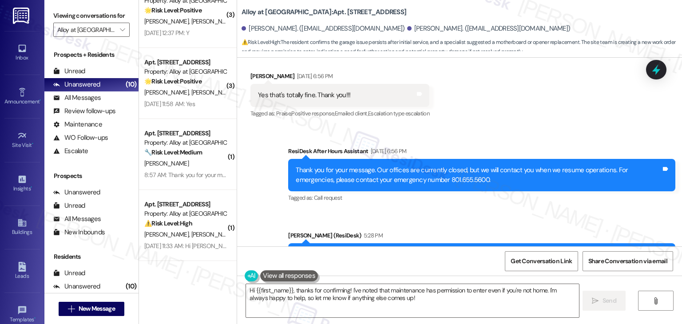
scroll to position [2866, 0]
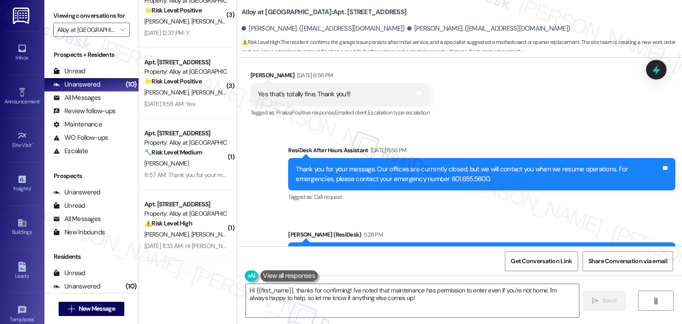
click at [485, 223] on div "Sent via SMS [PERSON_NAME] (ResiDesk) 5:28 PM Hi [PERSON_NAME], thanks for conf…" at bounding box center [482, 258] width 401 height 71
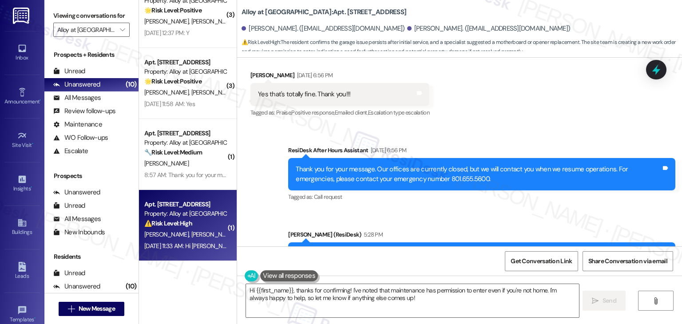
click at [189, 237] on div "[PERSON_NAME] [PERSON_NAME]" at bounding box center [185, 234] width 84 height 11
type textarea "Fetching suggested responses. Please feel free to read through the conversation…"
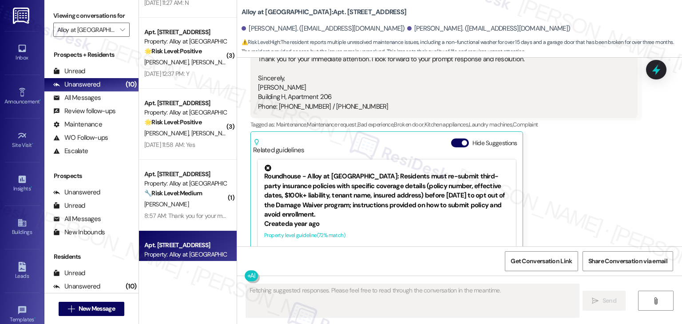
scroll to position [133, 0]
click at [452, 139] on button "Hide Suggestions" at bounding box center [460, 143] width 18 height 9
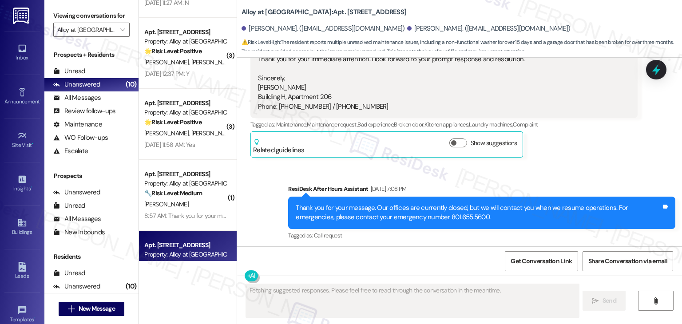
click at [576, 164] on div "Sent via SMS ResiDesk After Hours Assistant [DATE] 7:08 PM Thank you for your m…" at bounding box center [459, 248] width 445 height 169
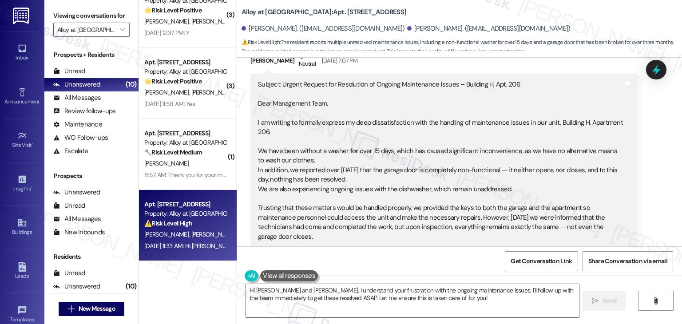
scroll to position [2969, 0]
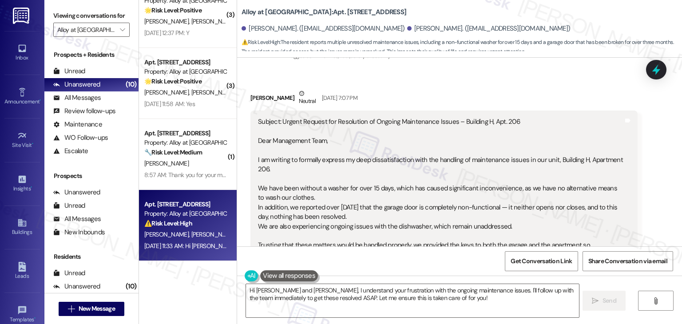
drag, startPoint x: 316, startPoint y: 222, endPoint x: 247, endPoint y: 100, distance: 140.4
click at [251, 111] on div "Subject: Urgent Request for Resolution of Ongoing Maintenance Issues – Building…" at bounding box center [444, 246] width 387 height 270
copy div "Lore Ipsumdolor Sita, C ad elitsed do eiusmodt incidid ut labo etdoloremagnaal …"
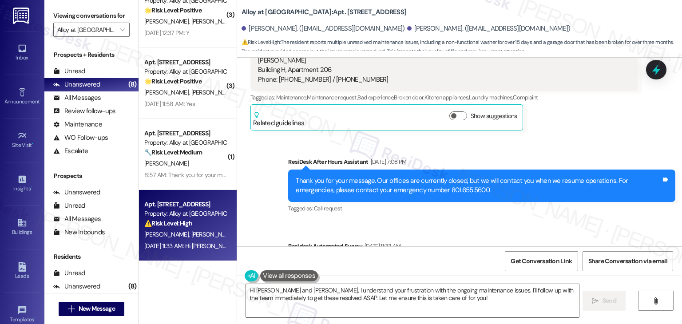
scroll to position [3271, 0]
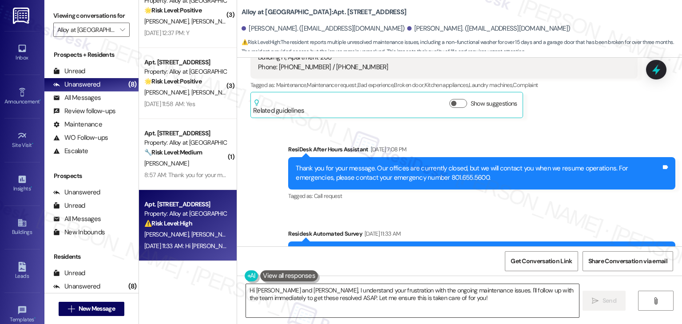
click at [344, 296] on textarea "Hi [PERSON_NAME] and [PERSON_NAME], I understand your frustration with the ongo…" at bounding box center [412, 300] width 333 height 33
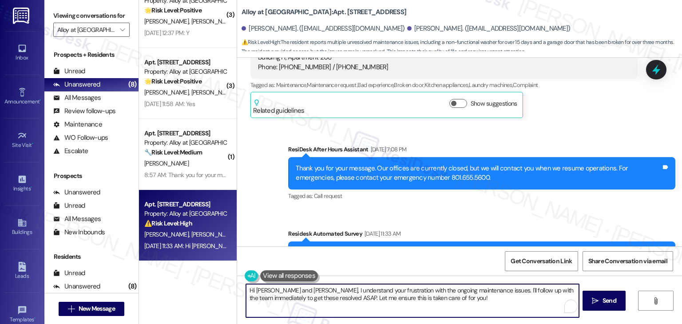
click at [343, 296] on textarea "Hi [PERSON_NAME] and [PERSON_NAME], I understand your frustration with the ongo…" at bounding box center [412, 300] width 333 height 33
paste textarea "án, thank you for your detailed message. I’m sorry for the continued inconvenie…"
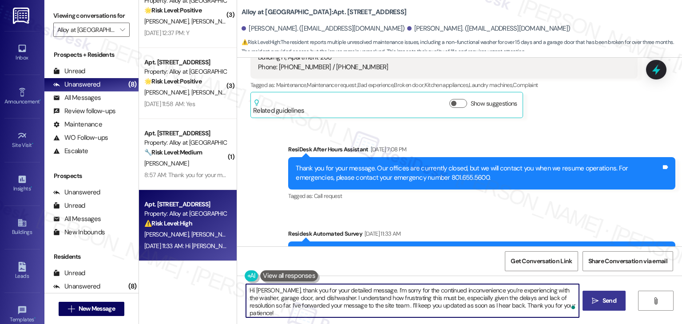
type textarea "Hi [PERSON_NAME], thank you for your detailed message. I’m sorry for the contin…"
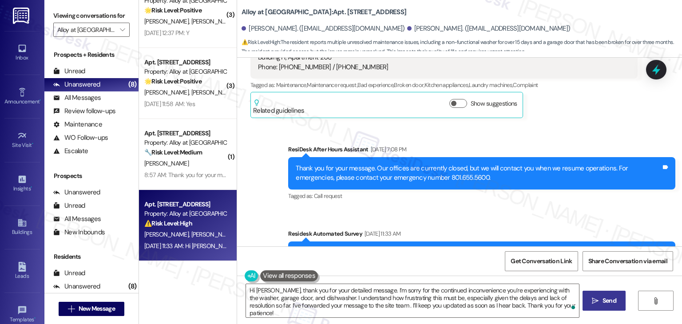
click at [620, 300] on button " Send" at bounding box center [604, 301] width 43 height 20
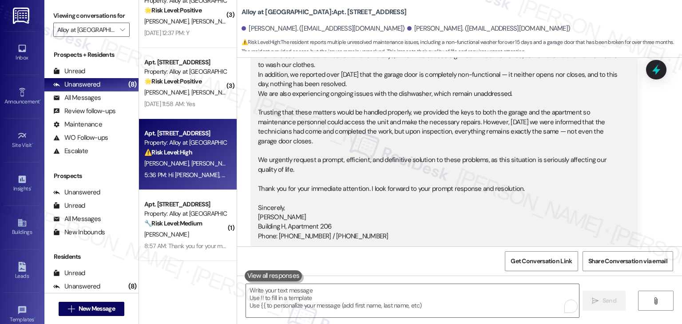
scroll to position [3352, 0]
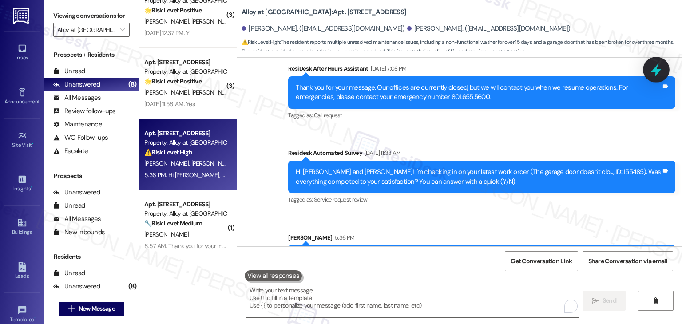
click at [651, 63] on icon at bounding box center [656, 69] width 15 height 15
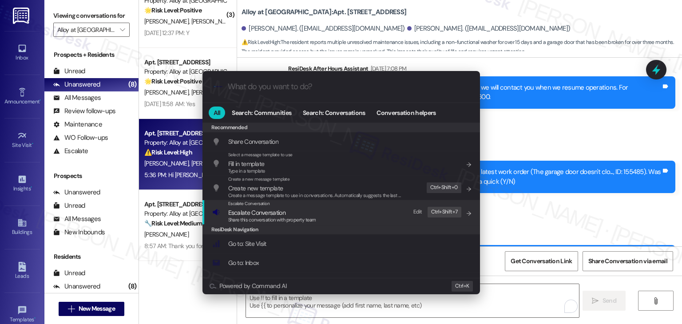
click at [282, 208] on span "Escalate Conversation" at bounding box center [256, 213] width 57 height 10
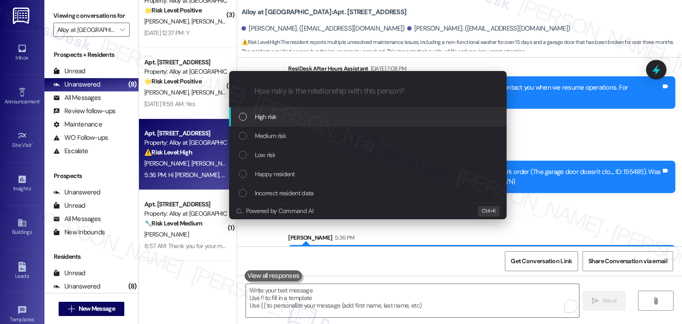
click at [245, 119] on div "List of options" at bounding box center [243, 117] width 8 height 8
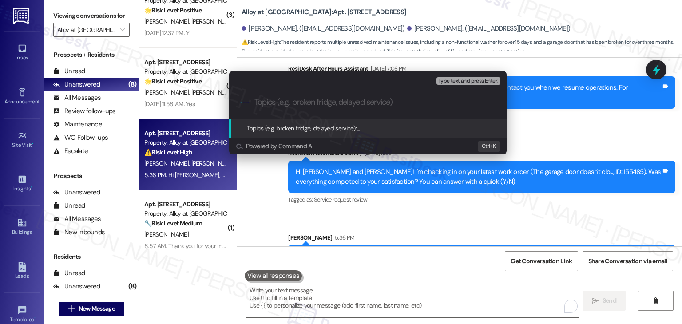
paste input "Unresolved Maintenance Issues – Washer, Garage Door, and Dishwasher"
type input "Unresolved Maintenance Issues – Washer, Garage Door, and Dishwasher"
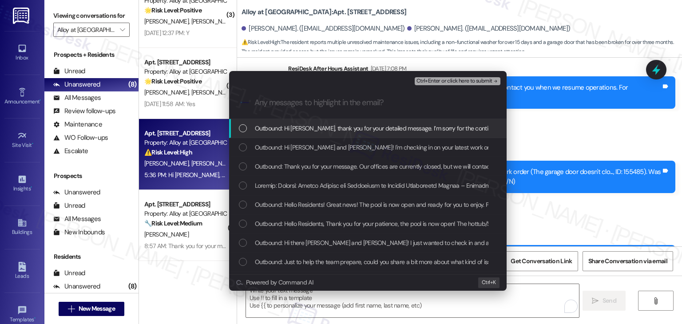
scroll to position [0, 0]
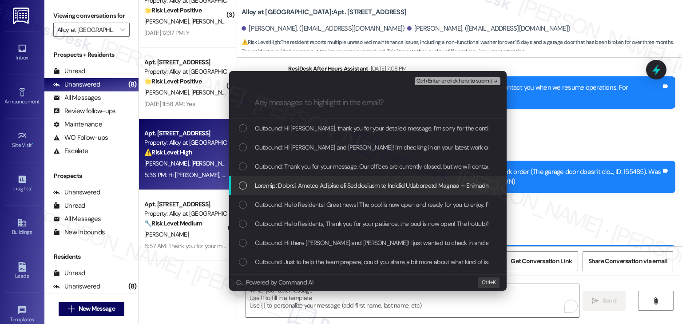
click at [243, 182] on div "List of options" at bounding box center [243, 186] width 8 height 8
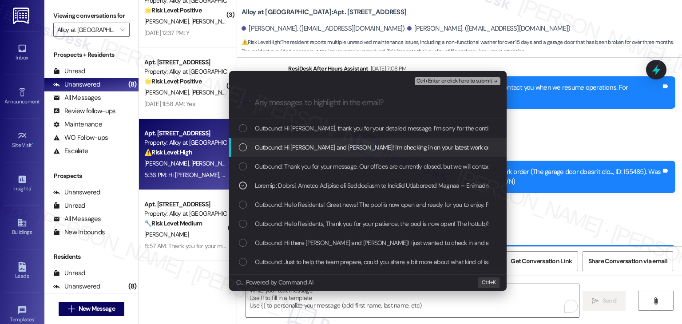
click at [462, 80] on span "Ctrl+Enter or click here to submit" at bounding box center [455, 81] width 76 height 6
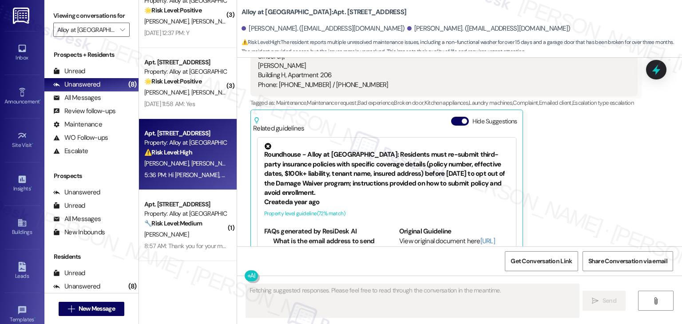
scroll to position [3241, 0]
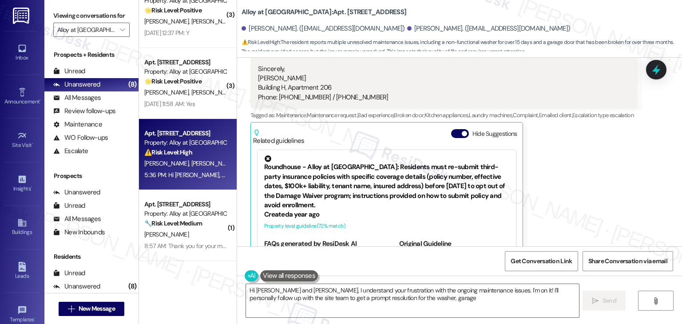
click at [601, 187] on div "[PERSON_NAME] [DATE] 7:07 PM Subject: Urgent Request for Resolution of Ongoing …" at bounding box center [444, 47] width 387 height 461
type textarea "Hi [PERSON_NAME] and [PERSON_NAME], I understand your frustration with the ongo…"
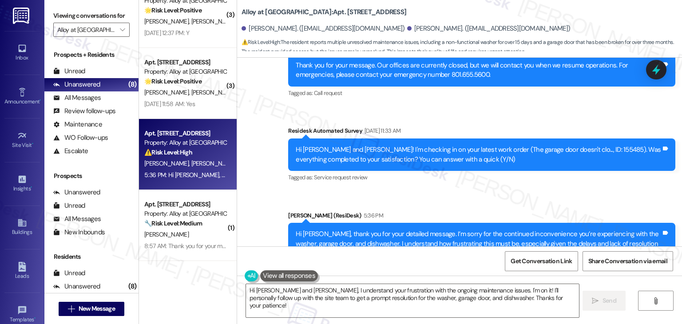
click at [594, 211] on div "[PERSON_NAME] (ResiDesk) 5:36 PM" at bounding box center [481, 217] width 387 height 12
click at [584, 204] on div "Sent via SMS [PERSON_NAME] (ResiDesk) 5:36 PM Hi [PERSON_NAME], thank you for y…" at bounding box center [482, 244] width 401 height 81
click at [441, 146] on div "Survey, sent via SMS Residesk Automated Survey [DATE] 11:33 AM Hi [PERSON_NAME]…" at bounding box center [482, 154] width 401 height 71
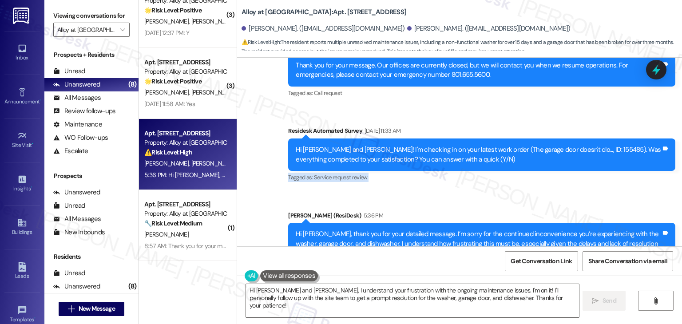
click at [441, 146] on div "Survey, sent via SMS Residesk Automated Survey [DATE] 11:33 AM Hi [PERSON_NAME]…" at bounding box center [482, 154] width 401 height 71
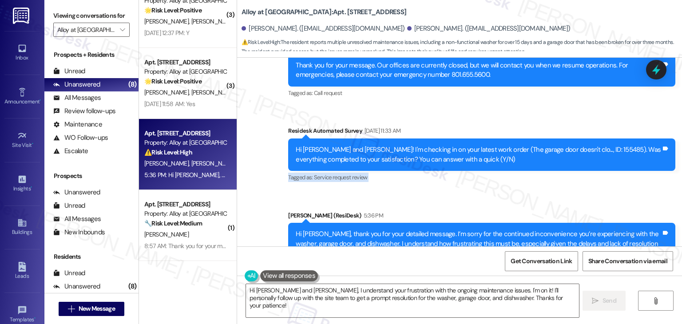
click at [441, 146] on div "Survey, sent via SMS Residesk Automated Survey [DATE] 11:33 AM Hi [PERSON_NAME]…" at bounding box center [482, 154] width 401 height 71
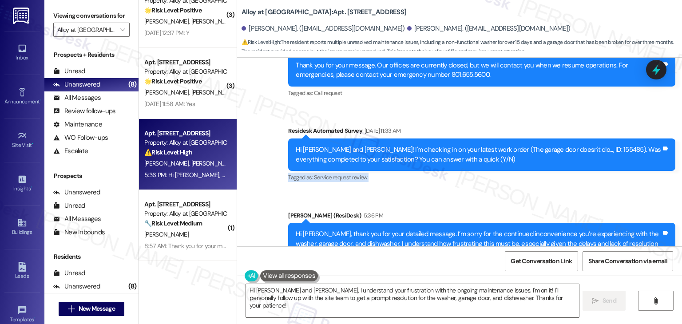
click at [441, 146] on div "Survey, sent via SMS Residesk Automated Survey [DATE] 11:33 AM Hi [PERSON_NAME]…" at bounding box center [482, 154] width 401 height 71
click at [437, 204] on div "Sent via SMS [PERSON_NAME] (ResiDesk) 5:36 PM Hi [PERSON_NAME], thank you for y…" at bounding box center [482, 244] width 401 height 81
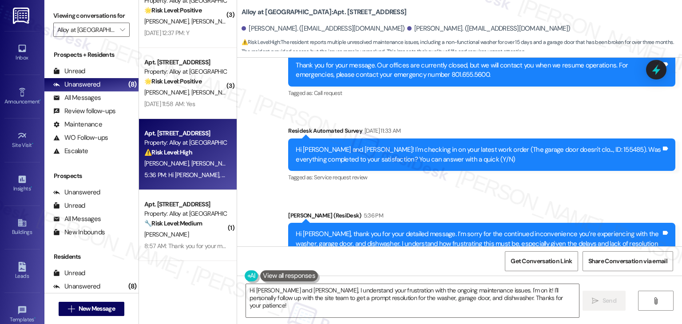
click at [437, 204] on div "Sent via SMS [PERSON_NAME] (ResiDesk) 5:36 PM Hi [PERSON_NAME], thank you for y…" at bounding box center [482, 244] width 401 height 81
click at [267, 161] on div "Sent via SMS ResiDesk After Hours Assistant [DATE] 7:08 PM Thank you for your m…" at bounding box center [459, 153] width 445 height 263
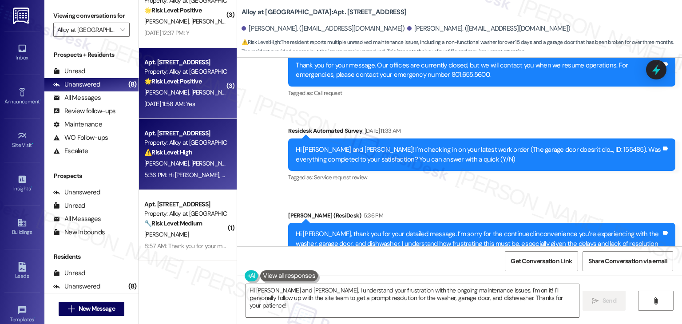
click at [185, 110] on div "Apt. G204, [STREET_ADDRESS] Property: Alloy at [GEOGRAPHIC_DATA] 🌟 Risk Level: …" at bounding box center [188, 83] width 98 height 71
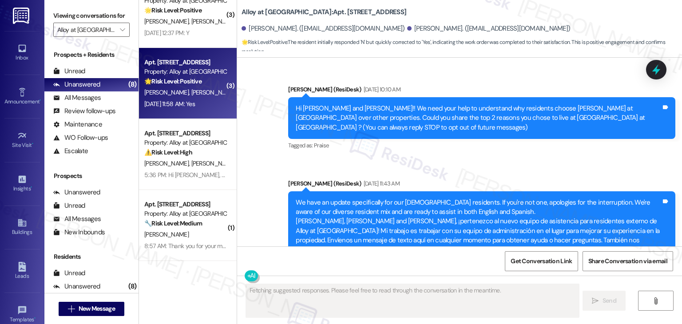
scroll to position [5239, 0]
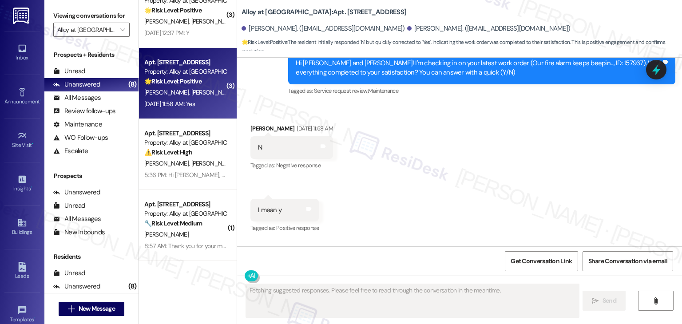
click at [370, 187] on div "Received via SMS [PERSON_NAME] [DATE] 11:58 AM N Tags and notes Tagged as: Nega…" at bounding box center [459, 204] width 445 height 200
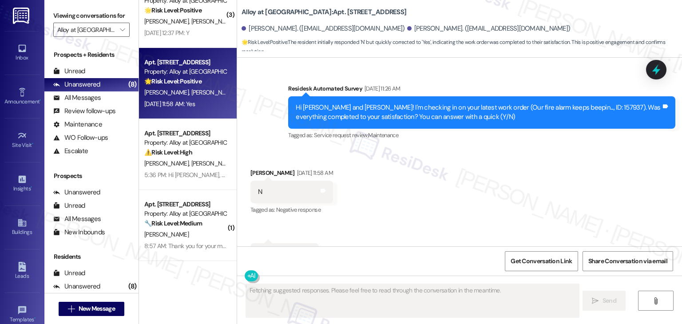
scroll to position [5239, 0]
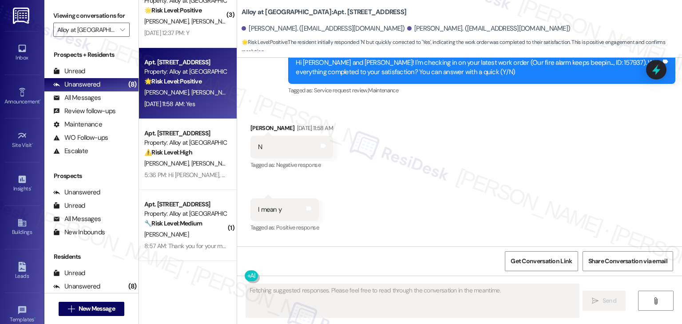
click at [371, 187] on div "Received via SMS Meleah Davis Aug 20, 2025 at 11:58 AM N Tags and notes Tagged …" at bounding box center [459, 204] width 445 height 200
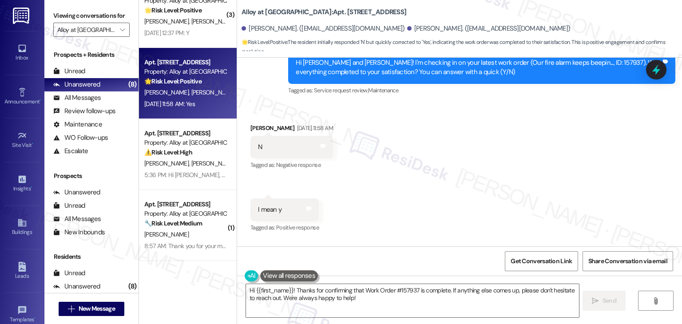
click at [371, 187] on div "Received via SMS Meleah Davis Aug 20, 2025 at 11:58 AM N Tags and notes Tagged …" at bounding box center [459, 204] width 445 height 200
click at [372, 188] on div "Received via SMS Meleah Davis Aug 20, 2025 at 11:58 AM N Tags and notes Tagged …" at bounding box center [459, 204] width 445 height 200
click at [338, 290] on textarea "Hi {{first_name}}! Thanks for confirming that Work Order #157937 is complete. I…" at bounding box center [412, 300] width 333 height 33
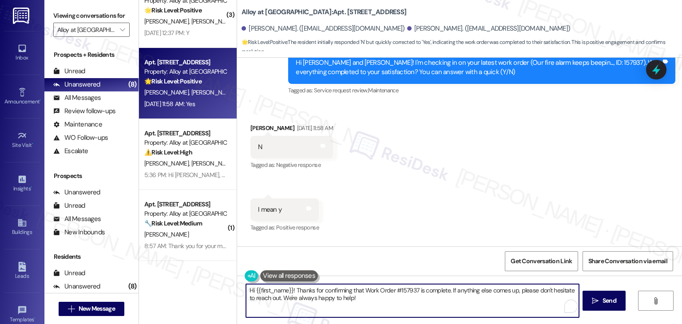
click at [338, 291] on textarea "Hi {{first_name}}! Thanks for confirming that Work Order #157937 is complete. I…" at bounding box center [412, 300] width 333 height 33
paste textarea "ey Onkar! I’m glad your latest work order was completed to your satisfaction. I…"
click at [254, 123] on div "Meleah Davis Aug 20, 2025 at 11:58 AM" at bounding box center [292, 129] width 83 height 12
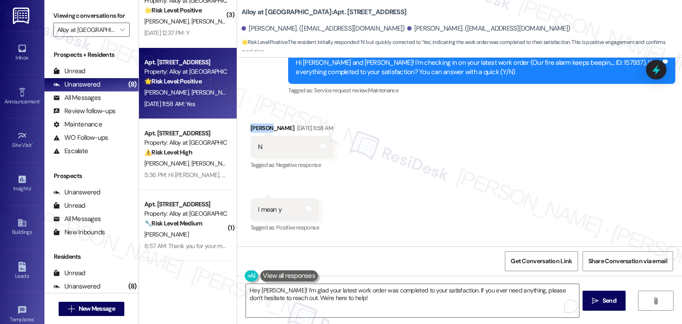
click at [254, 123] on div "Meleah Davis Aug 20, 2025 at 11:58 AM" at bounding box center [292, 129] width 83 height 12
copy div "Meleah"
click at [261, 291] on textarea "Hey Onkar! I’m glad your latest work order was completed to your satisfaction. …" at bounding box center [412, 300] width 333 height 33
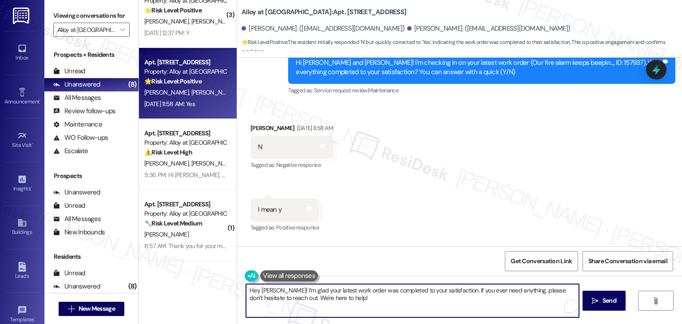
click at [261, 291] on textarea "Hey Onkar! I’m glad your latest work order was completed to your satisfaction. …" at bounding box center [412, 300] width 333 height 33
paste textarea "Meleah"
click at [346, 298] on textarea "Hey Meleah! I’m glad your latest work order was completed to your satisfaction.…" at bounding box center [412, 300] width 333 height 33
type textarea "Hey Meleah! I’m glad your latest work order was completed to your satisfaction.…"
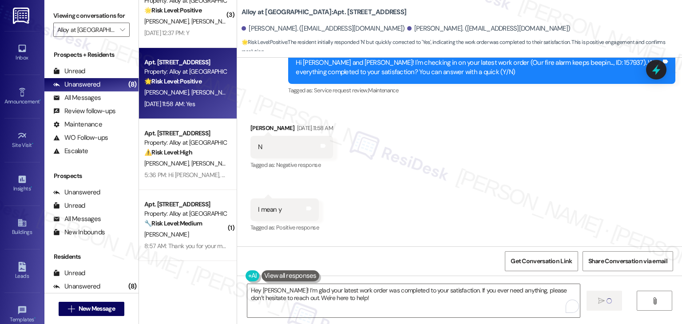
click at [442, 223] on div "Received via SMS Meleah Davis Aug 20, 2025 at 11:58 AM N Tags and notes Tagged …" at bounding box center [459, 204] width 445 height 200
click at [466, 139] on div "Received via SMS Meleah Davis Aug 20, 2025 at 11:58 AM N Tags and notes Tagged …" at bounding box center [459, 204] width 445 height 200
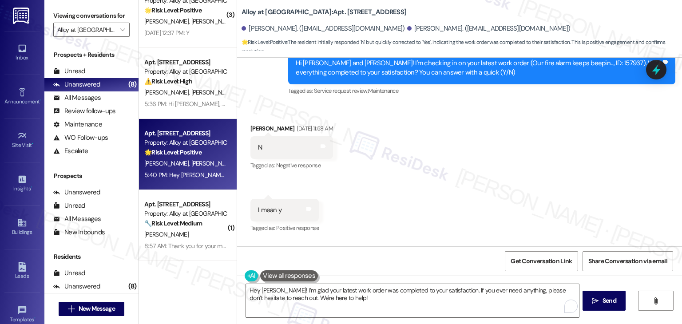
scroll to position [5311, 0]
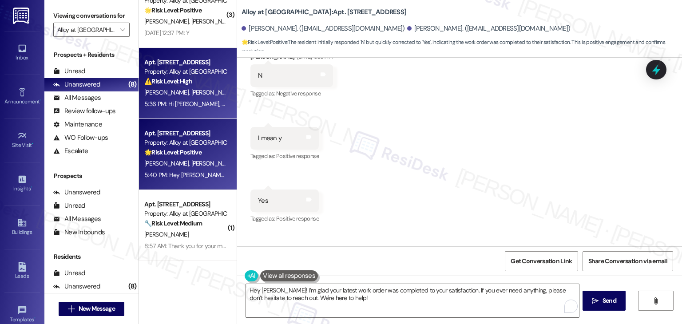
click at [186, 111] on div "Apt. H206, 100 South Geneva Road Property: Alloy at Geneva ⚠️ Risk Level: High …" at bounding box center [188, 83] width 98 height 71
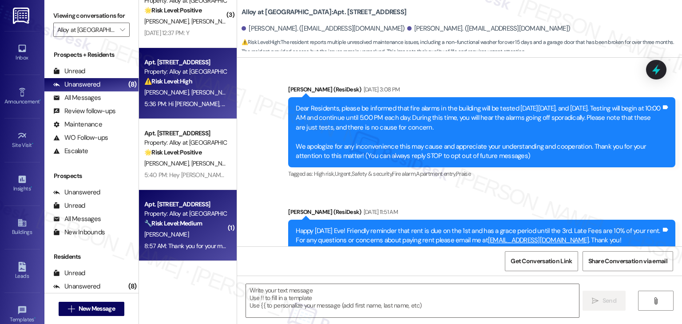
type textarea "Fetching suggested responses. Please feel free to read through the conversation…"
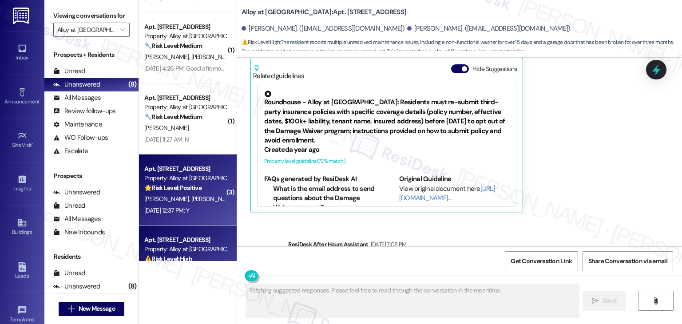
scroll to position [3241, 0]
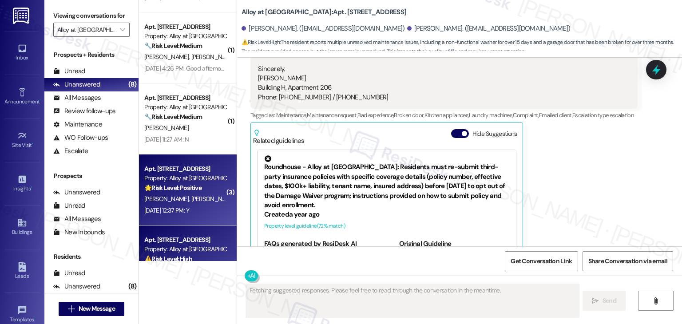
click at [189, 210] on div "Aug 20, 2025 at 12:37 PM: Y Aug 20, 2025 at 12:37 PM: Y" at bounding box center [166, 211] width 45 height 8
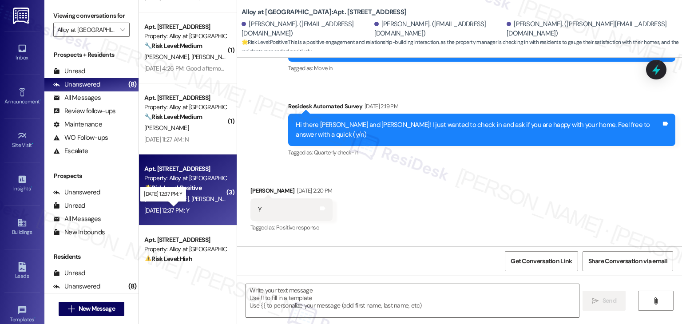
type textarea "Fetching suggested responses. Please feel free to read through the conversation…"
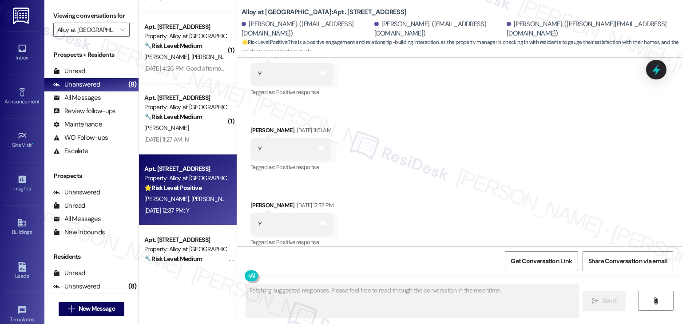
scroll to position [913, 0]
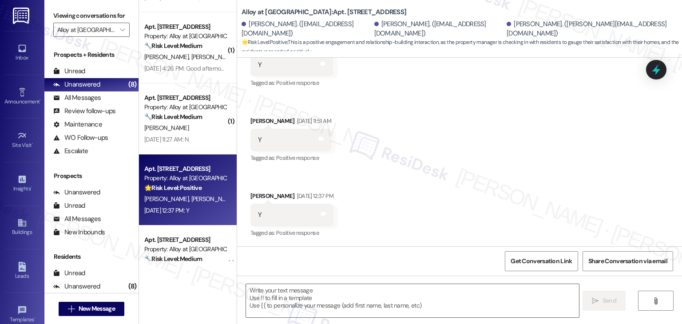
click at [455, 186] on div "Received via SMS Hunter Jolley Aug 20, 2025 at 11:34 AM Y Tags and notes Tagged…" at bounding box center [459, 133] width 445 height 225
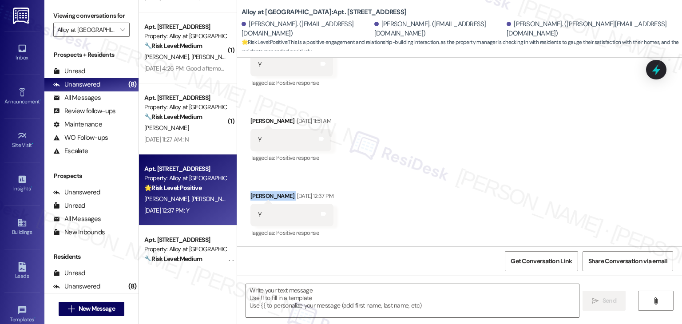
click at [455, 186] on div "Received via SMS Hunter Jolley Aug 20, 2025 at 11:34 AM Y Tags and notes Tagged…" at bounding box center [459, 133] width 445 height 225
click at [458, 176] on div "Received via SMS Hunter Jolley Aug 20, 2025 at 11:34 AM Y Tags and notes Tagged…" at bounding box center [459, 133] width 445 height 225
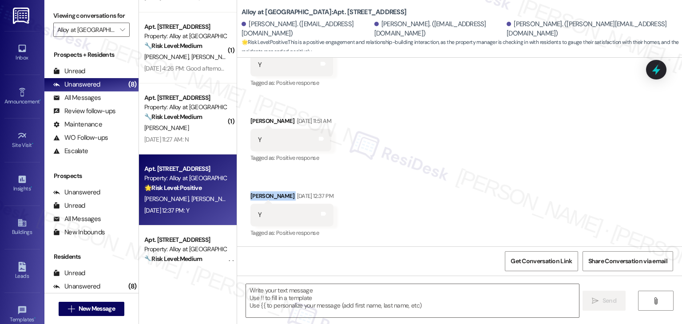
click at [458, 176] on div "Received via SMS Hunter Jolley Aug 20, 2025 at 11:34 AM Y Tags and notes Tagged…" at bounding box center [459, 133] width 445 height 225
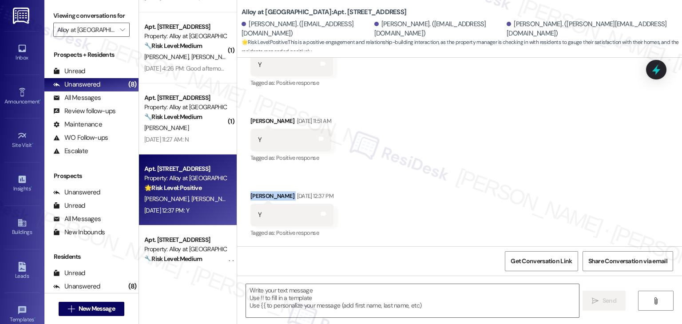
click at [458, 176] on div "Received via SMS Hunter Jolley Aug 20, 2025 at 11:34 AM Y Tags and notes Tagged…" at bounding box center [459, 133] width 445 height 225
click at [454, 168] on div "Received via SMS Hunter Jolley Aug 20, 2025 at 11:34 AM Y Tags and notes Tagged…" at bounding box center [459, 133] width 445 height 225
click at [454, 170] on div "Received via SMS Hunter Jolley Aug 20, 2025 at 11:34 AM Y Tags and notes Tagged…" at bounding box center [459, 133] width 445 height 225
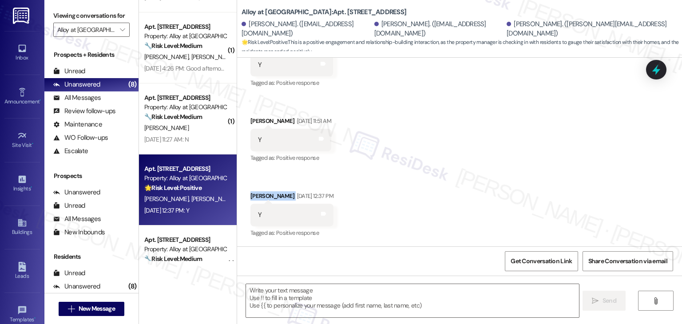
click at [454, 170] on div "Received via SMS Hunter Jolley Aug 20, 2025 at 11:34 AM Y Tags and notes Tagged…" at bounding box center [459, 133] width 445 height 225
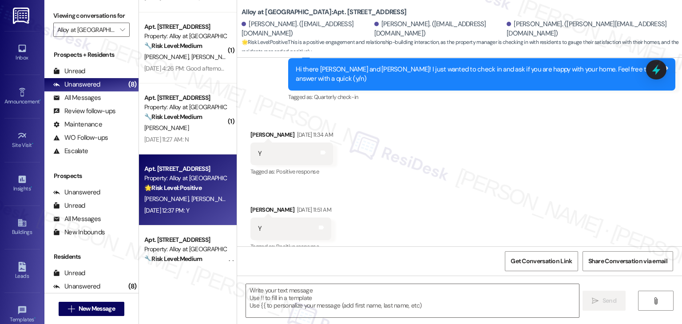
click at [454, 170] on div "Received via SMS Hunter Jolley Aug 20, 2025 at 11:34 AM Y Tags and notes Tagged…" at bounding box center [459, 222] width 445 height 225
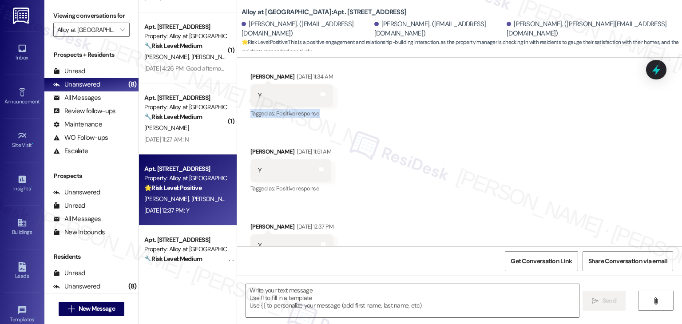
scroll to position [913, 0]
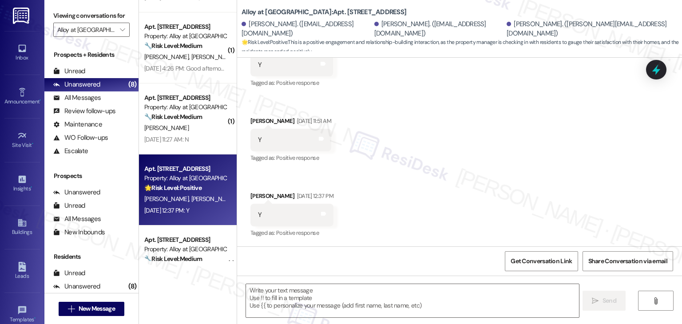
click at [454, 170] on div "Received via SMS Hunter Jolley Aug 20, 2025 at 11:34 AM Y Tags and notes Tagged…" at bounding box center [459, 133] width 445 height 225
click at [299, 295] on textarea at bounding box center [412, 300] width 333 height 33
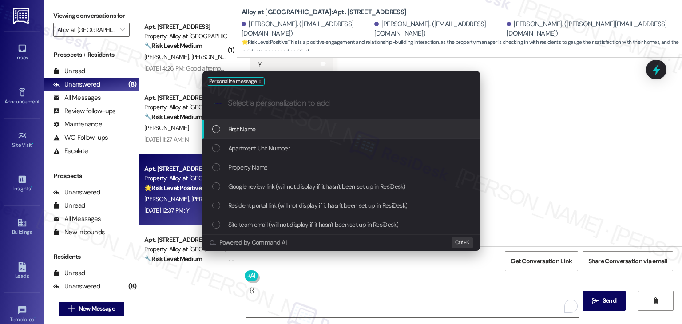
click at [215, 132] on div "List of options" at bounding box center [216, 129] width 8 height 8
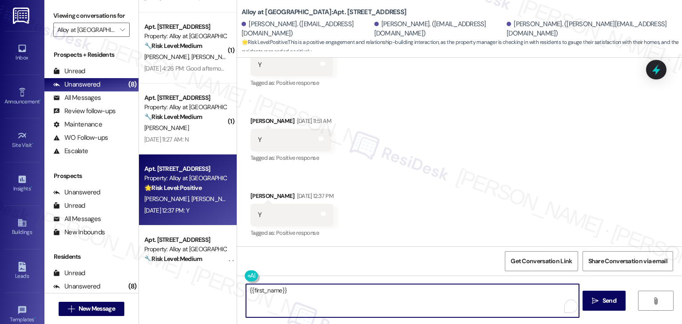
click at [296, 292] on textarea "{{first_name}}" at bounding box center [412, 300] width 333 height 33
paste textarea "I'm so glad to hear you're happy with your home. We always strive to create a g…"
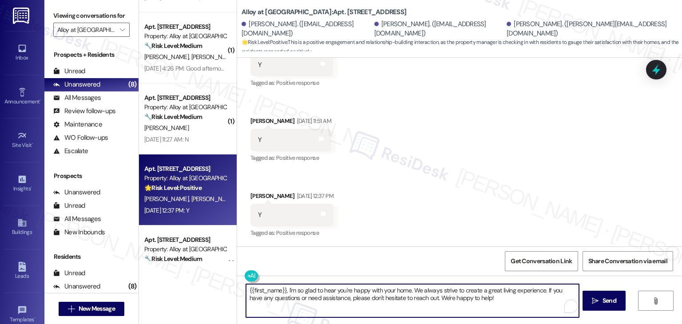
click at [246, 293] on textarea "{{first_name}}, I'm so glad to hear you're happy with your home. We always stri…" at bounding box center [412, 300] width 333 height 33
type textarea "Hi {{first_name}}, I'm so glad to hear you're happy with your home. We always s…"
click at [608, 299] on span "Send" at bounding box center [610, 300] width 14 height 9
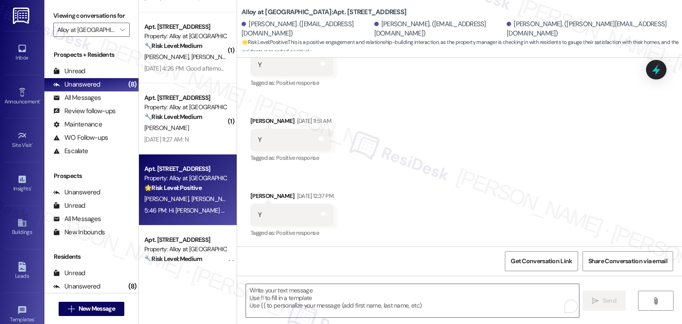
scroll to position [985, 0]
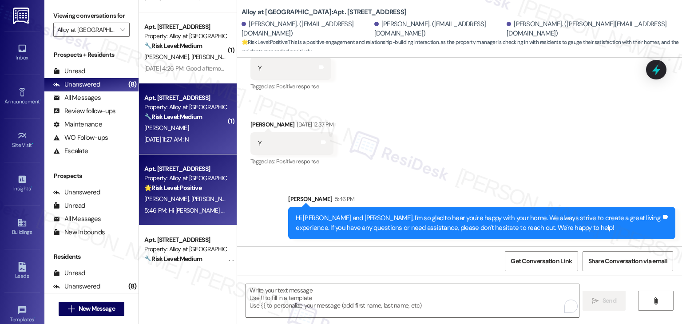
click at [192, 148] on div "Apt. E202, 100 South Geneva Road Property: Alloy at Geneva 🔧 Risk Level: Medium…" at bounding box center [188, 119] width 98 height 71
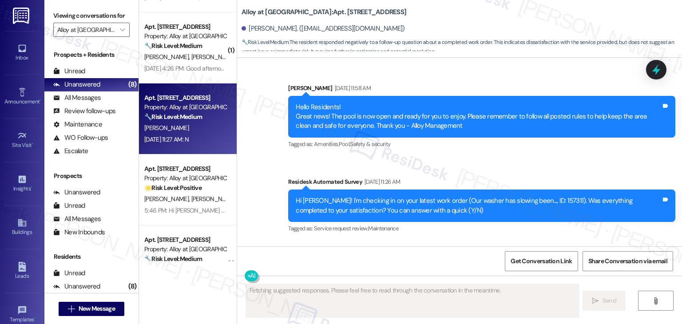
scroll to position [5449, 0]
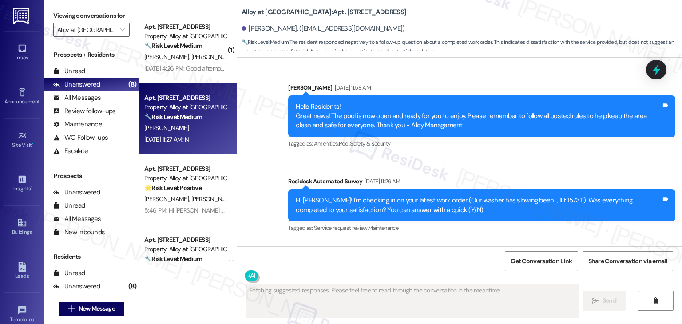
click at [472, 241] on div "Received via SMS Samantha Molina Aug 20, 2025 at 11:27 AM N Tags and notes" at bounding box center [459, 272] width 445 height 62
click at [473, 241] on div "Received via SMS Samantha Molina Aug 20, 2025 at 11:27 AM N Tags and notes" at bounding box center [459, 272] width 445 height 62
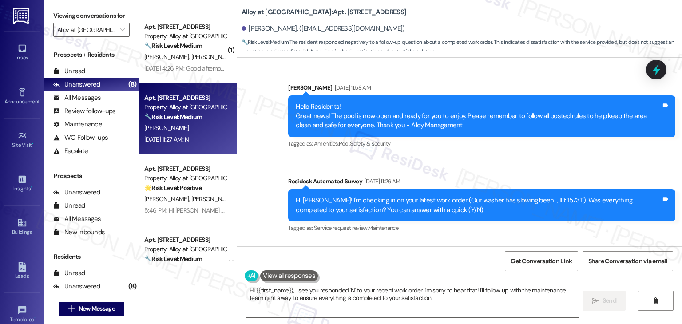
click at [474, 241] on div "Received via SMS Samantha Molina Aug 20, 2025 at 11:27 AM N Tags and notes" at bounding box center [459, 272] width 445 height 62
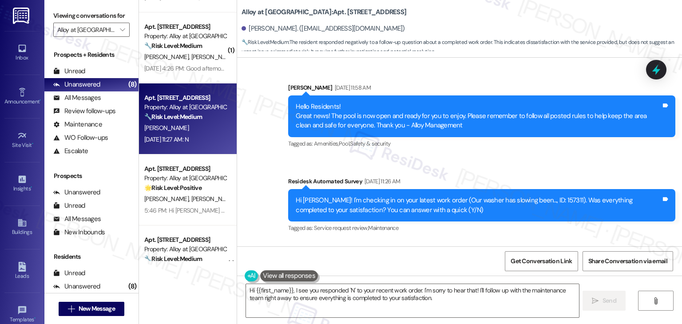
click at [474, 241] on div "Received via SMS Samantha Molina Aug 20, 2025 at 11:27 AM N Tags and notes" at bounding box center [459, 272] width 445 height 62
click at [456, 241] on div "Received via SMS Samantha Molina Aug 20, 2025 at 11:27 AM N Tags and notes" at bounding box center [459, 272] width 445 height 62
click at [404, 241] on div "Received via SMS Samantha Molina Aug 20, 2025 at 11:27 AM N Tags and notes" at bounding box center [459, 272] width 445 height 62
click at [350, 293] on textarea "Hi {{first_name}}, I see you responded 'N' to your recent work order. I'm sorry…" at bounding box center [412, 300] width 333 height 33
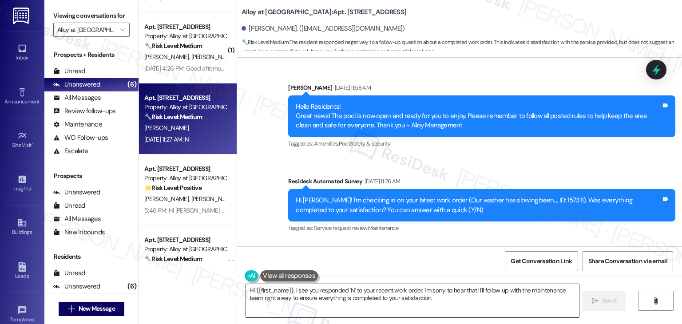
click at [350, 293] on textarea "Hi {{first_name}}, I see you responded 'N' to your recent work order. I'm sorry…" at bounding box center [412, 300] width 333 height 33
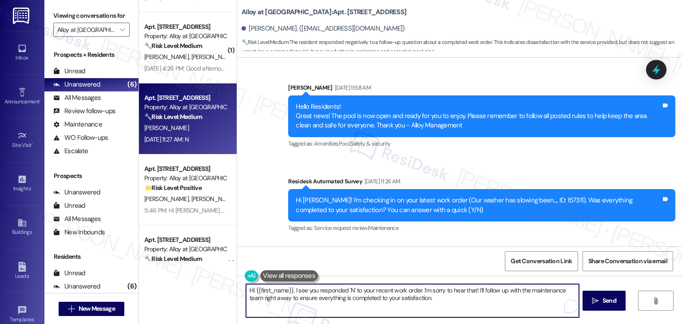
click at [350, 293] on textarea "Hi {{first_name}}, I see you responded 'N' to your recent work order. I'm sorry…" at bounding box center [412, 300] width 333 height 33
paste textarea "! I understand the work order wasn't completed to your satisfaction. Can you pr…"
drag, startPoint x: 289, startPoint y: 291, endPoint x: 251, endPoint y: 292, distance: 38.2
click at [251, 292] on textarea "Hi {{first_name}}! I understand the work order wasn't completed to your satisfa…" at bounding box center [412, 300] width 333 height 33
click at [472, 302] on textarea "Hi Samantha I understand the work order wasn't completed to your satisfaction. …" at bounding box center [412, 300] width 333 height 33
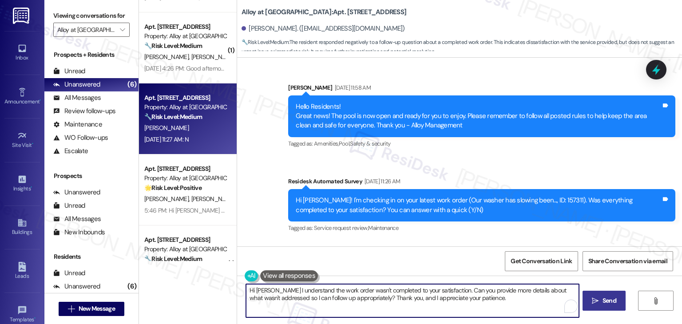
type textarea "Hi Samantha I understand the work order wasn't completed to your satisfaction. …"
click at [597, 299] on icon "" at bounding box center [595, 301] width 7 height 7
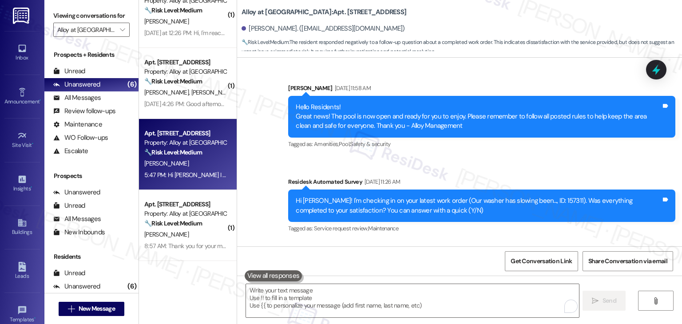
scroll to position [94, 0]
click at [506, 242] on div "Received via SMS Samantha Molina Aug 20, 2025 at 11:27 AM N Tags and notes" at bounding box center [459, 273] width 445 height 62
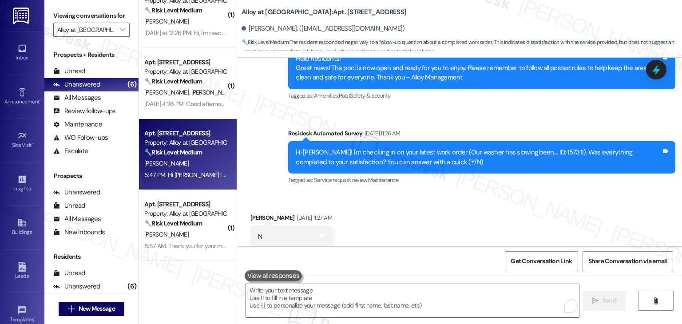
scroll to position [5521, 0]
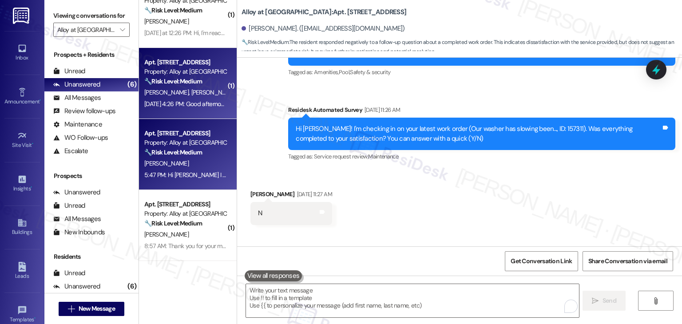
click at [174, 104] on div "Aug 21, 2025 at 4:26 PM: Good afternoon! We were looking over our re-lease opti…" at bounding box center [312, 104] width 336 height 8
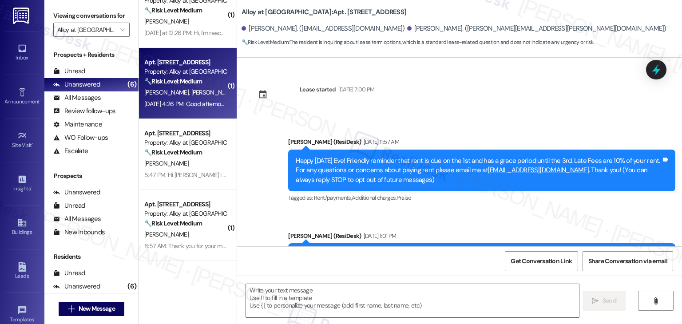
scroll to position [1971, 0]
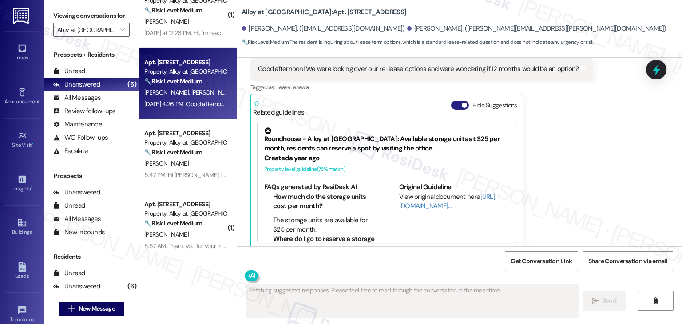
click at [451, 101] on button "Hide Suggestions" at bounding box center [460, 105] width 18 height 9
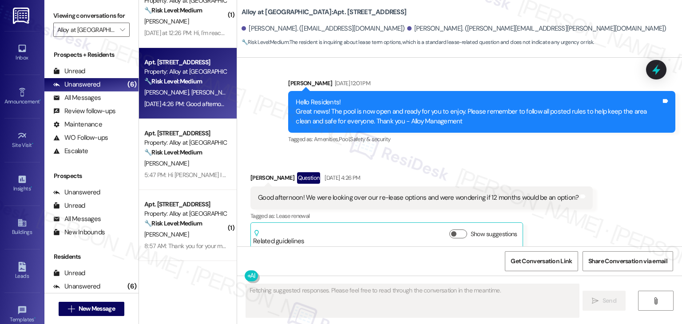
click at [577, 155] on div "Received via SMS Stephanie Durfey Question Aug 21, 2025 at 4:26 PM Good afterno…" at bounding box center [459, 203] width 445 height 103
click at [580, 152] on div "Received via SMS Stephanie Durfey Question Aug 21, 2025 at 4:26 PM Good afterno…" at bounding box center [459, 203] width 445 height 103
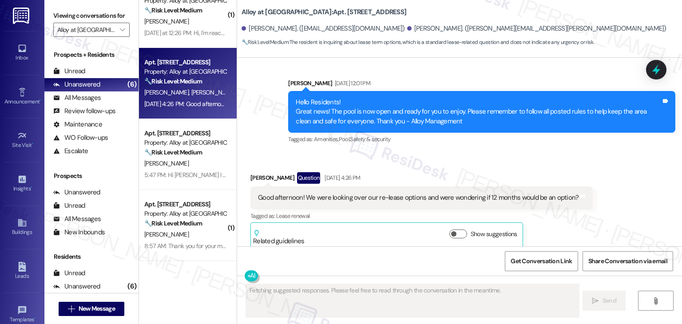
click at [581, 152] on div "Received via SMS Stephanie Durfey Question Aug 21, 2025 at 4:26 PM Good afterno…" at bounding box center [459, 203] width 445 height 103
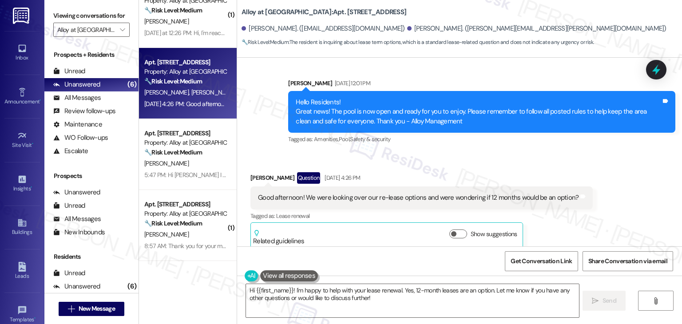
click at [576, 152] on div "Received via SMS Stephanie Durfey Question Aug 21, 2025 at 4:26 PM Good afterno…" at bounding box center [459, 203] width 445 height 103
click at [327, 193] on div "Good afternoon! We were looking over our re-lease options and were wondering if…" at bounding box center [418, 197] width 321 height 9
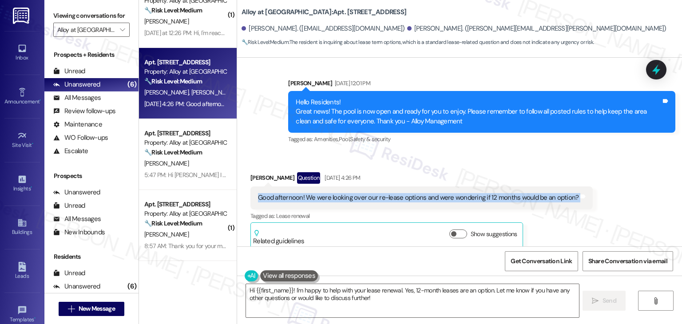
click at [327, 193] on div "Good afternoon! We were looking over our re-lease options and were wondering if…" at bounding box center [418, 197] width 321 height 9
copy div "Good afternoon! We were looking over our re-lease options and were wondering if…"
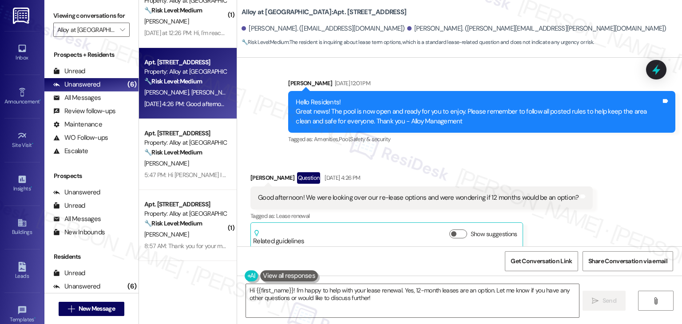
click at [262, 172] on div "Stephanie Durfey Question Aug 21, 2025 at 4:26 PM" at bounding box center [422, 179] width 342 height 14
click at [260, 172] on div "Stephanie Durfey Question Aug 21, 2025 at 4:26 PM" at bounding box center [422, 179] width 342 height 14
copy div "Stephanie"
click at [597, 162] on div "Received via SMS Stephanie Durfey Question Aug 21, 2025 at 4:26 PM Good afterno…" at bounding box center [459, 203] width 445 height 103
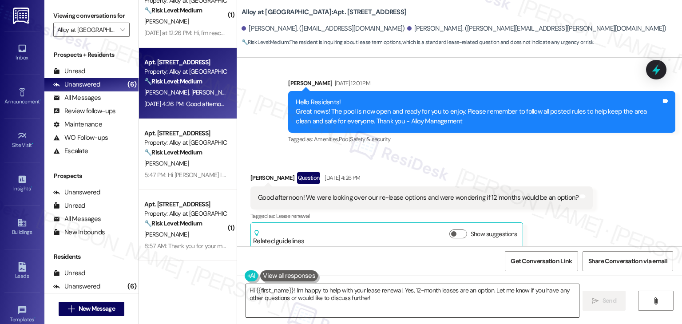
click at [427, 292] on textarea "Hi {{first_name}}! I'm happy to help with your lease renewal. Yes, 12-month lea…" at bounding box center [412, 300] width 333 height 33
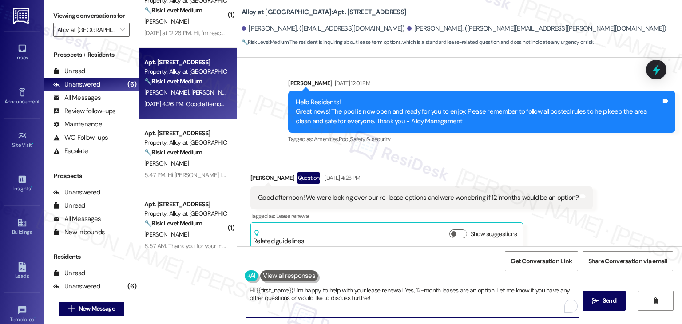
click at [427, 292] on textarea "Hi {{first_name}}! I'm happy to help with your lease renewal. Yes, 12-month lea…" at bounding box center [412, 300] width 333 height 33
paste textarea "Stephanie! Thanks for reaching out. I’ll check with the site team to see if a 1…"
type textarea "Hi Stephanie! Thanks for reaching out. I’ll check with the site team to see if …"
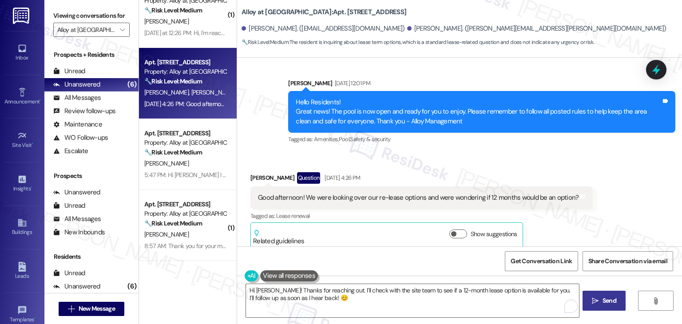
click at [603, 297] on span "Send" at bounding box center [610, 300] width 14 height 9
click at [585, 214] on div "Received via SMS Stephanie Durfey Question Aug 21, 2025 at 4:26 PM Good afterno…" at bounding box center [422, 211] width 356 height 90
click at [354, 302] on textarea "Hi Stephanie! Thanks for reaching out. I’ll check with the site team to see if …" at bounding box center [412, 300] width 333 height 33
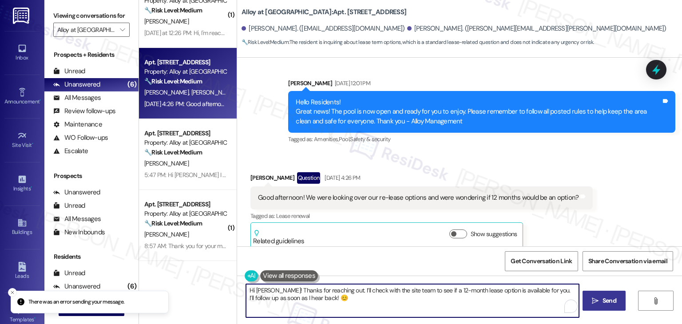
click at [598, 300] on span " Send" at bounding box center [604, 300] width 28 height 9
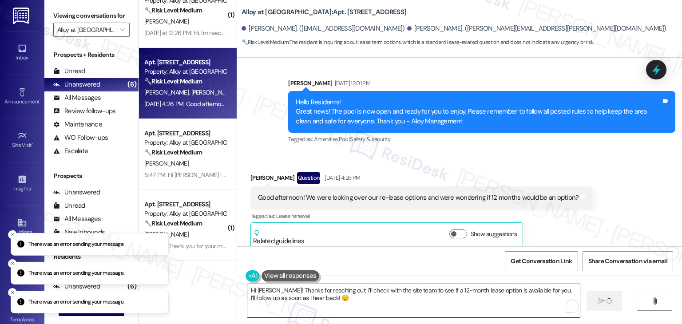
click at [387, 290] on textarea "Hi Stephanie! Thanks for reaching out. I’ll check with the site team to see if …" at bounding box center [413, 300] width 333 height 33
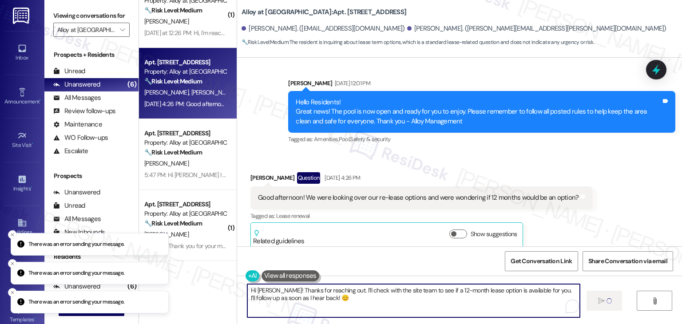
click at [387, 290] on textarea "Hi Stephanie! Thanks for reaching out. I’ll check with the site team to see if …" at bounding box center [413, 300] width 333 height 33
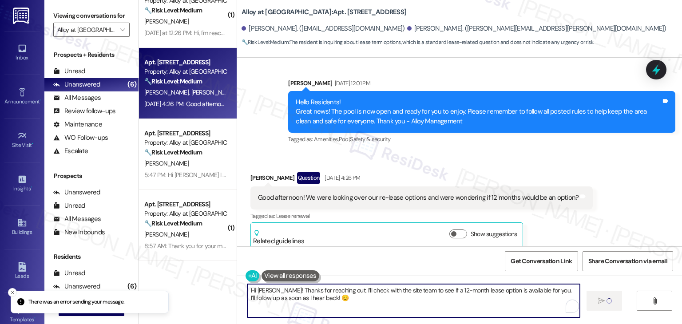
click at [608, 200] on div "Received via SMS Stephanie Durfey Question Aug 21, 2025 at 4:26 PM Good afterno…" at bounding box center [459, 203] width 445 height 103
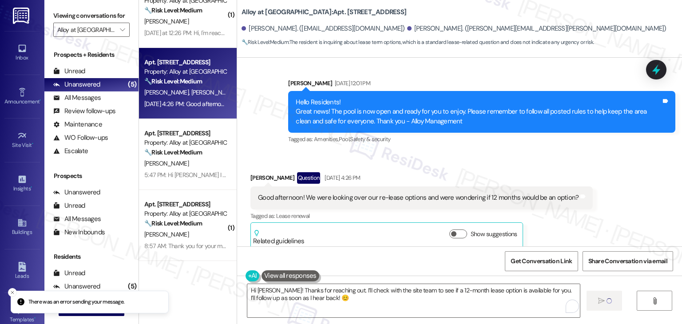
scroll to position [1841, 0]
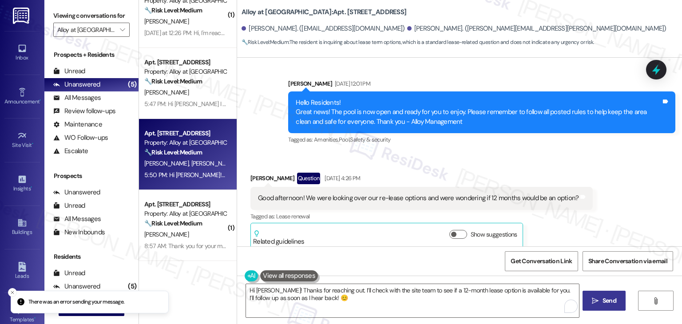
click at [603, 303] on span "Send" at bounding box center [610, 300] width 14 height 9
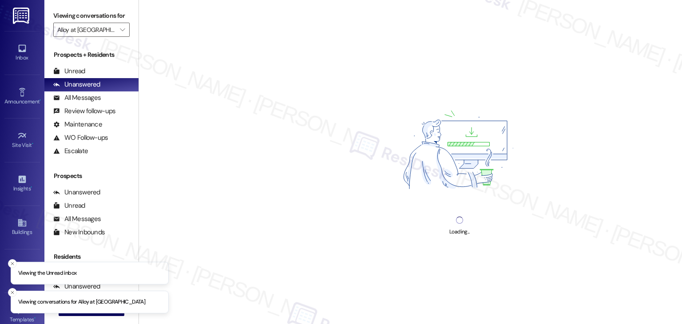
type input "Alloy at [GEOGRAPHIC_DATA]"
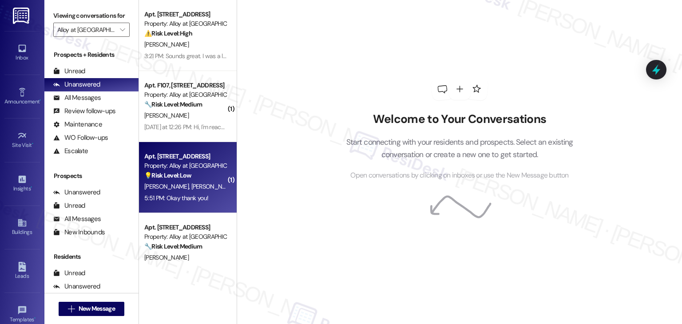
click at [203, 206] on div "Apt. M304, [STREET_ADDRESS] Property: Alloy at [GEOGRAPHIC_DATA] 💡 Risk Level: …" at bounding box center [188, 177] width 98 height 71
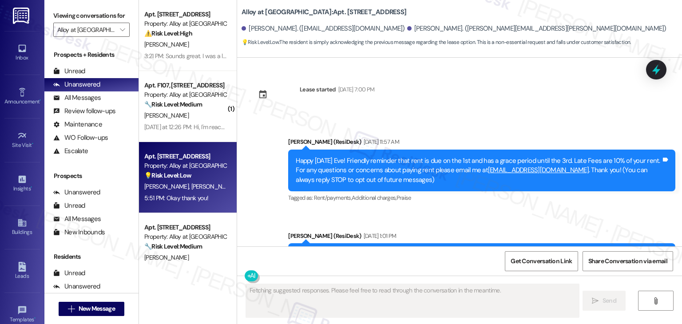
scroll to position [2145, 0]
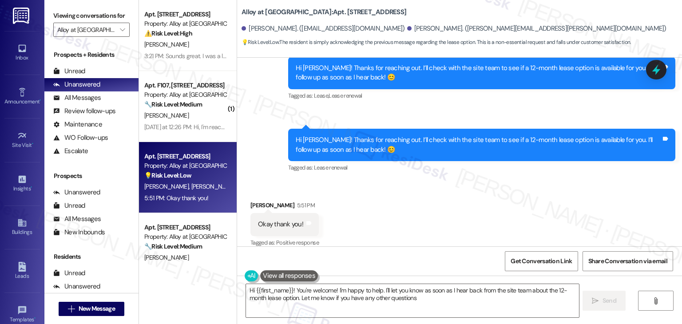
type textarea "Hi {{first_name}}! You're welcome! I'm happy to help. I'll let you know as soon…"
click at [430, 191] on div "Received via SMS [PERSON_NAME] 5:51 PM Okay thank you! Tags and notes Tagged as…" at bounding box center [459, 218] width 445 height 75
drag, startPoint x: 430, startPoint y: 195, endPoint x: 458, endPoint y: 1, distance: 195.8
click at [430, 195] on div "Received via SMS [PERSON_NAME] 5:51 PM Okay thank you! Tags and notes Tagged as…" at bounding box center [459, 218] width 445 height 75
click at [657, 71] on icon at bounding box center [656, 70] width 11 height 14
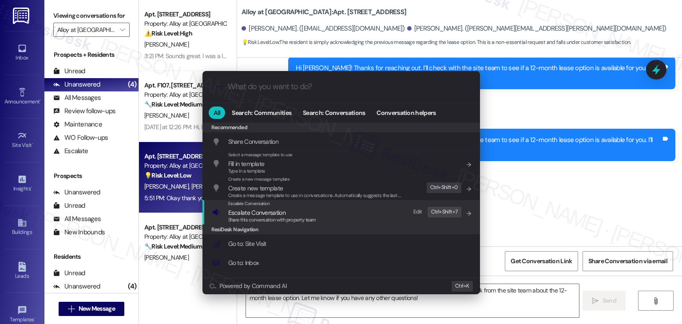
click at [240, 215] on span "Escalate Conversation" at bounding box center [256, 213] width 57 height 8
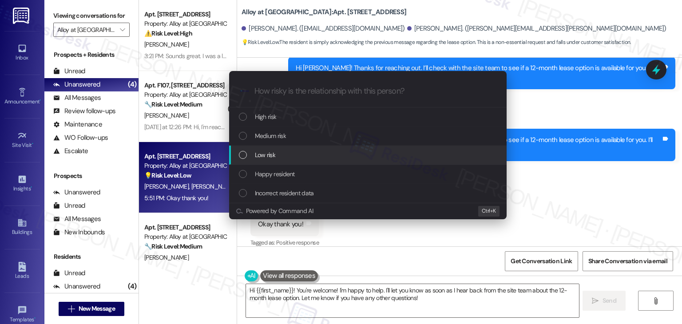
click at [243, 157] on div "List of options" at bounding box center [243, 155] width 8 height 8
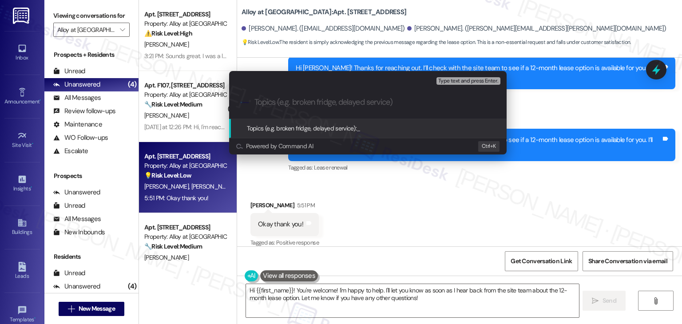
paste input "Lease Renewal Inquiry – Request for 12-Month Term"
type input "Lease Renewal Inquiry – Request for 12-Month Term"
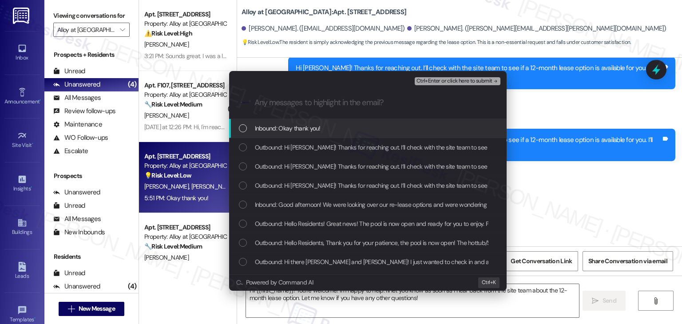
click at [243, 130] on div "List of options" at bounding box center [243, 128] width 8 height 8
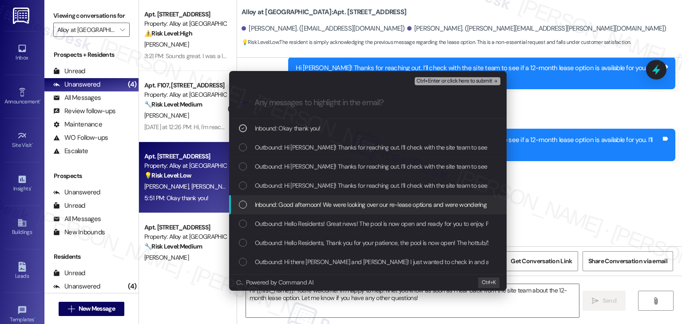
click at [239, 202] on div "List of options" at bounding box center [243, 205] width 8 height 8
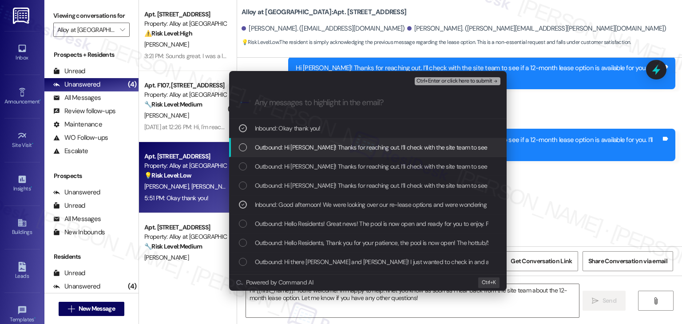
click at [474, 80] on span "Ctrl+Enter or click here to submit" at bounding box center [455, 81] width 76 height 6
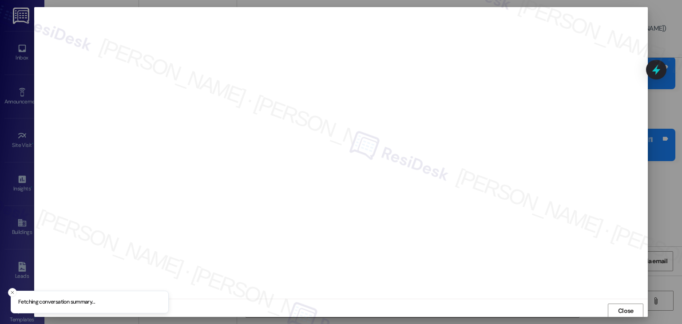
scroll to position [0, 0]
click at [637, 309] on button "Close" at bounding box center [626, 310] width 36 height 14
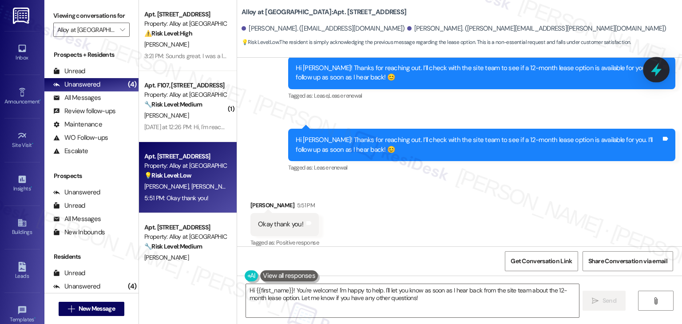
click at [652, 70] on icon at bounding box center [656, 69] width 15 height 15
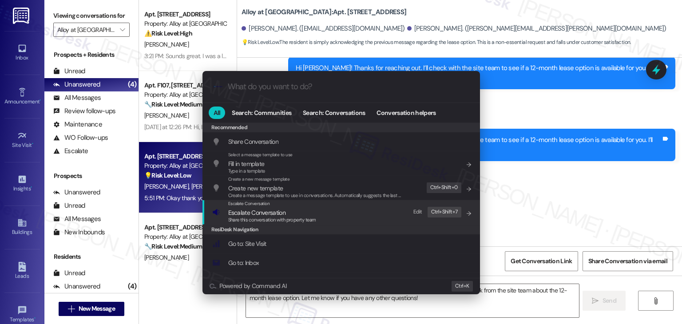
click at [263, 217] on span "Share this conversation with property team" at bounding box center [272, 220] width 88 height 6
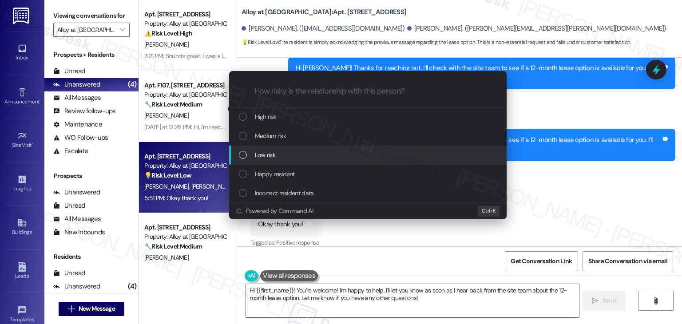
click at [244, 156] on div "List of options" at bounding box center [243, 155] width 8 height 8
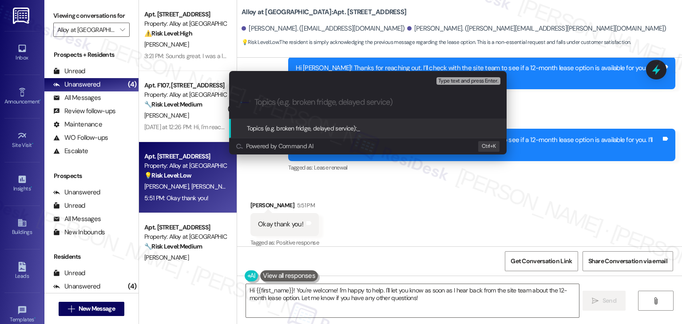
paste input "(Lease Renewal Inquiry – Request for 12-Month Term"
click at [257, 100] on input "(Lease Renewal Inquiry – Request for 12-Month Term" at bounding box center [372, 102] width 234 height 9
type input "Lease Renewal Inquiry – Request for 12-Month Term"
click at [438, 108] on div ".cls-1{fill:#0a055f;}.cls-2{fill:#0cc4c4;} resideskLogoBlueOrange Lease Renewal…" at bounding box center [368, 103] width 278 height 32
click at [433, 102] on input "Lease Renewal Inquiry – Request for 12-Month Term" at bounding box center [372, 102] width 234 height 9
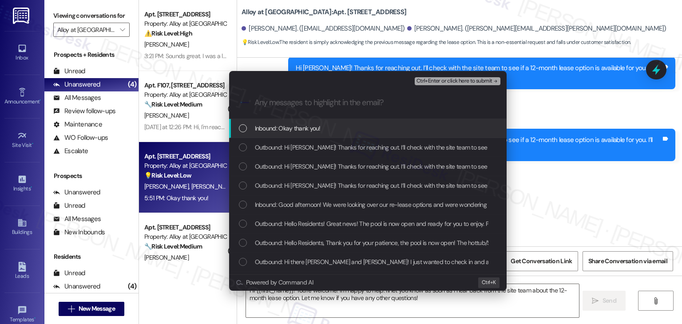
click at [244, 130] on div "List of options" at bounding box center [243, 128] width 8 height 8
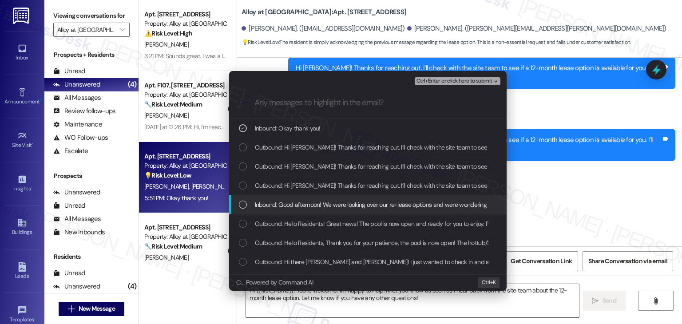
click at [242, 203] on div "List of options" at bounding box center [243, 205] width 8 height 8
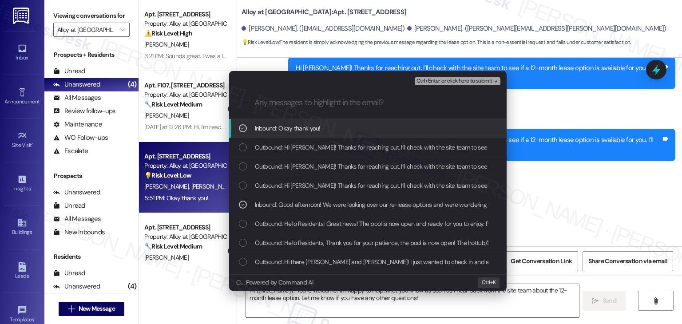
click at [448, 81] on span "Ctrl+Enter or click here to submit" at bounding box center [455, 81] width 76 height 6
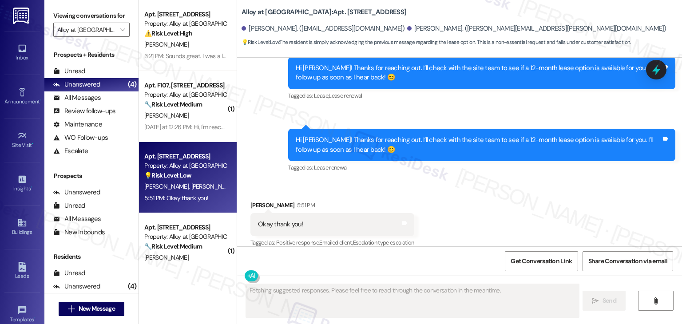
scroll to position [2145, 0]
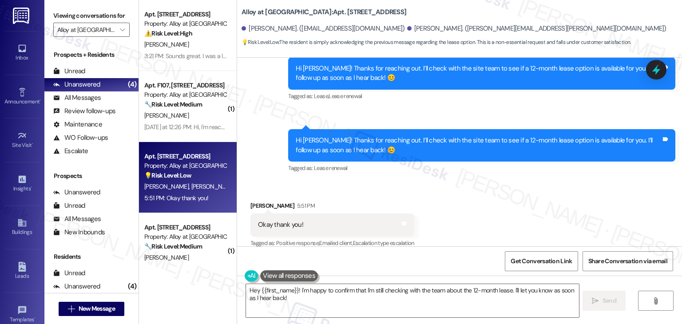
click at [479, 207] on div "Received via SMS [PERSON_NAME] 5:51 PM Okay thank you! Tags and notes Tagged as…" at bounding box center [459, 218] width 445 height 75
click at [479, 206] on div "Received via SMS [PERSON_NAME] 5:51 PM Okay thank you! Tags and notes Tagged as…" at bounding box center [459, 218] width 445 height 75
click at [477, 208] on div "Received via SMS [PERSON_NAME] 5:51 PM Okay thank you! Tags and notes Tagged as…" at bounding box center [459, 218] width 445 height 75
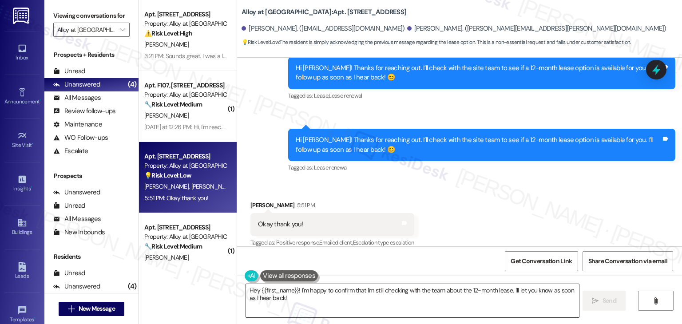
click at [284, 295] on textarea "Hey {{first_name}}! I'm happy to confirm that I'm still checking with the team …" at bounding box center [412, 300] width 333 height 33
click at [283, 295] on textarea "Hey {{first_name}}! I'm happy to confirm that I'm still checking with the team …" at bounding box center [412, 300] width 333 height 33
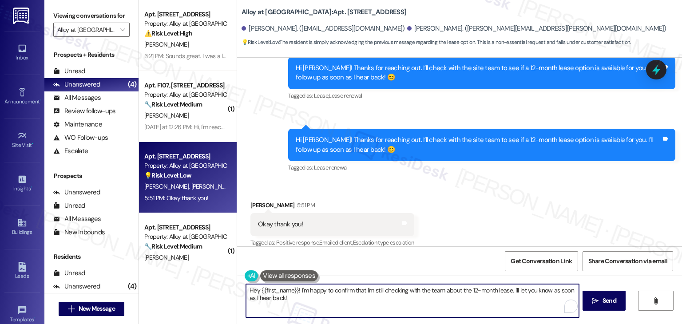
paste textarea "Should you have any questions or need help with anything else, please don't hes…"
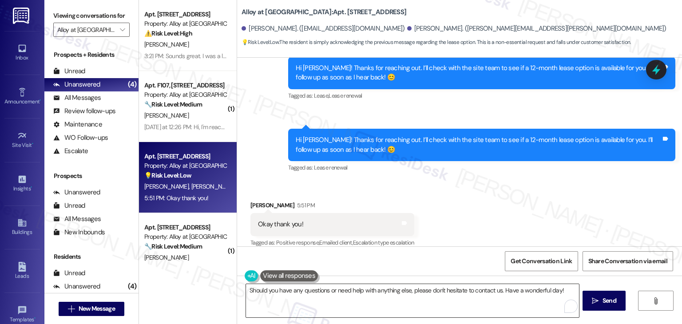
click at [441, 296] on textarea "Should you have any questions or need help with anything else, please don't hes…" at bounding box center [412, 300] width 333 height 33
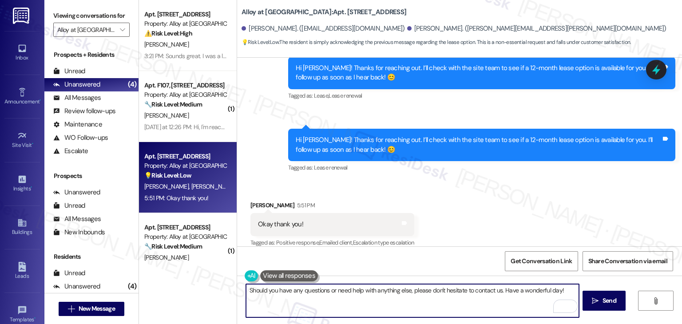
drag, startPoint x: 544, startPoint y: 291, endPoint x: 519, endPoint y: 290, distance: 24.9
click at [519, 290] on textarea "Should you have any questions or need help with anything else, please don't hes…" at bounding box center [412, 300] width 333 height 33
drag, startPoint x: 499, startPoint y: 290, endPoint x: 560, endPoint y: 292, distance: 60.9
click at [560, 292] on textarea "Should you have any questions or need help with anything else, please don't hes…" at bounding box center [412, 300] width 333 height 33
click at [246, 288] on textarea "Should you have any questions or need help with anything else, please don't hes…" at bounding box center [412, 300] width 333 height 33
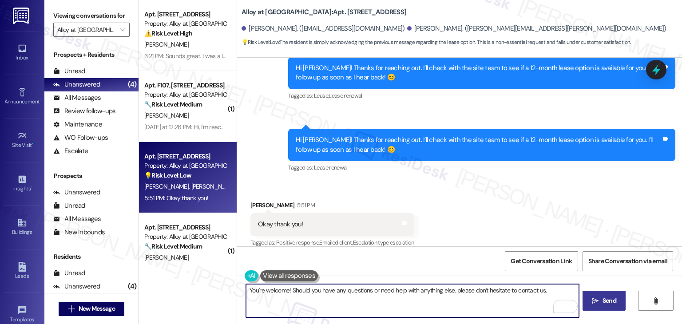
type textarea "You're welcome! Should you have any questions or need help with anything else, …"
click at [592, 298] on icon "" at bounding box center [595, 301] width 7 height 7
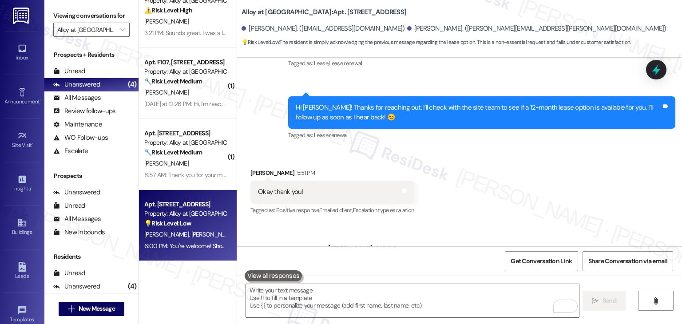
scroll to position [2207, 0]
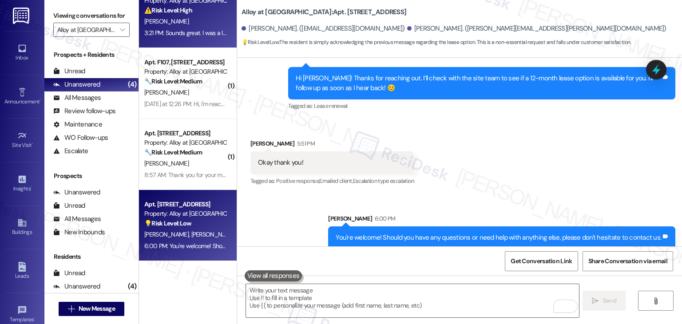
click at [190, 28] on div "3:21 PM: Sounds great. I was a little worried. 3:21 PM: Sounds great. I was a l…" at bounding box center [185, 33] width 84 height 11
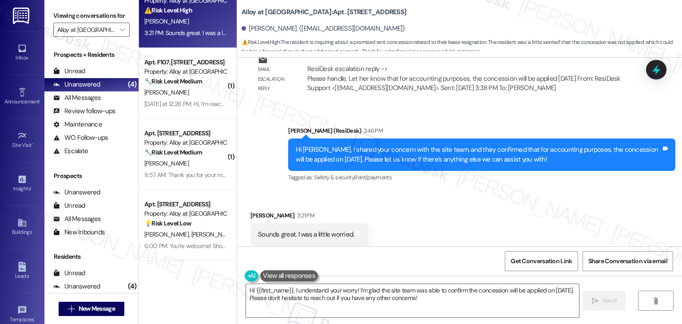
scroll to position [736, 0]
click at [374, 145] on div "Hi [PERSON_NAME], I shared your concern with the site team, and they confirmed …" at bounding box center [479, 154] width 366 height 19
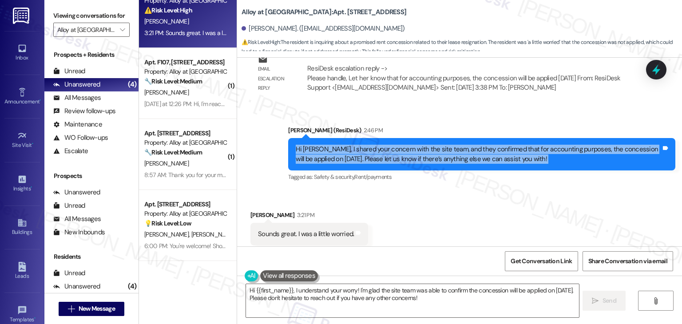
click at [374, 145] on div "Hi [PERSON_NAME], I shared your concern with the site team, and they confirmed …" at bounding box center [479, 154] width 366 height 19
copy div "Hi [PERSON_NAME], I shared your concern with the site team, and they confirmed …"
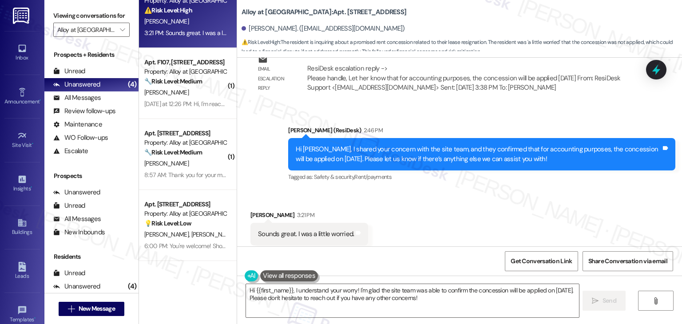
click at [304, 230] on div "Sounds great. I was a little worried." at bounding box center [306, 234] width 96 height 9
copy div "Sounds great. I was a little worried. Tags and notes"
click at [388, 296] on textarea "Hi {{first_name}}, I understand your worry! I'm glad the site team was able to …" at bounding box center [412, 300] width 333 height 33
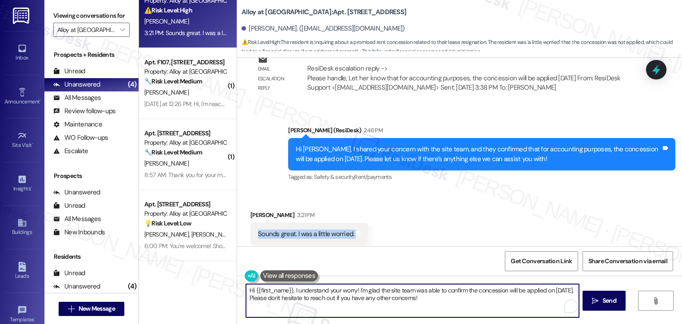
click at [388, 296] on textarea "Hi {{first_name}}, I understand your worry! I'm glad the site team was able to …" at bounding box center [412, 300] width 333 height 33
click at [348, 296] on textarea "Hi {{first_name}}, I understand your worry! I'm glad the site team was able to …" at bounding box center [412, 300] width 333 height 33
drag, startPoint x: 283, startPoint y: 297, endPoint x: 238, endPoint y: 281, distance: 47.6
click at [238, 281] on div "Hi {{first_name}}, I understand your worry! I'm glad the site team was able to …" at bounding box center [459, 309] width 445 height 67
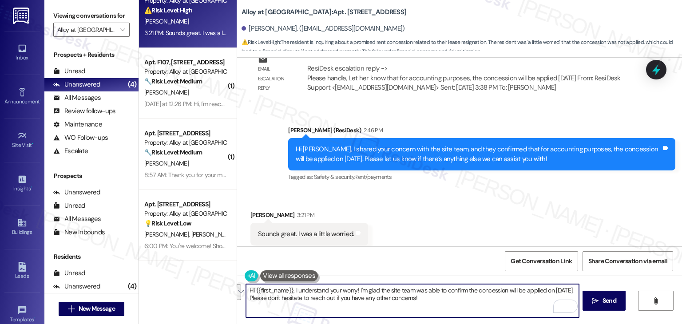
paste textarea "I’m glad to hear that, [PERSON_NAME]! 😊 No need to worry—we’ve got it noted for…"
type textarea "I’m glad to hear that, [PERSON_NAME]! 😊 No need to worry—we’ve got it noted for…"
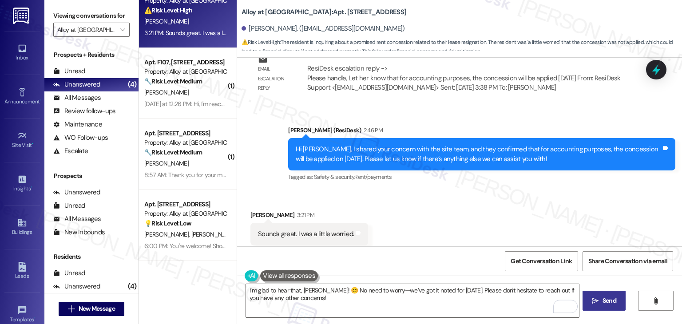
click at [625, 307] on div "I’m glad to hear that, [PERSON_NAME]! 😊 No need to worry—we’ve got it noted for…" at bounding box center [459, 309] width 445 height 67
click at [467, 191] on div "Received via SMS [PERSON_NAME] 3:21 PM Sounds great. I was a little worried. Ta…" at bounding box center [459, 228] width 445 height 75
click at [410, 294] on textarea "I’m glad to hear that, [PERSON_NAME]! 😊 No need to worry—we’ve got it noted for…" at bounding box center [412, 300] width 333 height 33
click at [601, 303] on span "Send" at bounding box center [609, 300] width 17 height 9
click at [498, 191] on div "Received via SMS [PERSON_NAME] 3:21 PM Sounds great. I was a little worried. Ta…" at bounding box center [459, 228] width 445 height 75
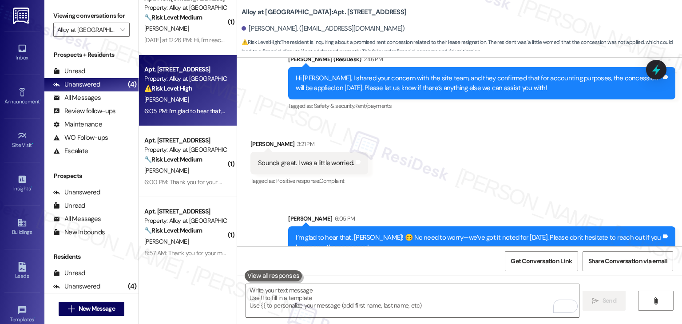
scroll to position [23, 0]
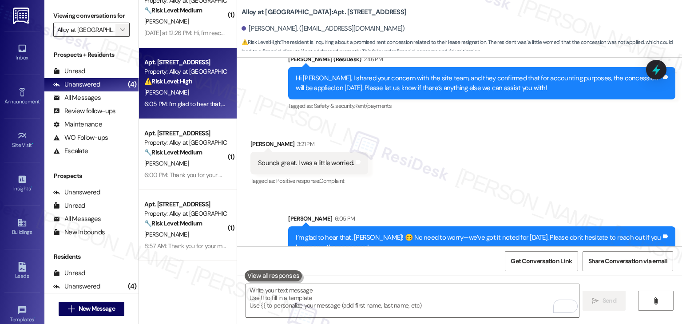
click at [120, 30] on icon "" at bounding box center [122, 29] width 5 height 7
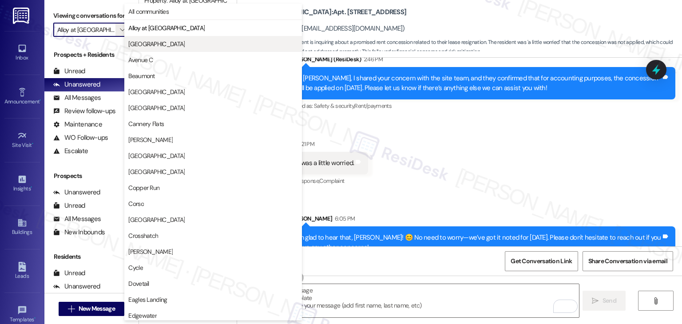
click at [145, 49] on button "[GEOGRAPHIC_DATA]" at bounding box center [213, 44] width 178 height 16
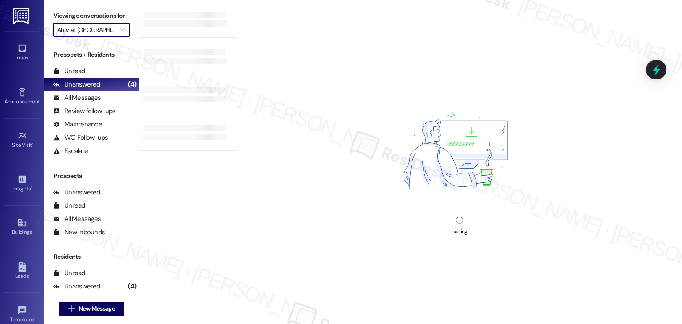
type input "[GEOGRAPHIC_DATA]"
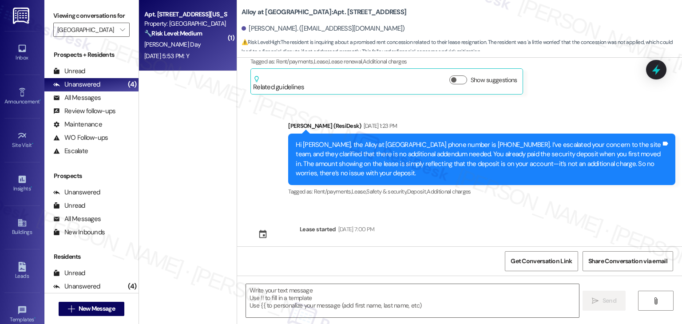
click at [189, 55] on div "[DATE] 5:53 PM: Y [DATE] 5:53 PM: Y" at bounding box center [166, 56] width 45 height 8
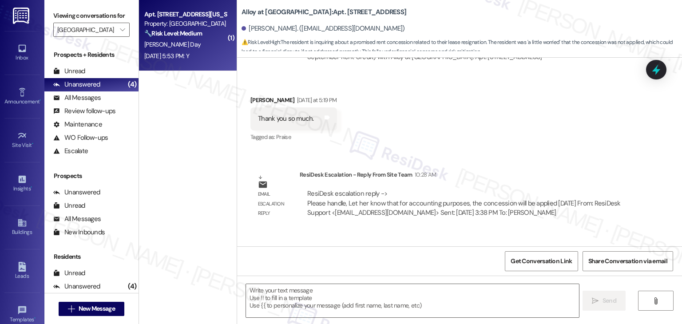
scroll to position [735, 0]
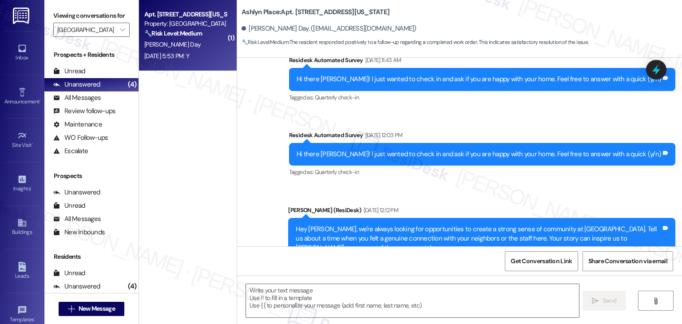
type textarea "Fetching suggested responses. Please feel free to read through the conversation…"
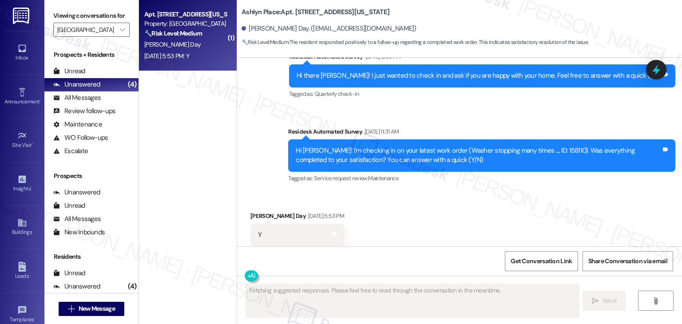
scroll to position [1100, 0]
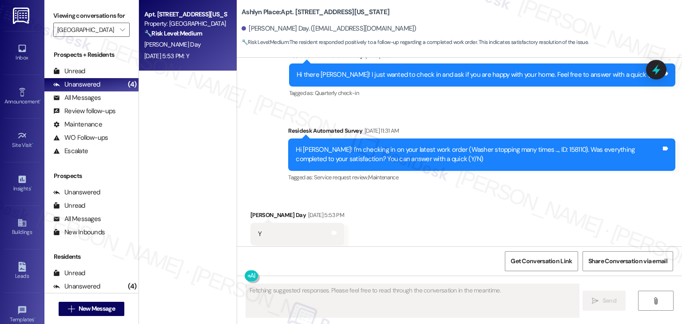
click at [493, 191] on div "Received via SMS [PERSON_NAME] Day [DATE] 5:53 PM Y Tags and notes Tagged as: P…" at bounding box center [459, 228] width 445 height 75
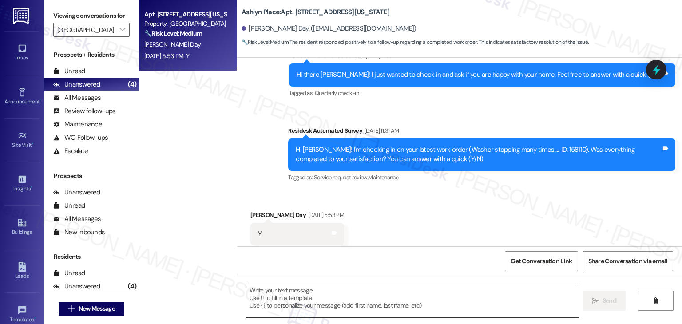
click at [350, 294] on textarea at bounding box center [412, 300] width 333 height 33
paste textarea "Thanks for confirming, {{first_name}}! Glad to hear everything was completed to…"
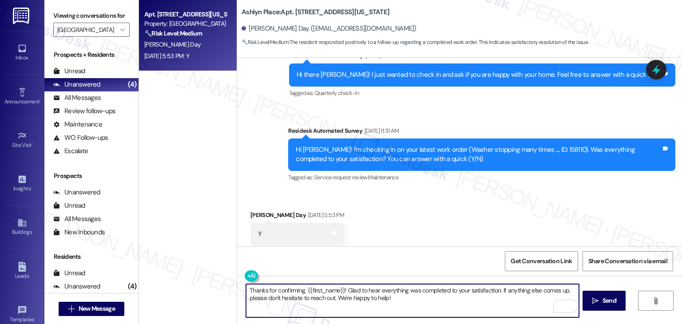
type textarea "Thanks for confirming, {{first_name}}! Glad to hear everything was completed to…"
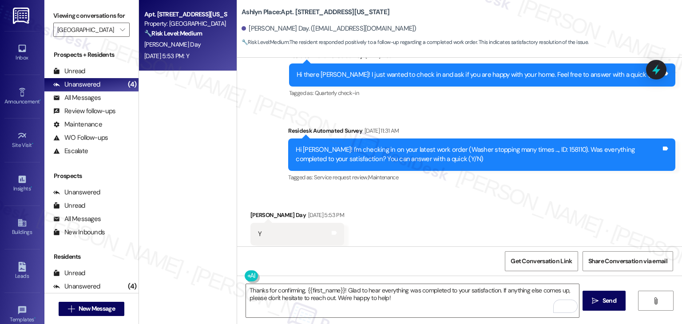
click at [501, 197] on div "Received via SMS [PERSON_NAME] Day [DATE] 5:53 PM Y Tags and notes Tagged as: P…" at bounding box center [459, 228] width 445 height 75
click at [601, 297] on span "Send" at bounding box center [609, 300] width 17 height 9
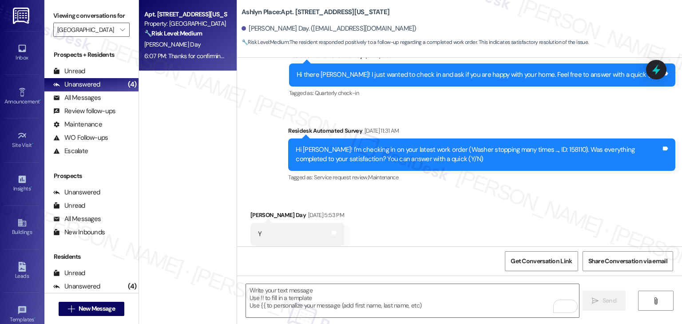
click at [554, 231] on div "Received via SMS [PERSON_NAME] Day [DATE] 5:53 PM Y Tags and notes Tagged as: P…" at bounding box center [459, 228] width 445 height 75
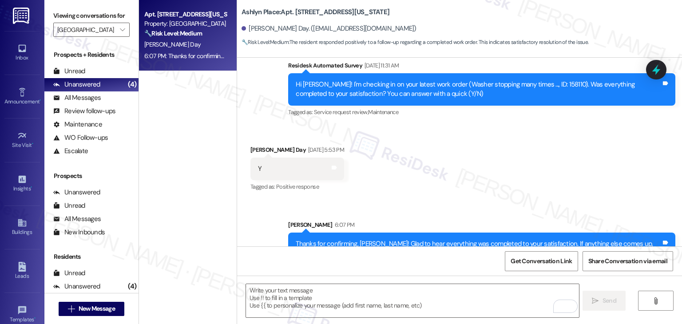
scroll to position [1172, 0]
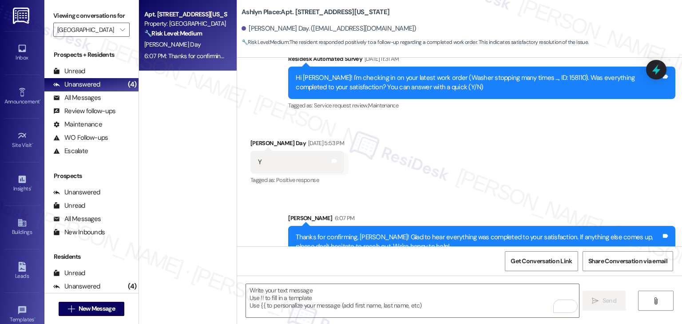
click at [501, 194] on div "Sent via SMS [PERSON_NAME] 6:07 PM Thanks for confirming, [PERSON_NAME]! Glad t…" at bounding box center [459, 230] width 445 height 72
click at [486, 119] on div "Received via SMS [PERSON_NAME] Day [DATE] 5:53 PM Y Tags and notes Tagged as: P…" at bounding box center [459, 156] width 445 height 75
click at [120, 29] on icon "" at bounding box center [122, 29] width 5 height 7
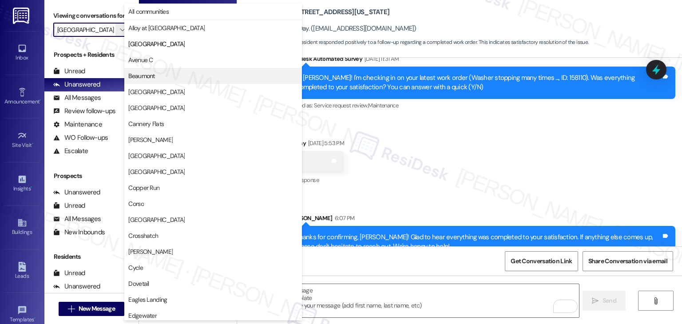
click at [147, 80] on span "Beaumont" at bounding box center [141, 76] width 26 height 9
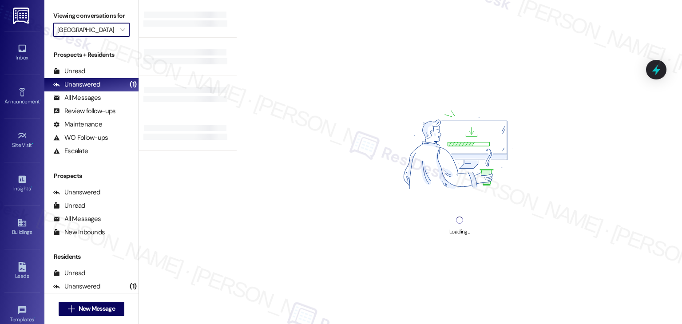
type input "Beaumont"
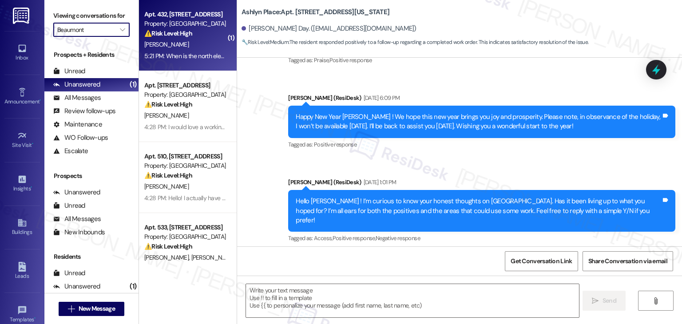
type textarea "Fetching suggested responses. Please feel free to read through the conversation…"
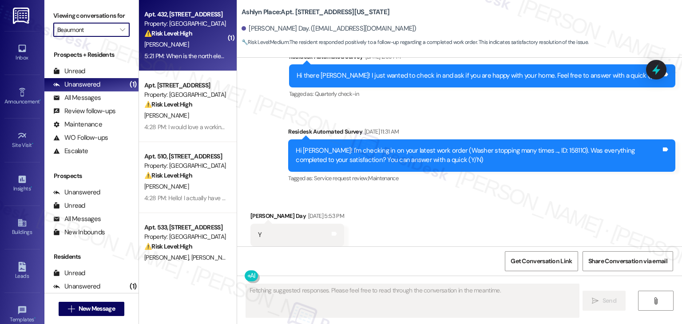
scroll to position [1100, 0]
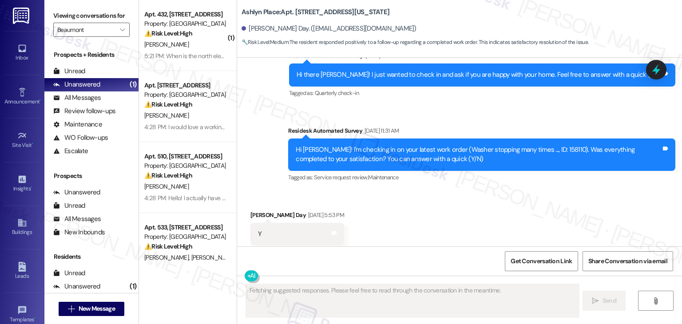
click at [198, 62] on div "Apt. 432, 1525 N 14th Ave Property: Beaumont ⚠️ Risk Level: High The resident i…" at bounding box center [188, 35] width 98 height 71
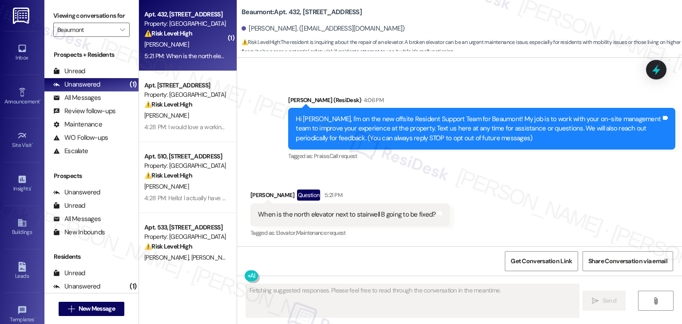
scroll to position [42, 0]
click at [517, 203] on div "Received via SMS Eric Peverley Question 5:21 PM When is the north elevator next…" at bounding box center [459, 208] width 445 height 77
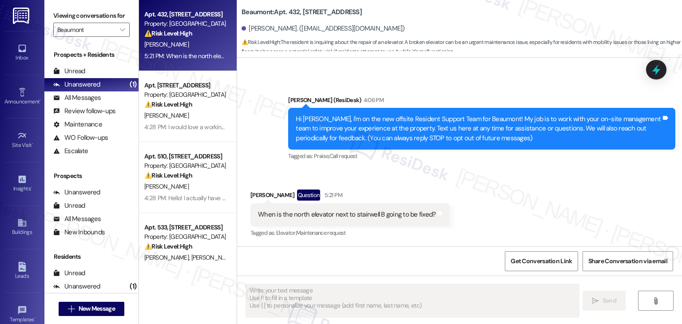
click at [508, 200] on div "Received via SMS Eric Peverley Question 5:21 PM When is the north elevator next…" at bounding box center [459, 208] width 445 height 77
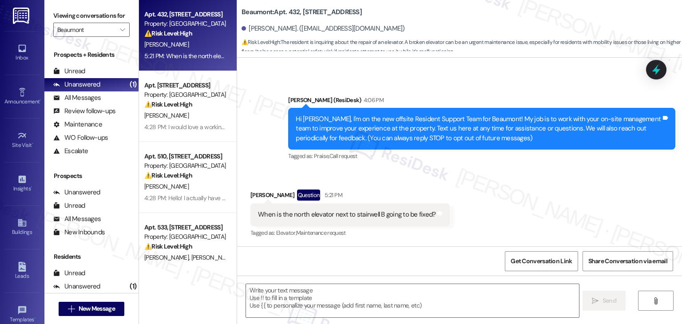
click at [349, 213] on div "When is the north elevator next to stairwell B going to be fixed?" at bounding box center [347, 214] width 178 height 9
click at [349, 214] on div "When is the north elevator next to stairwell B going to be fixed?" at bounding box center [347, 214] width 178 height 9
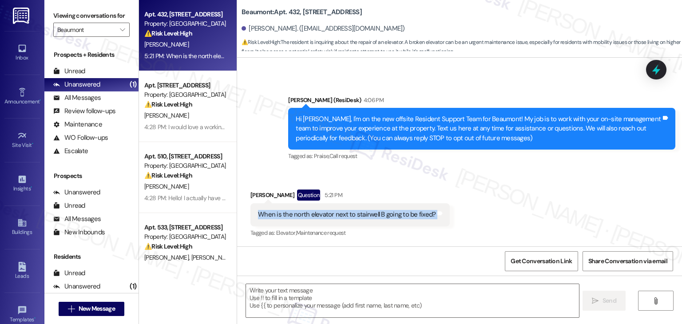
click at [349, 214] on div "When is the north elevator next to stairwell B going to be fixed?" at bounding box center [347, 214] width 178 height 9
copy div "When is the north elevator next to stairwell B going to be fixed? Tags and notes"
click at [487, 212] on div "Received via SMS Eric Peverley Question 5:21 PM When is the north elevator next…" at bounding box center [459, 208] width 445 height 77
click at [481, 212] on div "Received via SMS Eric Peverley Question 5:21 PM When is the north elevator next…" at bounding box center [459, 208] width 445 height 77
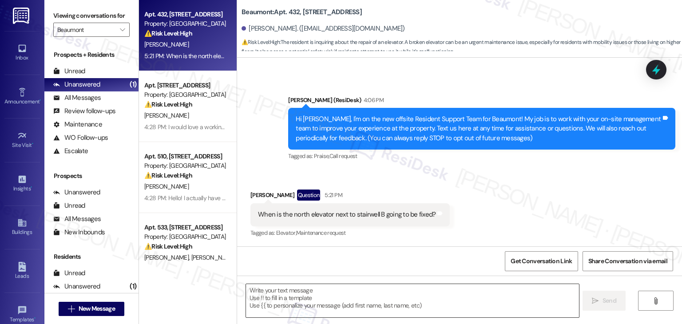
click at [340, 294] on textarea at bounding box center [412, 300] width 333 height 33
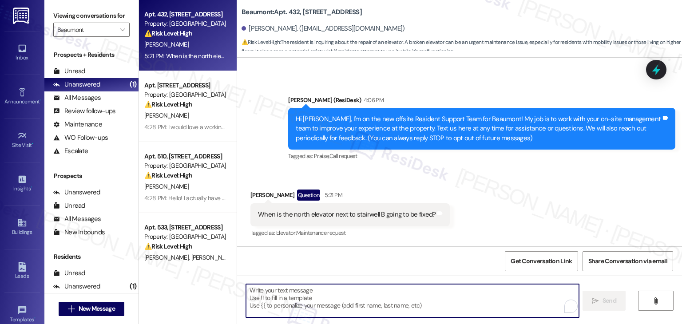
paste textarea "Hi Eric, thanks for reaching out. I understand how important the north elevator…"
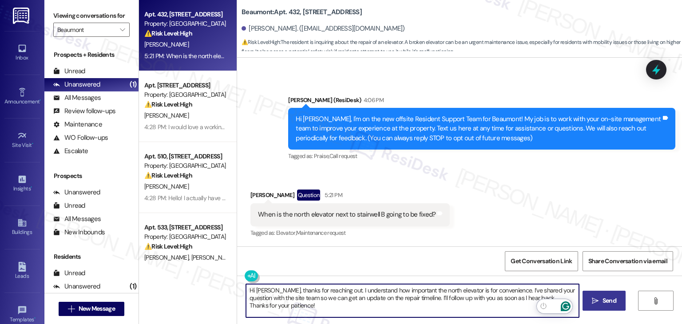
type textarea "Hi Eric, thanks for reaching out. I understand how important the north elevator…"
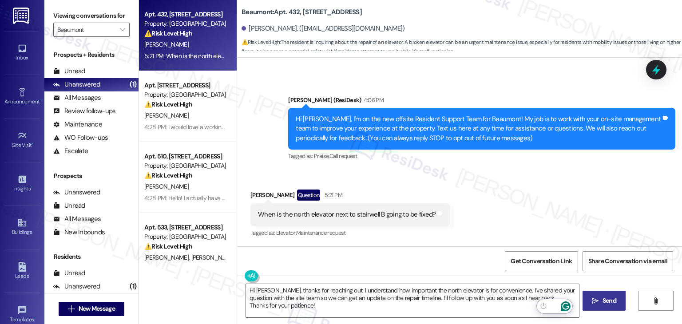
click at [610, 306] on button " Send" at bounding box center [604, 301] width 43 height 20
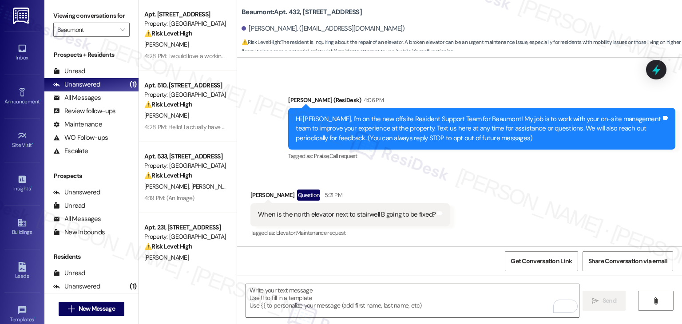
scroll to position [113, 0]
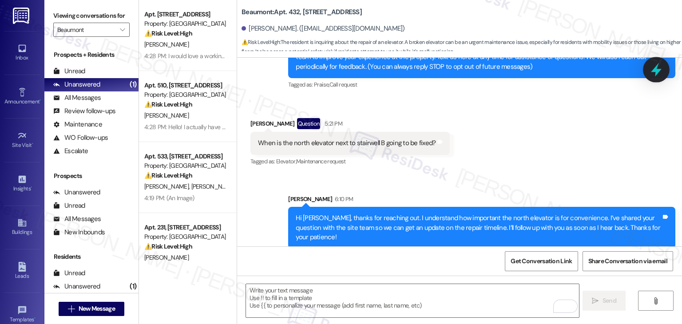
click at [657, 73] on icon at bounding box center [656, 70] width 11 height 14
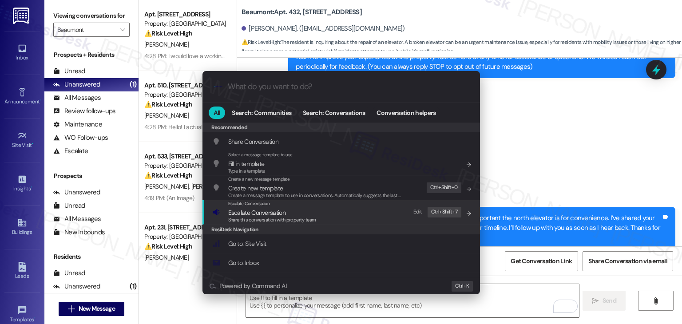
click at [263, 219] on span "Share this conversation with property team" at bounding box center [272, 220] width 88 height 6
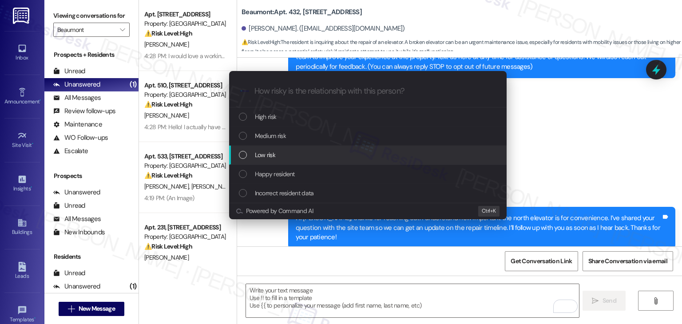
click at [242, 155] on div "List of options" at bounding box center [243, 155] width 8 height 8
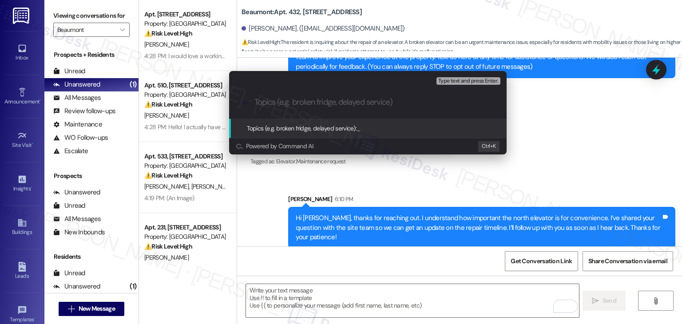
paste input "Resident Inquiry – Repair Timeline for North Elevator (Stairwell B)"
type input "Resident Inquiry – Repair Timeline for North Elevator (Stairwell B)"
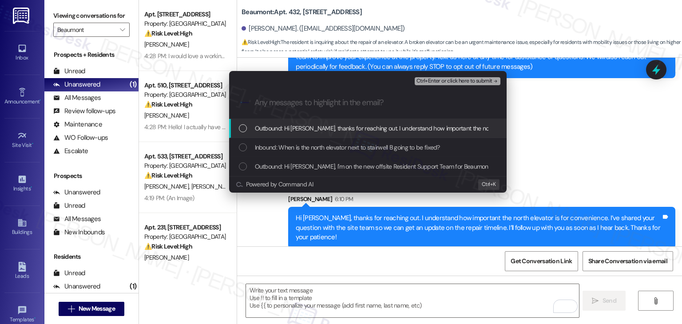
click at [447, 80] on span "Ctrl+Enter or click here to submit" at bounding box center [455, 81] width 76 height 6
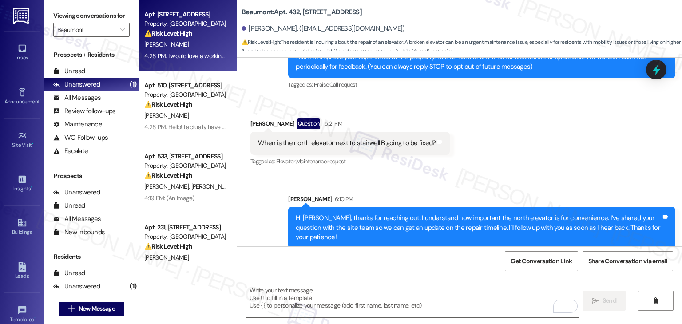
click at [198, 65] on div "Apt. 536, 1525 N 14th Ave Property: Beaumont ⚠️ Risk Level: High A non-function…" at bounding box center [188, 35] width 98 height 71
type textarea "Fetching suggested responses. Please feel free to read through the conversation…"
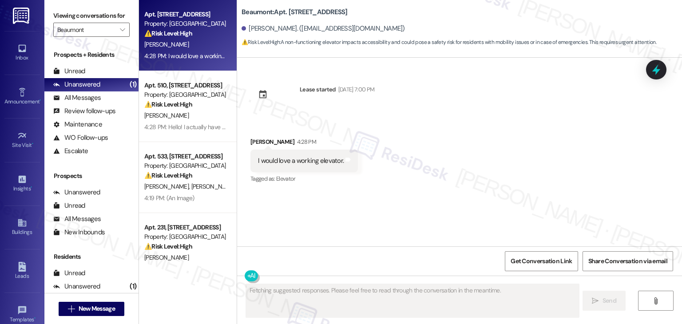
scroll to position [0, 0]
click at [288, 169] on div "I would love a working elevator. Tags and notes" at bounding box center [305, 161] width 108 height 23
copy div "I would love a working elevator. Tags and notes"
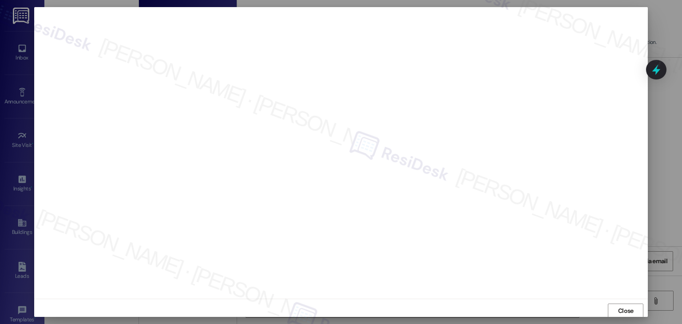
scroll to position [0, 0]
click at [633, 311] on span "Close" at bounding box center [626, 310] width 19 height 9
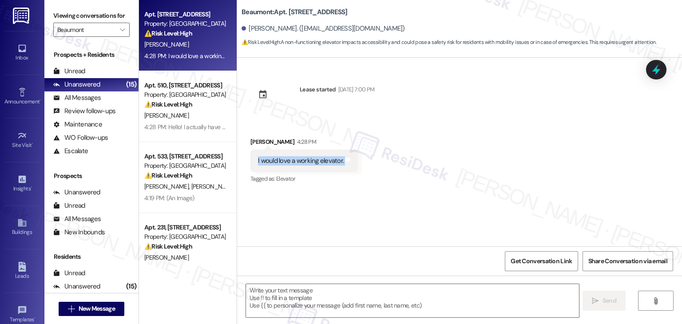
click at [545, 169] on div "Received via SMS Michael Bates 4:28 PM I would love a working elevator. Tags an…" at bounding box center [459, 154] width 445 height 75
click at [363, 292] on textarea at bounding box center [412, 300] width 333 height 33
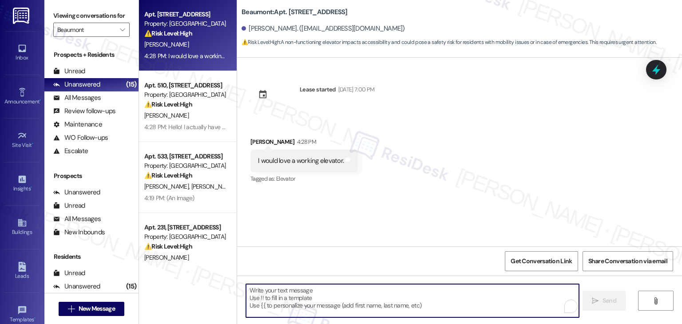
paste textarea "Hi Michael, I’m sorry to hear you’re dealing with elevator issues. Can you let …"
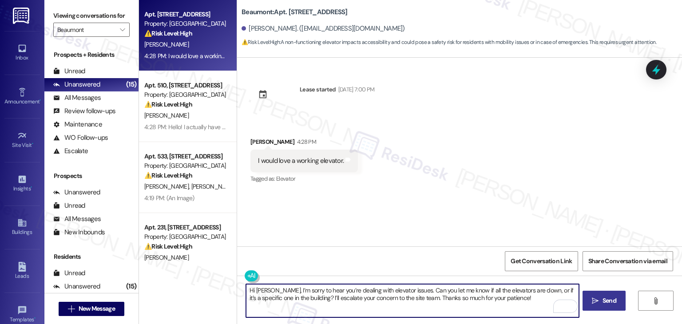
type textarea "Hi Michael, I’m sorry to hear you’re dealing with elevator issues. Can you let …"
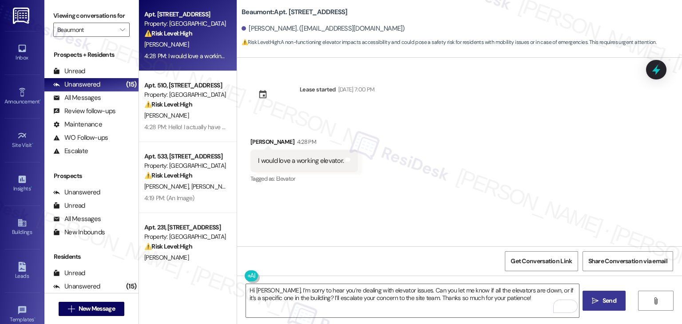
click at [608, 303] on span "Send" at bounding box center [610, 300] width 14 height 9
click at [490, 150] on div "Received via SMS Michael Bates 4:28 PM I would love a working elevator. Tags an…" at bounding box center [459, 154] width 445 height 75
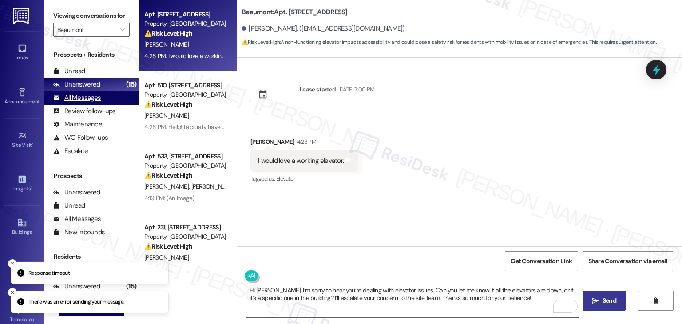
click at [105, 97] on div "All Messages (undefined)" at bounding box center [91, 98] width 94 height 13
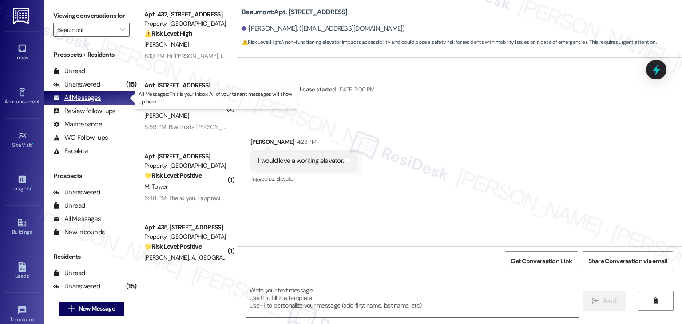
type textarea "Fetching suggested responses. Please feel free to read through the conversation…"
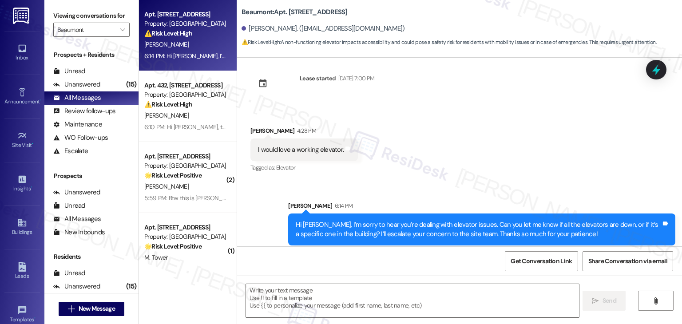
scroll to position [18, 0]
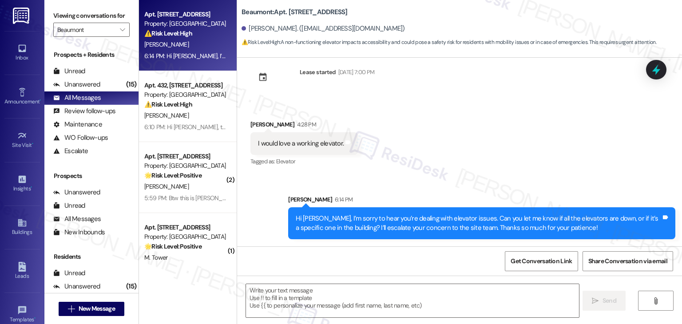
click at [496, 140] on div "Received via SMS Michael Bates 4:28 PM I would love a working elevator. Tags an…" at bounding box center [459, 137] width 445 height 75
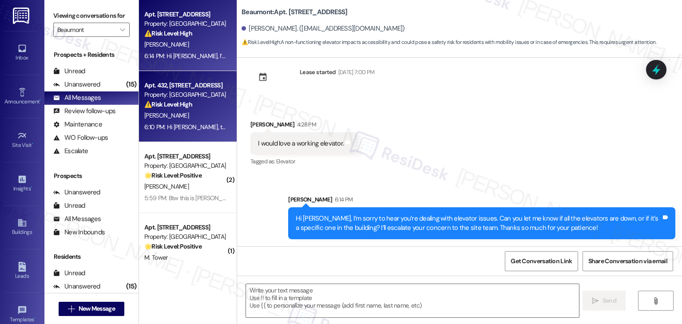
click at [212, 134] on div "Apt. 432, 1525 N 14th Ave Property: Beaumont ⚠️ Risk Level: High The resident i…" at bounding box center [188, 106] width 98 height 71
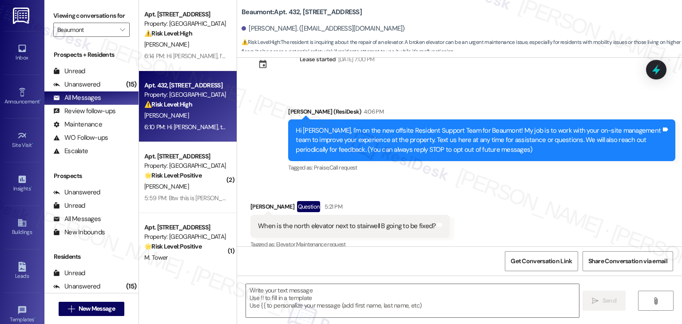
scroll to position [41, 0]
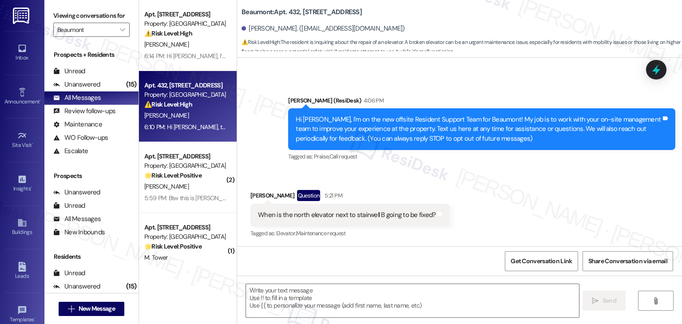
type textarea "Fetching suggested responses. Please feel free to read through the conversation…"
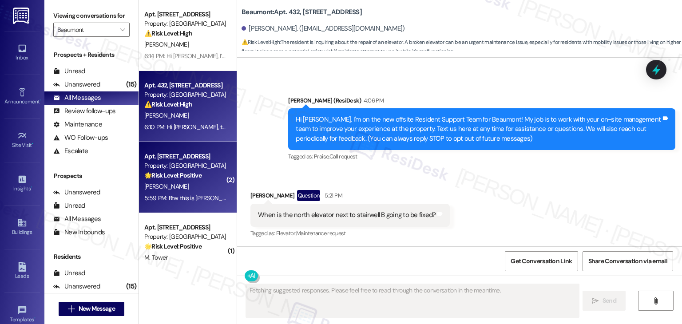
click at [176, 188] on div "[PERSON_NAME]" at bounding box center [185, 186] width 84 height 11
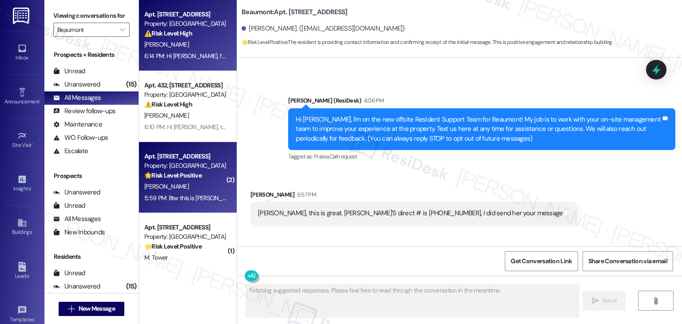
scroll to position [76, 0]
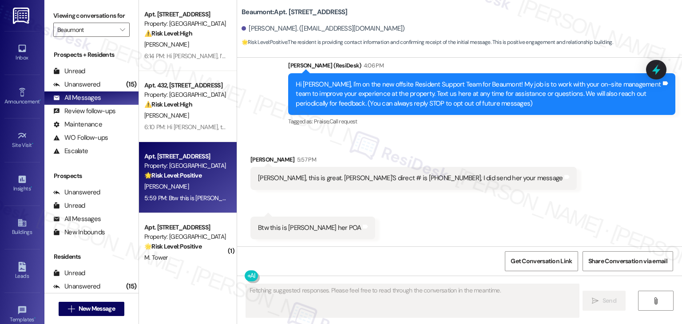
click at [195, 164] on div "Property: [GEOGRAPHIC_DATA]" at bounding box center [185, 165] width 82 height 9
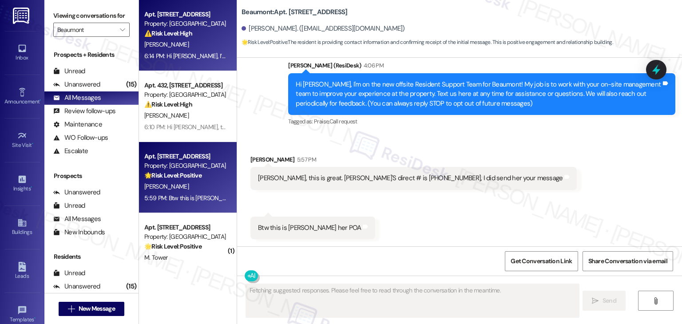
click at [204, 59] on div "6:14 PM: Hi Michael, I’m sorry to hear you’re dealing with elevator issues. Can…" at bounding box center [458, 56] width 629 height 8
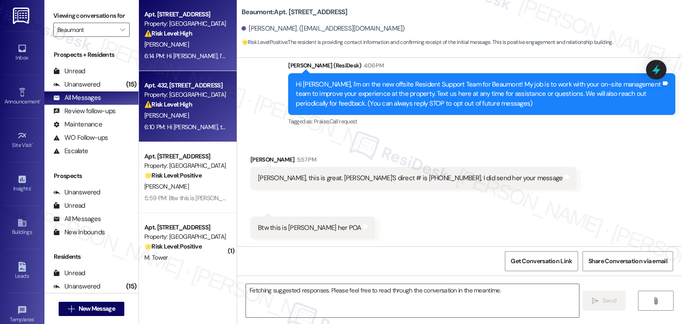
click at [197, 108] on div "⚠️ Risk Level: High The resident is inquiring about the repair of an elevator. …" at bounding box center [185, 104] width 82 height 9
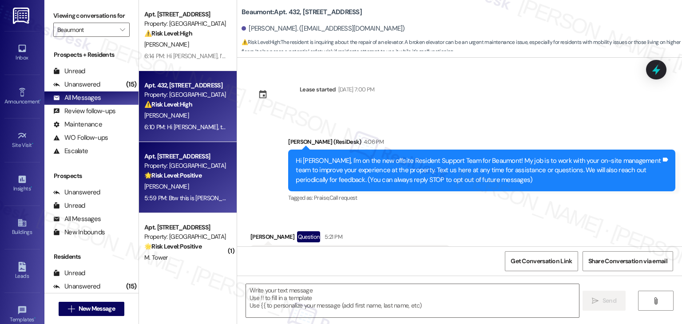
scroll to position [41, 0]
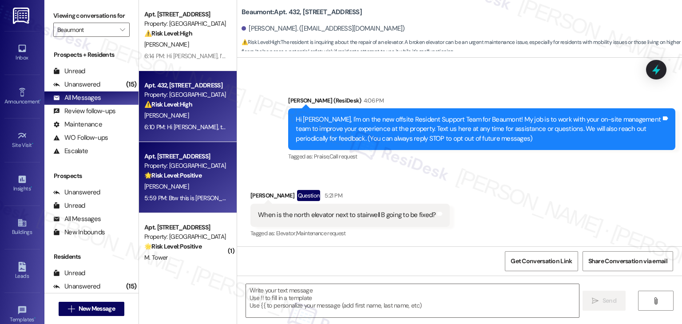
type textarea "Fetching suggested responses. Please feel free to read through the conversation…"
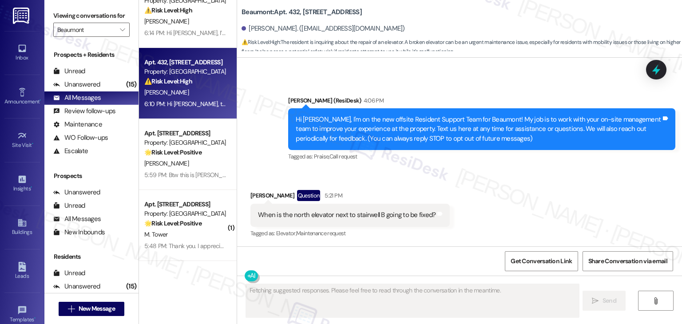
scroll to position [89, 0]
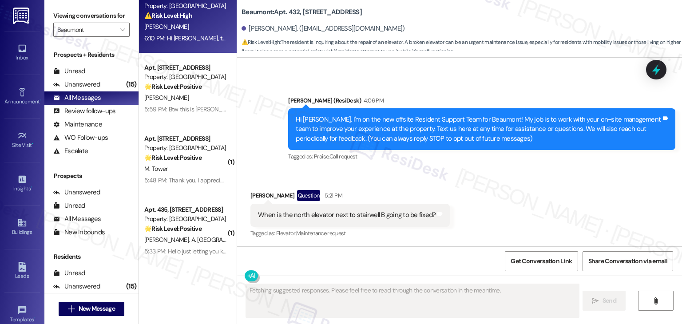
click at [505, 193] on div "Received via SMS Eric Peverley Question 5:21 PM When is the north elevator next…" at bounding box center [459, 208] width 445 height 77
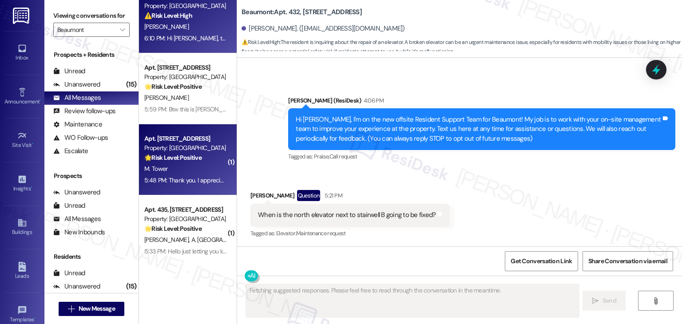
click at [195, 176] on div "5:48 PM: Thank you. I appreciate this! 5:48 PM: Thank you. I appreciate this!" at bounding box center [185, 180] width 84 height 11
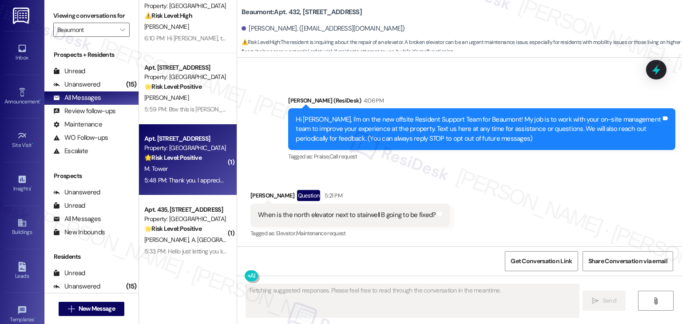
scroll to position [40, 0]
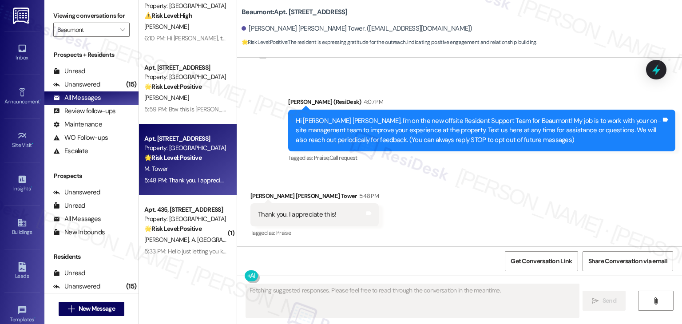
click at [441, 200] on div "Received via SMS Mary Ann Tower 5:48 PM Thank you. I appreciate this! Tags and …" at bounding box center [459, 208] width 445 height 75
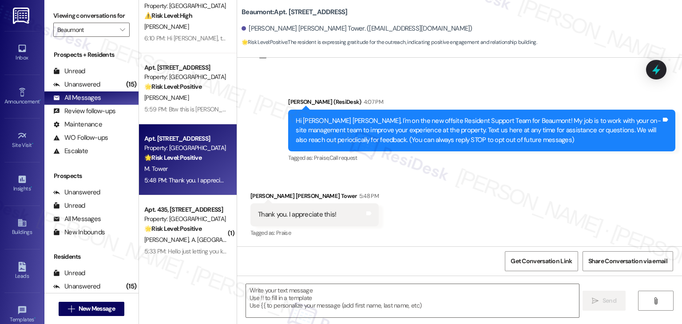
click at [382, 215] on div "Received via SMS Mary Ann Tower 5:48 PM Thank you. I appreciate this! Tags and …" at bounding box center [459, 208] width 445 height 75
click at [393, 258] on div "Get Conversation Link Share Conversation via email" at bounding box center [459, 261] width 445 height 29
click at [408, 199] on div "Received via SMS Mary Ann Tower 5:48 PM Thank you. I appreciate this! Tags and …" at bounding box center [459, 208] width 445 height 75
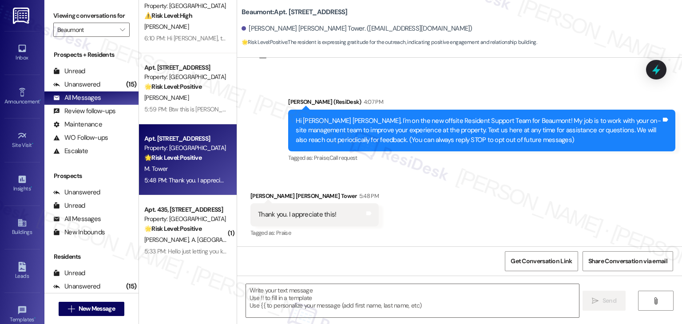
click at [408, 199] on div "Received via SMS Mary Ann Tower 5:48 PM Thank you. I appreciate this! Tags and …" at bounding box center [459, 208] width 445 height 75
click at [419, 257] on div "Get Conversation Link Share Conversation via email" at bounding box center [459, 261] width 445 height 29
click at [418, 227] on div "Received via SMS Mary Ann Tower 5:48 PM Thank you. I appreciate this! Tags and …" at bounding box center [459, 208] width 445 height 75
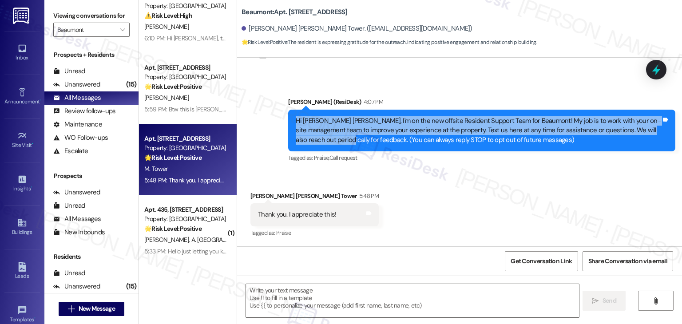
drag, startPoint x: 317, startPoint y: 141, endPoint x: 277, endPoint y: 116, distance: 47.5
click at [282, 116] on div "Announcement, sent via SMS Dottie (ResiDesk) 4:07 PM Hi Mary Ann, I'm on the ne…" at bounding box center [482, 131] width 401 height 81
copy div "Hi Mary Ann, I'm on the new offsite Resident Support Team for Beaumont! My job …"
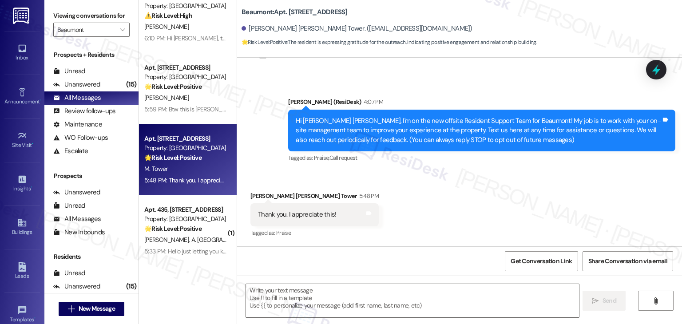
click at [285, 209] on div "Thank you. I appreciate this! Tags and notes" at bounding box center [315, 214] width 128 height 23
copy div "Thank you. I appreciate this! Tags and notes"
click at [407, 294] on textarea at bounding box center [412, 300] width 333 height 33
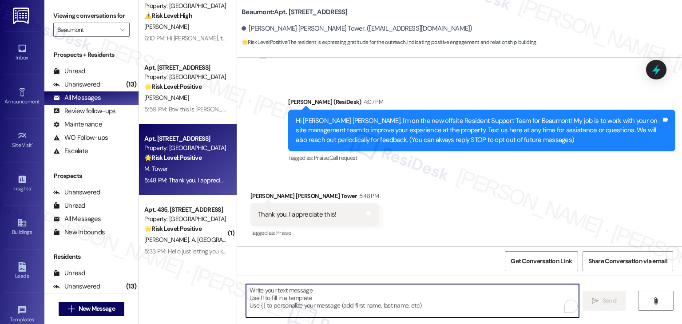
paste textarea "You’re very welcome, Mary Ann! 😊 We’re glad to be here to support you. Feel fre…"
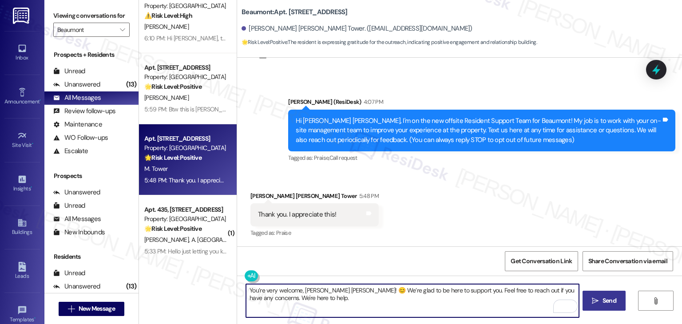
type textarea "You’re very welcome, Mary Ann! 😊 We’re glad to be here to support you. Feel fre…"
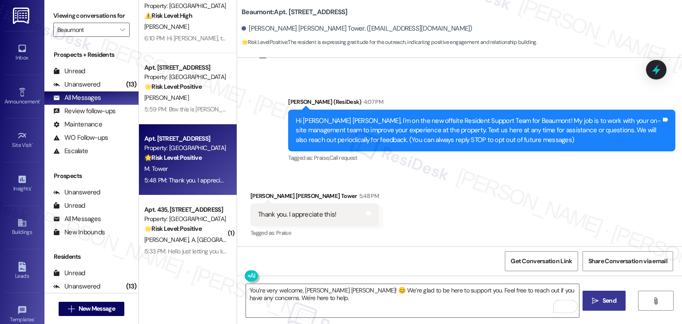
click at [605, 300] on span "Send" at bounding box center [610, 300] width 14 height 9
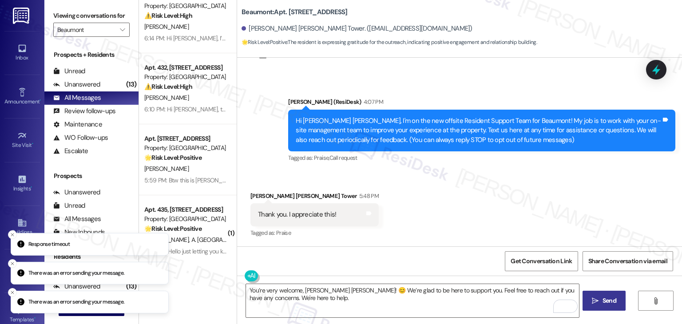
scroll to position [40, 0]
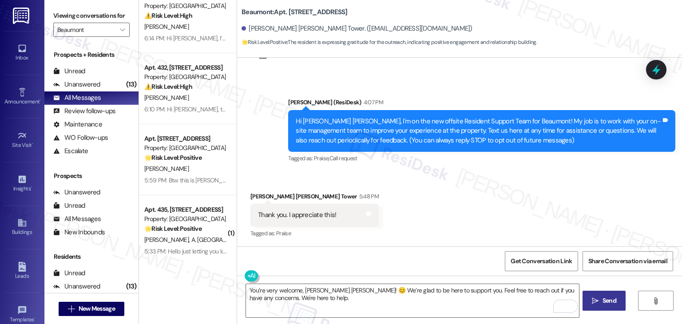
click at [407, 163] on div "Tagged as: Praise , Click to highlight conversations about Praise Call request …" at bounding box center [481, 158] width 387 height 13
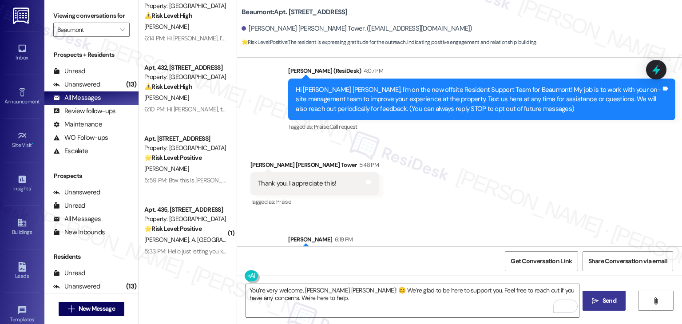
scroll to position [111, 0]
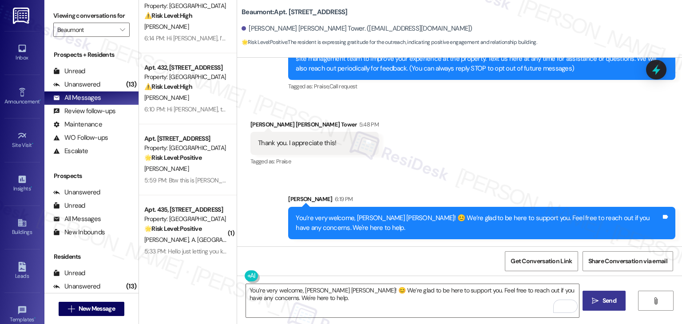
click at [189, 260] on div "Apt. 334, 1525 N 14th Ave Property: Beaumont 🌟 Risk Level: Positive The residen…" at bounding box center [188, 130] width 98 height 261
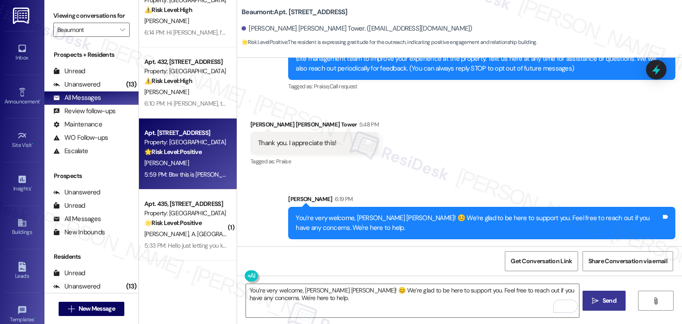
click at [199, 179] on div "5:59 PM: Btw this is Jim her POA 5:59 PM: Btw this is Jim her POA" at bounding box center [185, 174] width 84 height 11
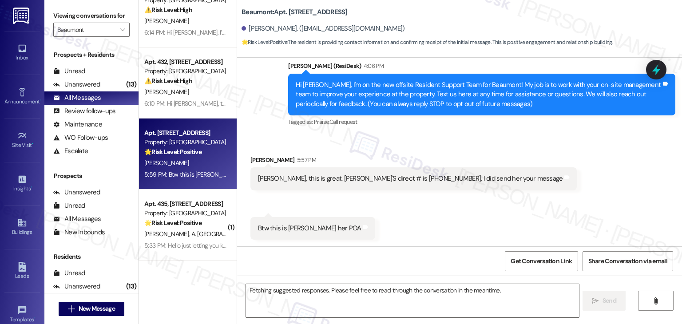
scroll to position [76, 0]
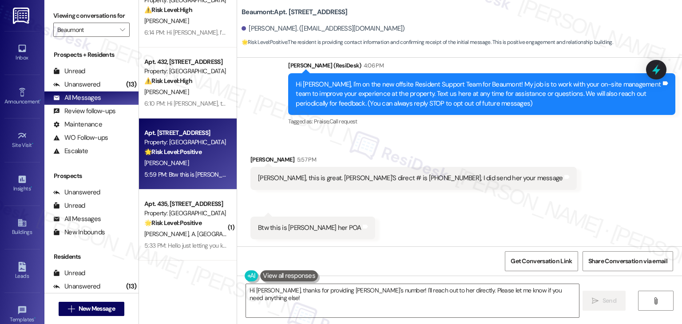
click at [432, 208] on div "Received via SMS [PERSON_NAME] 5:57 PM [PERSON_NAME], this is great. [PERSON_NA…" at bounding box center [459, 190] width 445 height 111
click at [424, 213] on div "Received via SMS [PERSON_NAME] 5:57 PM [PERSON_NAME], this is great. [PERSON_NA…" at bounding box center [459, 190] width 445 height 111
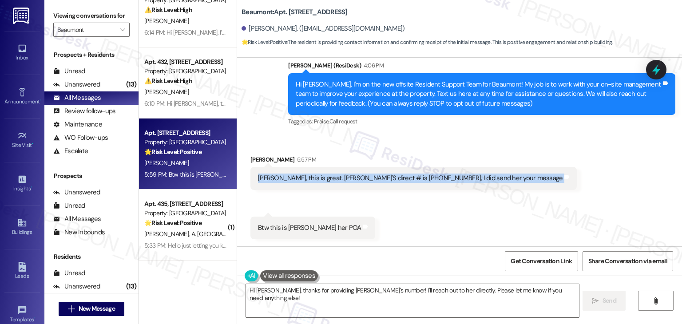
click at [424, 213] on div "Received via SMS [PERSON_NAME] 5:57 PM [PERSON_NAME], this is great. [PERSON_NA…" at bounding box center [459, 190] width 445 height 111
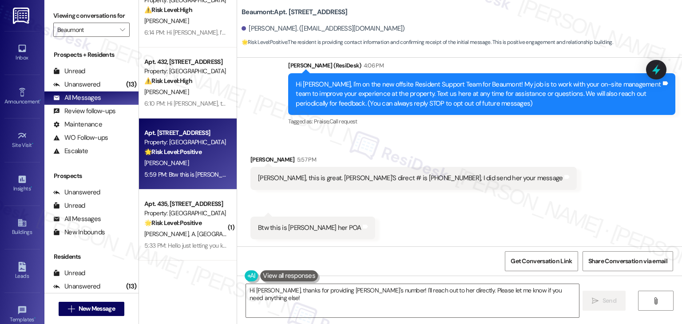
click at [424, 213] on div "Received via SMS [PERSON_NAME] 5:57 PM [PERSON_NAME], this is great. [PERSON_NA…" at bounding box center [459, 190] width 445 height 111
drag, startPoint x: 272, startPoint y: 176, endPoint x: 322, endPoint y: 178, distance: 49.8
click at [322, 178] on div "[PERSON_NAME], this is great. [PERSON_NAME]'S direct # is [PHONE_NUMBER], I did…" at bounding box center [410, 178] width 305 height 9
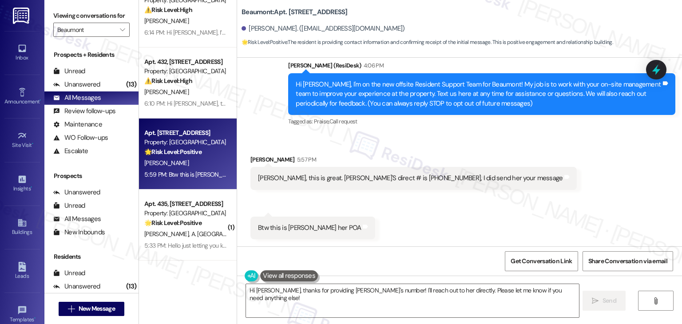
click at [366, 207] on div "Received via SMS [PERSON_NAME] 5:57 PM [PERSON_NAME], this is great. [PERSON_NA…" at bounding box center [459, 190] width 445 height 111
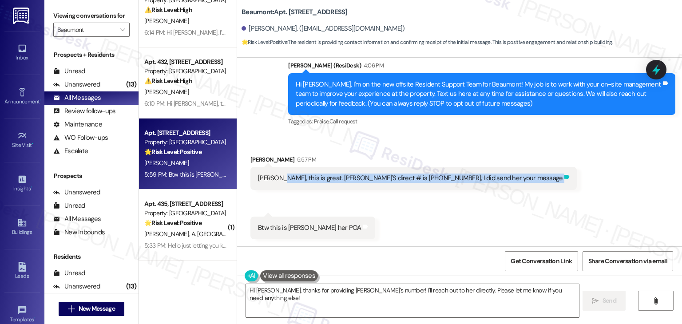
drag, startPoint x: 272, startPoint y: 177, endPoint x: 475, endPoint y: 180, distance: 203.0
click at [475, 180] on div "Dottie, this is great. GINA'S direct # is 406 640 0611, I did send her your mes…" at bounding box center [414, 178] width 327 height 23
copy div "this is great. GINA'S direct # is 406 640 0611, I did send her your message Tag…"
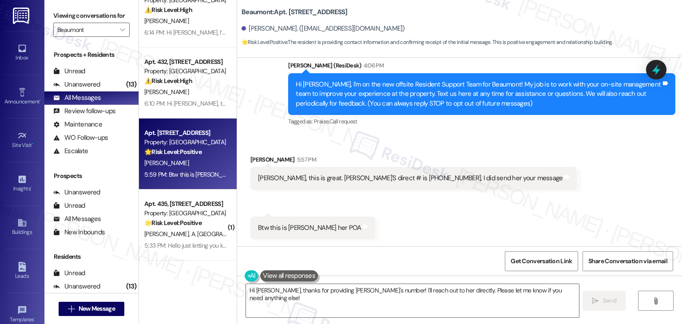
click at [265, 228] on div "Btw this is [PERSON_NAME] her POA" at bounding box center [309, 227] width 103 height 9
copy div "Btw this is Jim her POA Tags and notes"
click at [378, 291] on textarea "Hi Jim, thanks for providing Gina's number! I'll reach out to her directly. Ple…" at bounding box center [412, 300] width 333 height 33
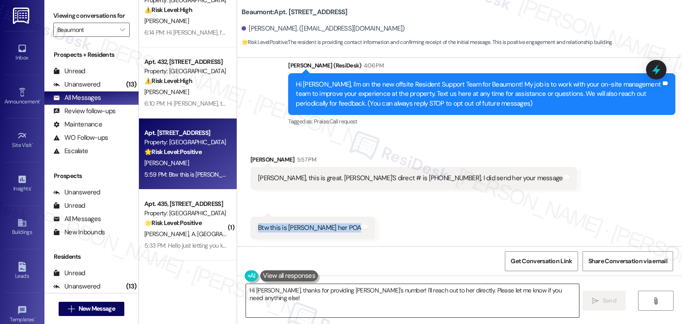
click at [378, 291] on textarea "Hi Jim, thanks for providing Gina's number! I'll reach out to her directly. Ple…" at bounding box center [412, 300] width 333 height 33
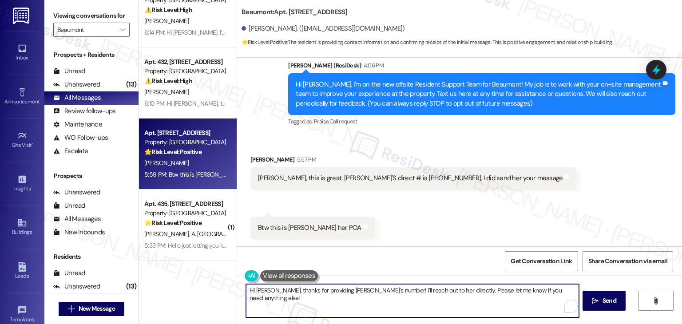
click at [378, 291] on textarea "Hi Jim, thanks for providing Gina's number! I'll reach out to her directly. Ple…" at bounding box center [412, 300] width 333 height 33
paste textarea "Thank you for sharing that information, Jim! I appreciate you passing along the…"
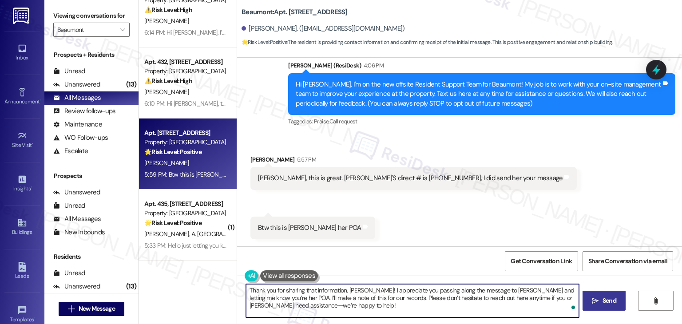
type textarea "Thank you for sharing that information, [PERSON_NAME]! I appreciate you passing…"
click at [609, 303] on span "Send" at bounding box center [610, 300] width 14 height 9
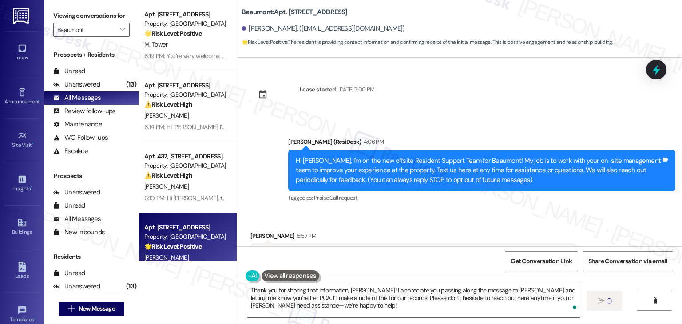
scroll to position [76, 0]
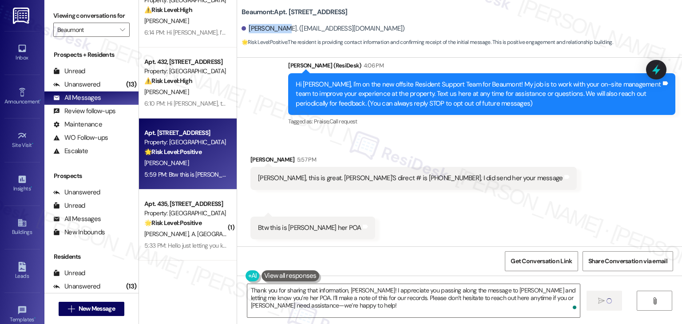
drag, startPoint x: 275, startPoint y: 29, endPoint x: 243, endPoint y: 25, distance: 31.9
click at [243, 25] on div "[PERSON_NAME]. ([EMAIL_ADDRESS][DOMAIN_NAME])" at bounding box center [323, 28] width 163 height 9
copy div "[PERSON_NAME]"
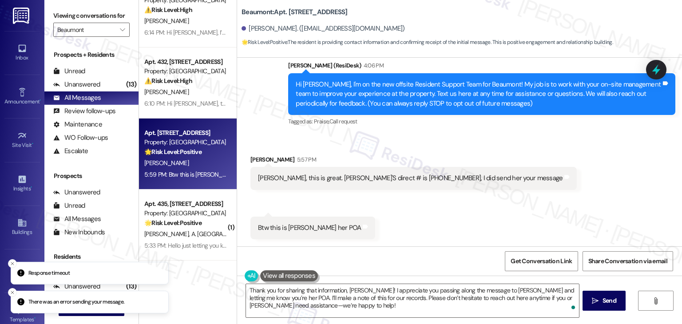
click at [569, 199] on div "Received via SMS [PERSON_NAME] 5:57 PM [PERSON_NAME], this is great. [PERSON_NA…" at bounding box center [459, 190] width 445 height 111
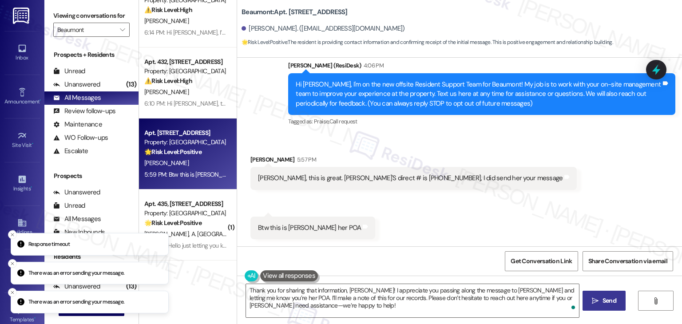
click at [609, 299] on span "Send" at bounding box center [610, 300] width 14 height 9
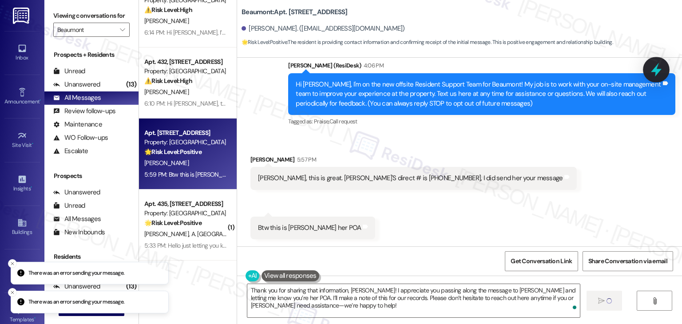
click at [653, 73] on icon at bounding box center [656, 69] width 15 height 15
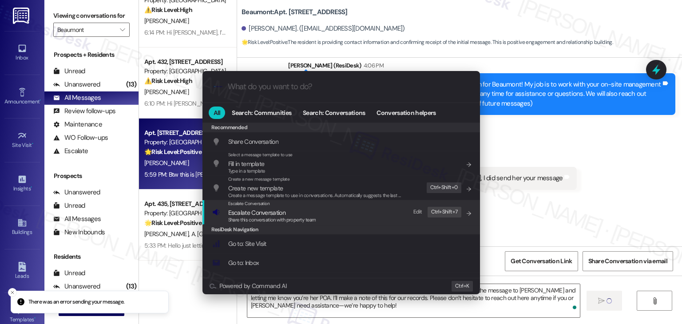
click at [291, 215] on span "Escalate Conversation" at bounding box center [272, 213] width 88 height 10
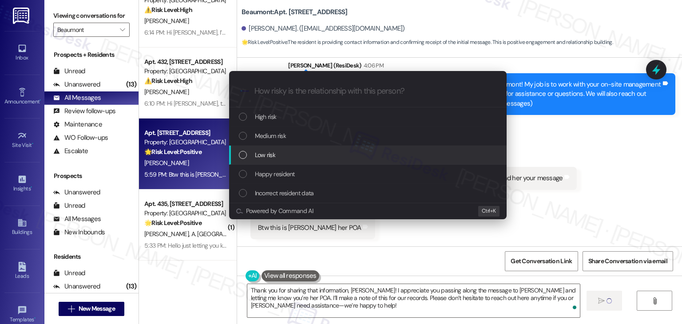
click at [241, 153] on div "List of options" at bounding box center [243, 155] width 8 height 8
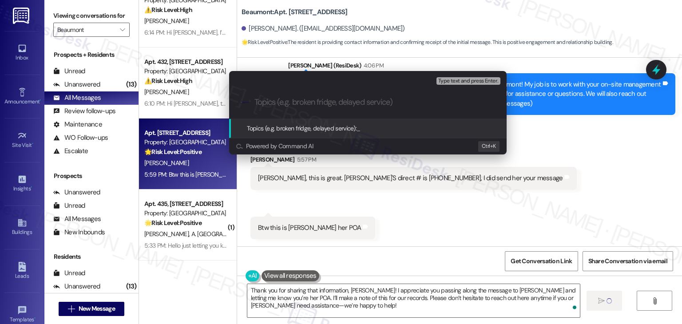
paste input "Resident Contact Update – [PERSON_NAME] New Phone Number ([PHONE_NUMBER])"
type input "Resident Contact Update – [PERSON_NAME] New Phone Number ([PHONE_NUMBER])"
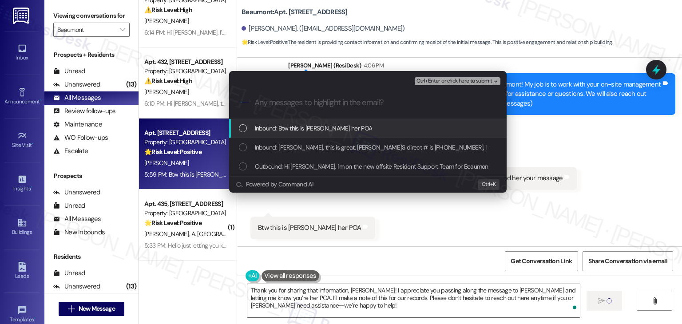
click at [237, 126] on div "Inbound: Btw this is [PERSON_NAME] her POA" at bounding box center [368, 128] width 278 height 19
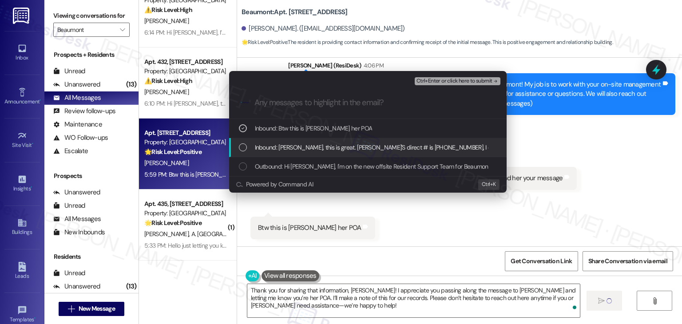
click at [243, 147] on div "List of options" at bounding box center [243, 147] width 8 height 8
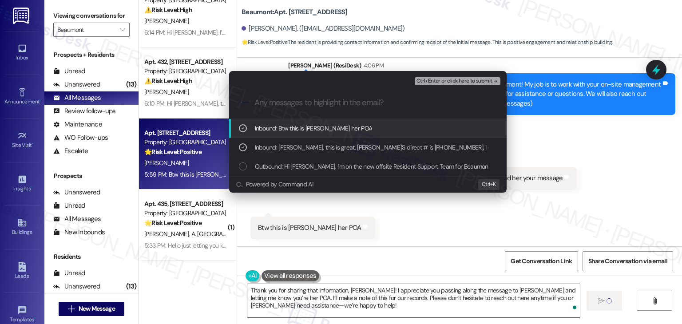
click at [467, 78] on span "Ctrl+Enter or click here to submit" at bounding box center [455, 81] width 76 height 6
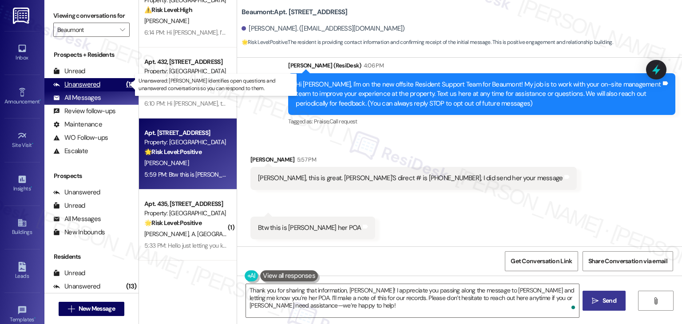
click at [84, 87] on div "Unanswered" at bounding box center [76, 84] width 47 height 9
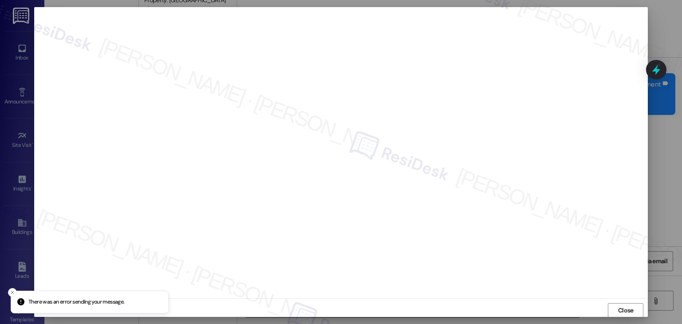
scroll to position [76, 0]
click at [611, 304] on button "Close" at bounding box center [626, 310] width 36 height 14
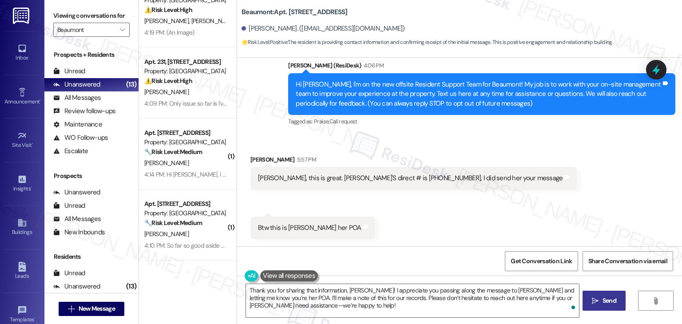
scroll to position [157, 0]
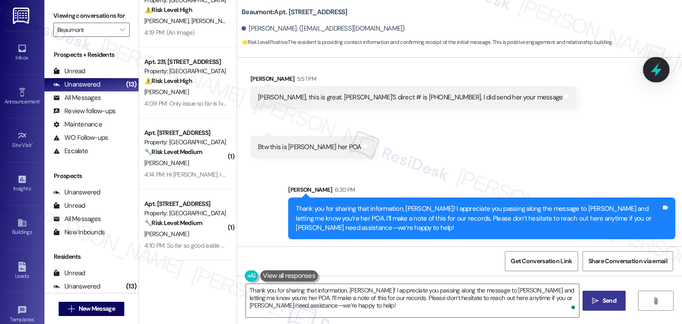
click at [657, 75] on icon at bounding box center [656, 70] width 11 height 14
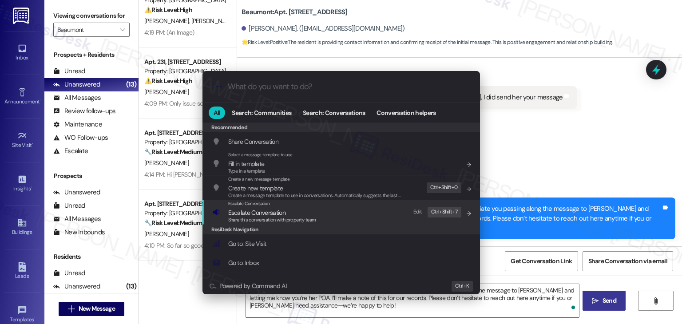
click at [295, 216] on div "Share this conversation with property team" at bounding box center [272, 220] width 88 height 8
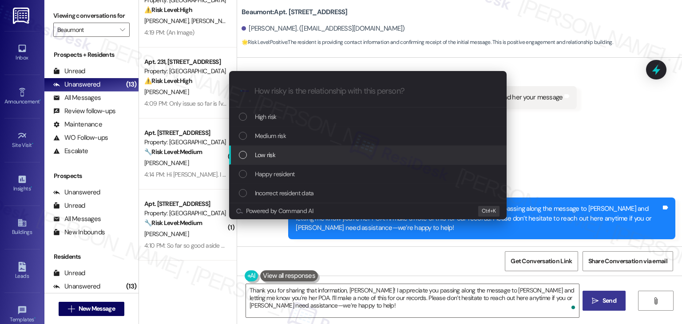
click at [245, 157] on div "List of options" at bounding box center [243, 155] width 8 height 8
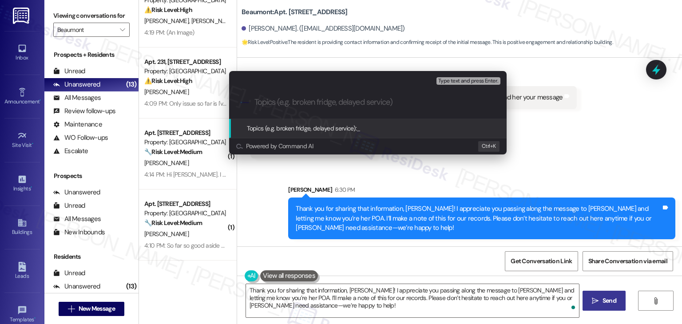
paste input "Resident Contact Update – [PERSON_NAME] New Phone Number ([PHONE_NUMBER])"
type input "Resident Contact Update – [PERSON_NAME] New Phone Number ([PHONE_NUMBER])"
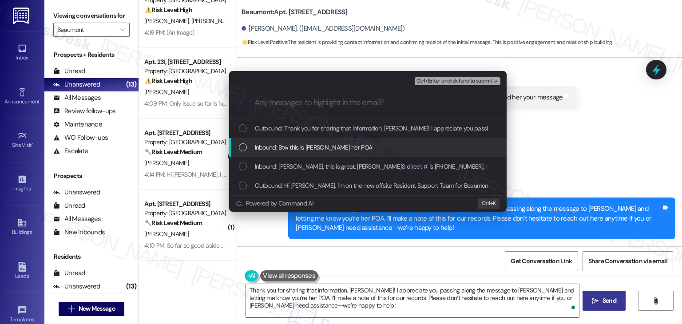
click at [239, 147] on div "List of options" at bounding box center [243, 147] width 8 height 8
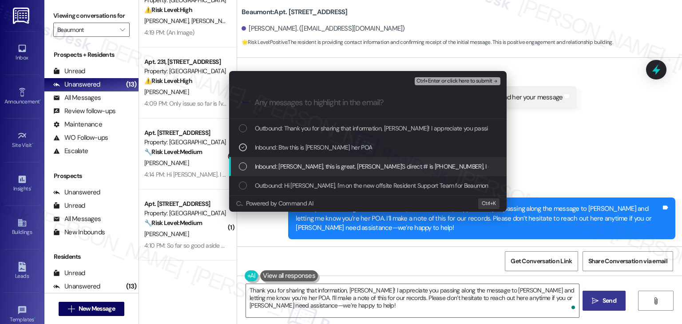
click at [241, 166] on div "List of options" at bounding box center [243, 167] width 8 height 8
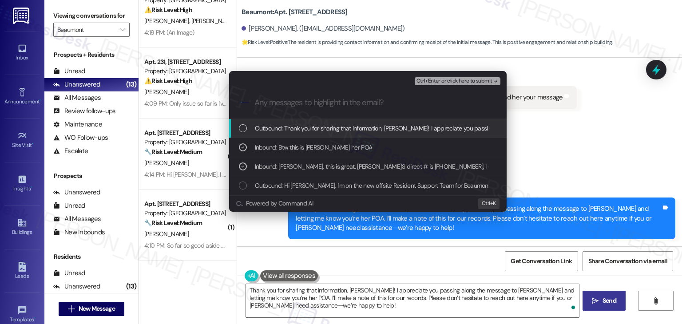
click at [463, 78] on span "Ctrl+Enter or click here to submit" at bounding box center [455, 81] width 76 height 6
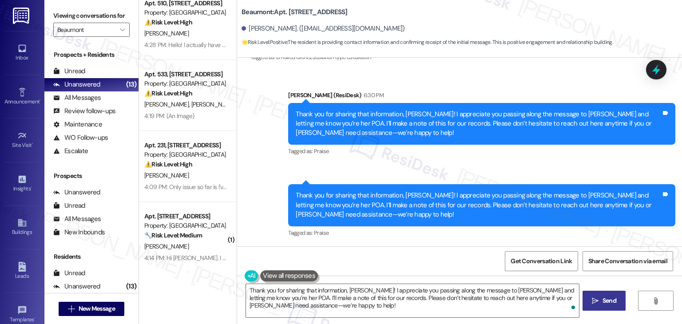
scroll to position [6, 0]
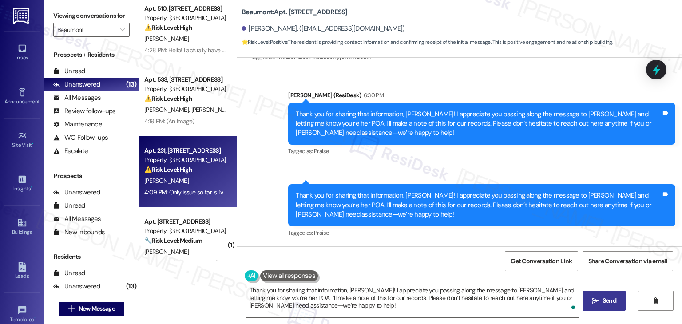
click at [201, 204] on div "Apt. 231, [STREET_ADDRESS] Property: Beaumont ⚠️ Risk Level: High The resident …" at bounding box center [188, 171] width 98 height 71
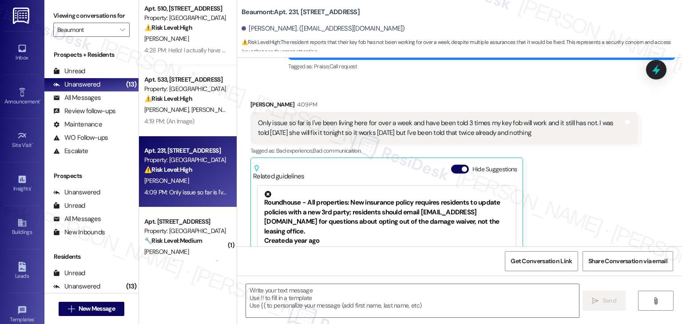
type textarea "Fetching suggested responses. Please feel free to read through the conversation…"
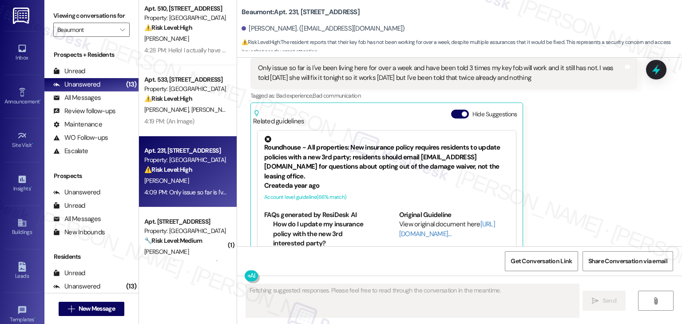
scroll to position [205, 0]
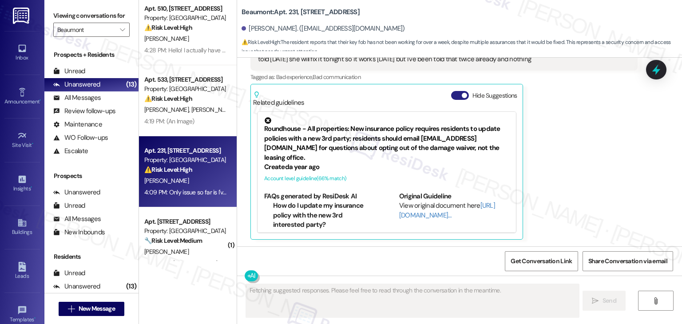
click at [451, 91] on button "Hide Suggestions" at bounding box center [460, 95] width 18 height 9
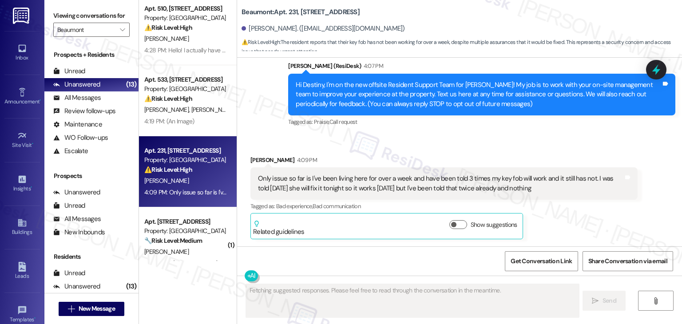
click at [416, 146] on div "Received via SMS [PERSON_NAME] 4:09 PM Only issue so far is I've been living he…" at bounding box center [459, 190] width 445 height 111
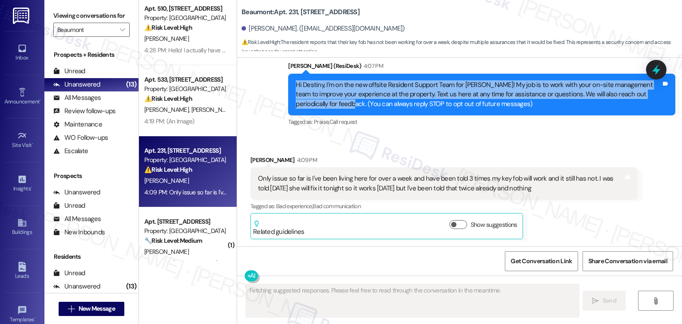
drag, startPoint x: 319, startPoint y: 108, endPoint x: 283, endPoint y: 82, distance: 44.3
click at [288, 82] on div "Hi Destiny, I'm on the new offsite Resident Support Team for [PERSON_NAME]! My …" at bounding box center [481, 95] width 387 height 42
copy div "Hi Destiny, I'm on the new offsite Resident Support Team for [PERSON_NAME]! My …"
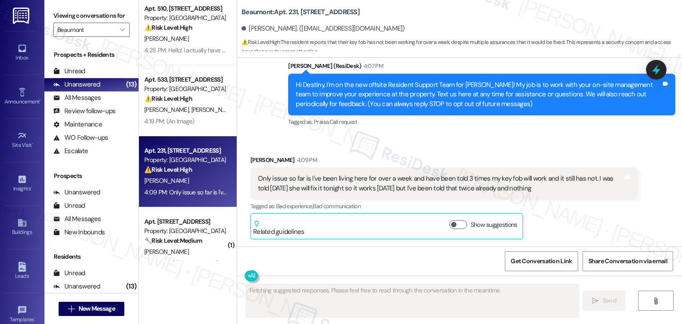
click at [345, 181] on div "Only issue so far is I've been living here for over a week and have been told 3…" at bounding box center [441, 183] width 366 height 19
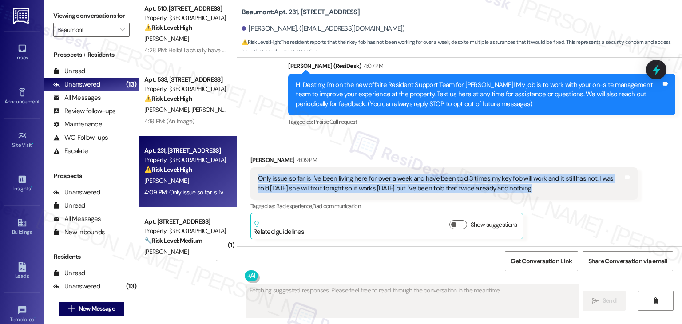
click at [345, 181] on div "Only issue so far is I've been living here for over a week and have been told 3…" at bounding box center [441, 183] width 366 height 19
copy div "Only issue so far is I've been living here for over a week and have been told 3…"
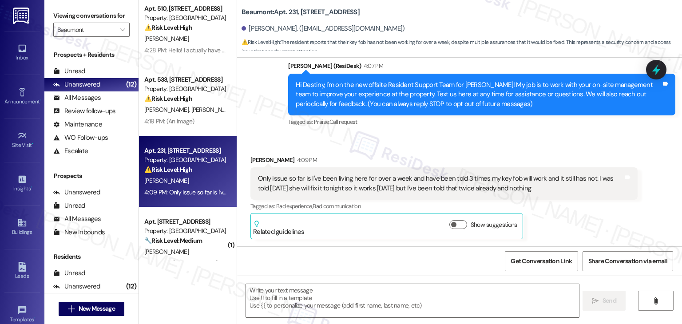
click at [567, 226] on div "[PERSON_NAME] 4:09 PM Only issue so far is I've been living here for over a wee…" at bounding box center [444, 197] width 387 height 84
click at [391, 294] on textarea at bounding box center [412, 300] width 333 height 33
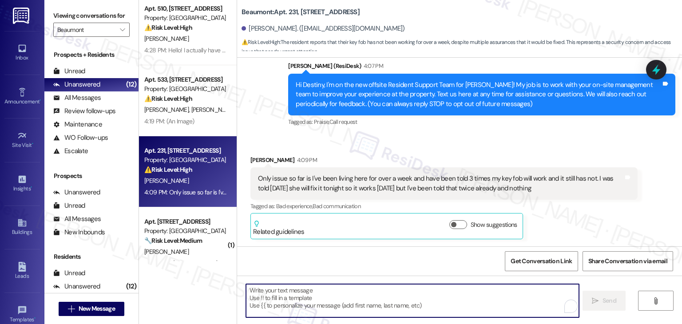
paste textarea "Hi Destiny, thank you for sharing this with me. I’m sorry you’ve had to deal wi…"
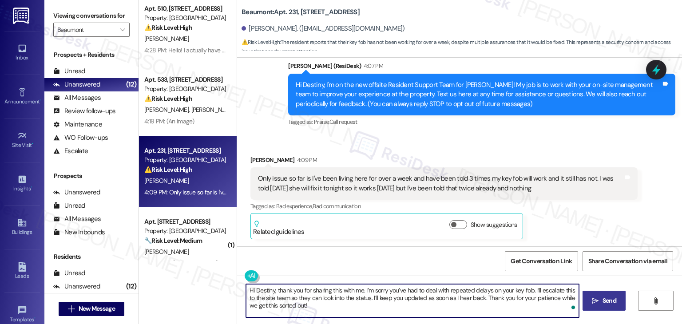
type textarea "Hi Destiny, thank you for sharing this with me. I’m sorry you’ve had to deal wi…"
click at [603, 299] on span "Send" at bounding box center [610, 300] width 14 height 9
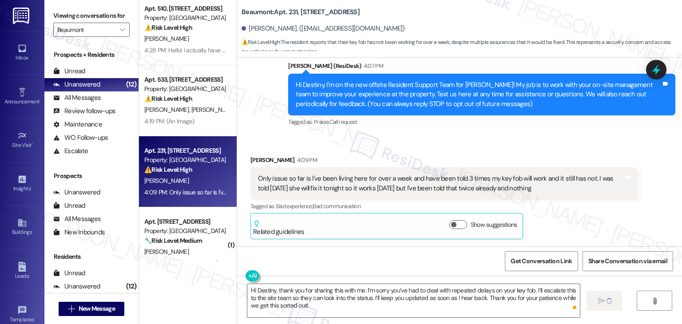
click at [494, 147] on div "Received via SMS [PERSON_NAME] 4:09 PM Only issue so far is I've been living he…" at bounding box center [459, 190] width 445 height 111
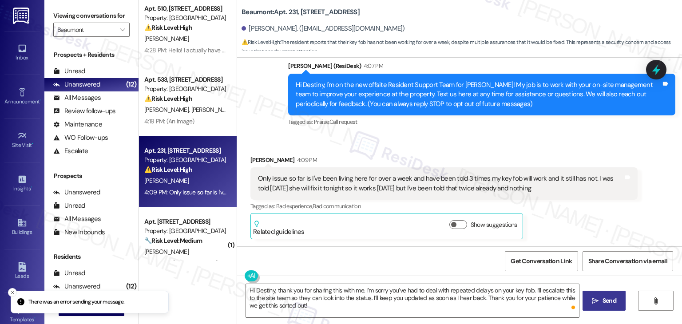
click at [613, 303] on span "Send" at bounding box center [610, 300] width 14 height 9
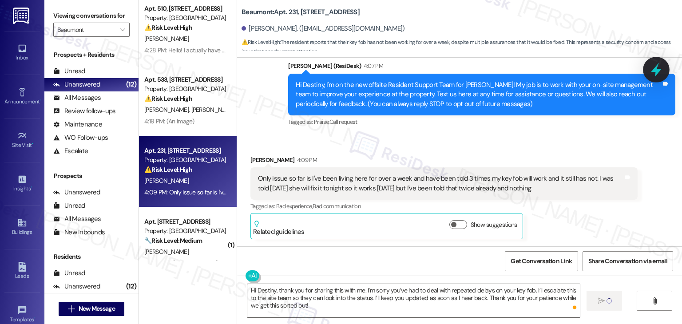
click at [654, 69] on icon at bounding box center [656, 70] width 11 height 14
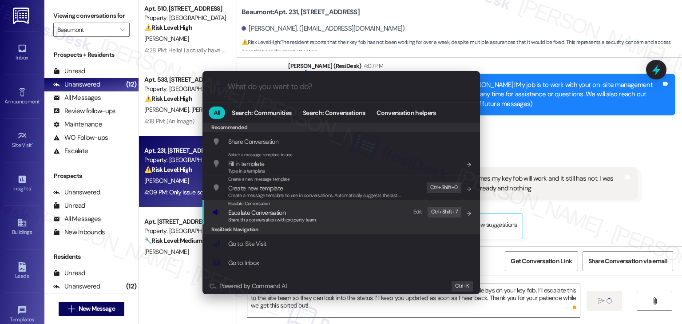
click at [247, 215] on span "Escalate Conversation" at bounding box center [256, 213] width 57 height 8
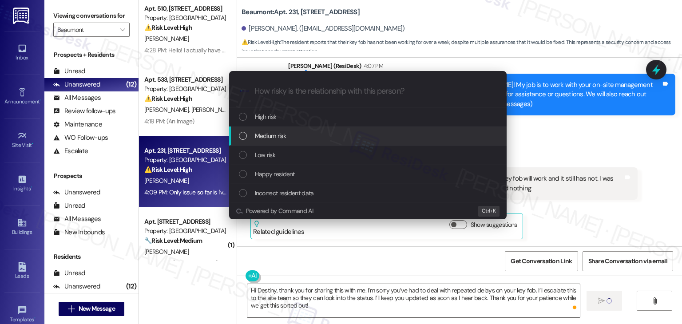
click at [243, 135] on div "List of options" at bounding box center [243, 136] width 8 height 8
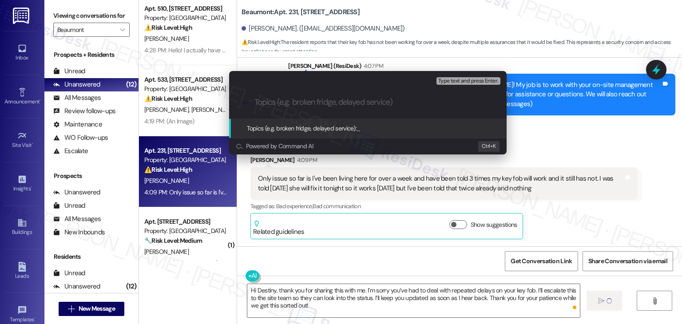
paste input "Resident Concern – Key Fob Not Functioning After Multiple Attempts"
type input "Resident Concern – Key Fob Not Functioning After Multiple Attempts"
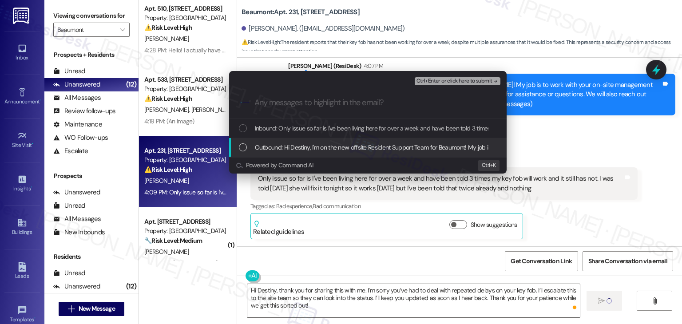
click at [592, 148] on div "Escalate Conversation Medium risk Resident Concern – Key Fob Not Functioning Af…" at bounding box center [341, 162] width 682 height 324
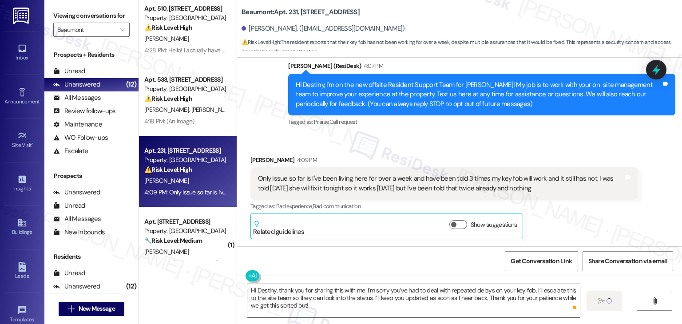
click at [609, 226] on div "[PERSON_NAME] 4:09 PM Only issue so far is I've been living here for over a wee…" at bounding box center [444, 197] width 387 height 84
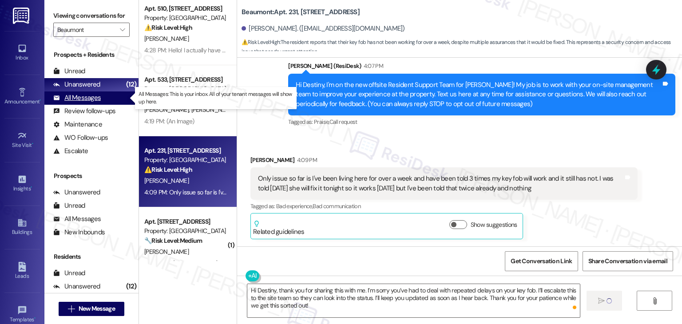
click at [102, 95] on div "All Messages (undefined)" at bounding box center [91, 98] width 94 height 13
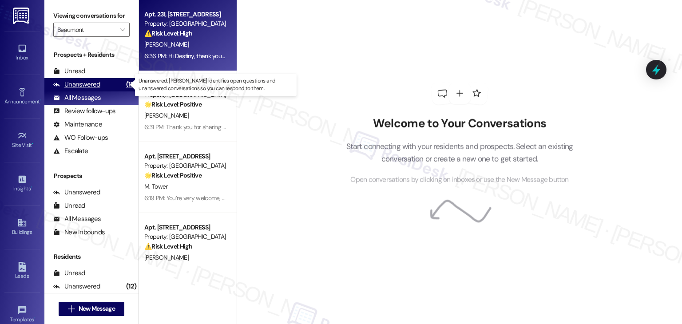
click at [99, 84] on div "Unanswered (12)" at bounding box center [91, 84] width 94 height 13
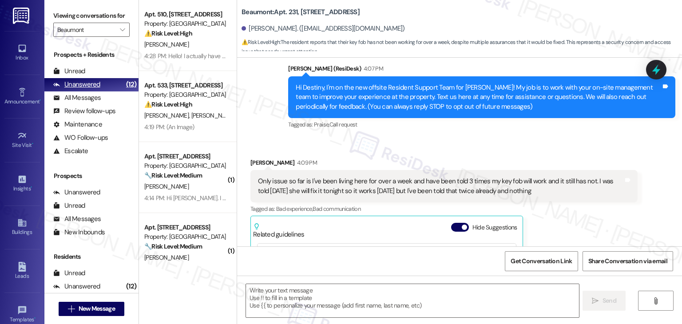
scroll to position [205, 0]
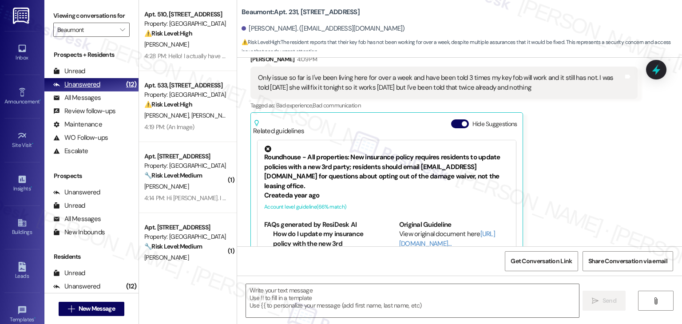
type textarea "Fetching suggested responses. Please feel free to read through the conversation…"
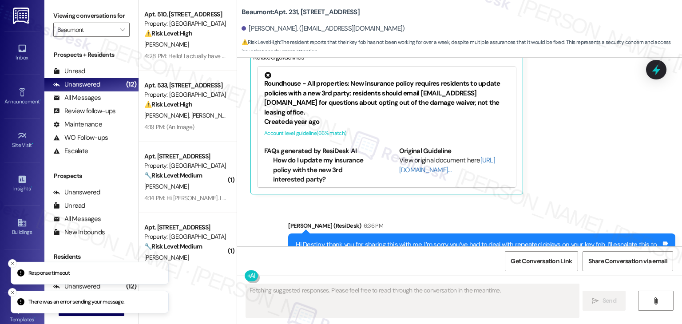
scroll to position [286, 0]
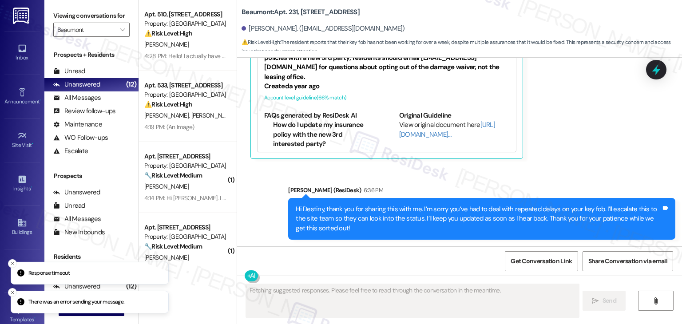
drag, startPoint x: 572, startPoint y: 133, endPoint x: 620, endPoint y: 100, distance: 57.9
click at [572, 132] on div "[PERSON_NAME] 4:09 PM Only issue so far is I've been living here for over a wee…" at bounding box center [444, 52] width 387 height 214
click at [657, 72] on icon at bounding box center [656, 70] width 11 height 14
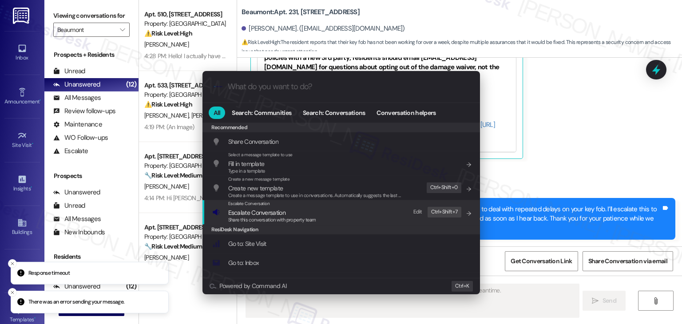
click at [248, 213] on span "Escalate Conversation" at bounding box center [256, 213] width 57 height 8
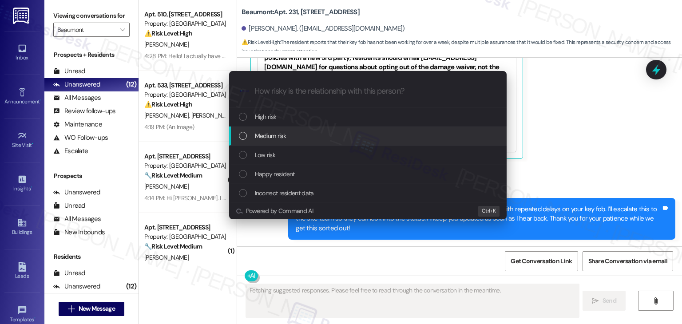
click at [241, 135] on div "List of options" at bounding box center [243, 136] width 8 height 8
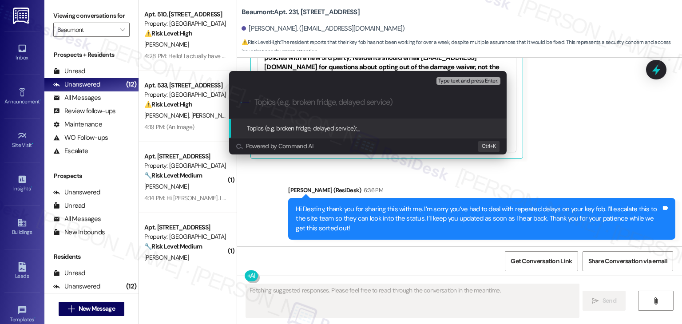
paste input "Resident Concern – Key Fob Not Functioning After Multiple Attempts"
type input "Resident Concern – Key Fob Not Functioning After Multiple Attempts"
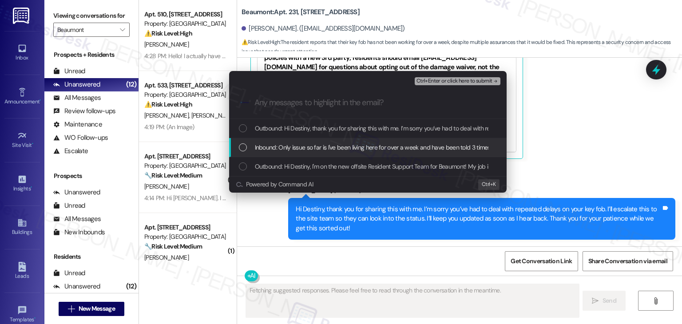
click at [242, 147] on div "List of options" at bounding box center [243, 147] width 8 height 8
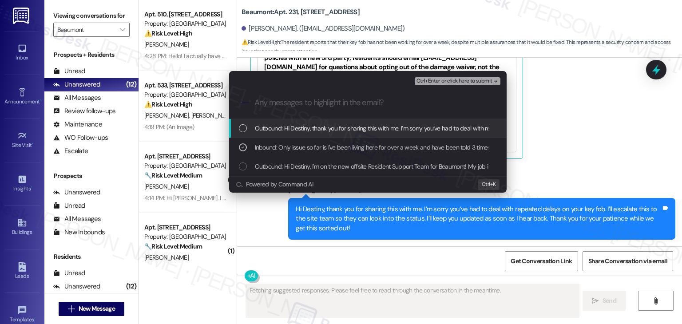
click at [451, 80] on span "Ctrl+Enter or click here to submit" at bounding box center [455, 81] width 76 height 6
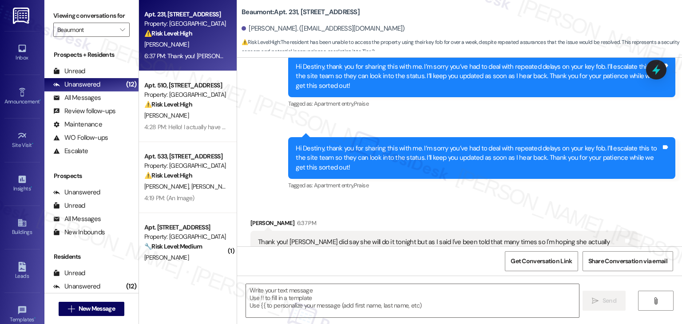
scroll to position [327, 0]
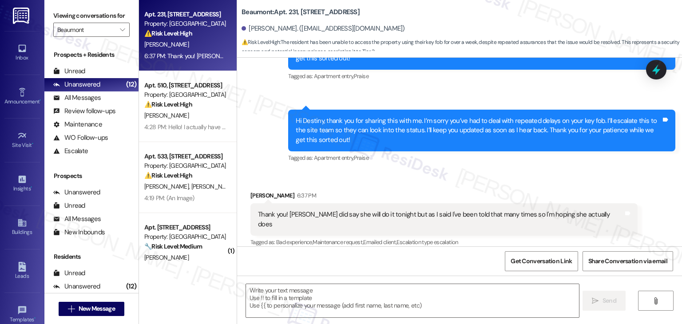
click at [419, 214] on div "Thank you! [PERSON_NAME] did say she will do it tonight but as I said I've been…" at bounding box center [441, 219] width 366 height 19
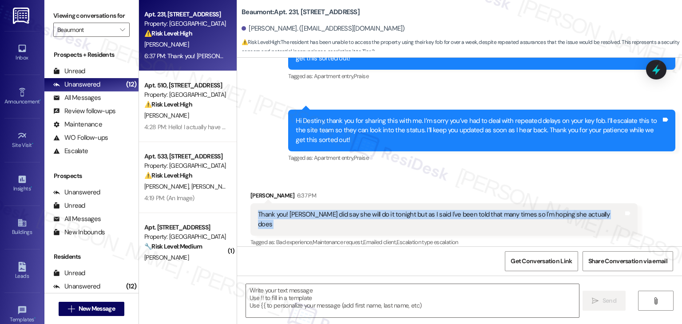
click at [419, 214] on div "Thank you! [PERSON_NAME] did say she will do it tonight but as I said I've been…" at bounding box center [441, 219] width 366 height 19
copy div "Thank you! [PERSON_NAME] did say she will do it tonight but as I said I've been…"
click at [392, 308] on textarea at bounding box center [412, 300] width 333 height 33
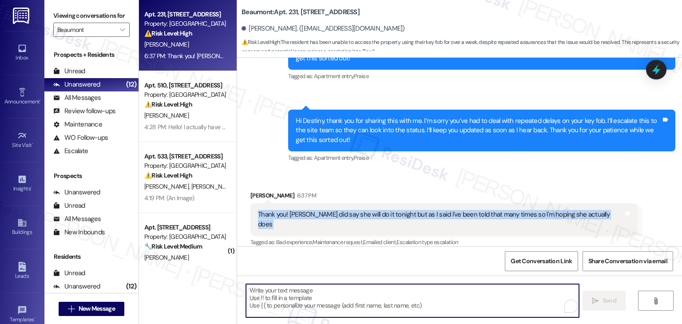
paste textarea "Thanks for letting me know, Destiny. I have followed up with the site team and …"
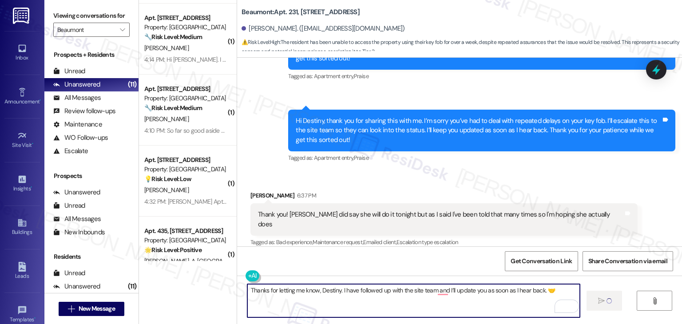
scroll to position [0, 0]
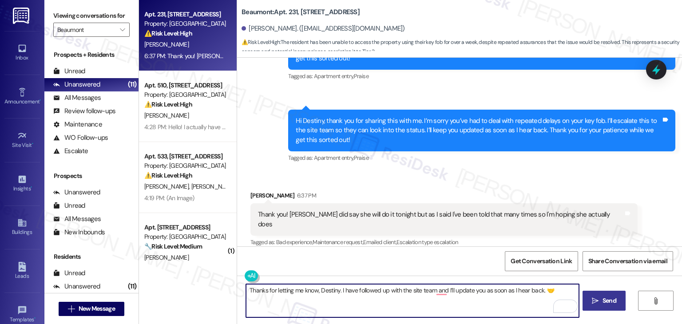
type textarea "Thanks for letting me know, Destiny. I have followed up with the site team and …"
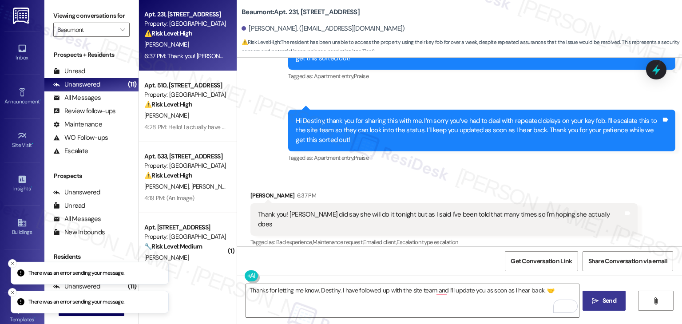
click at [606, 296] on span "Send" at bounding box center [610, 300] width 14 height 9
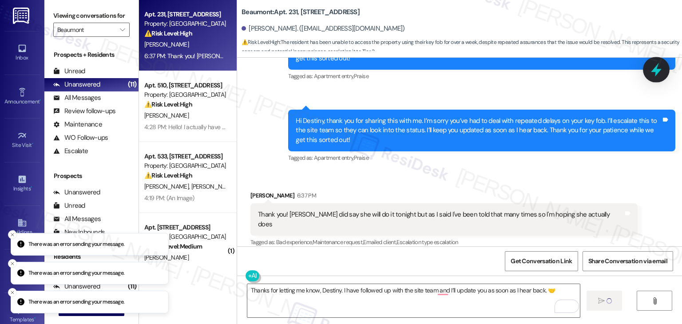
click at [657, 71] on icon at bounding box center [656, 70] width 11 height 14
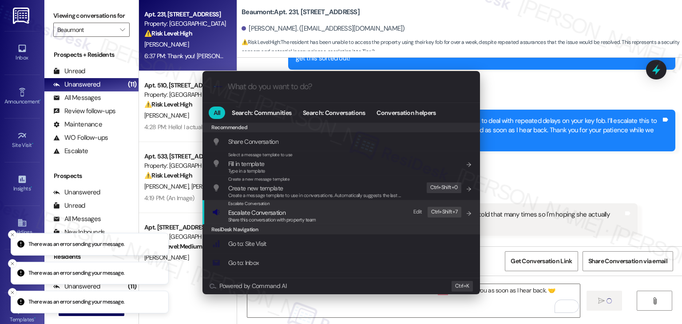
click at [294, 218] on span "Share this conversation with property team" at bounding box center [272, 220] width 88 height 6
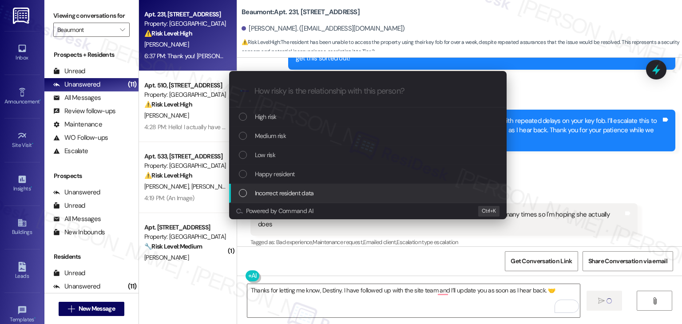
click at [549, 180] on div "Escalate Conversation How risky is the relationship with this person? Topics (e…" at bounding box center [341, 162] width 682 height 324
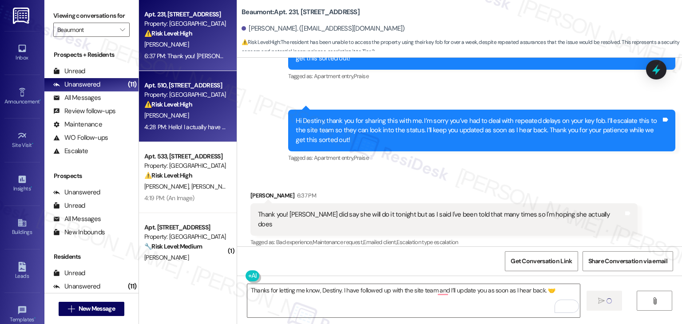
click at [183, 114] on div "[PERSON_NAME]" at bounding box center [185, 115] width 84 height 11
type textarea "Fetching suggested responses. Please feel free to read through the conversation…"
click at [184, 57] on div "6:37 PM: Thank you! [PERSON_NAME] did say she will do it tonight but as I said …" at bounding box center [325, 56] width 362 height 8
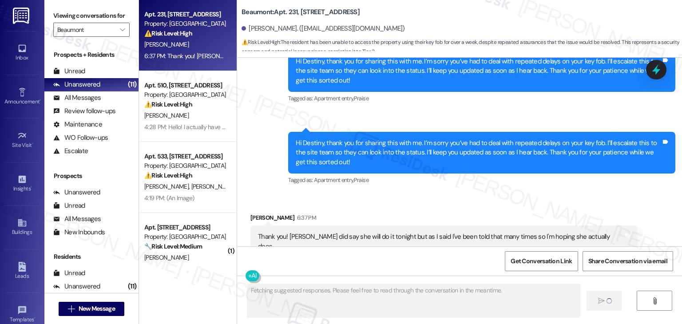
scroll to position [326, 0]
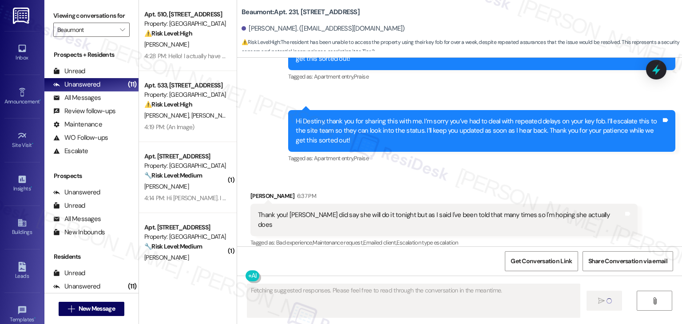
click at [384, 187] on div "Received via SMS [PERSON_NAME] 6:37 PM Thank you! [PERSON_NAME] did say she wil…" at bounding box center [444, 220] width 401 height 71
click at [384, 186] on div "Received via SMS [PERSON_NAME] 6:37 PM Thank you! [PERSON_NAME] did say she wil…" at bounding box center [444, 220] width 401 height 71
click at [382, 177] on div "Received via SMS [PERSON_NAME] 6:37 PM Thank you! [PERSON_NAME] did say she wil…" at bounding box center [459, 213] width 445 height 84
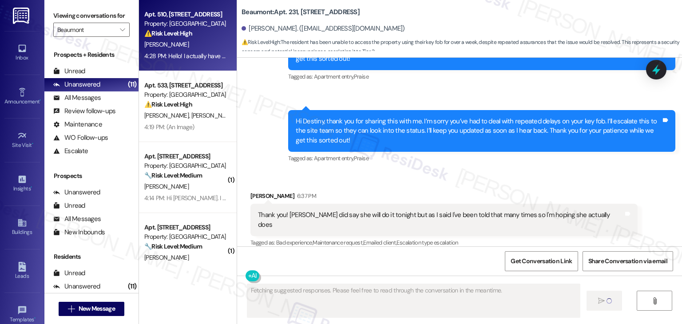
click at [163, 38] on div "⚠️ Risk Level: High The resident is disputing their balance and states they rec…" at bounding box center [185, 33] width 82 height 9
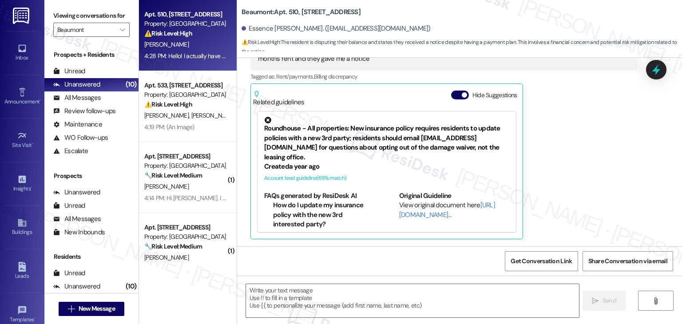
click at [581, 158] on div "Essence [PERSON_NAME] 4:28 PM Hello! I actually have been trying to get ahold o…" at bounding box center [444, 133] width 387 height 214
click at [451, 91] on button "Hide Suggestions" at bounding box center [460, 95] width 18 height 9
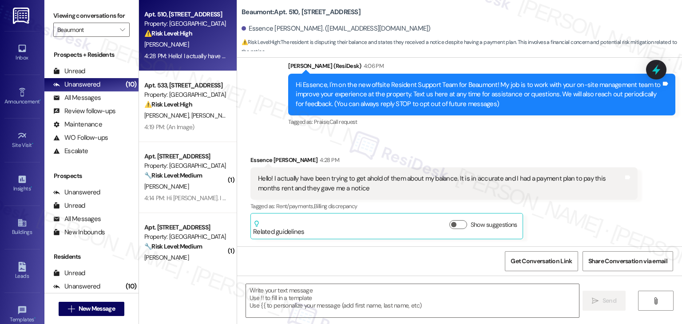
click at [526, 154] on div "Received via SMS Essence [PERSON_NAME] 4:28 PM Hello! I actually have been tryi…" at bounding box center [444, 198] width 401 height 98
click at [495, 154] on div "Received via SMS Essence [PERSON_NAME] 4:28 PM Hello! I actually have been tryi…" at bounding box center [444, 198] width 401 height 98
click at [434, 187] on div "Hello! I actually have been trying to get ahold of them about my balance. It is…" at bounding box center [441, 183] width 366 height 19
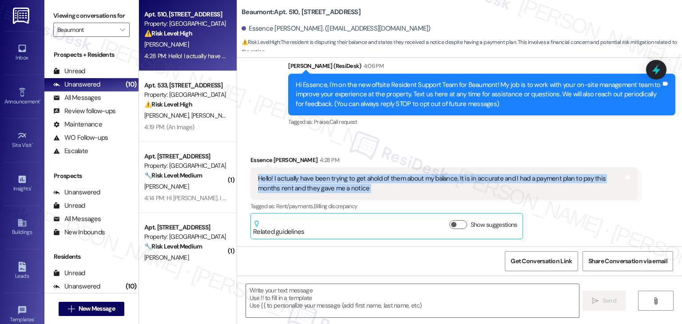
click at [434, 187] on div "Hello! I actually have been trying to get ahold of them about my balance. It is…" at bounding box center [441, 183] width 366 height 19
copy div "Hello! I actually have been trying to get ahold of them about my balance. It is…"
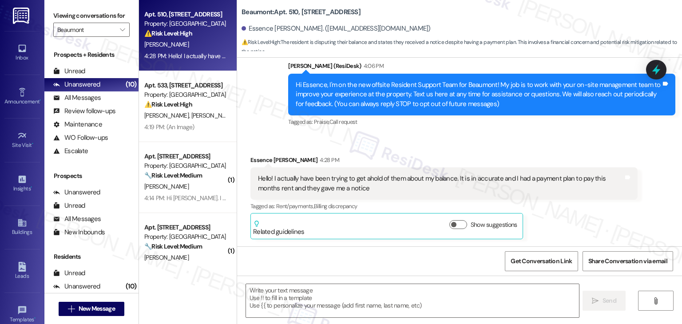
click at [547, 216] on div "Essence [PERSON_NAME] 4:28 PM Hello! I actually have been trying to get ahold o…" at bounding box center [444, 197] width 387 height 84
click at [253, 161] on div "Essence [PERSON_NAME] 4:28 PM" at bounding box center [444, 161] width 387 height 12
copy div "Essence"
click at [580, 208] on div "Tagged as: Rent/payments , Click to highlight conversations about Rent/payments…" at bounding box center [444, 206] width 387 height 13
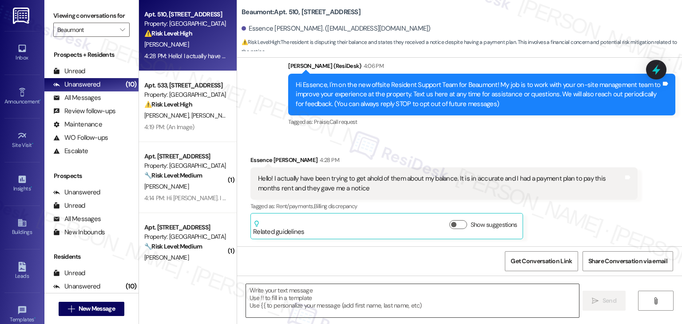
click at [400, 290] on textarea at bounding box center [412, 300] width 333 height 33
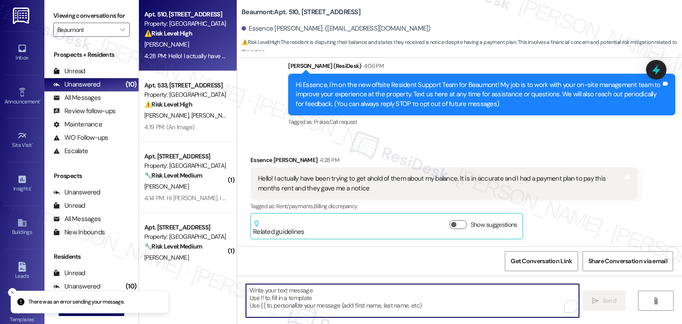
paste textarea "Hi Essence, thank you for letting me know. I’m sorry you’ve been having trouble…"
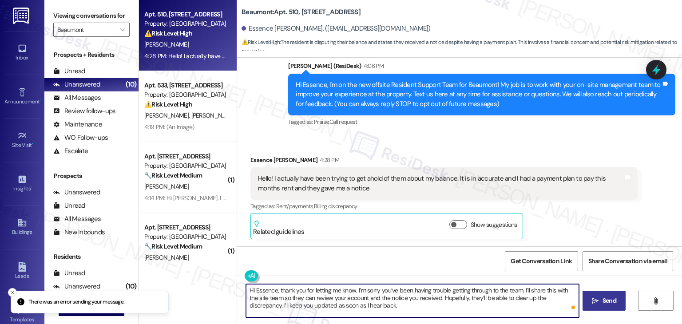
type textarea "Hi Essence, thank you for letting me know. I’m sorry you’ve been having trouble…"
click at [599, 303] on span " Send" at bounding box center [604, 300] width 28 height 9
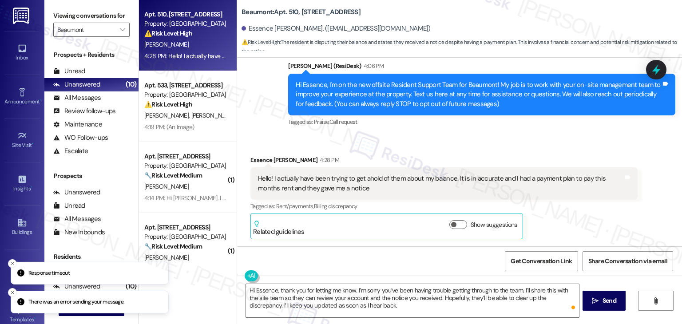
click at [617, 149] on div "Received via SMS Essence [PERSON_NAME] 4:28 PM Hello! I actually have been tryi…" at bounding box center [444, 198] width 401 height 98
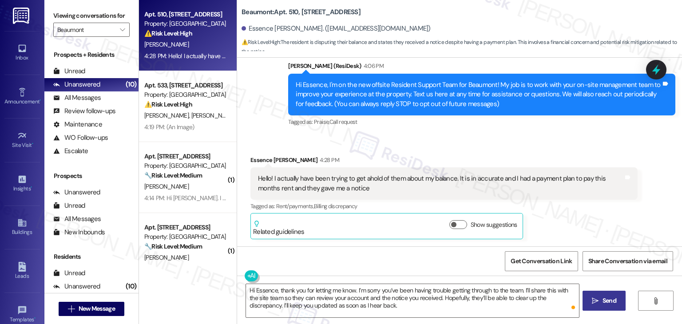
click at [603, 304] on span "Send" at bounding box center [610, 300] width 14 height 9
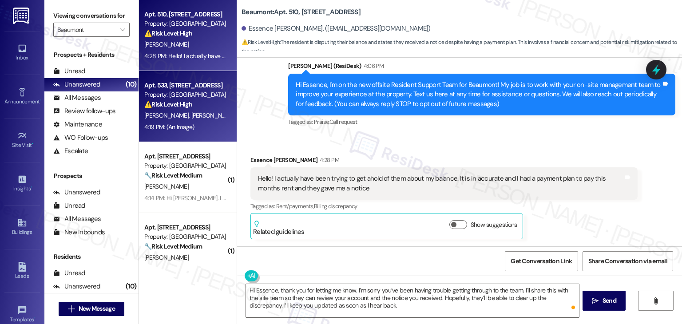
click at [191, 118] on span "[PERSON_NAME] Jojoa" at bounding box center [221, 115] width 60 height 8
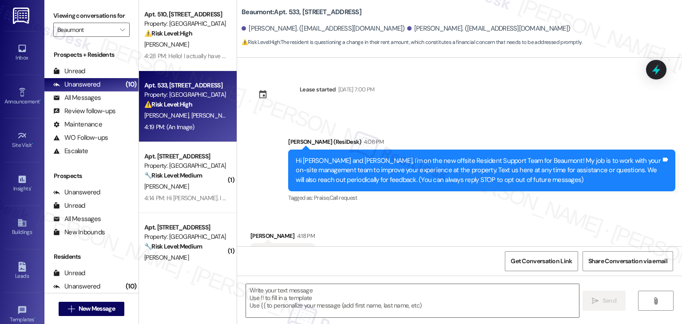
scroll to position [435, 0]
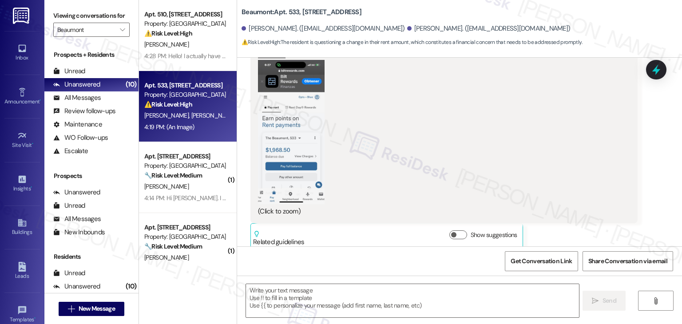
type textarea "Fetching suggested responses. Please feel free to read through the conversation…"
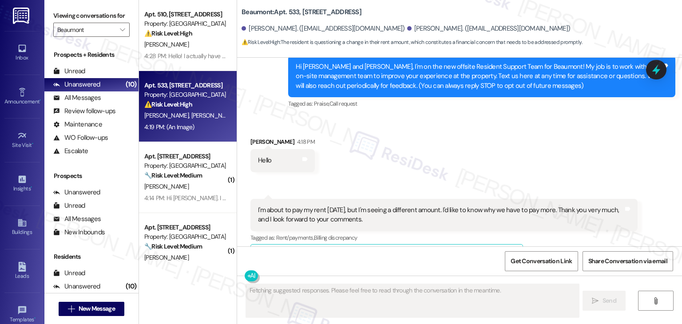
scroll to position [80, 0]
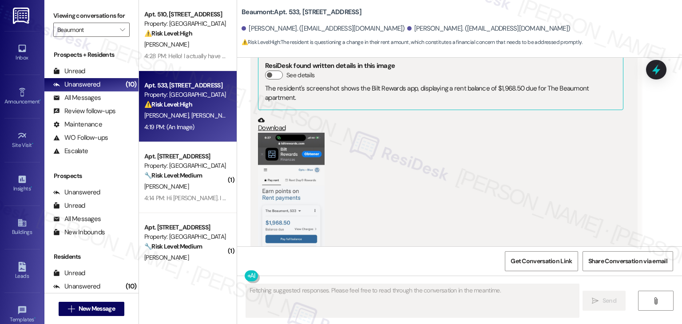
scroll to position [435, 0]
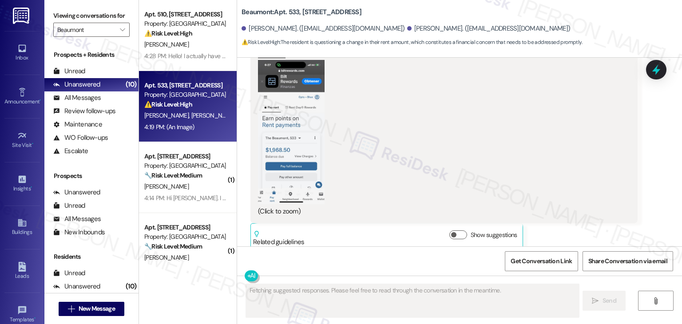
click at [306, 160] on button "Zoom image" at bounding box center [291, 132] width 67 height 144
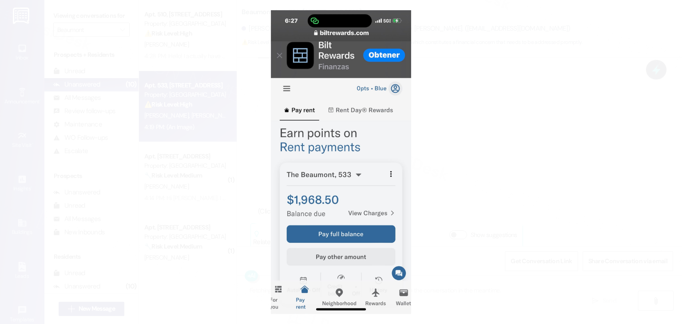
click at [345, 161] on button "Unzoom image" at bounding box center [341, 162] width 682 height 324
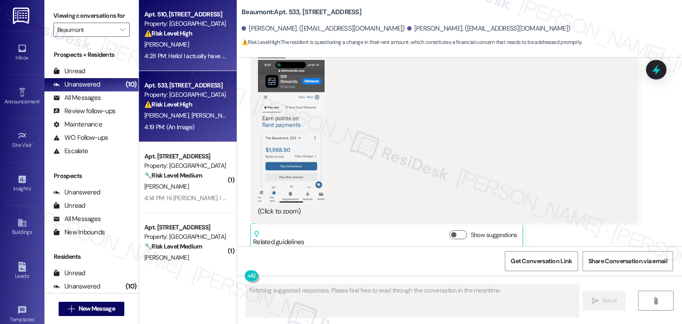
click at [189, 64] on div "Apt. 510, [STREET_ADDRESS] Property: Beaumont ⚠️ Risk Level: High The resident …" at bounding box center [188, 35] width 98 height 71
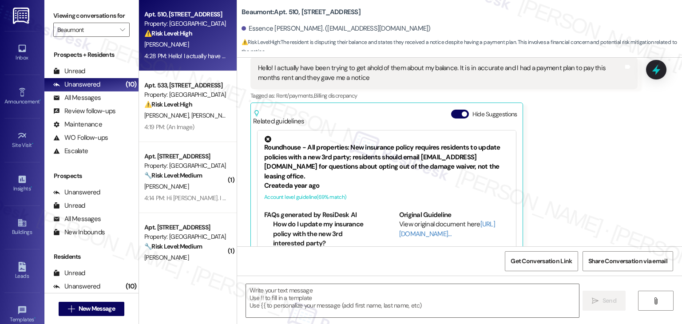
type textarea "Fetching suggested responses. Please feel free to read through the conversation…"
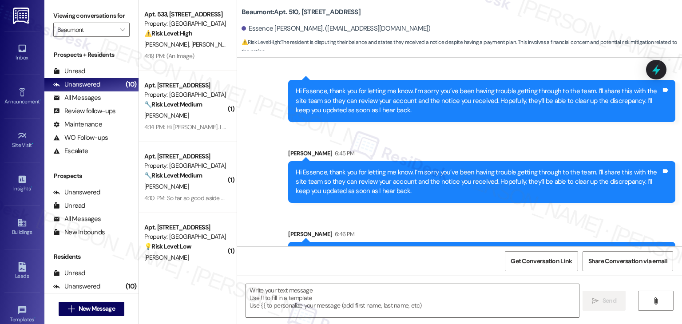
scroll to position [517, 0]
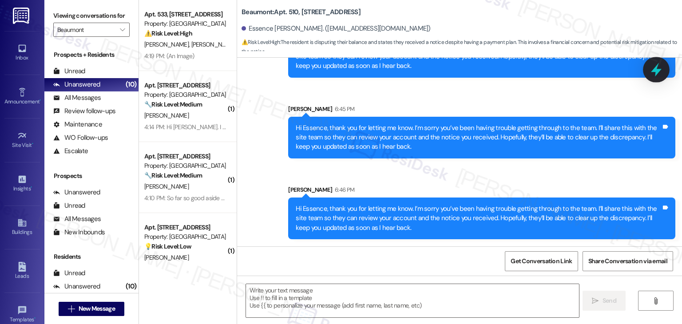
click at [653, 72] on icon at bounding box center [656, 69] width 15 height 15
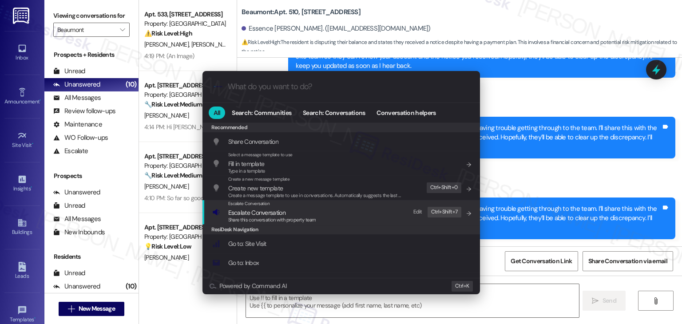
click at [271, 215] on span "Escalate Conversation" at bounding box center [256, 213] width 57 height 8
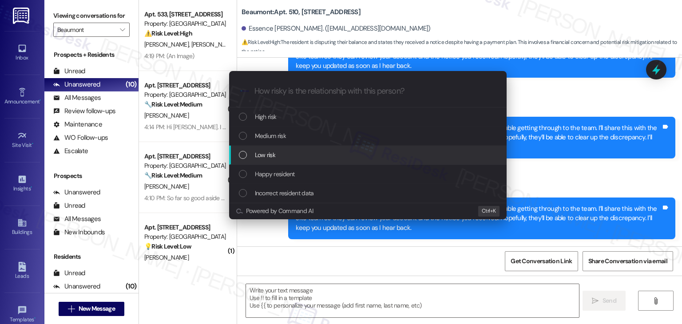
click at [243, 157] on div "List of options" at bounding box center [243, 155] width 8 height 8
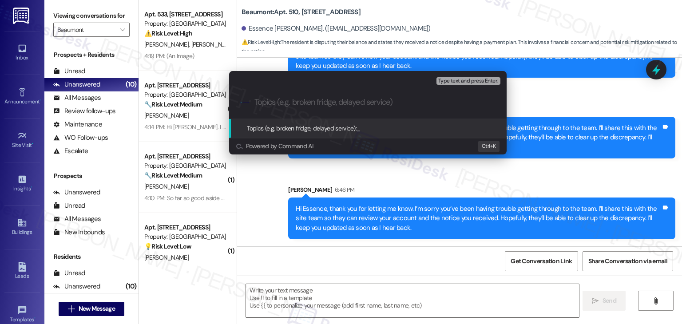
paste input "Balance Discrepancy & Payment Plan Concern – Notice Received"
type input "Balance Discrepancy & Payment Plan Concern – Notice Received"
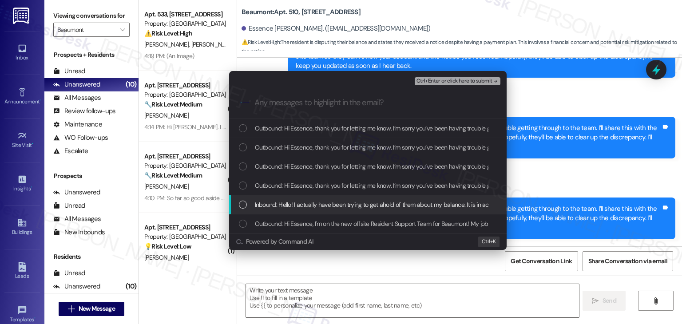
click at [242, 202] on div "List of options" at bounding box center [243, 205] width 8 height 8
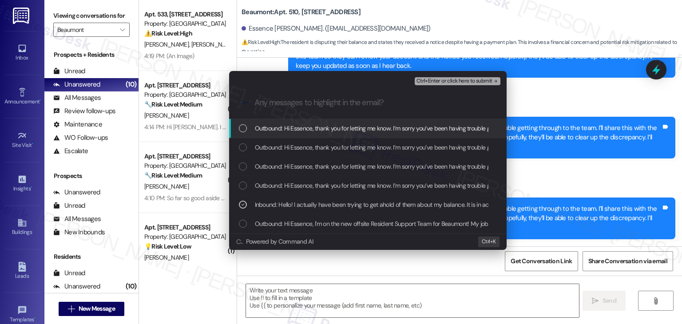
click at [462, 81] on span "Ctrl+Enter or click here to submit" at bounding box center [455, 81] width 76 height 6
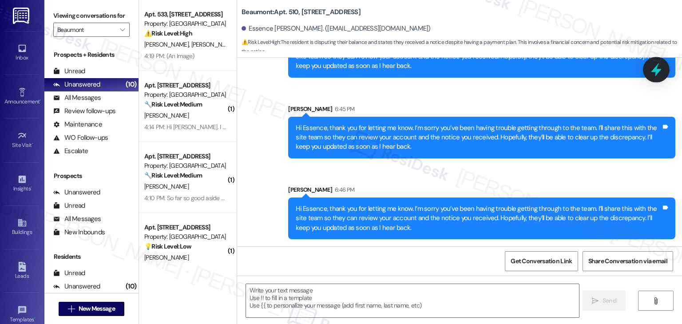
click at [654, 75] on icon at bounding box center [656, 69] width 15 height 15
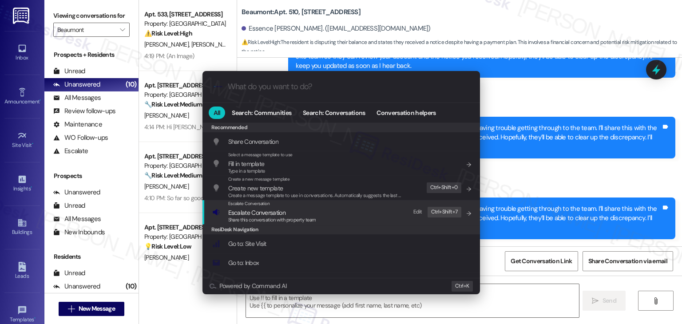
click at [271, 212] on span "Escalate Conversation" at bounding box center [256, 213] width 57 height 8
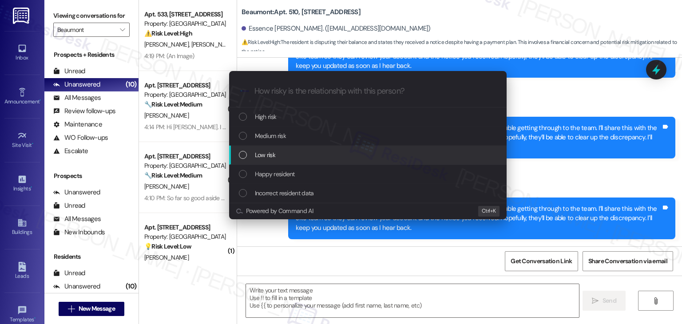
click at [243, 154] on div "List of options" at bounding box center [243, 155] width 8 height 8
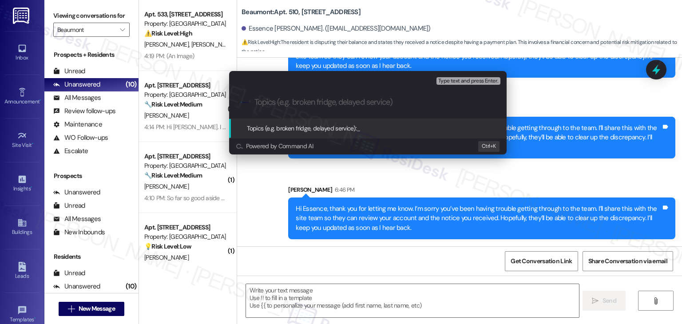
paste input "Balance Discrepancy & Payment Plan Concern – Notice Received"
type input "Balance Discrepancy & Payment Plan Concern – Notice Received"
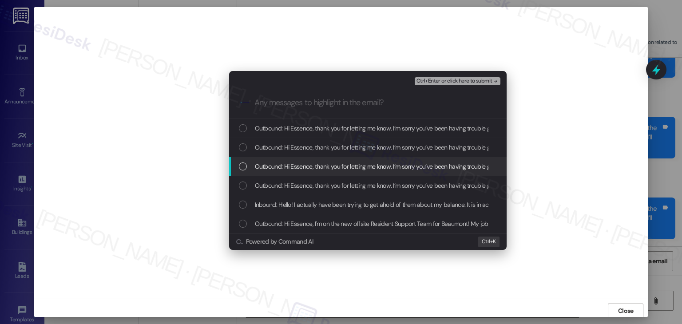
scroll to position [0, 0]
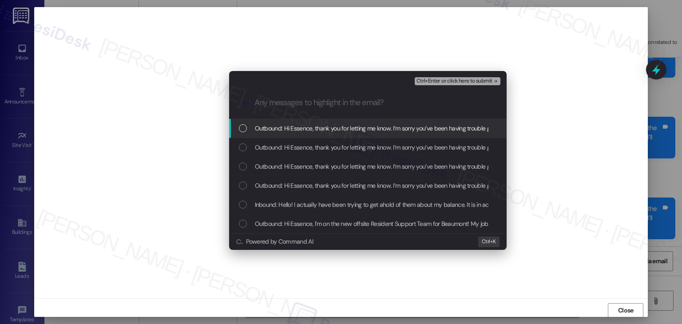
click at [529, 222] on div "Escalate Conversation Low risk Balance Discrepancy & Payment Plan Concern – Not…" at bounding box center [341, 162] width 682 height 324
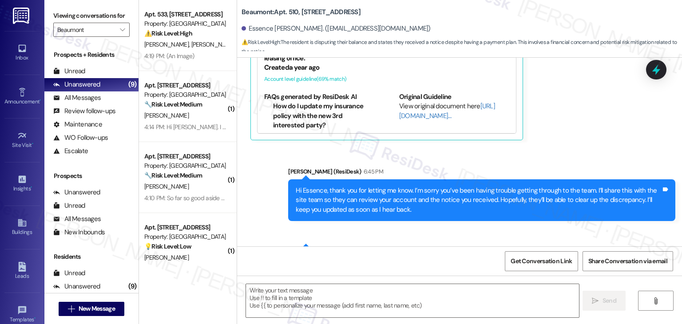
scroll to position [205, 0]
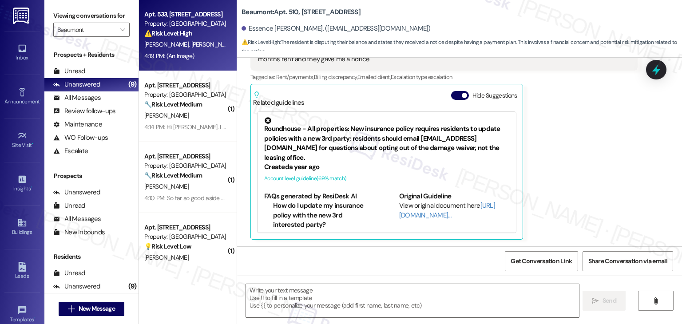
click at [165, 50] on div "[PERSON_NAME] [PERSON_NAME] Jojoa" at bounding box center [185, 44] width 84 height 11
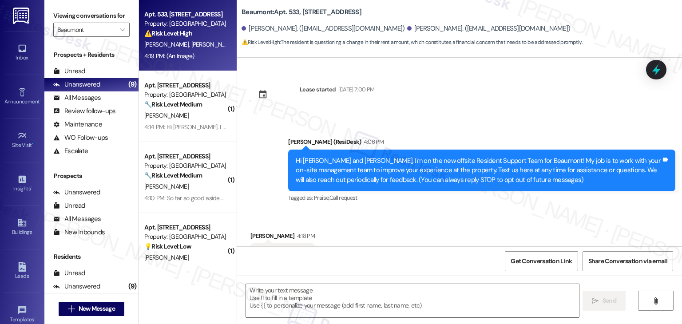
scroll to position [435, 0]
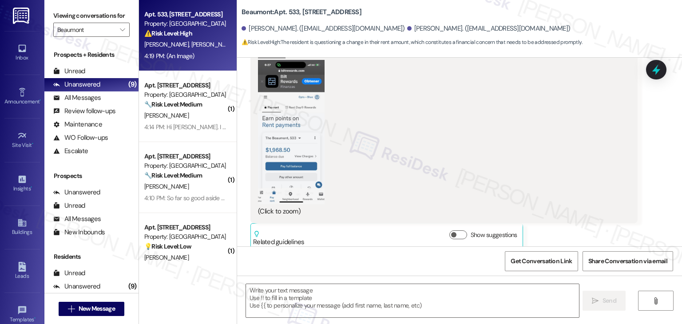
type textarea "Fetching suggested responses. Please feel free to read through the conversation…"
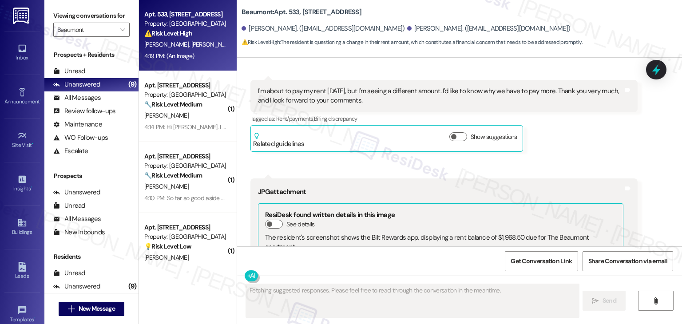
scroll to position [346, 0]
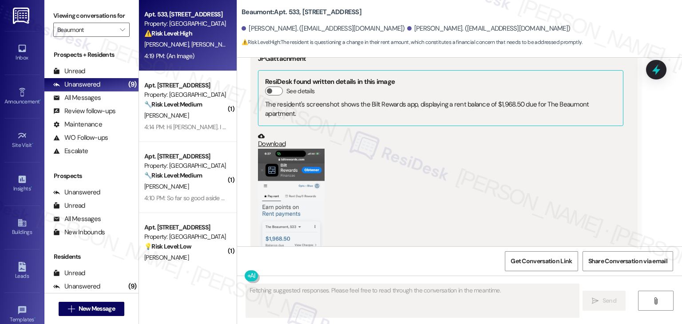
click at [272, 133] on link "Download" at bounding box center [441, 141] width 366 height 16
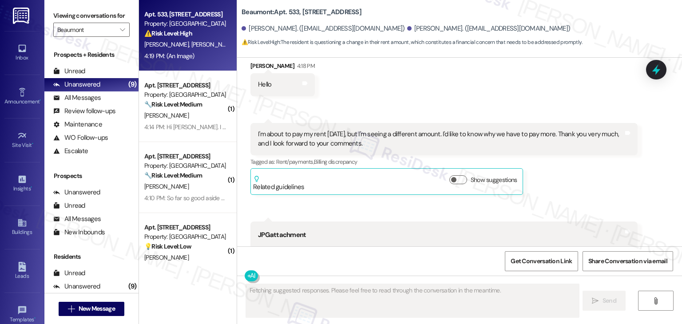
scroll to position [169, 0]
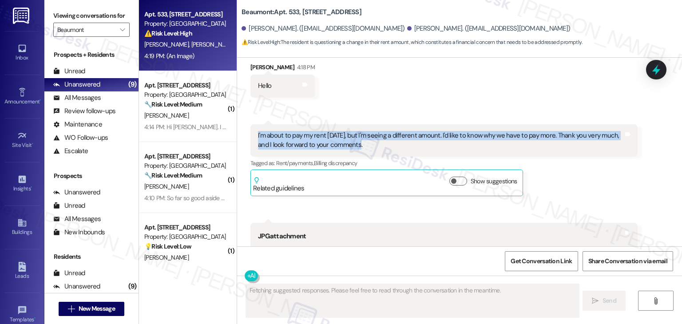
drag, startPoint x: 350, startPoint y: 147, endPoint x: 251, endPoint y: 136, distance: 99.6
click at [251, 136] on div "I'm about to pay my rent today, but I'm seeing a different amount. I'd like to …" at bounding box center [444, 140] width 387 height 32
copy div "I'm about to pay my rent [DATE], but I'm seeing a different amount. I'd like to…"
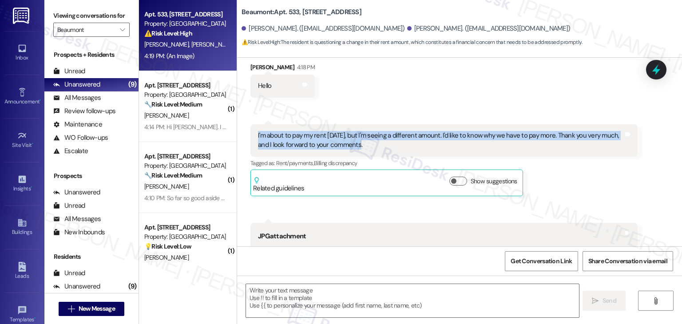
click at [409, 124] on div "I'm about to pay my rent today, but I'm seeing a different amount. I'd like to …" at bounding box center [444, 140] width 387 height 32
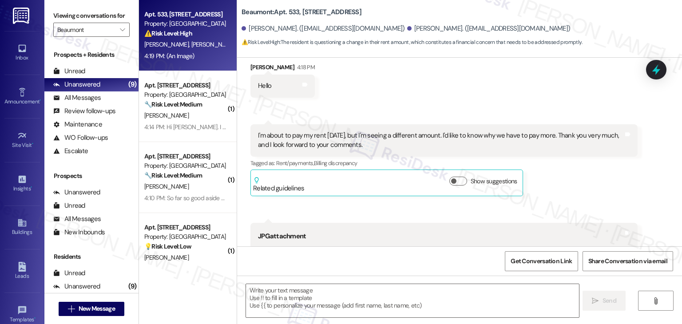
click at [415, 100] on div "Received via SMS Janneth Jimenez 4:18 PM Hello Tags and notes Received via SMS …" at bounding box center [459, 283] width 445 height 481
click at [253, 64] on div "Janneth Jimenez 4:18 PM" at bounding box center [283, 69] width 64 height 12
copy div "Janneth"
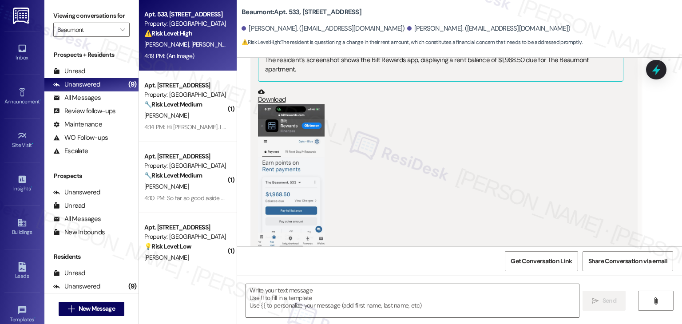
click at [650, 196] on div "Received via SMS Janneth Jimenez 4:18 PM Hello Tags and notes Received via SMS …" at bounding box center [459, 61] width 445 height 481
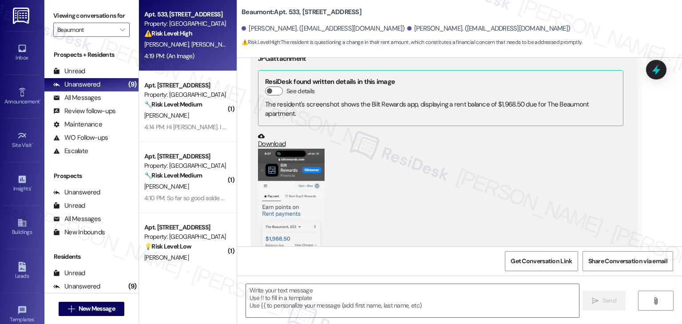
scroll to position [435, 0]
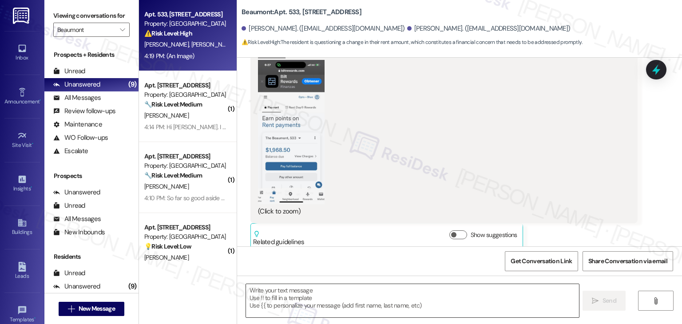
click at [421, 296] on textarea at bounding box center [412, 300] width 333 height 33
paste textarea "Hi Janneth, thank you for reaching out. I understand your concern about the ren…"
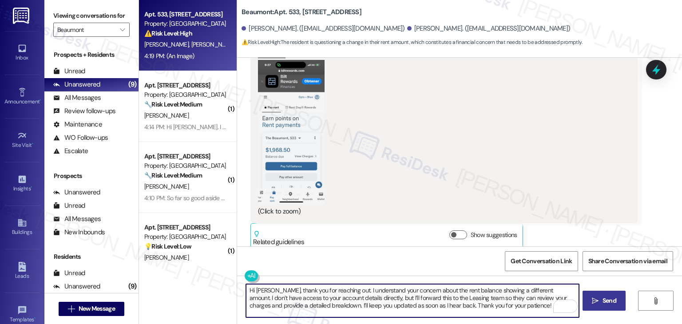
type textarea "Hi Janneth, thank you for reaching out. I understand your concern about the ren…"
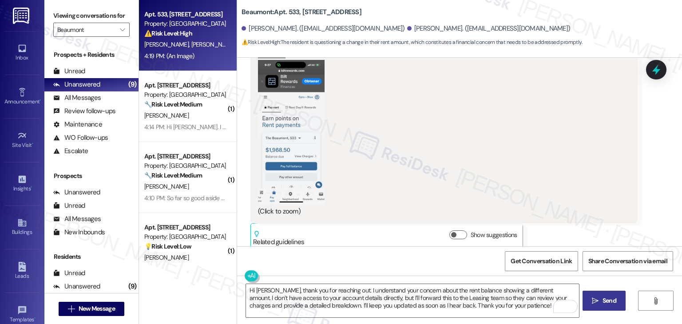
click at [605, 304] on span "Send" at bounding box center [610, 300] width 14 height 9
click at [651, 62] on icon at bounding box center [656, 69] width 15 height 15
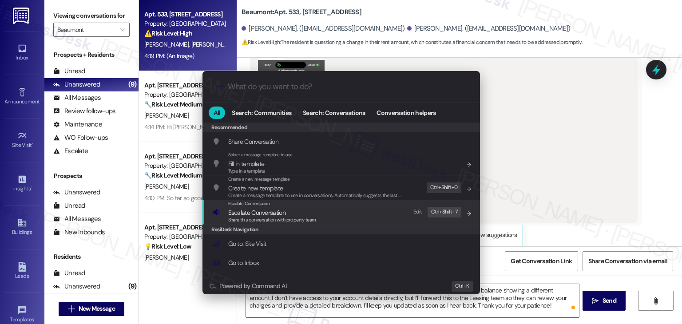
click at [291, 221] on span "Share this conversation with property team" at bounding box center [272, 220] width 88 height 6
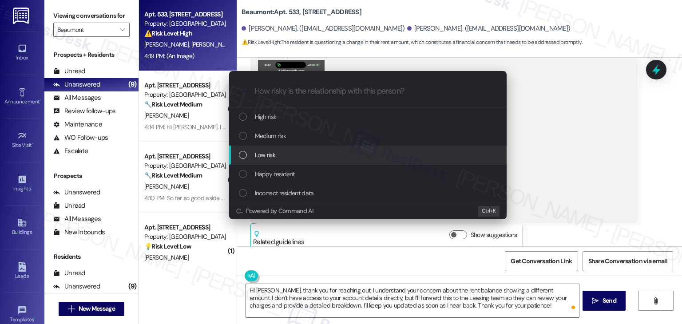
click at [240, 154] on div "List of options" at bounding box center [243, 155] width 8 height 8
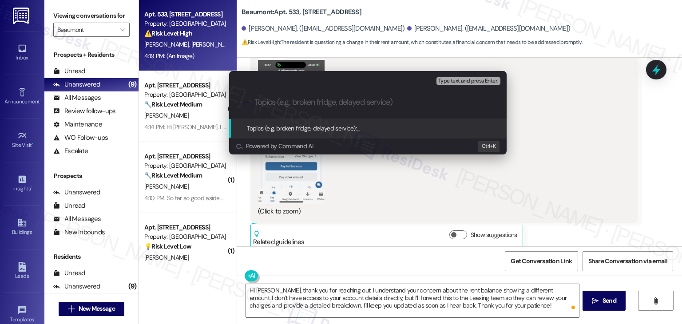
drag, startPoint x: 650, startPoint y: 167, endPoint x: 641, endPoint y: 147, distance: 21.9
click at [651, 167] on div "Escalate Conversation Low risk Topics (e.g. broken fridge, delayed service) Any…" at bounding box center [341, 162] width 682 height 324
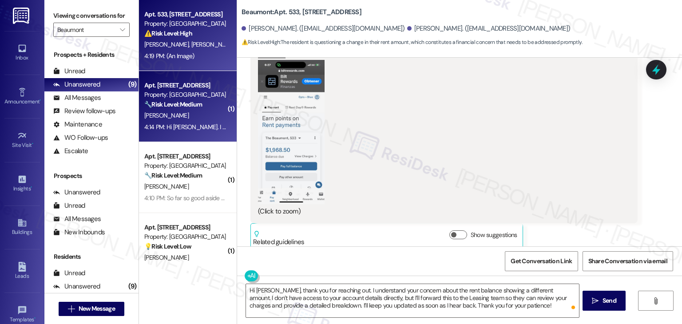
click at [181, 122] on div "4:14 PM: Hi [PERSON_NAME]. I would love to continue to use the resident portal …" at bounding box center [185, 127] width 84 height 11
click at [187, 56] on div "4:19 PM: (An Image) 4:19 PM: (An Image)" at bounding box center [169, 56] width 50 height 8
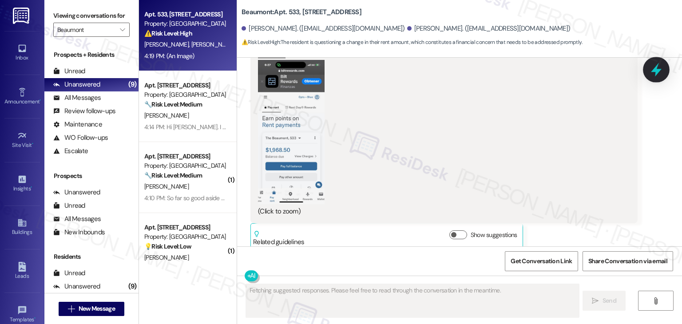
click at [657, 72] on icon at bounding box center [656, 70] width 11 height 14
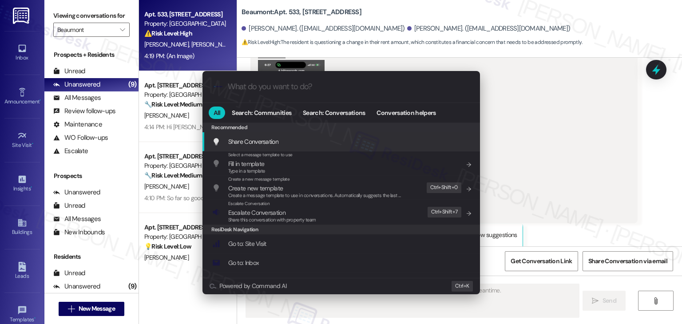
click at [147, 103] on div ".cls-1{fill:#0a055f;}.cls-2{fill:#0cc4c4;} resideskLogoBlueOrange All Search: C…" at bounding box center [341, 162] width 682 height 324
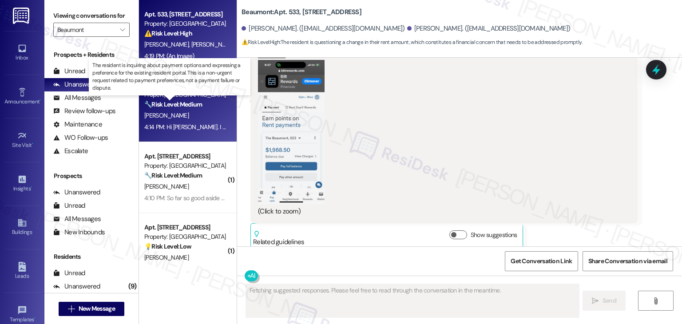
click at [150, 103] on strong "🔧 Risk Level: Medium" at bounding box center [173, 104] width 58 height 8
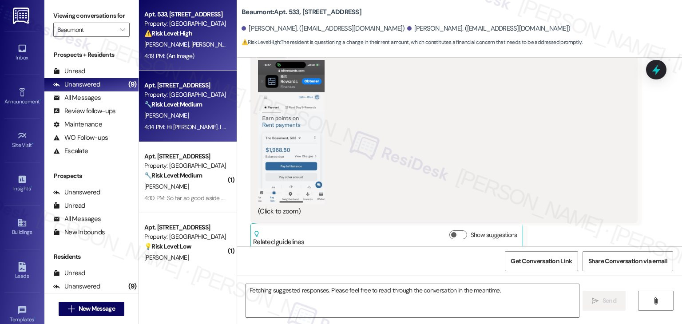
click at [171, 51] on div "4:19 PM: (An Image) 4:19 PM: (An Image)" at bounding box center [185, 56] width 84 height 11
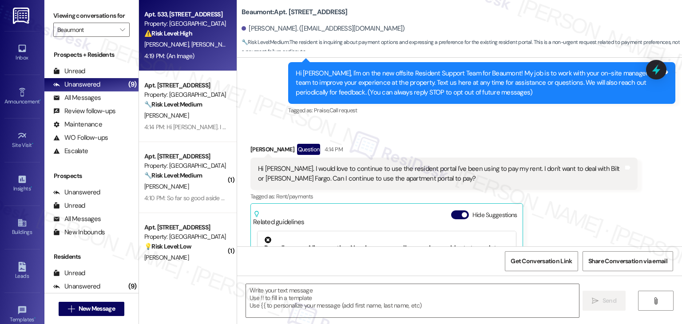
type textarea "Fetching suggested responses. Please feel free to read through the conversation…"
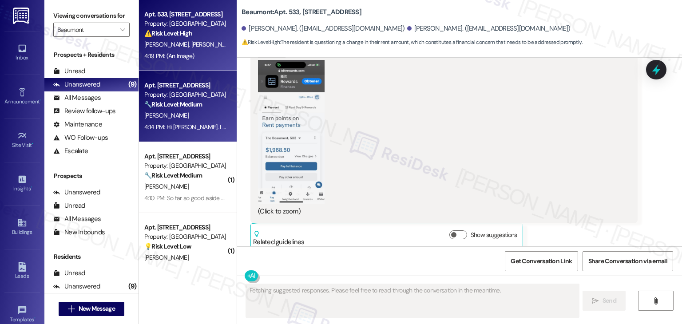
click at [194, 135] on div "Apt. 413, 1525 N 14th Ave Property: Beaumont 🔧 Risk Level: Medium The resident …" at bounding box center [188, 106] width 98 height 71
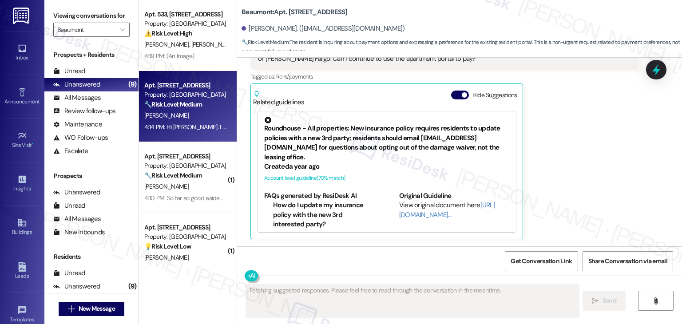
scroll to position [207, 0]
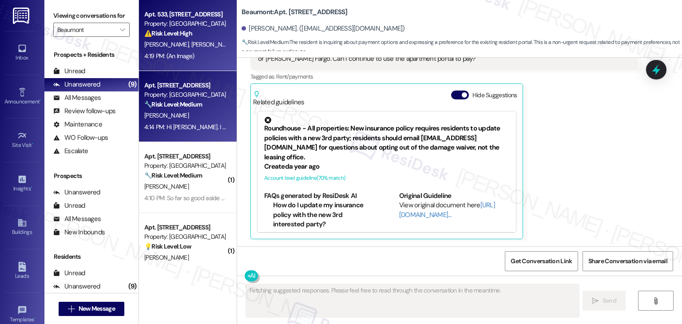
click at [197, 56] on div "4:19 PM: (An Image) 4:19 PM: (An Image)" at bounding box center [185, 56] width 84 height 11
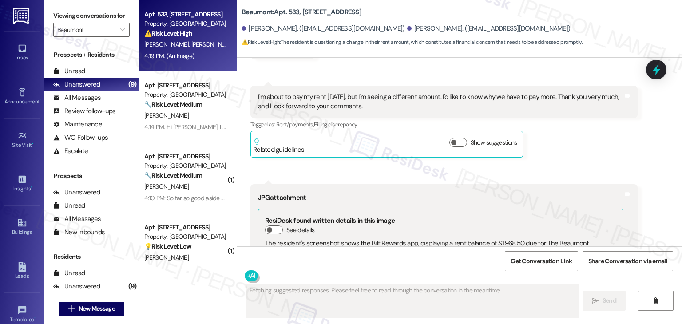
scroll to position [435, 0]
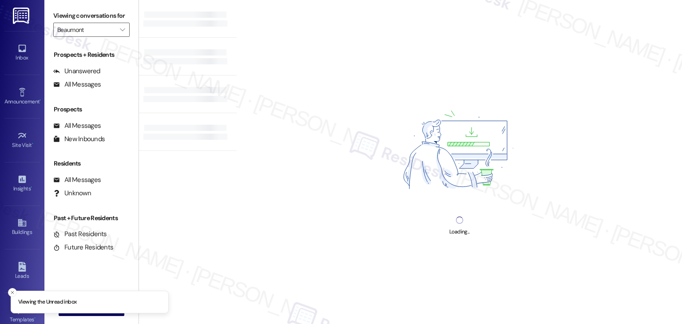
type input "Beaumont"
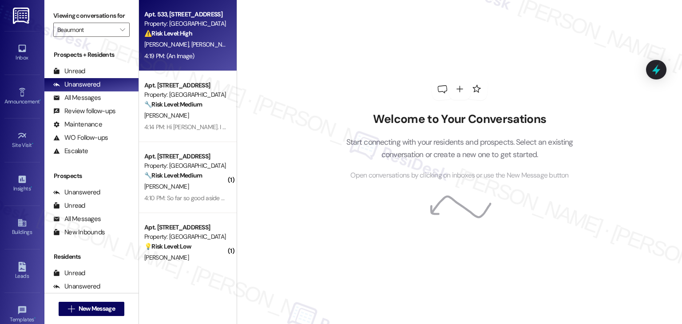
click at [153, 40] on div "[PERSON_NAME] [PERSON_NAME] Jojoa" at bounding box center [185, 44] width 84 height 11
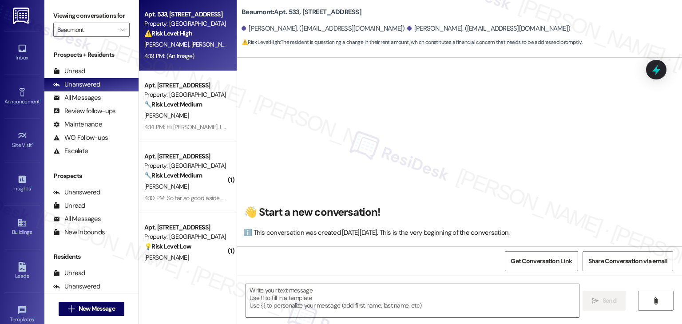
type textarea "Fetching suggested responses. Please feel free to read through the conversation…"
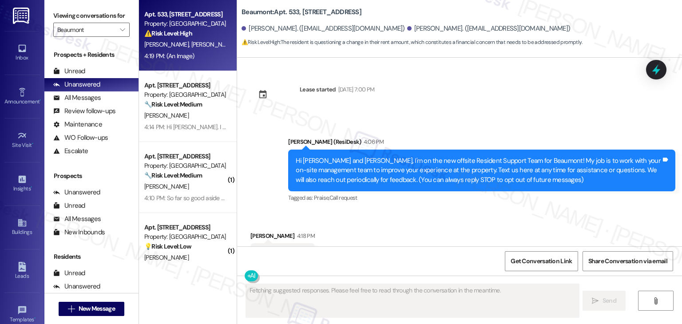
scroll to position [435, 0]
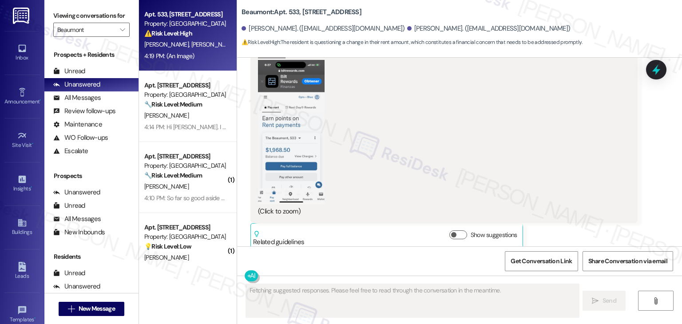
click at [557, 8] on div "Beaumont: Apt. 533, [STREET_ADDRESS] Jojoa. ([EMAIL_ADDRESS][DOMAIN_NAME]) [PER…" at bounding box center [462, 24] width 441 height 45
click at [393, 263] on div "Get Conversation Link Share Conversation via email" at bounding box center [459, 261] width 445 height 29
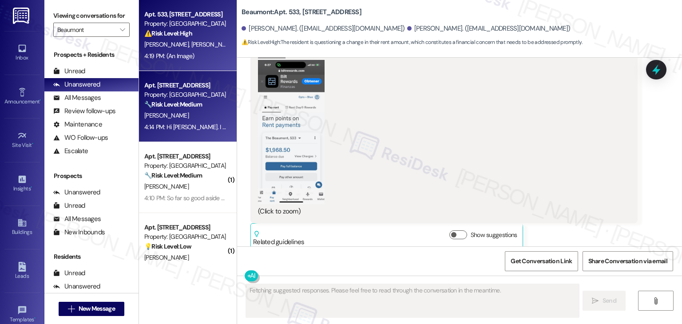
click at [184, 126] on div "4:14 PM: Hi [PERSON_NAME]. I would love to continue to use the resident portal …" at bounding box center [421, 127] width 554 height 8
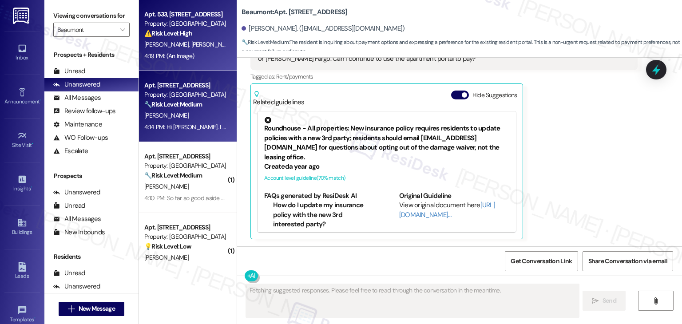
scroll to position [207, 0]
click at [195, 56] on div "4:19 PM: (An Image) 4:19 PM: (An Image)" at bounding box center [185, 56] width 84 height 11
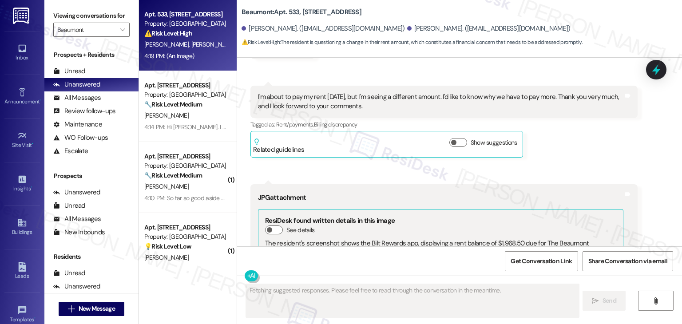
scroll to position [435, 0]
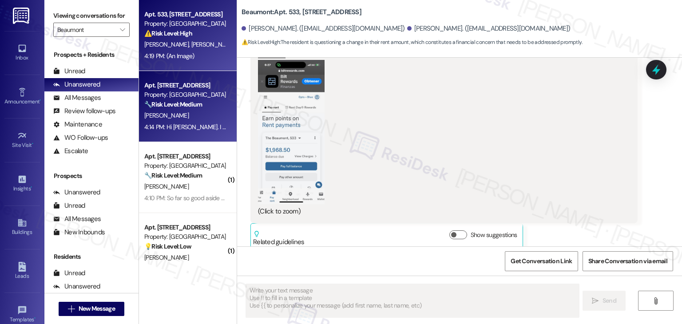
click at [199, 131] on div "4:14 PM: Hi [PERSON_NAME]. I would love to continue to use the resident portal …" at bounding box center [421, 127] width 554 height 8
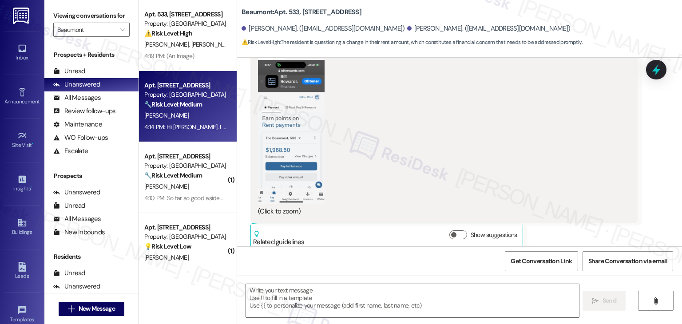
type textarea "Fetching suggested responses. Please feel free to read through the conversation…"
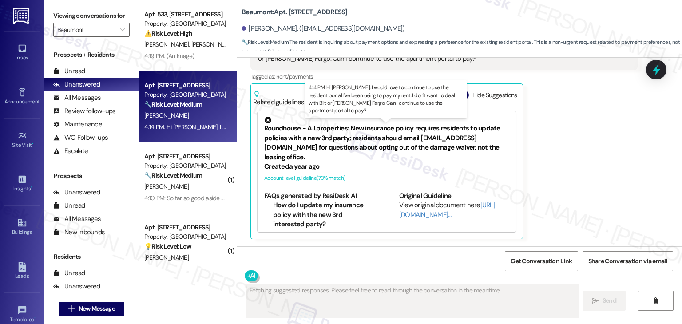
scroll to position [207, 0]
